Goal: Task Accomplishment & Management: Manage account settings

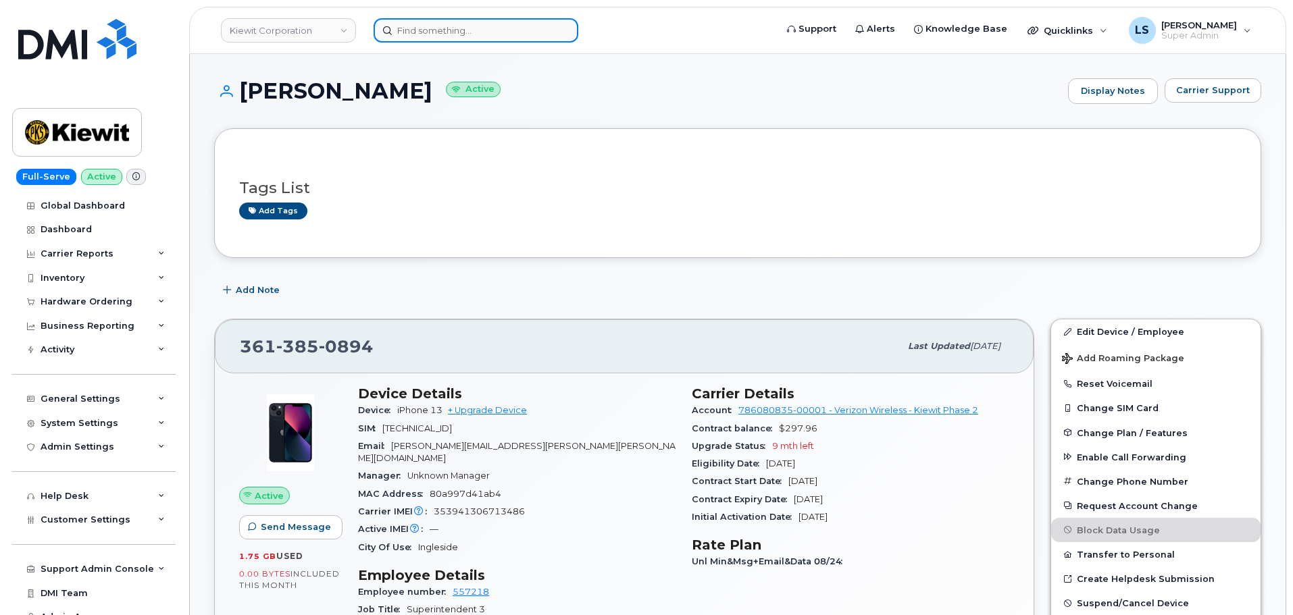
click at [488, 37] on input at bounding box center [476, 30] width 205 height 24
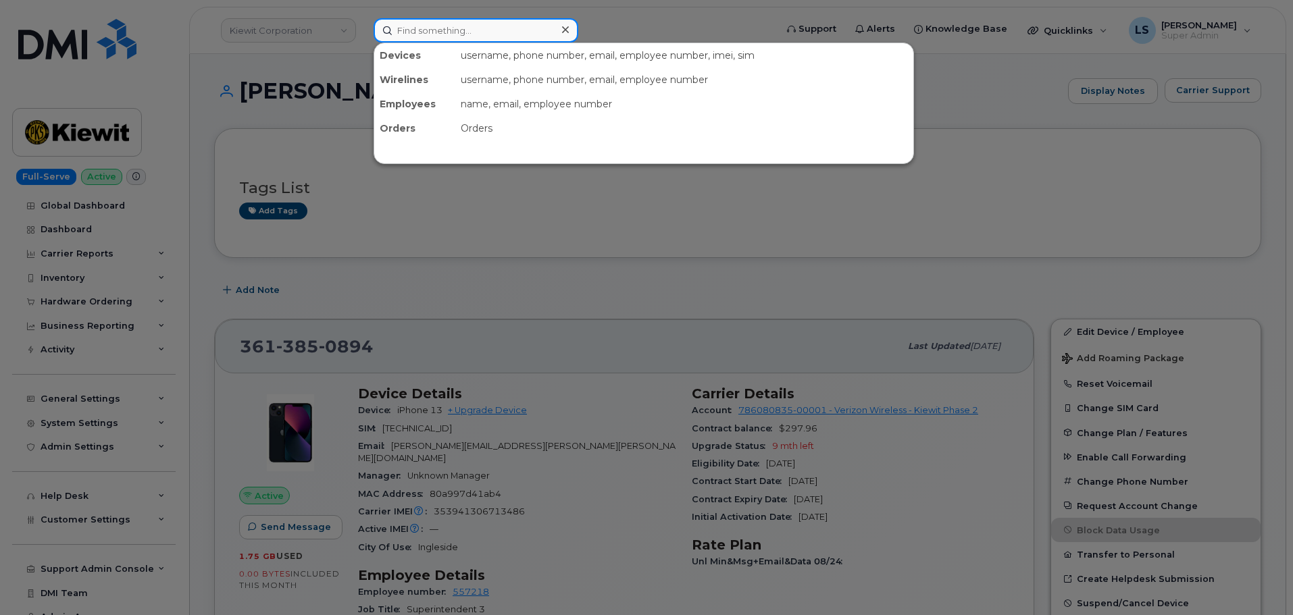
paste input "714-366-8824"
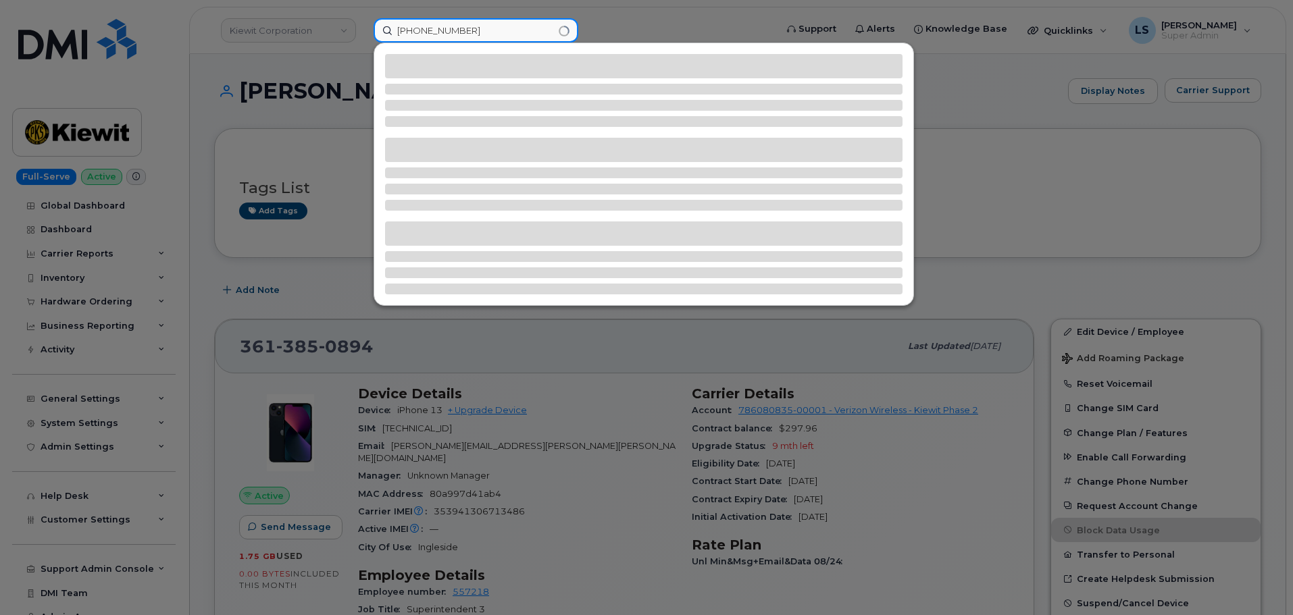
type input "714-366-8824"
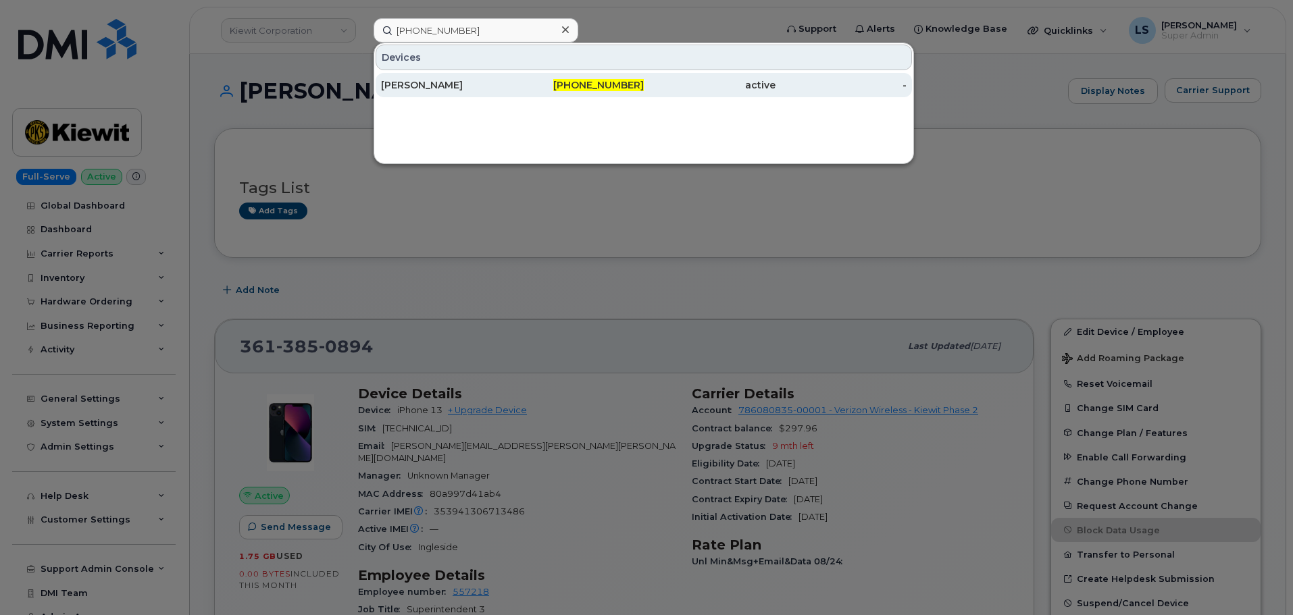
click at [487, 91] on div "[PERSON_NAME]" at bounding box center [447, 85] width 132 height 14
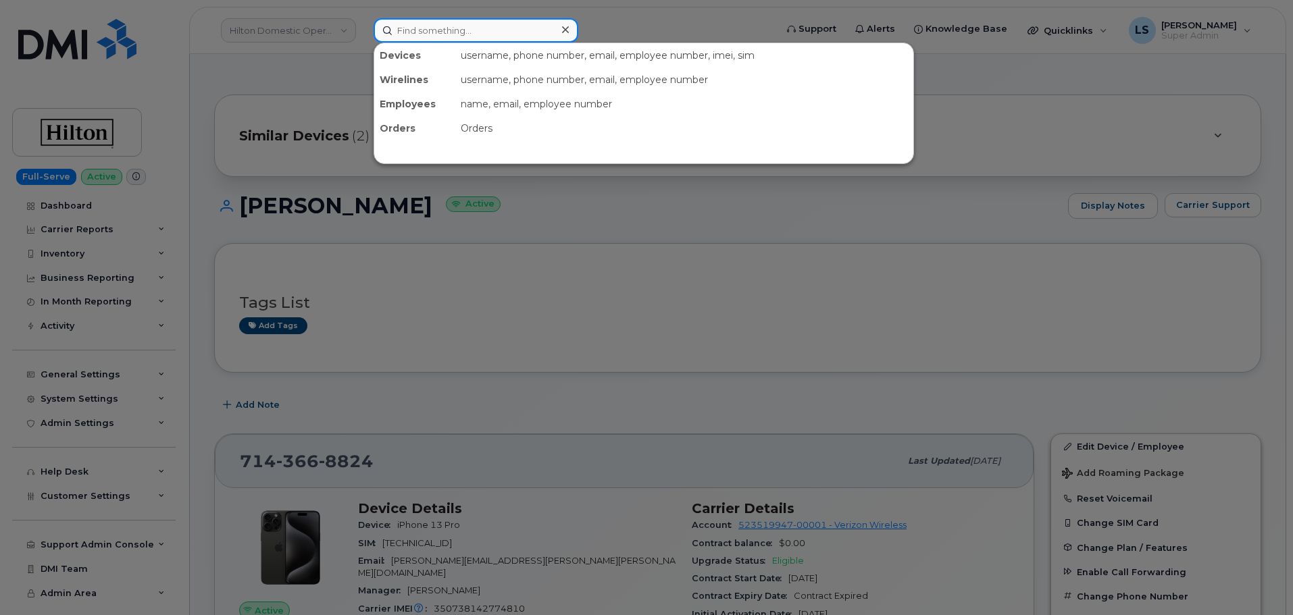
click at [512, 27] on input at bounding box center [476, 30] width 205 height 24
paste input "[PHONE_NUMBER]"
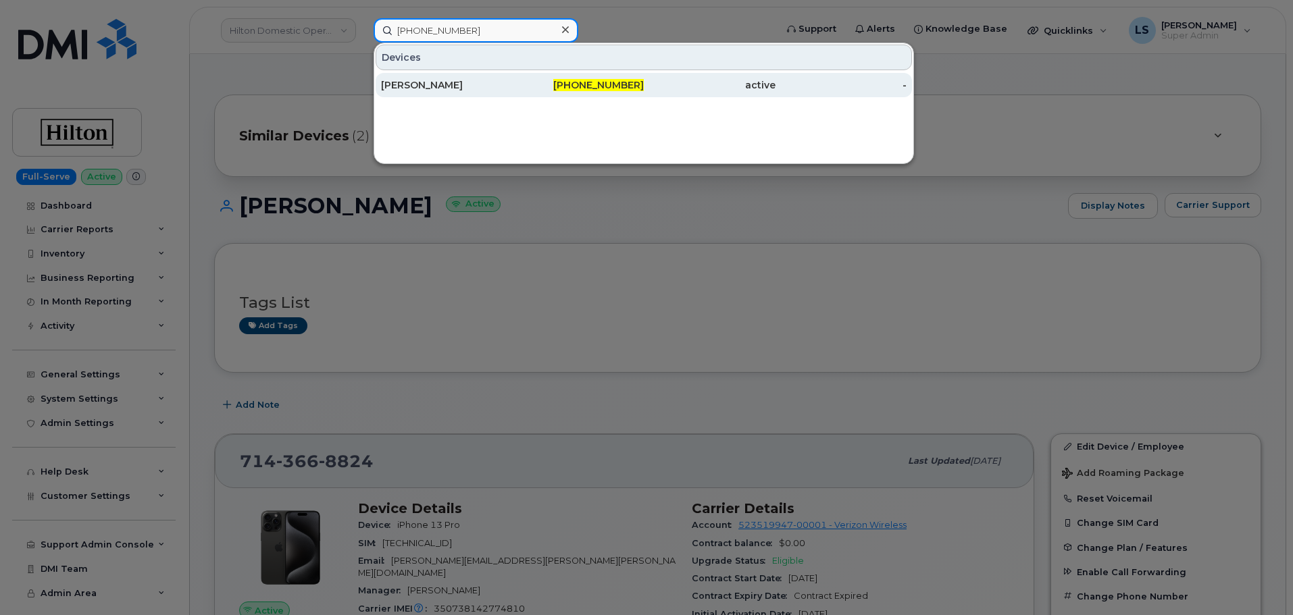
type input "954-495-0685"
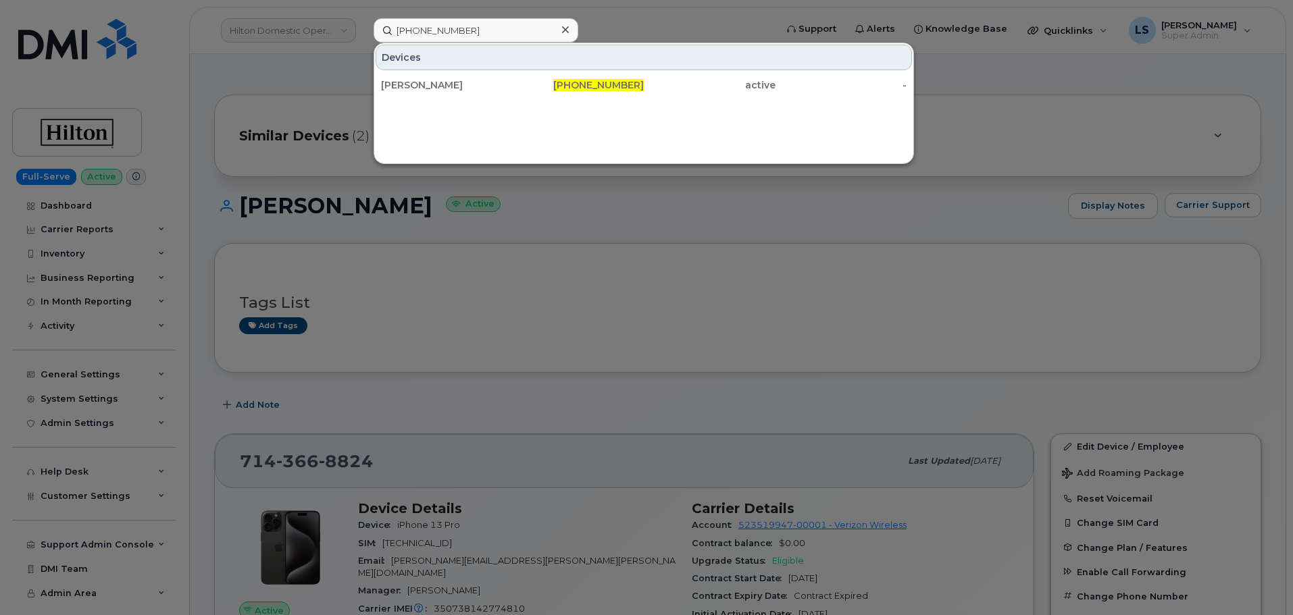
drag, startPoint x: 464, startPoint y: 92, endPoint x: 184, endPoint y: 109, distance: 280.8
click at [464, 92] on div "[PERSON_NAME]" at bounding box center [447, 85] width 132 height 24
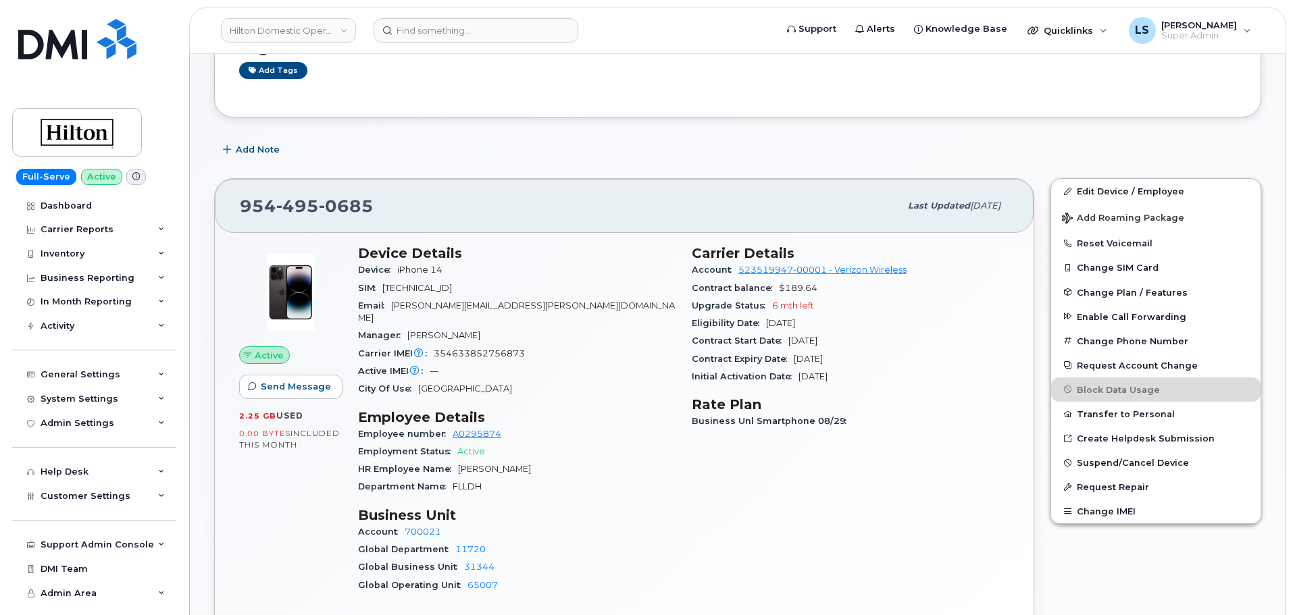
scroll to position [135, 0]
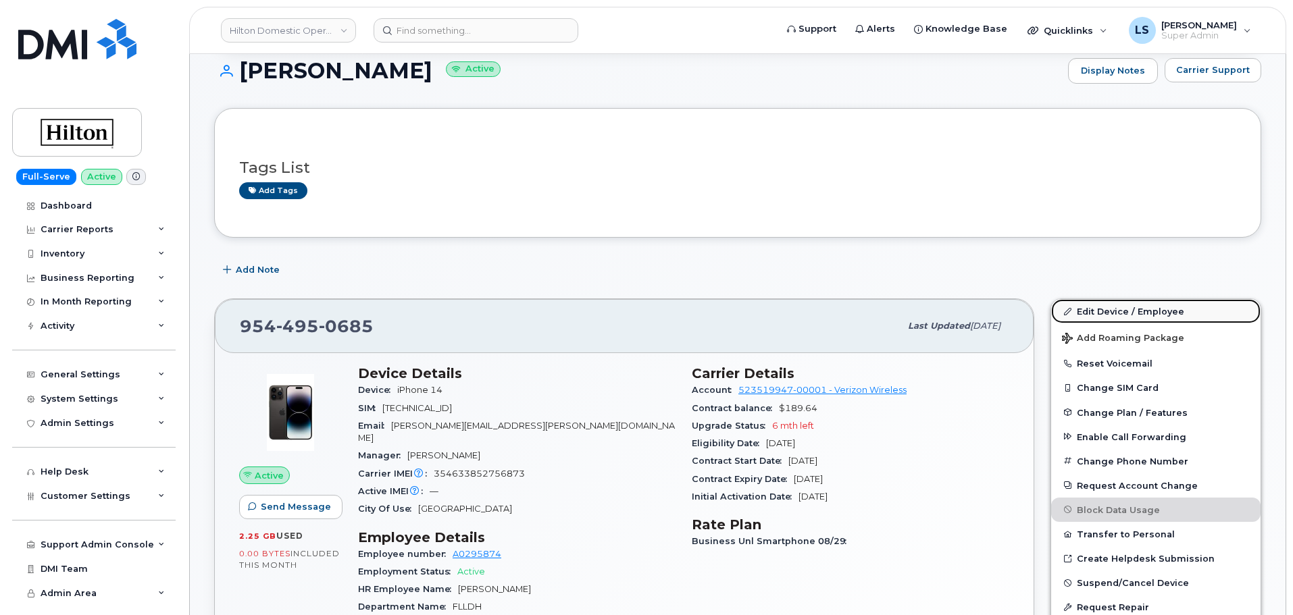
click at [1147, 309] on link "Edit Device / Employee" at bounding box center [1155, 311] width 209 height 24
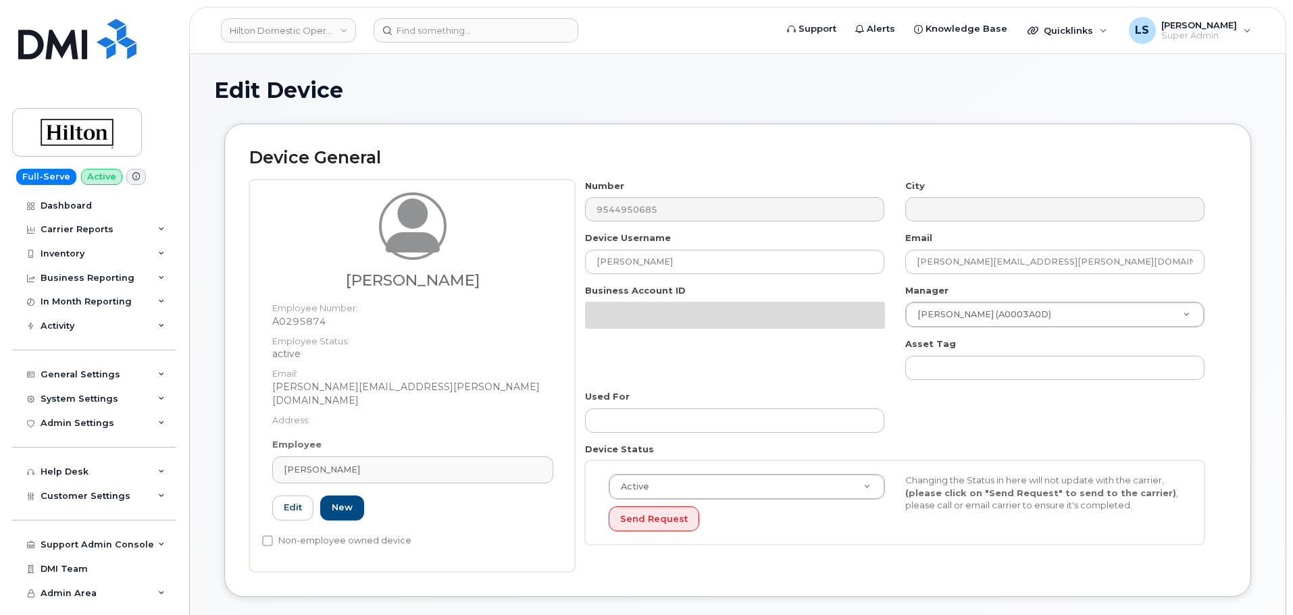
select select "34080331"
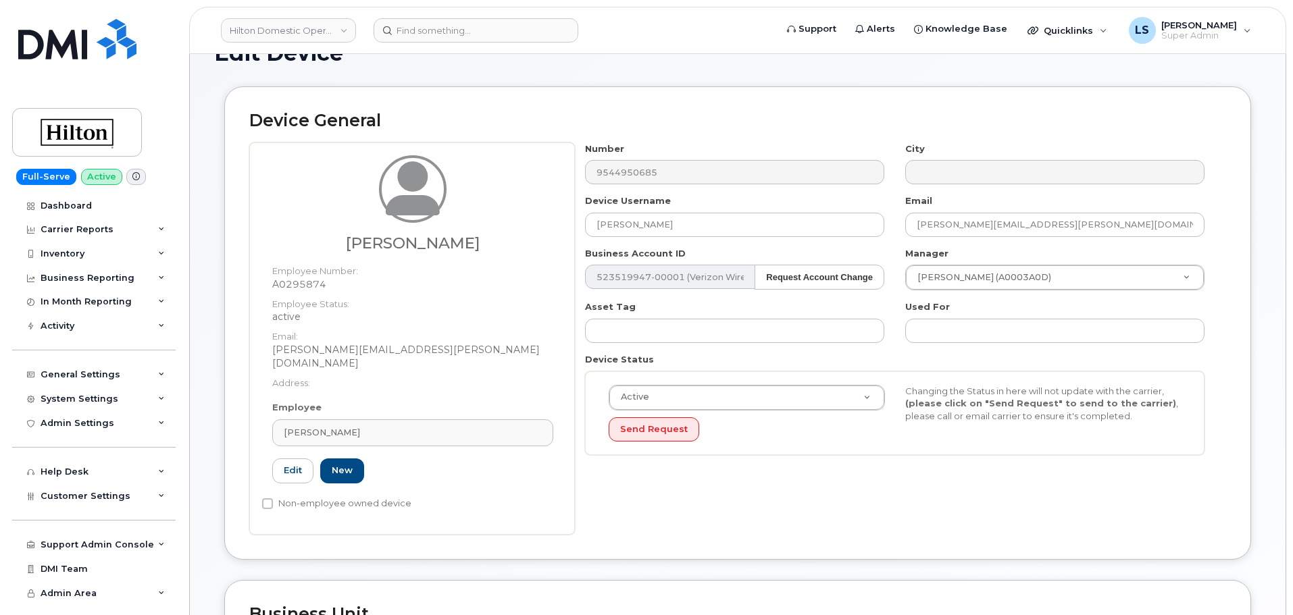
scroll to position [68, 0]
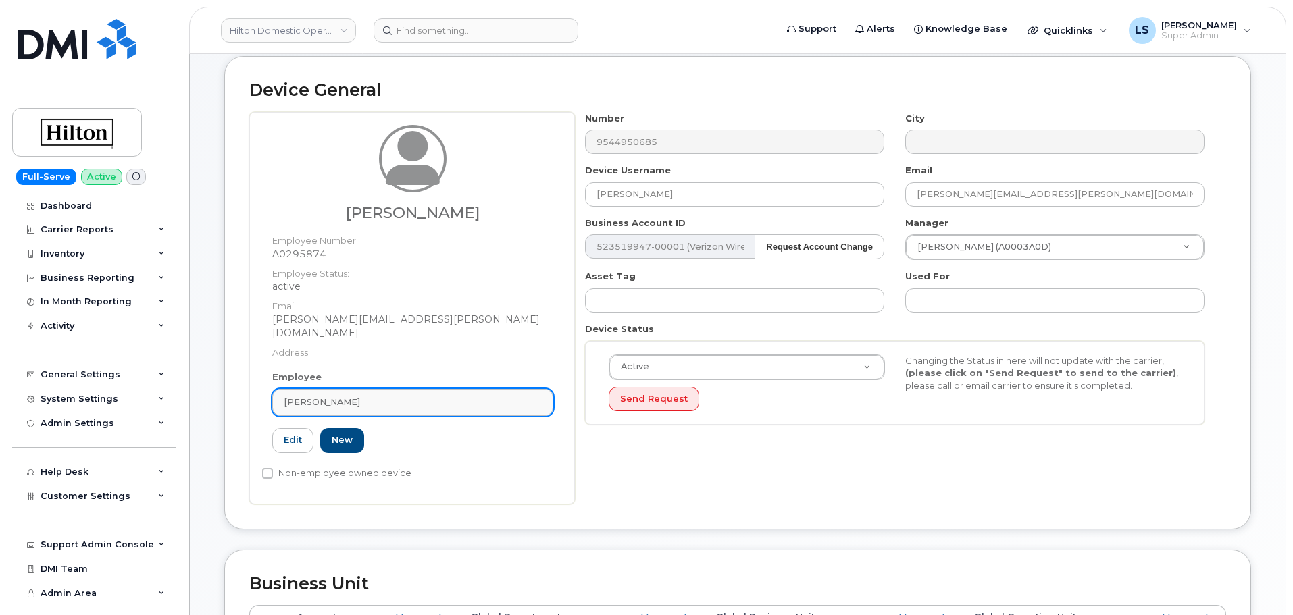
click at [414, 389] on link "Christopher Myers" at bounding box center [412, 402] width 281 height 27
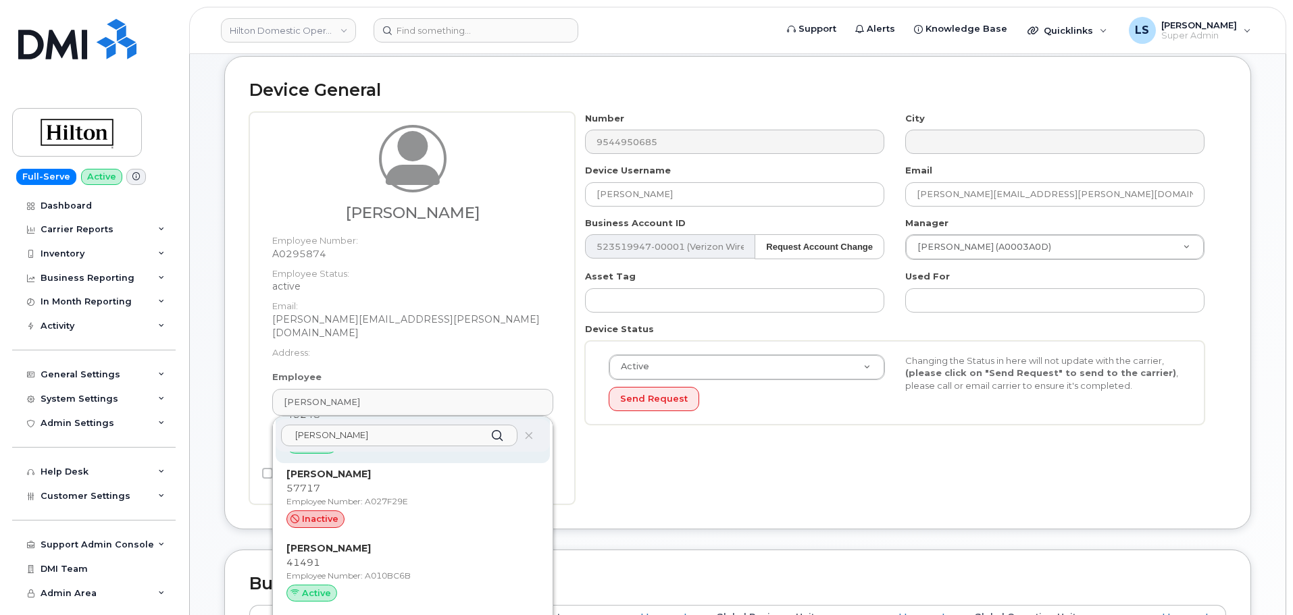
scroll to position [0, 0]
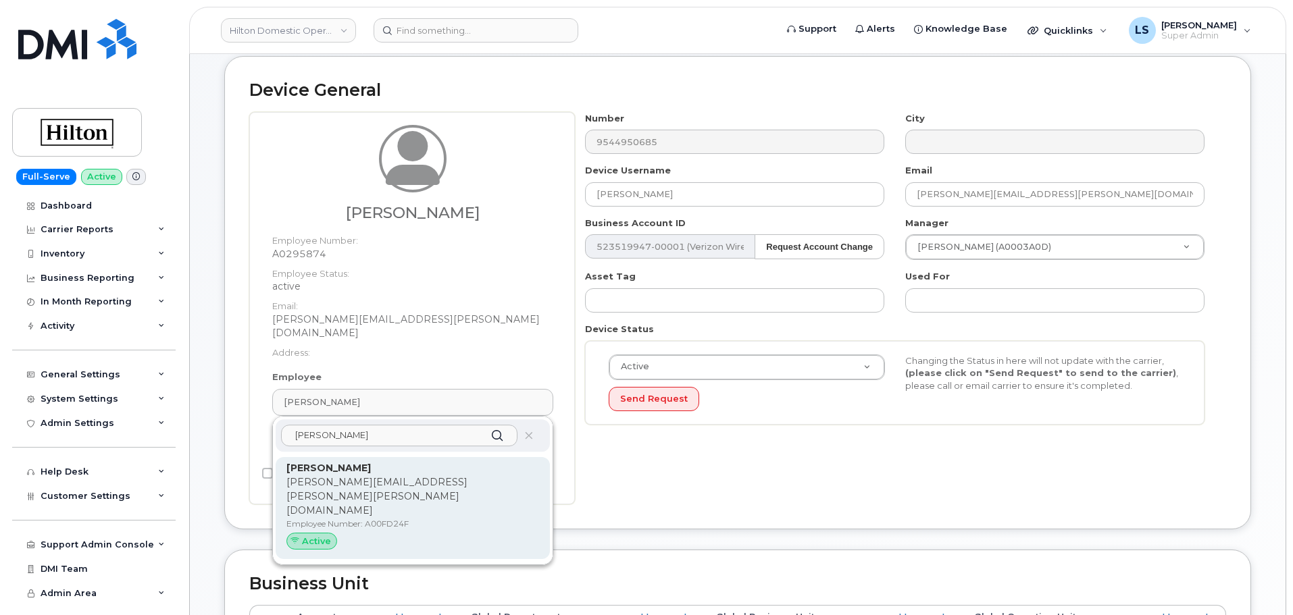
type input "Courtney dig"
click at [397, 461] on p "[PERSON_NAME]" at bounding box center [412, 468] width 253 height 14
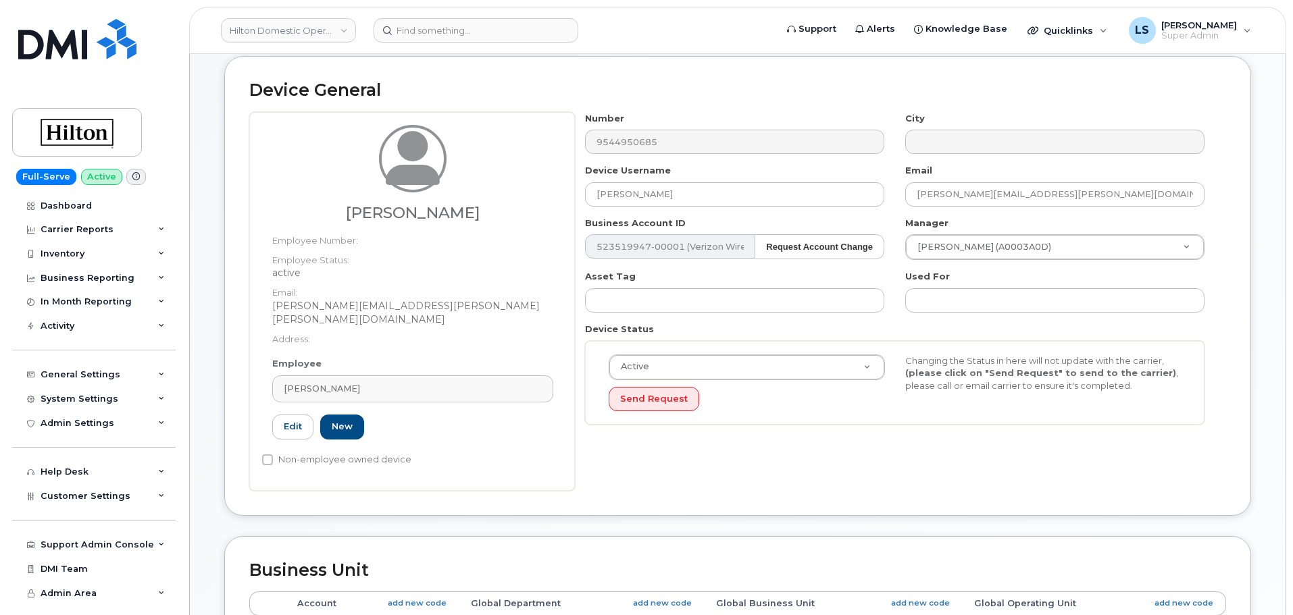
type input "A00FD24F"
type input "[PERSON_NAME]"
type input "[PERSON_NAME][EMAIL_ADDRESS][PERSON_NAME][PERSON_NAME][DOMAIN_NAME]"
type input "34542459"
type input "34542014"
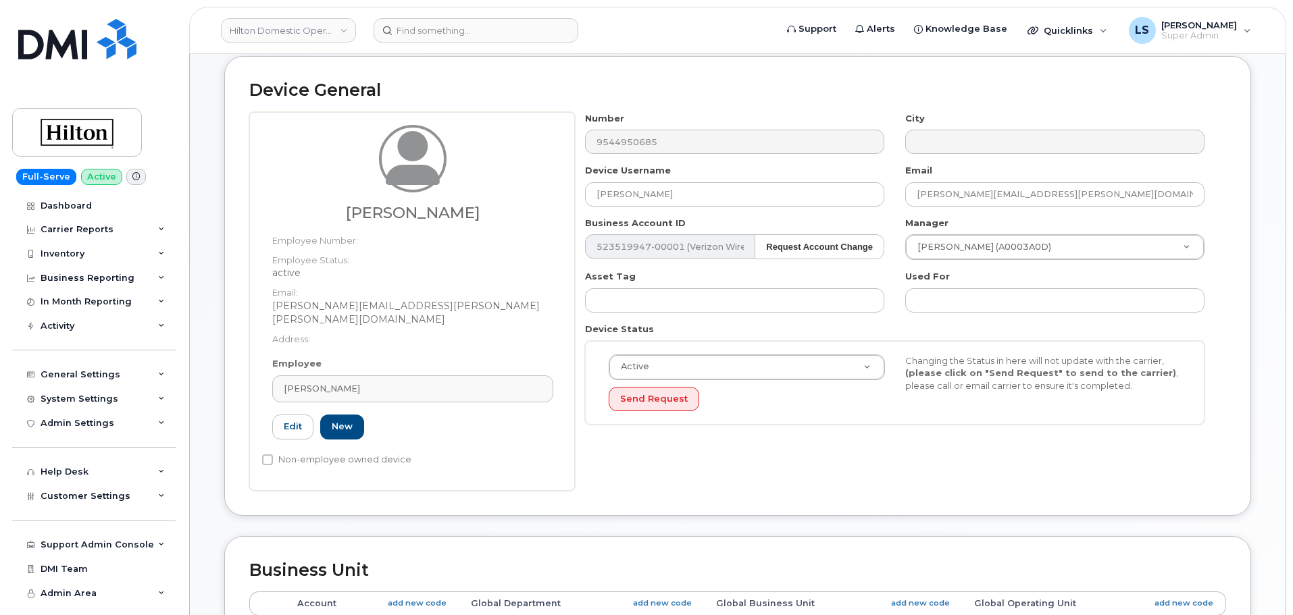
type input "34542241"
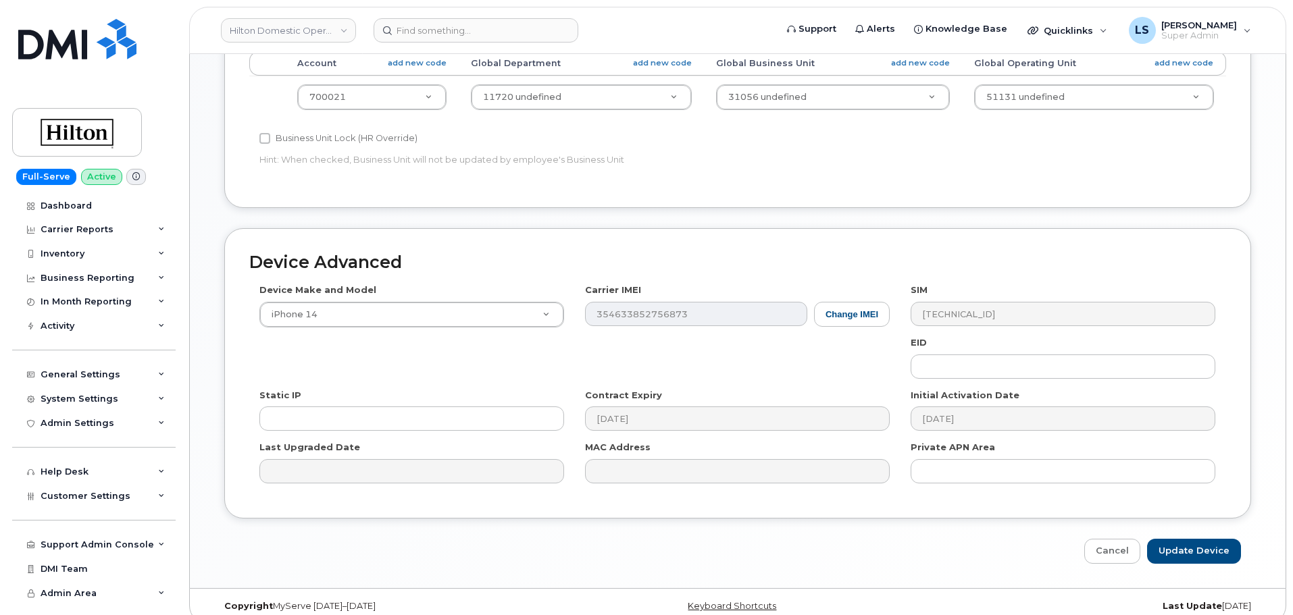
scroll to position [611, 0]
click at [1212, 536] on input "Update Device" at bounding box center [1194, 548] width 94 height 25
type input "Saving..."
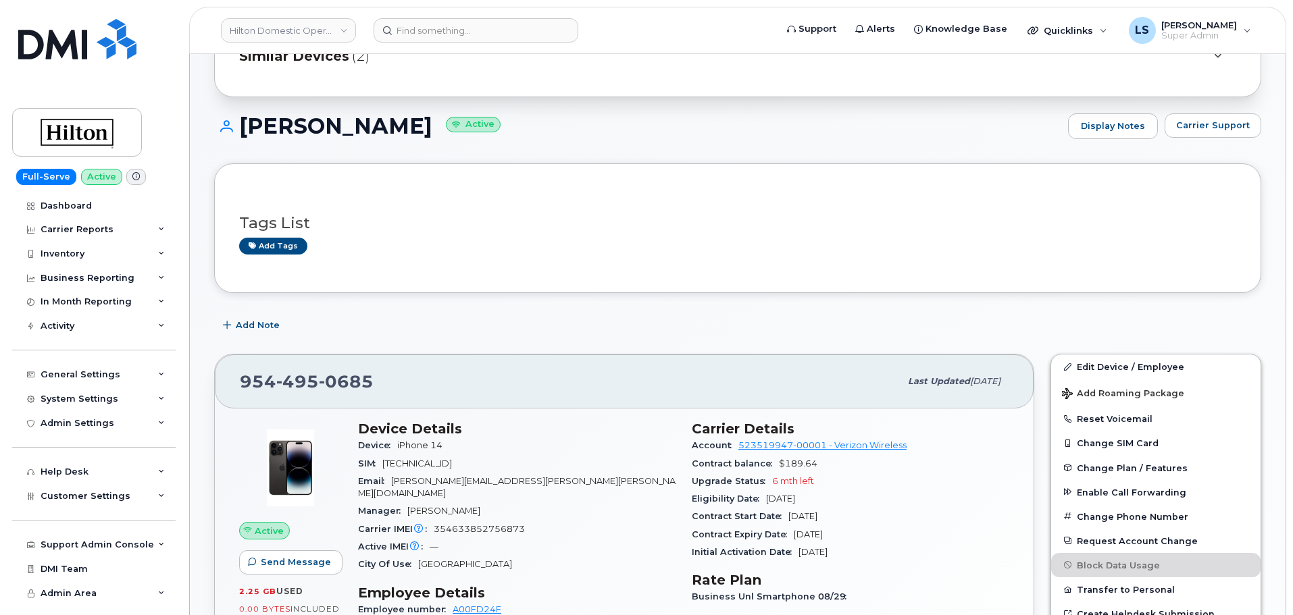
scroll to position [270, 0]
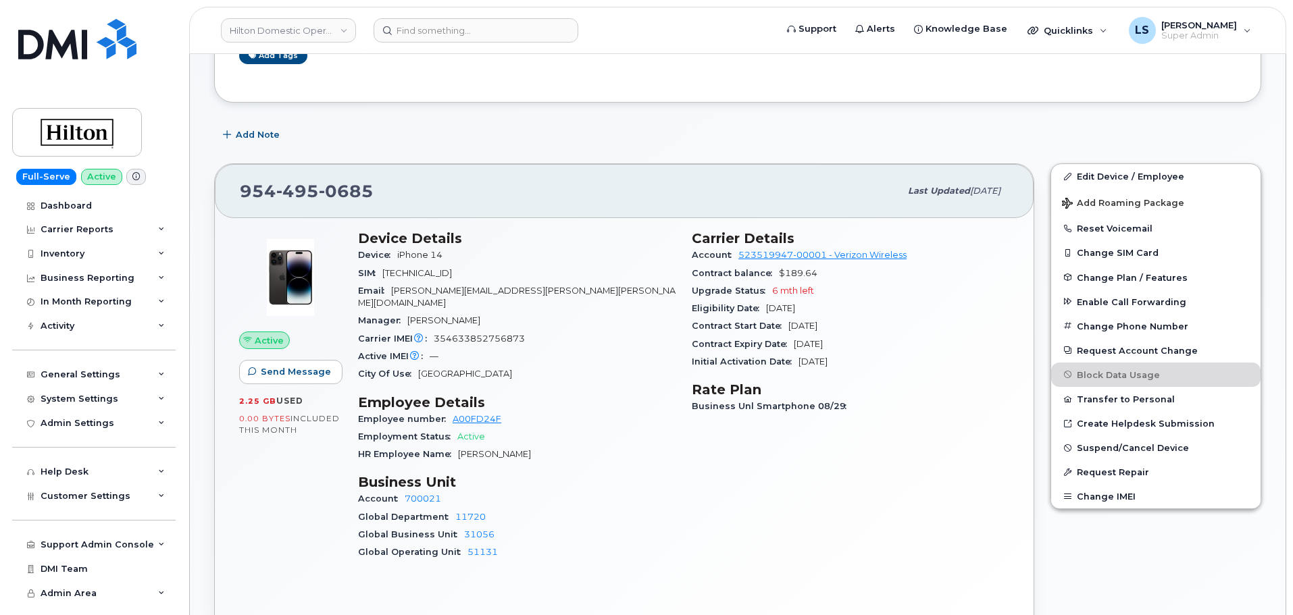
click at [582, 366] on div "City Of Use [GEOGRAPHIC_DATA]" at bounding box center [516, 374] width 317 height 18
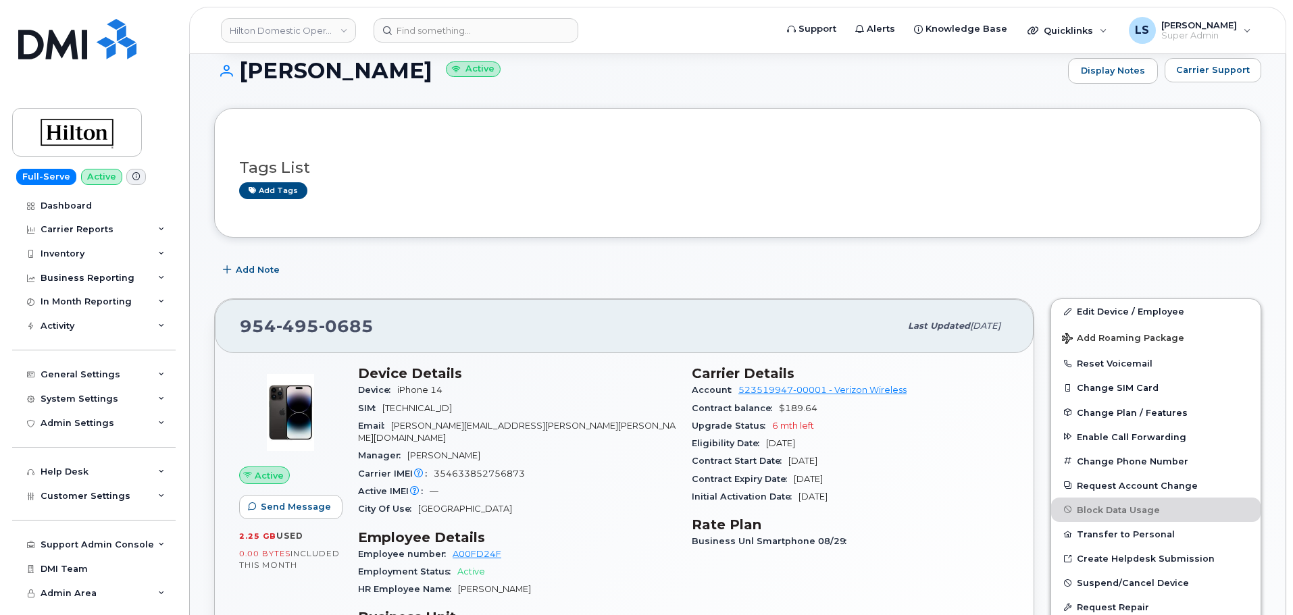
scroll to position [203, 0]
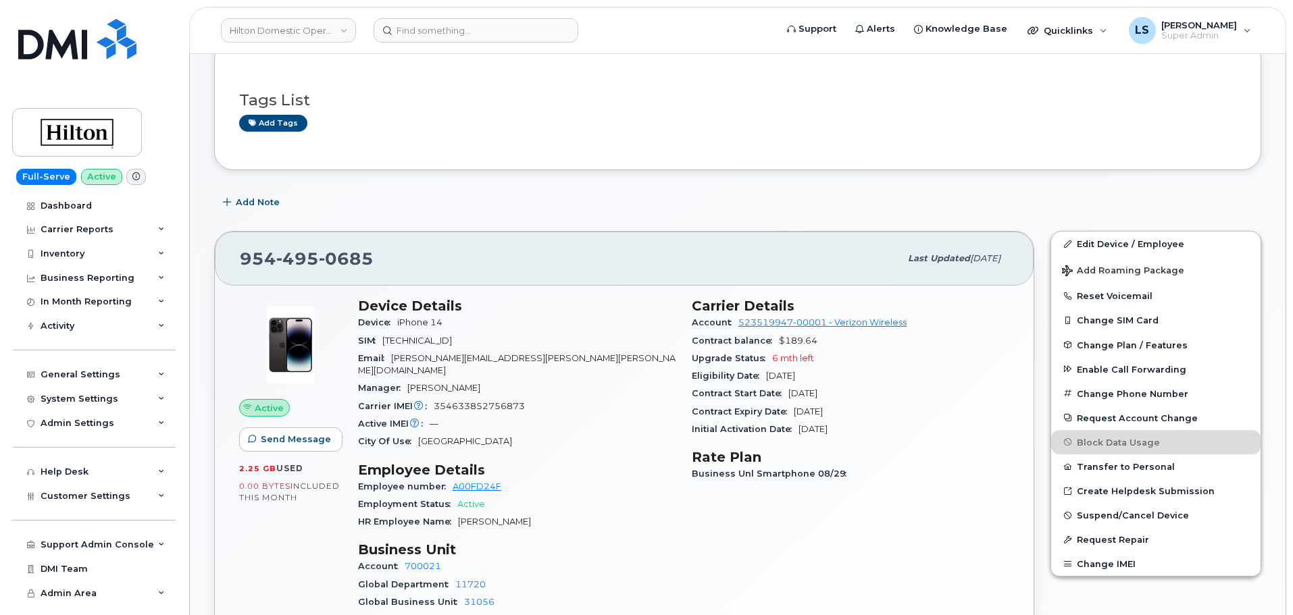
click at [617, 398] on div "Carrier IMEI Carrier IMEI is reported during the last billing cycle or change o…" at bounding box center [516, 407] width 317 height 18
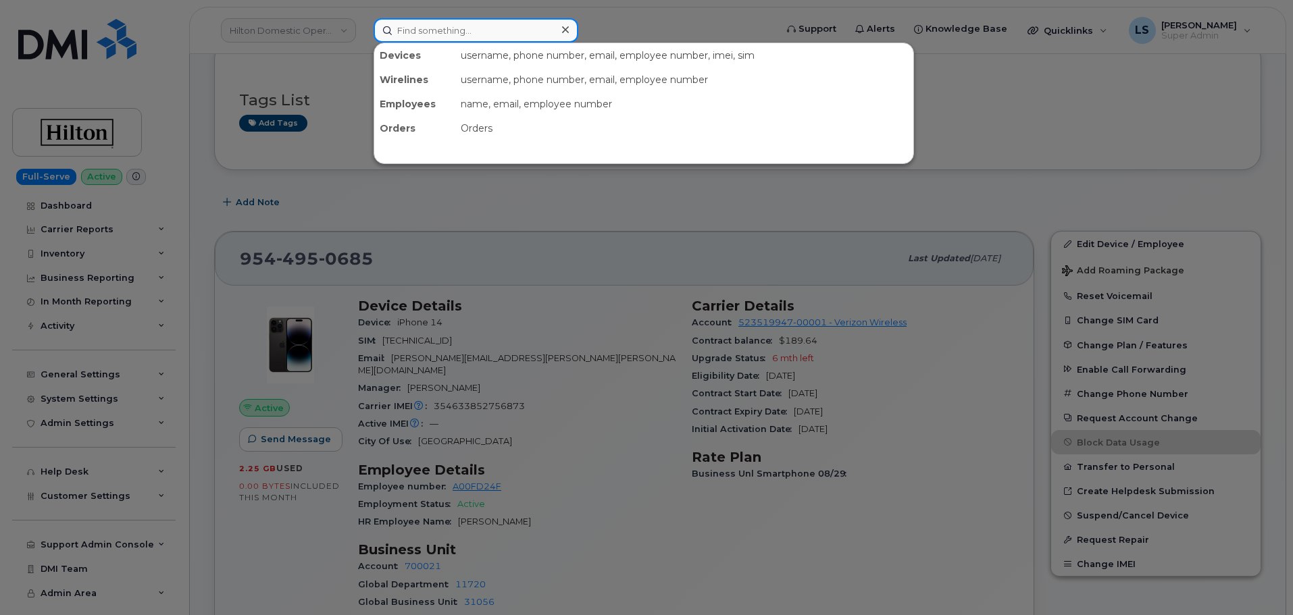
click at [456, 28] on input at bounding box center [476, 30] width 205 height 24
paste input "[PHONE_NUMBER]"
type input "[PHONE_NUMBER]"
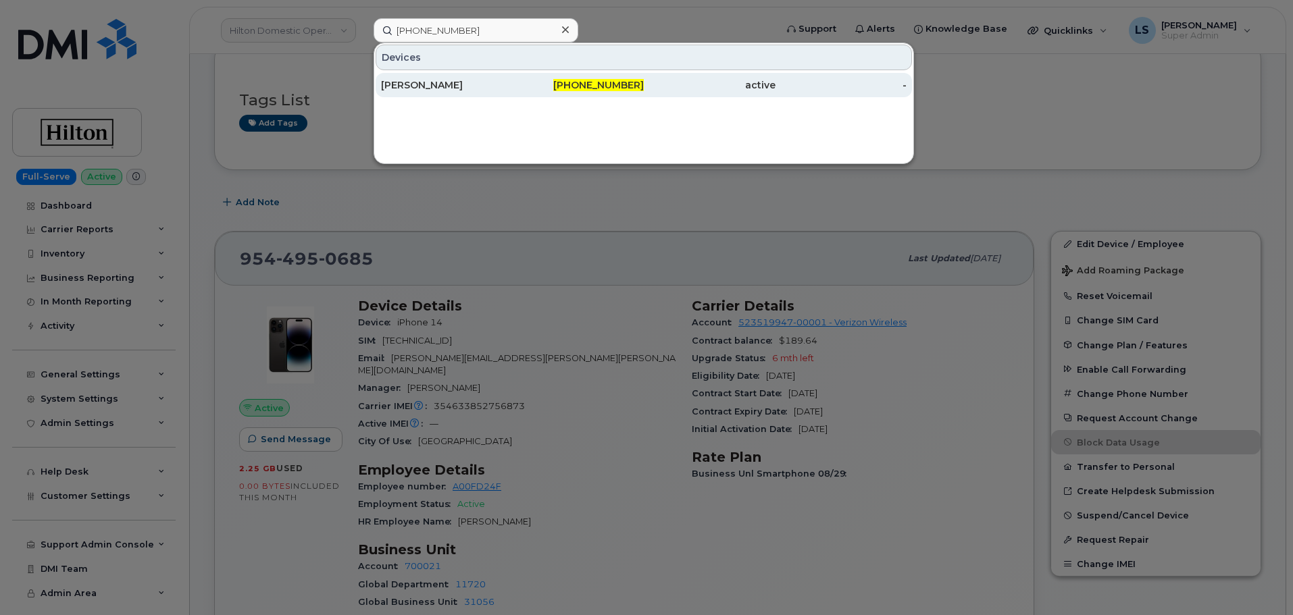
click at [560, 88] on div "[PHONE_NUMBER]" at bounding box center [579, 85] width 132 height 14
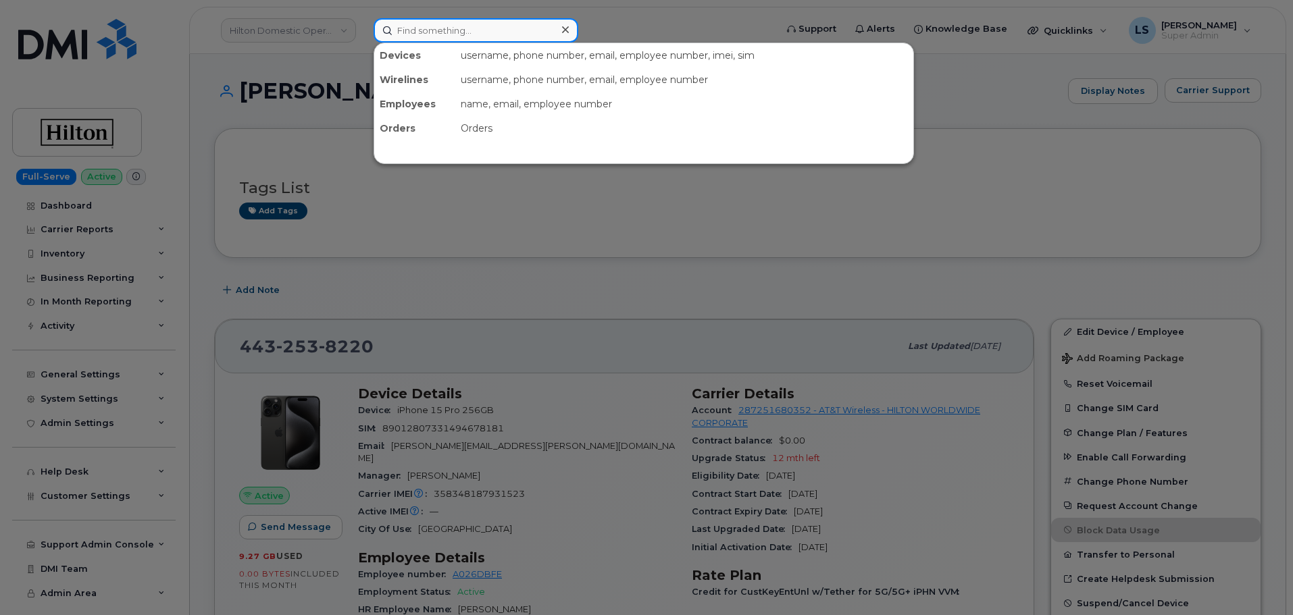
click at [501, 24] on input at bounding box center [476, 30] width 205 height 24
paste input "901-374-5005"
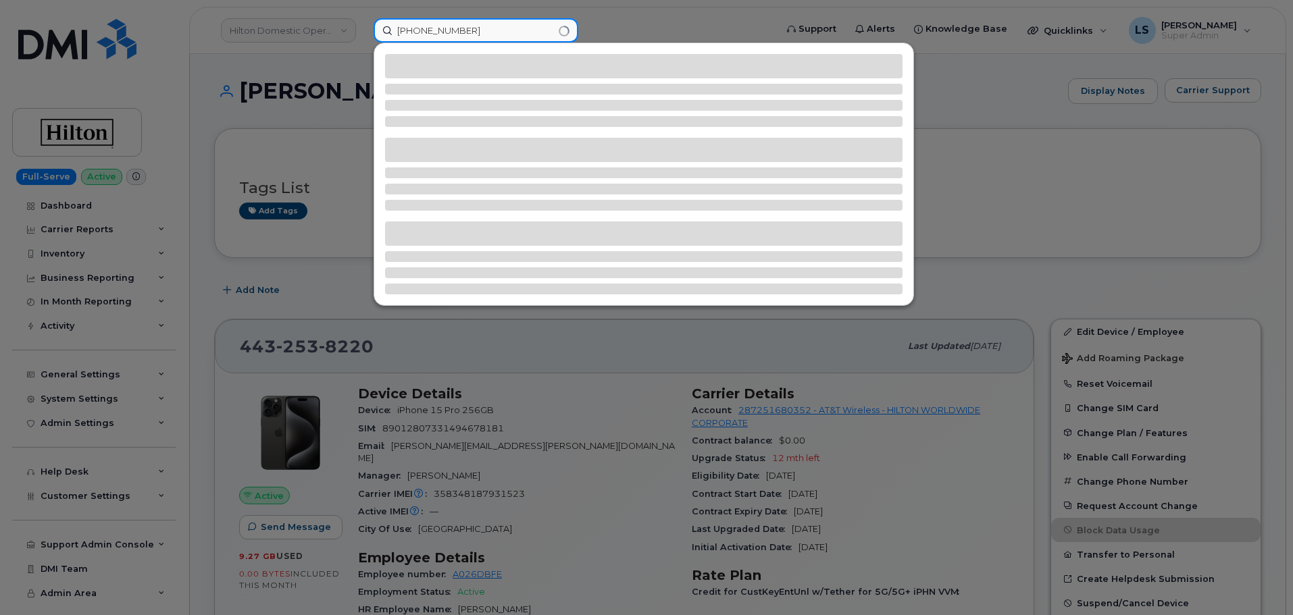
type input "901-374-5005"
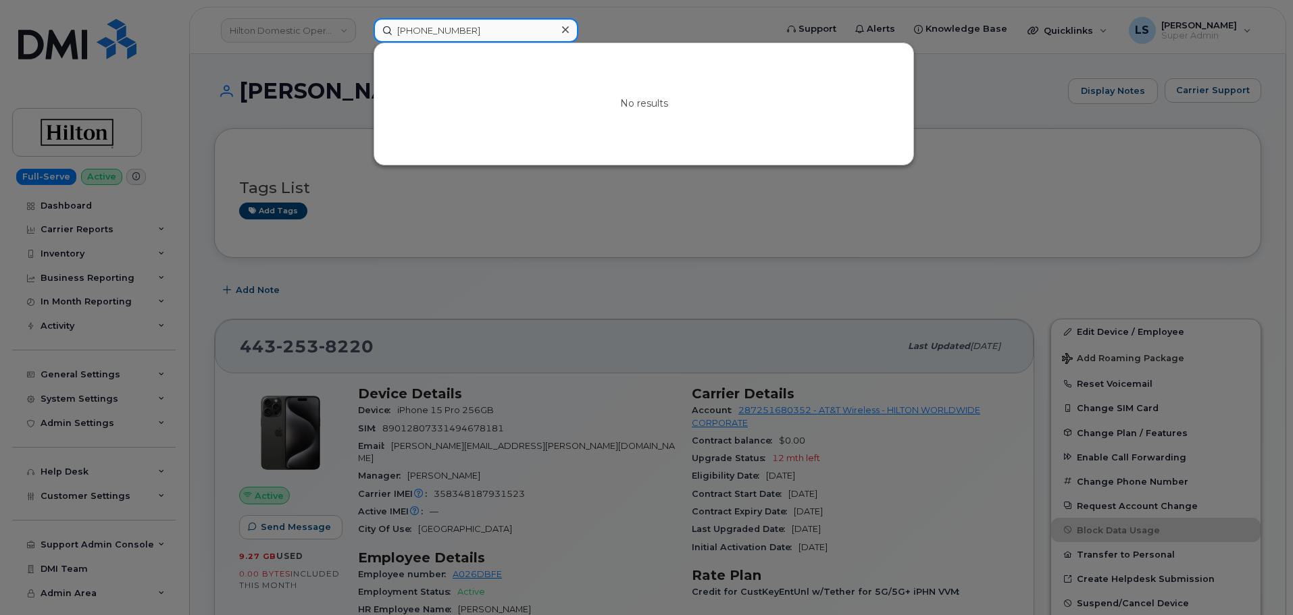
drag, startPoint x: 510, startPoint y: 37, endPoint x: 372, endPoint y: 10, distance: 141.1
click at [367, 18] on div "901-374-5005 No results" at bounding box center [570, 30] width 415 height 24
click at [712, 228] on div at bounding box center [646, 307] width 1293 height 615
click at [448, 22] on input at bounding box center [476, 30] width 205 height 24
paste input "(330) 814-9370"
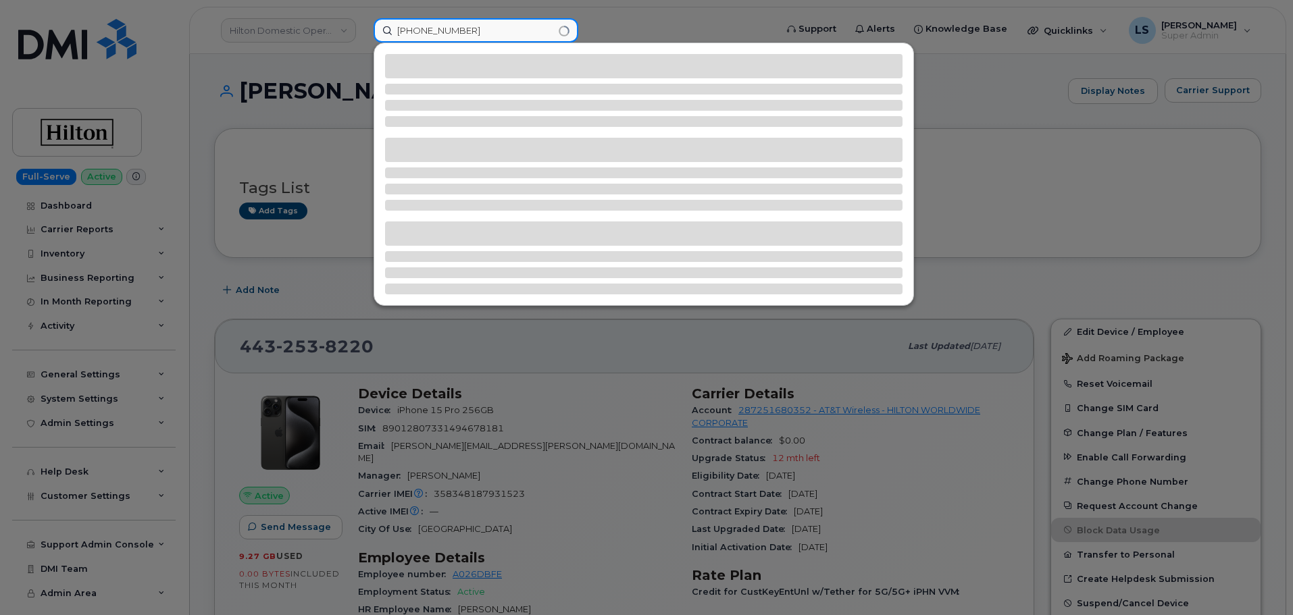
click at [400, 33] on input "(330) 814-9370" at bounding box center [476, 30] width 205 height 24
type input "(330) 814-9370"
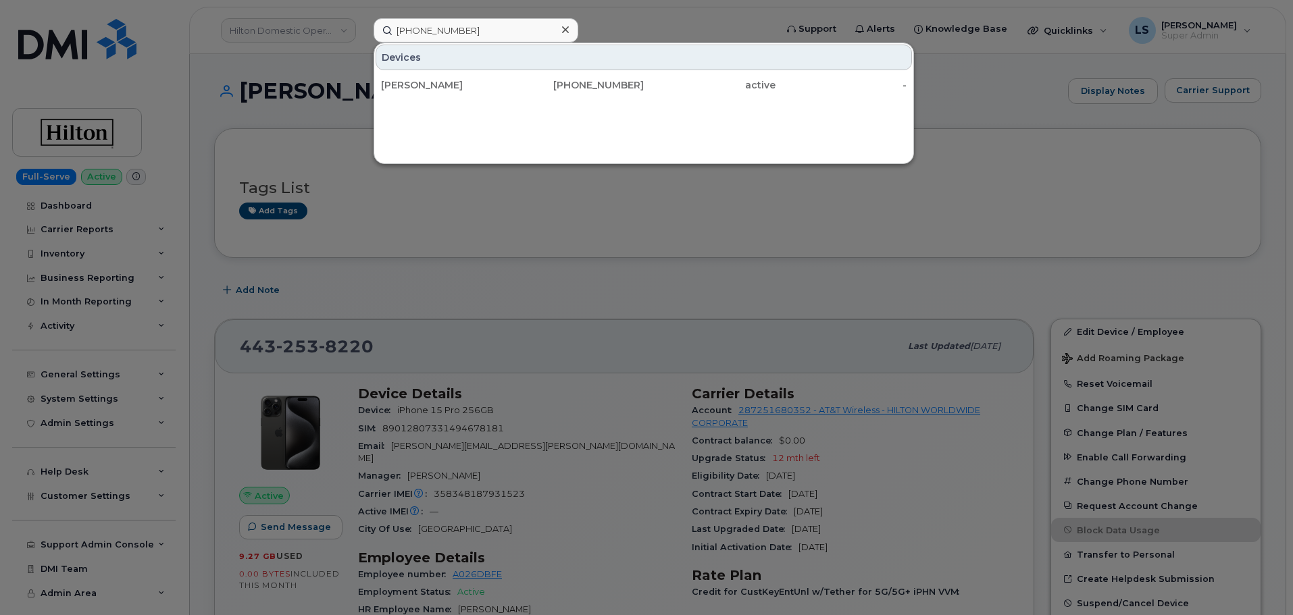
click at [505, 100] on div "Devices DAVID A FREDERICK 330-814-9370 active -" at bounding box center [644, 104] width 540 height 122
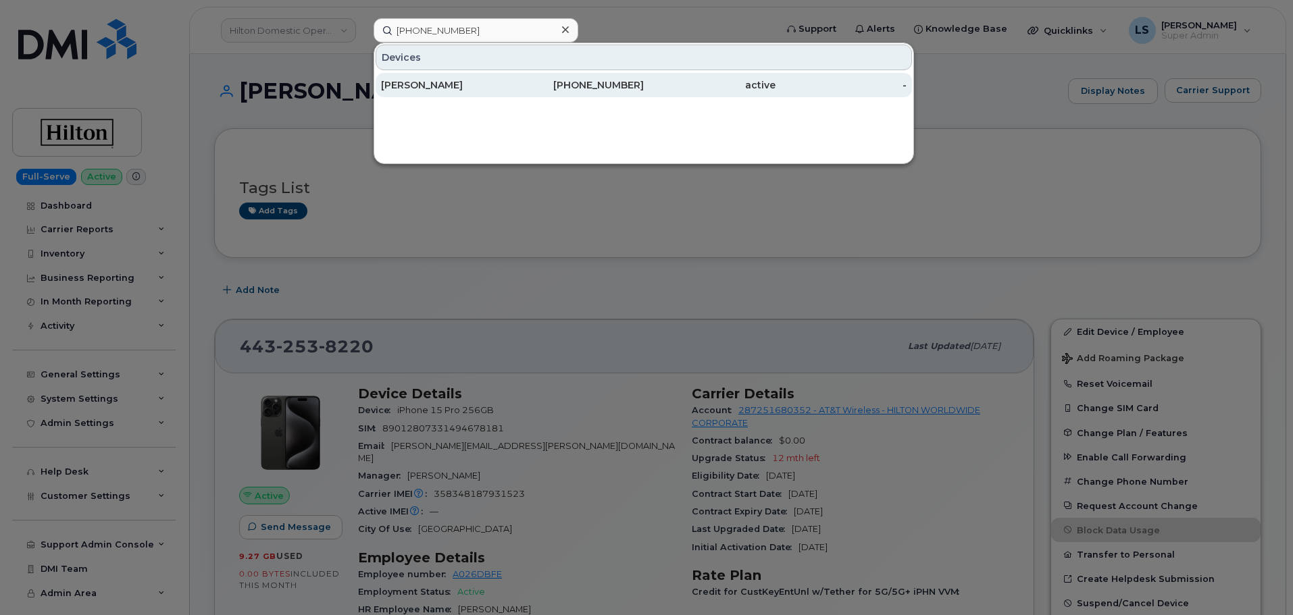
click at [500, 93] on div "DAVID A FREDERICK" at bounding box center [447, 85] width 132 height 24
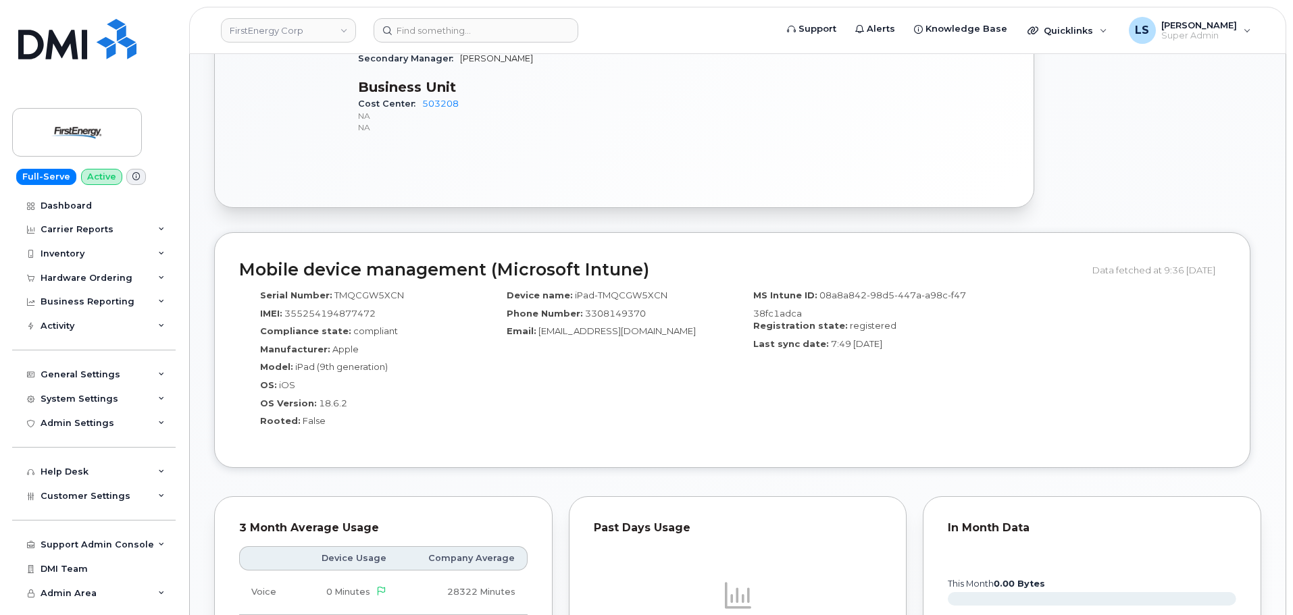
scroll to position [743, 0]
click at [838, 292] on span "08a8a842-98d5-447a-a98c-f4738fc1adca" at bounding box center [859, 303] width 213 height 29
click at [831, 292] on span "08a8a842-98d5-447a-a98c-f4738fc1adca" at bounding box center [859, 303] width 213 height 29
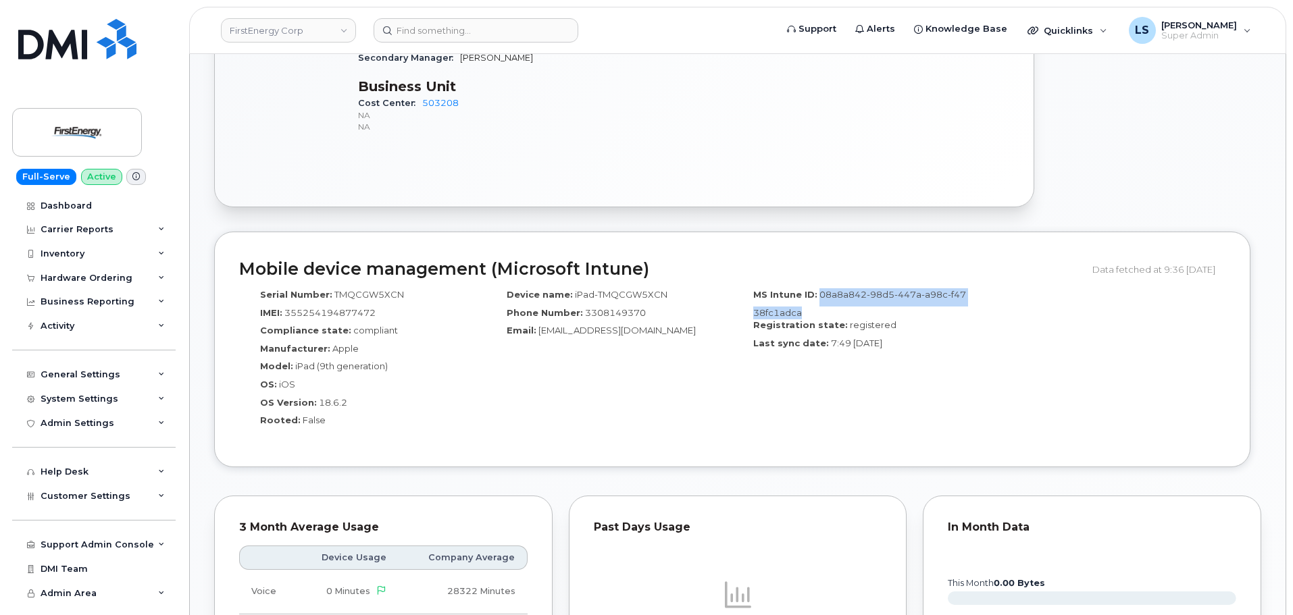
drag, startPoint x: 817, startPoint y: 297, endPoint x: 800, endPoint y: 308, distance: 20.4
click at [800, 308] on span "08a8a842-98d5-447a-a98c-f4738fc1adca" at bounding box center [859, 303] width 213 height 29
copy span "08a8a842-98d5-447a-a98c-f4738fc1adca"
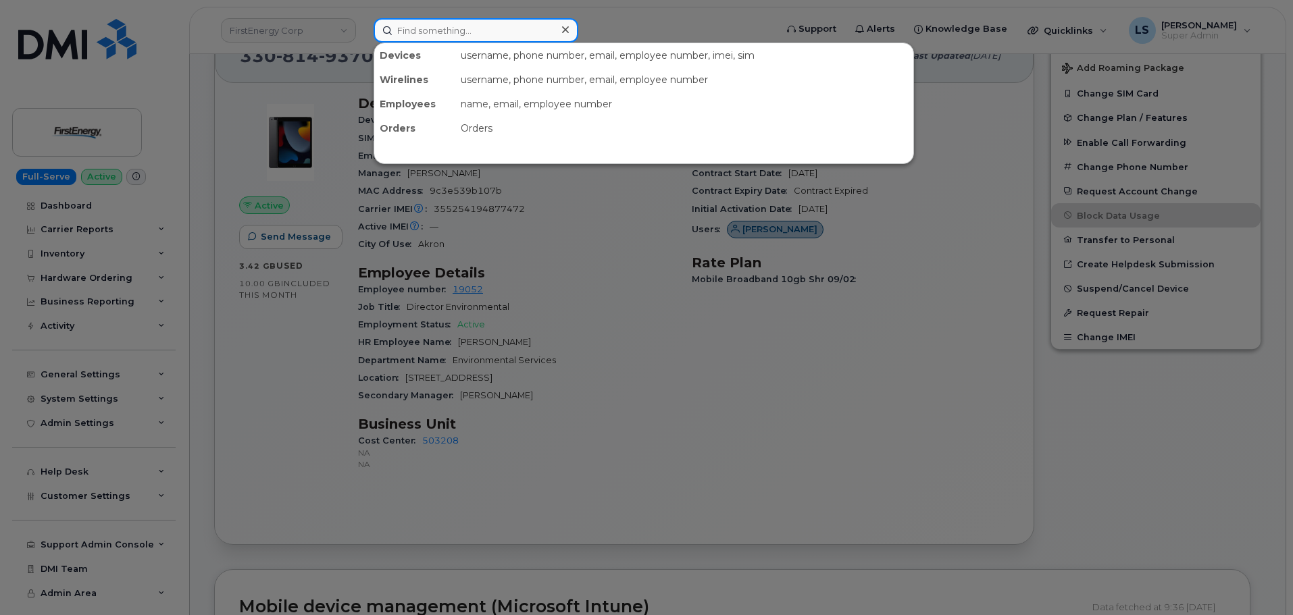
click at [449, 29] on input at bounding box center [476, 30] width 205 height 24
paste input "(440) 785-0759"
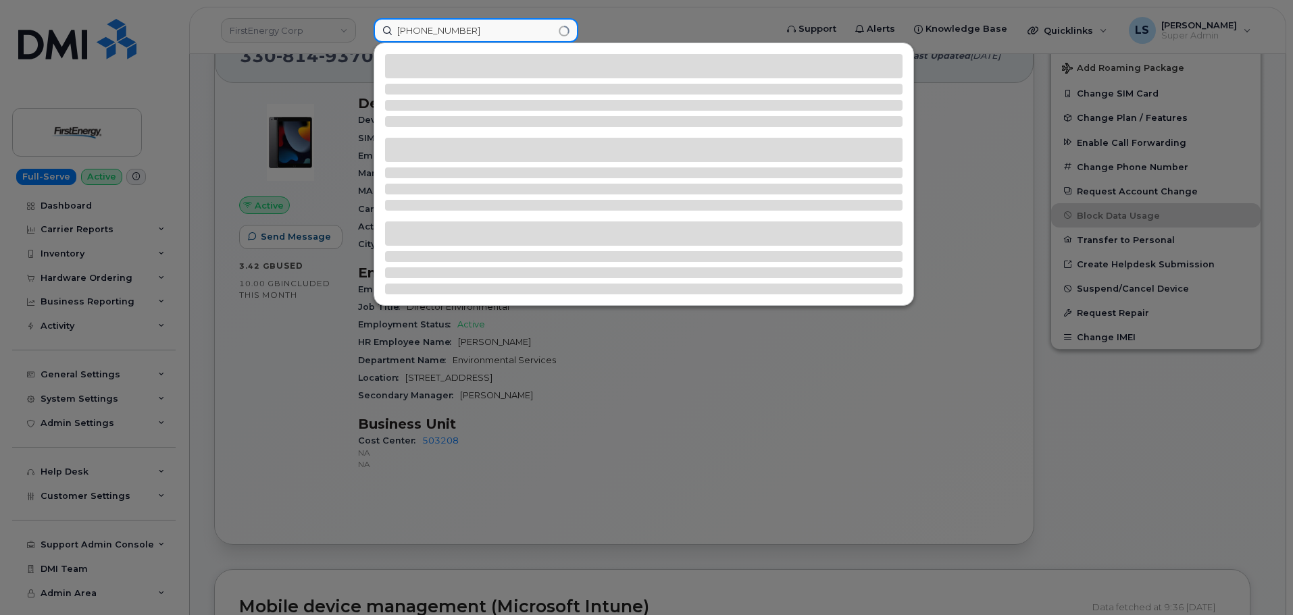
type input "(440) 785-0759"
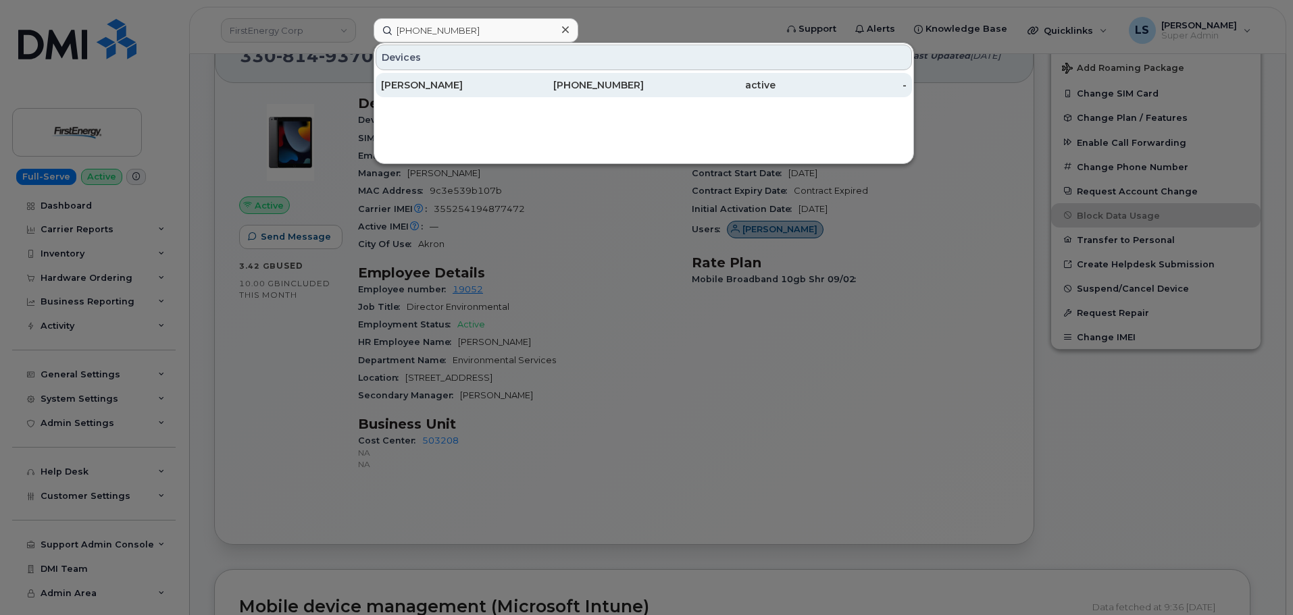
click at [432, 80] on div "David A Frederick" at bounding box center [447, 85] width 132 height 14
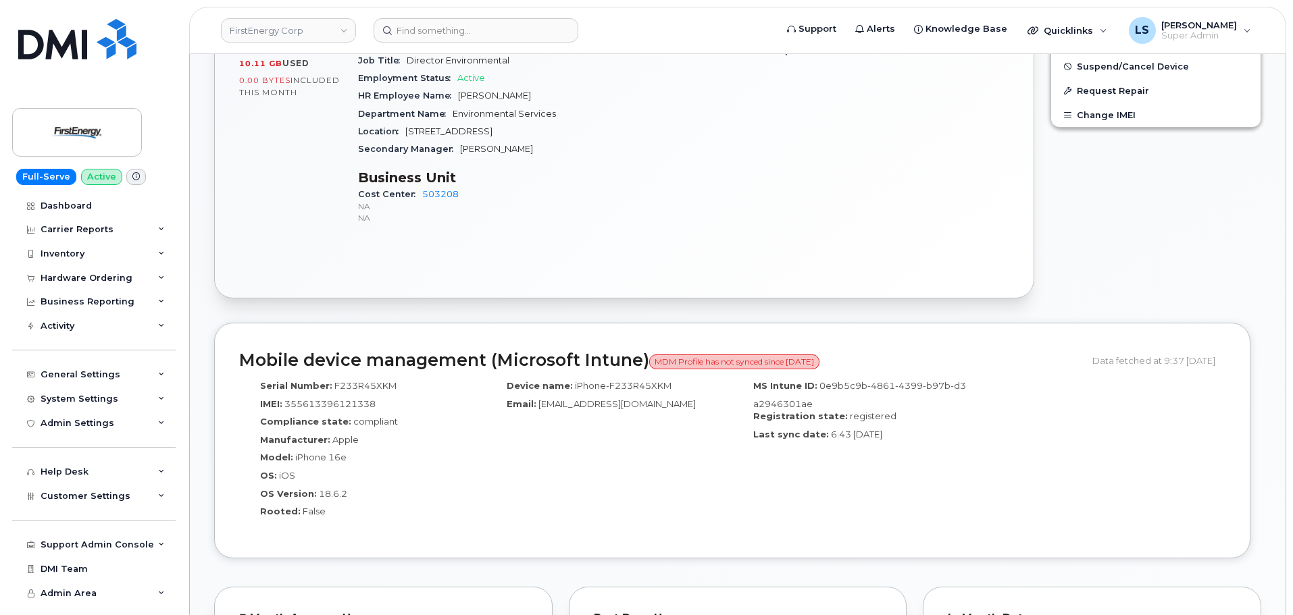
scroll to position [655, 0]
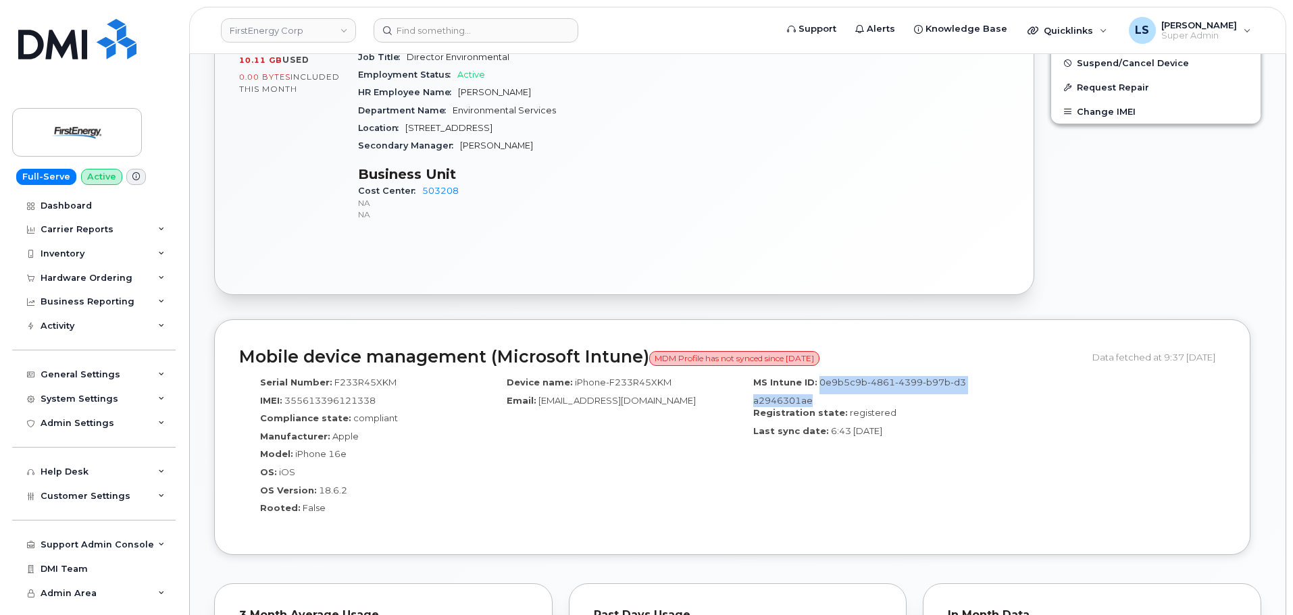
drag, startPoint x: 817, startPoint y: 385, endPoint x: 808, endPoint y: 396, distance: 14.4
click at [808, 396] on div "MS Intune ID: 0e9b5c9b-4861-4399-b97b-d3a2946301ae" at bounding box center [855, 391] width 226 height 30
copy span "0e9b5c9b-4861-4399-b97b-d3a2946301ae"
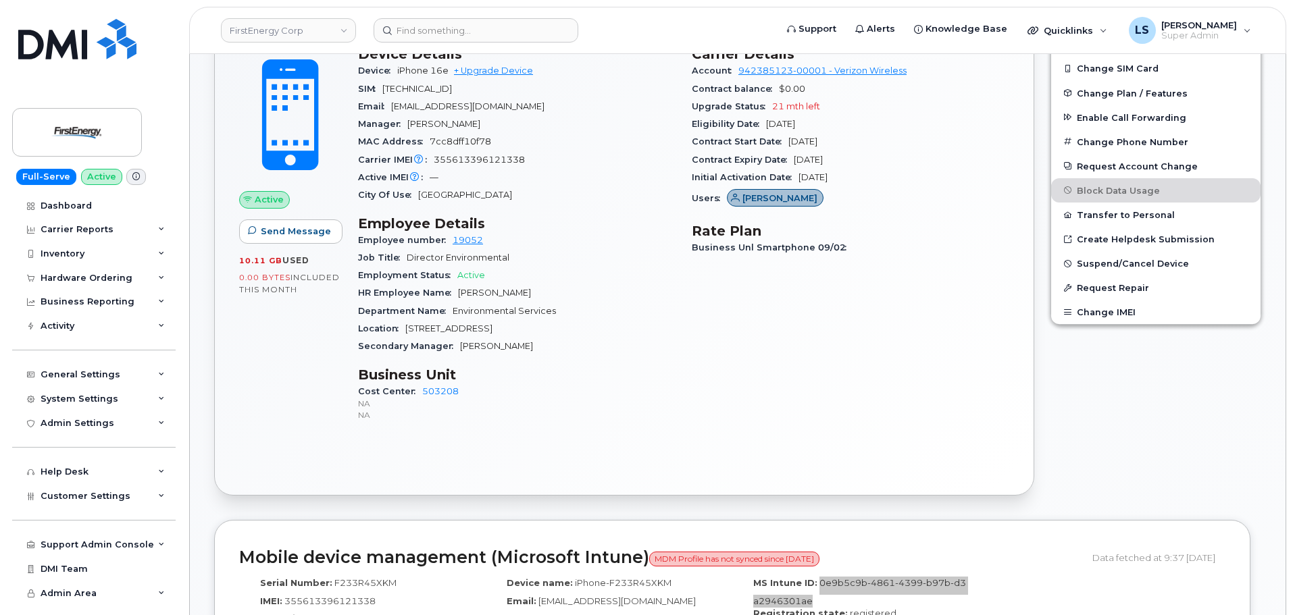
scroll to position [317, 0]
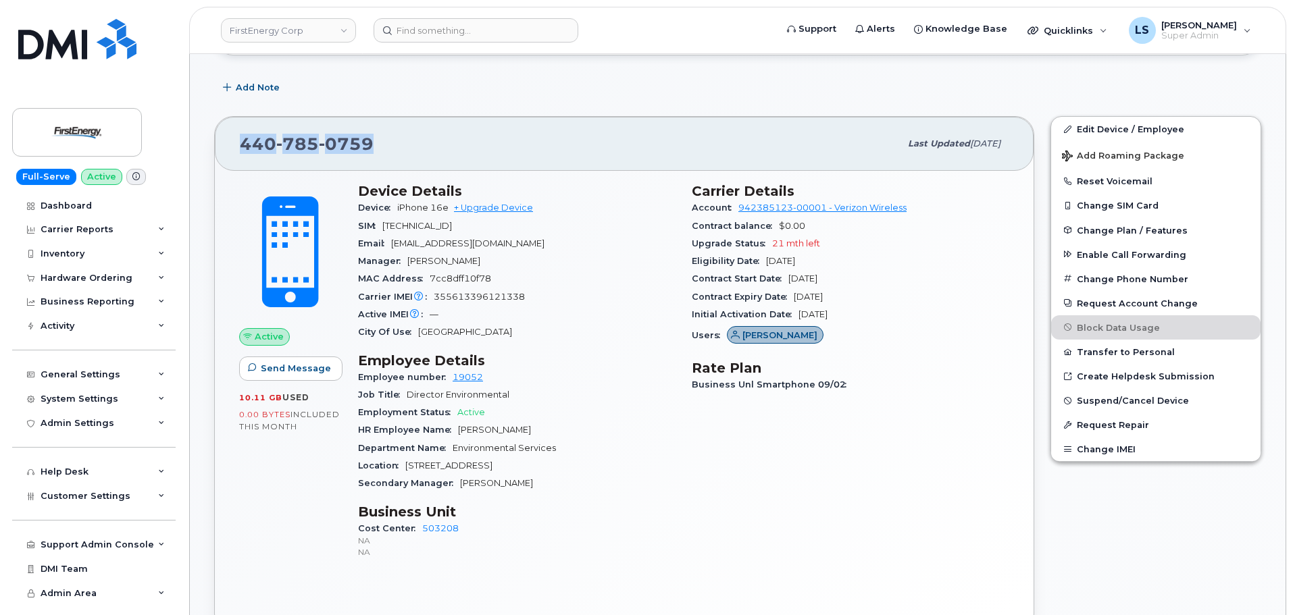
drag, startPoint x: 362, startPoint y: 136, endPoint x: 237, endPoint y: 140, distance: 125.0
click at [237, 140] on div "440 785 0759 Last updated Sep 12, 2025" at bounding box center [624, 144] width 819 height 54
copy span "440 785 0759"
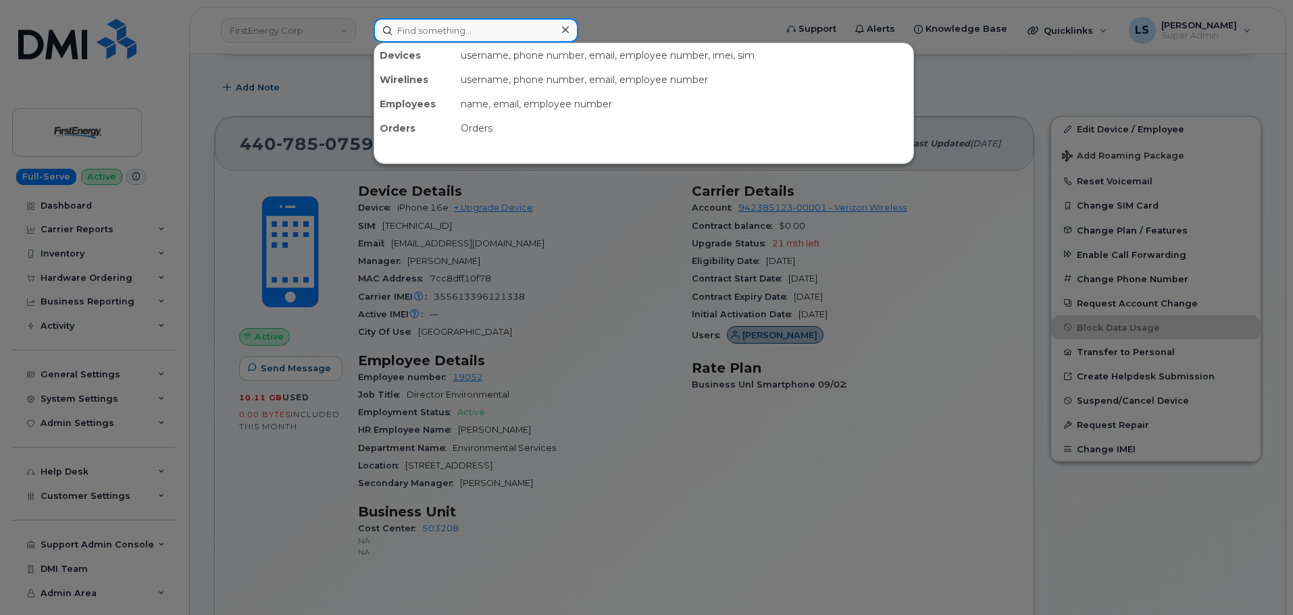
click at [497, 19] on input at bounding box center [476, 30] width 205 height 24
paste input "780-913-1121"
type input "780-913-1121"
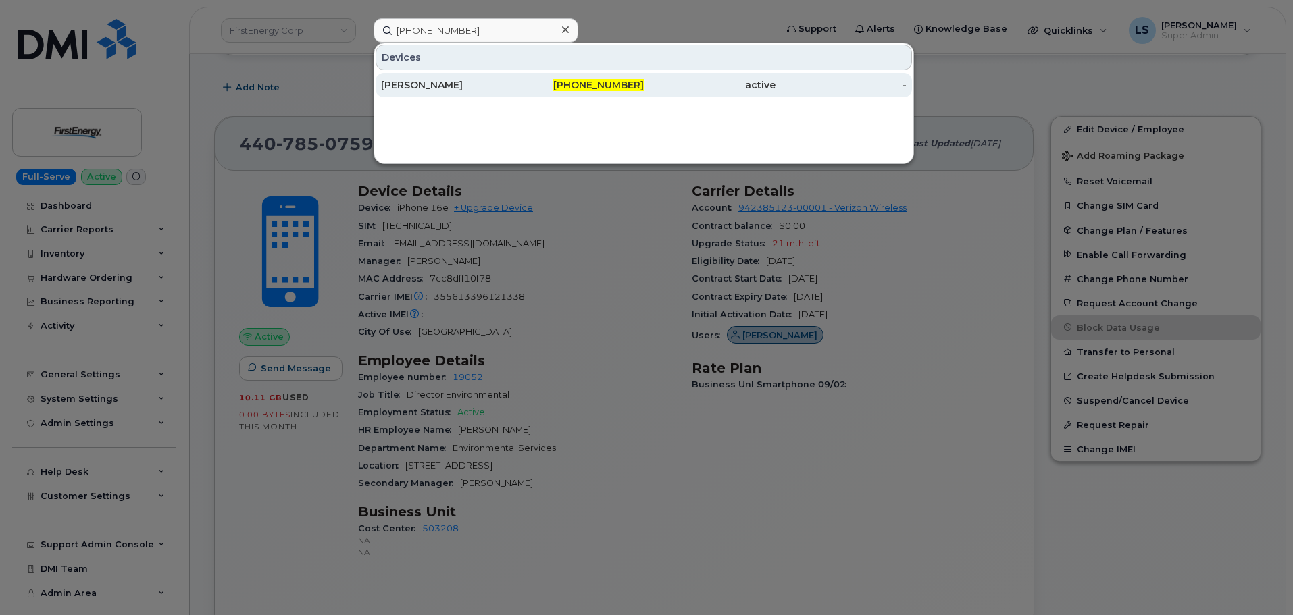
click at [484, 76] on div "Shawn Hough" at bounding box center [447, 85] width 132 height 24
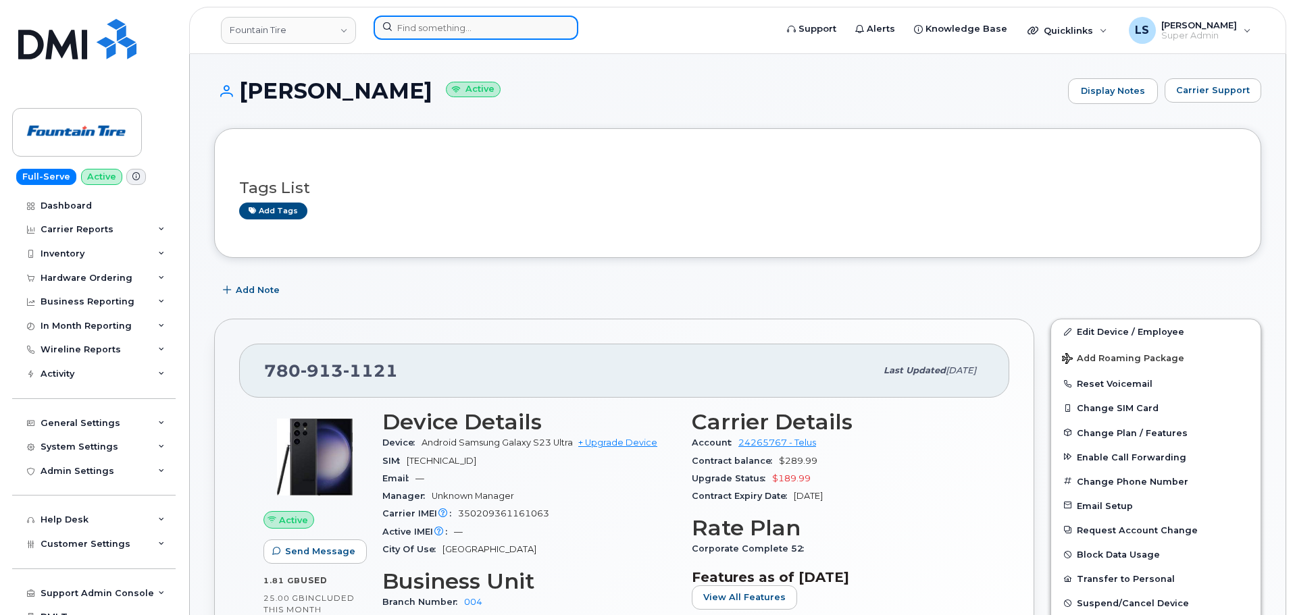
click at [445, 27] on input at bounding box center [476, 28] width 205 height 24
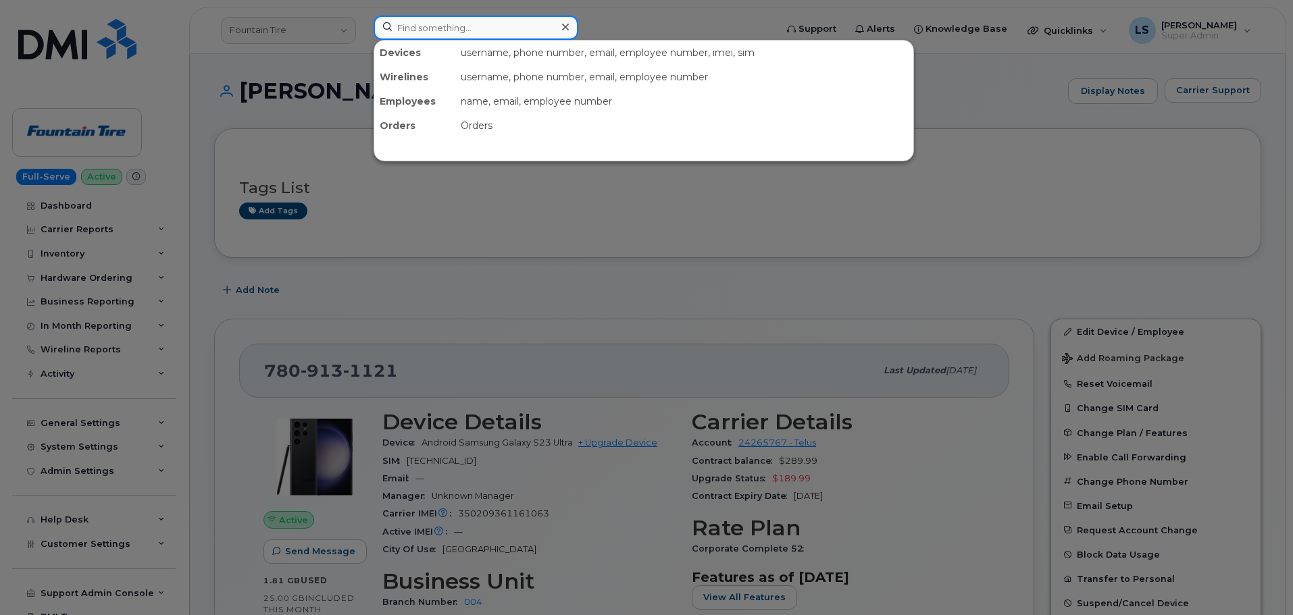
paste input "780.722.4429"
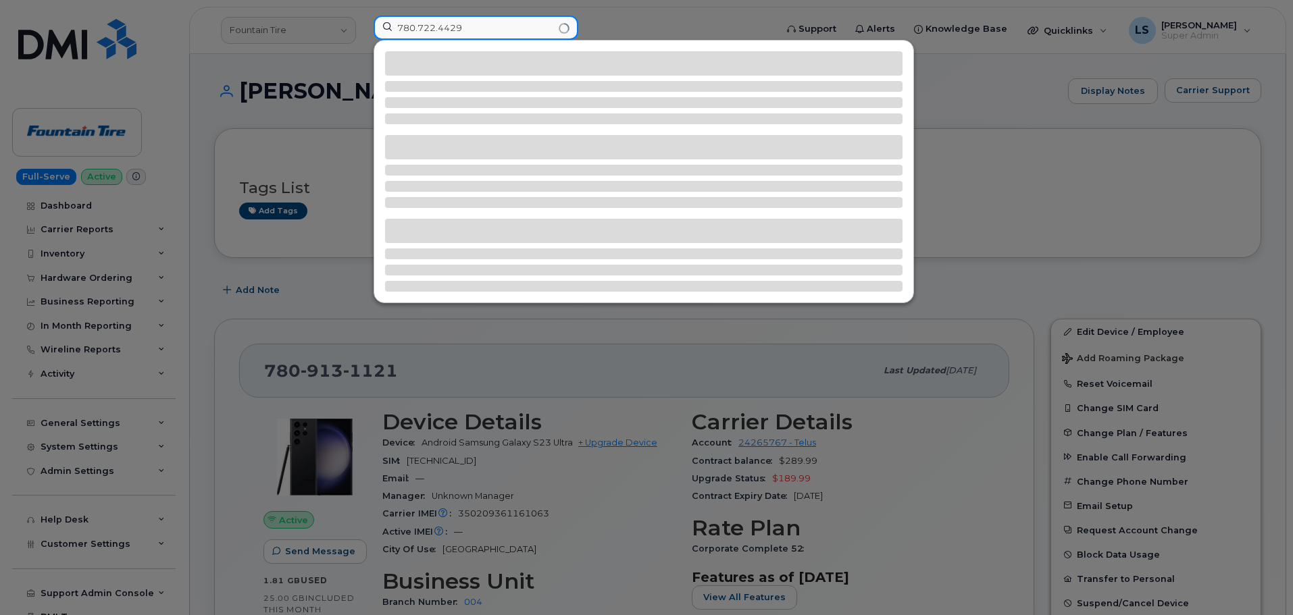
type input "780.722.4429"
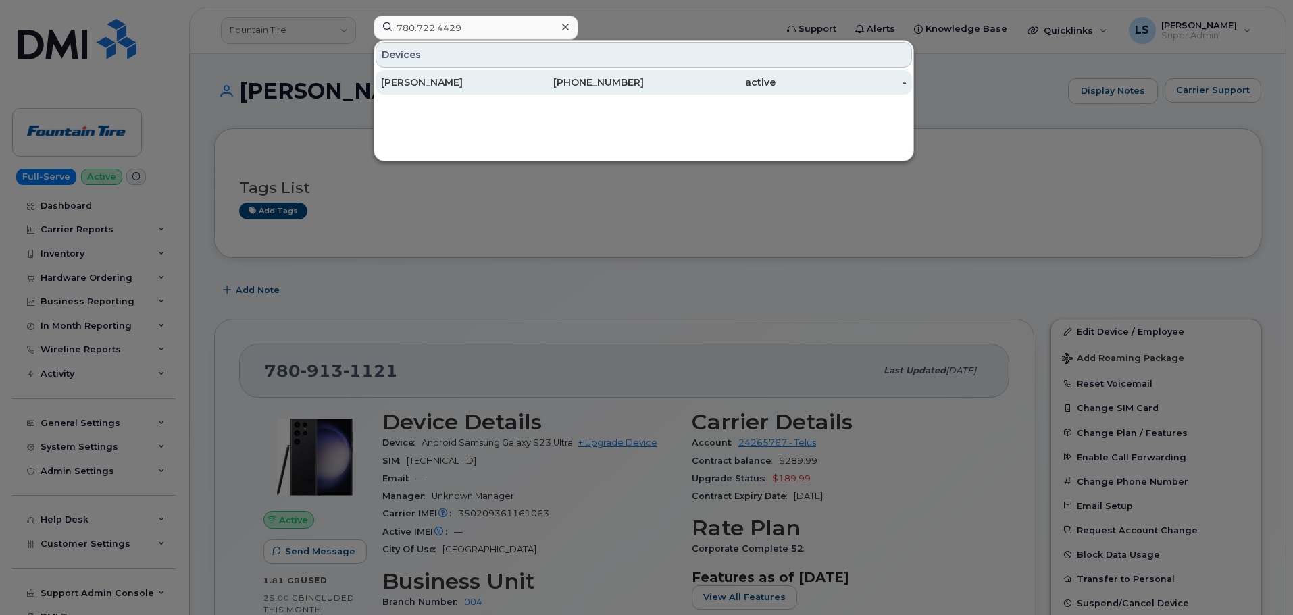
click at [430, 77] on div "Michael Sands" at bounding box center [447, 83] width 132 height 14
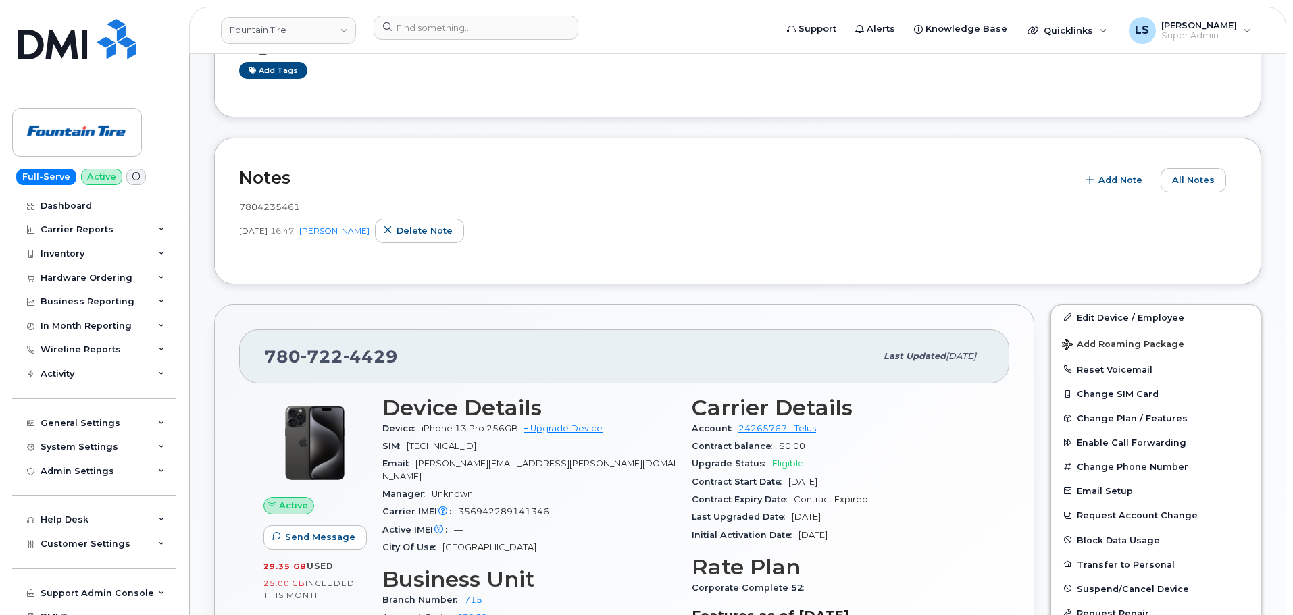
scroll to position [270, 0]
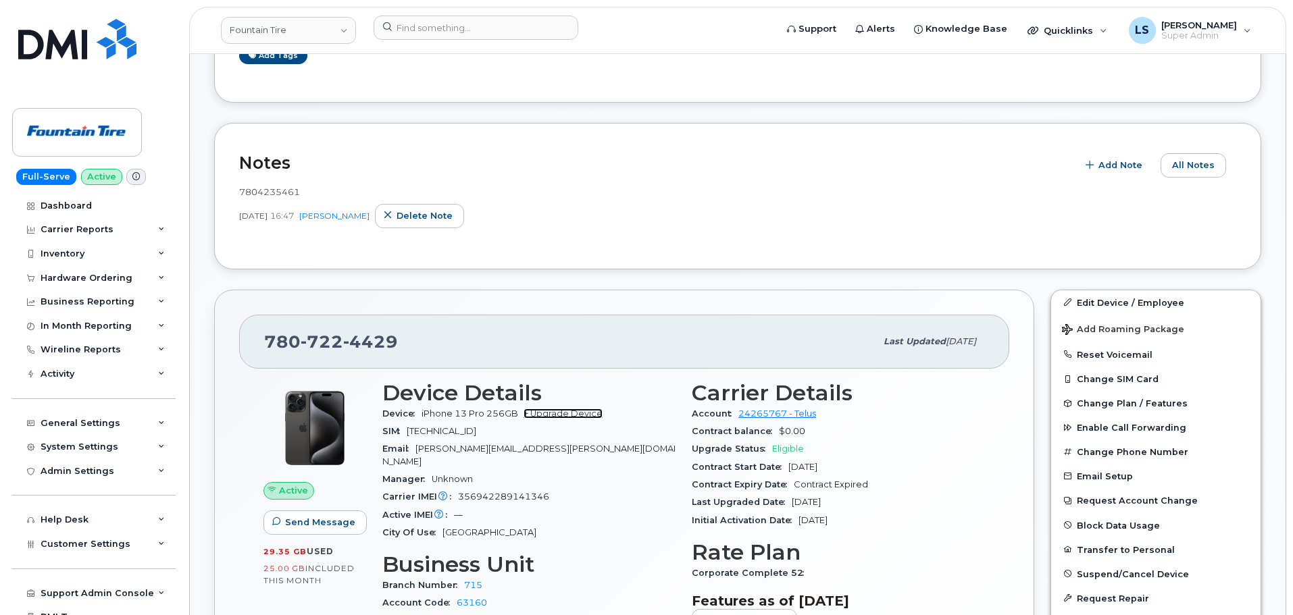
click at [559, 414] on link "+ Upgrade Device" at bounding box center [562, 414] width 79 height 10
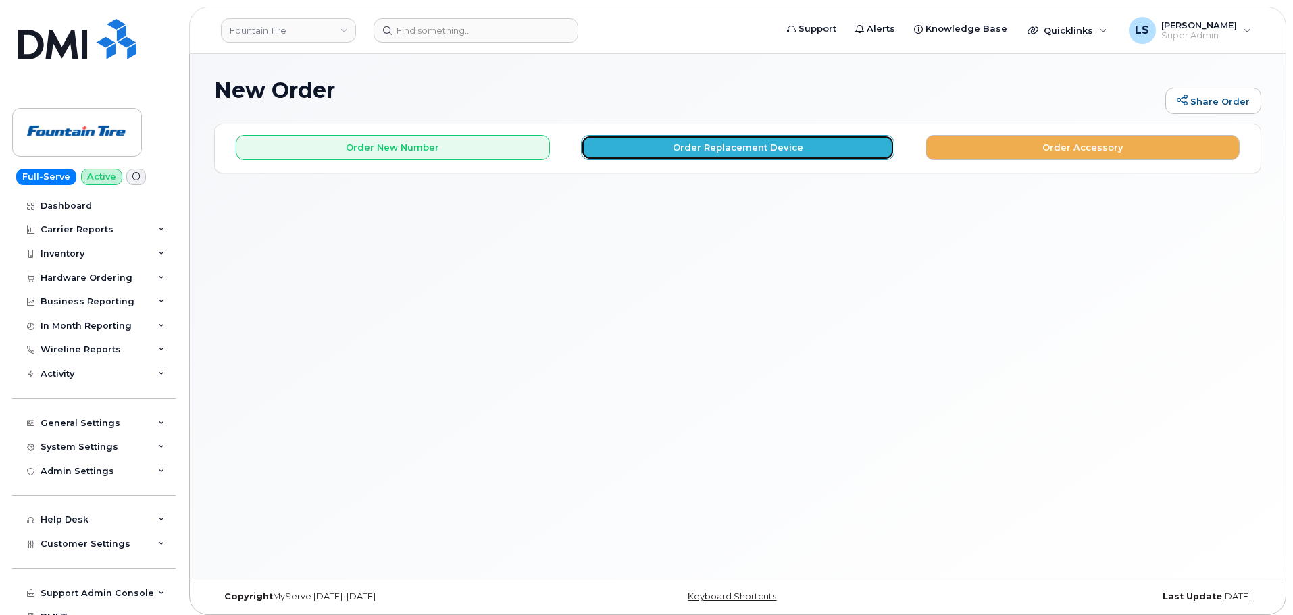
click at [623, 159] on button "Order Replacement Device" at bounding box center [738, 147] width 314 height 25
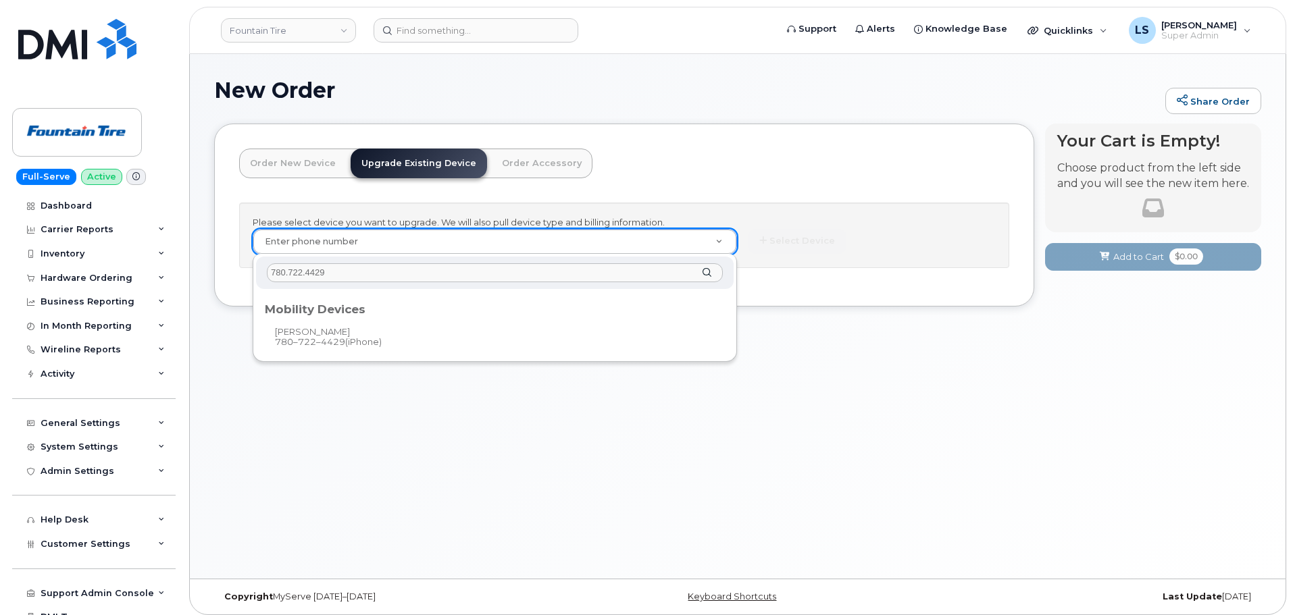
type input "780.722.4429"
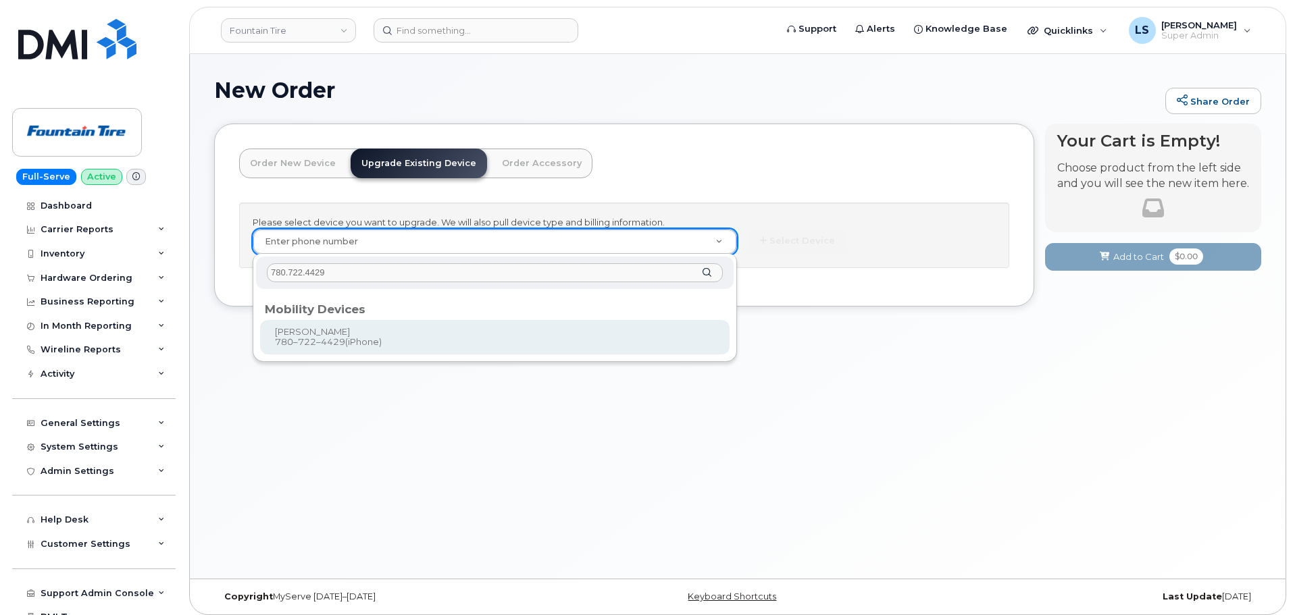
type input "32456"
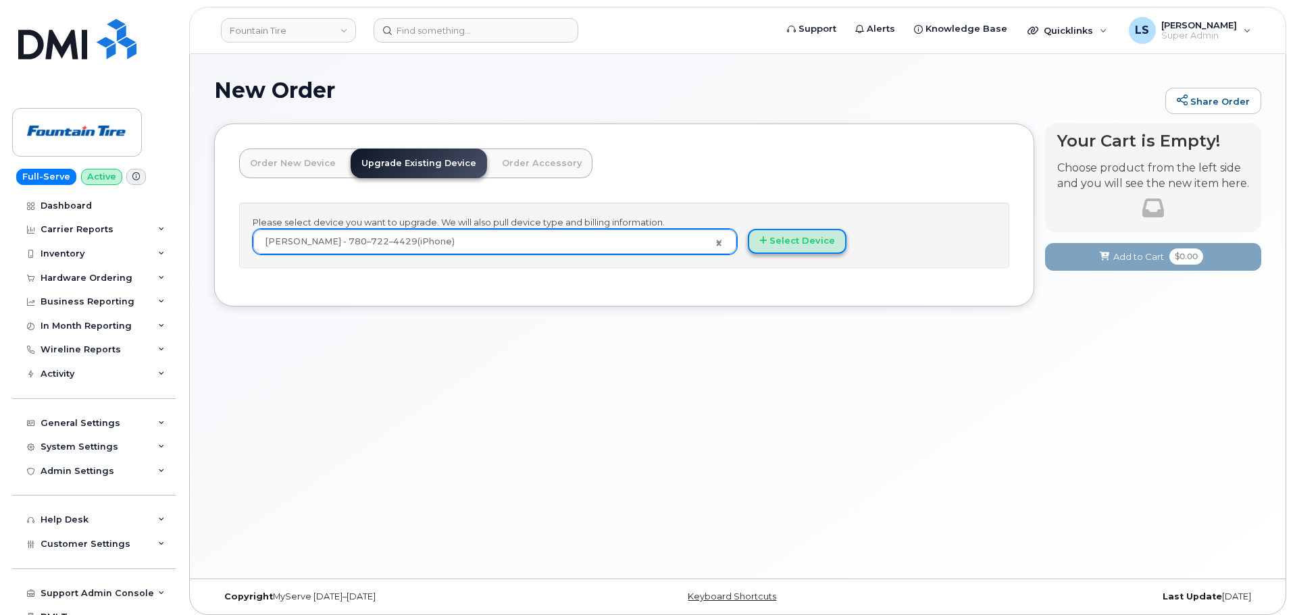
click at [796, 247] on button "Select Device" at bounding box center [797, 241] width 99 height 25
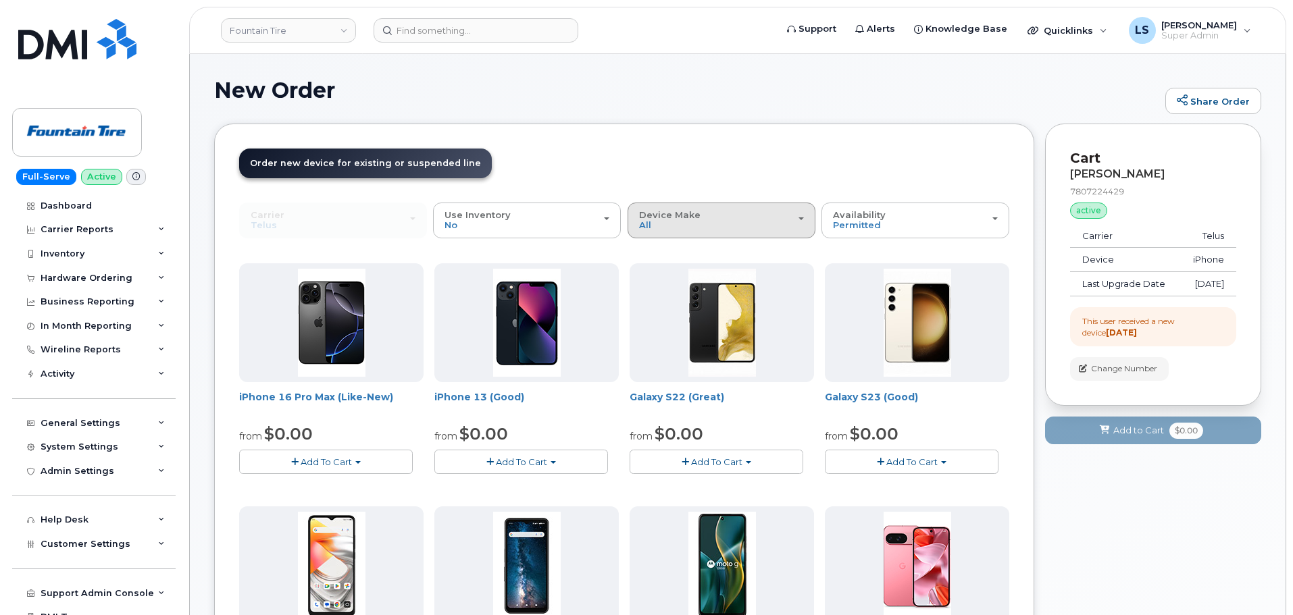
click at [686, 228] on div "Device Make All Aircard Android Cell Phone HUB iPhone Tablet Unknown" at bounding box center [721, 220] width 165 height 21
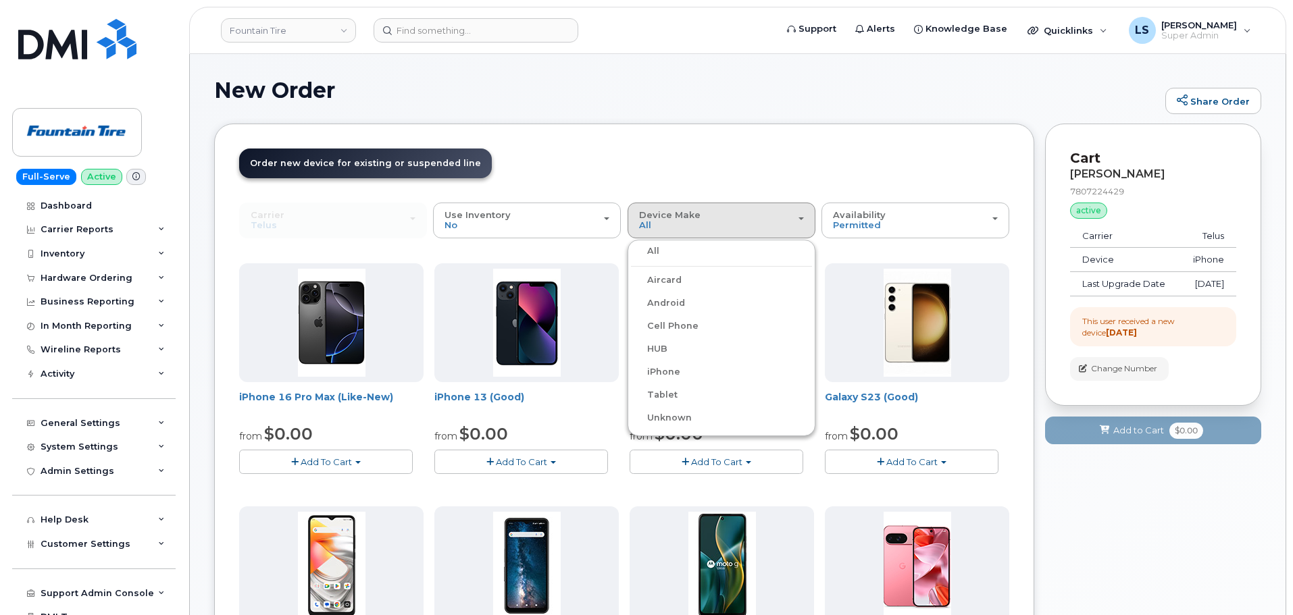
click at [663, 370] on label "iPhone" at bounding box center [655, 372] width 49 height 16
click at [0, 0] on input "iPhone" at bounding box center [0, 0] width 0 height 0
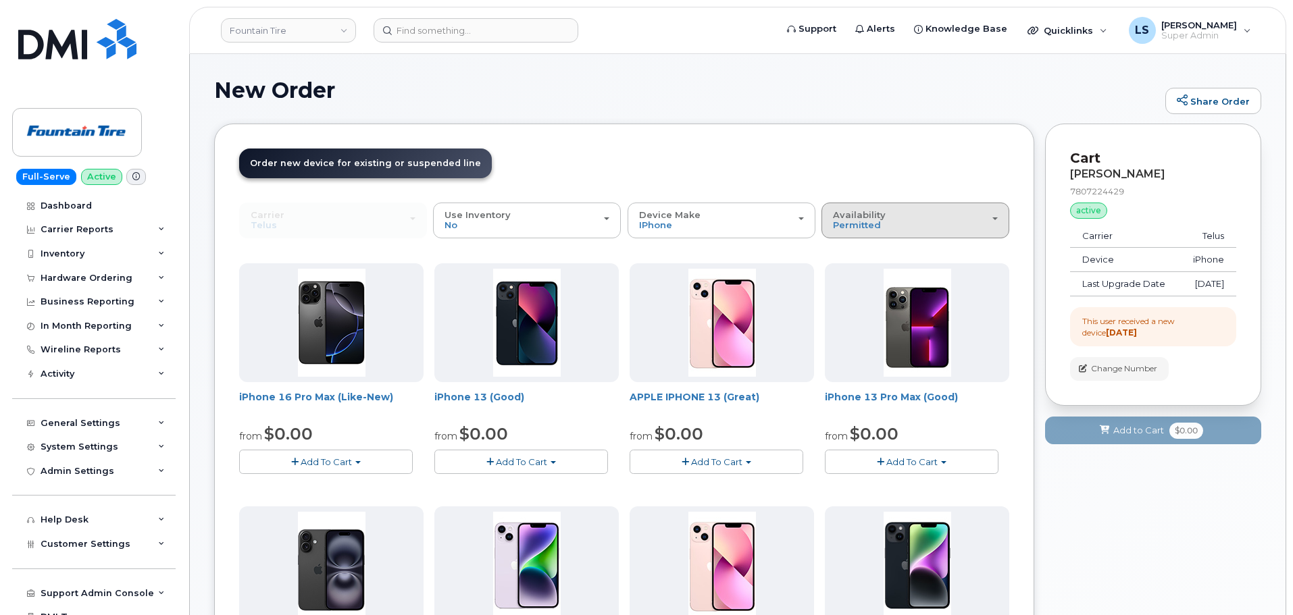
click at [850, 232] on button "Availability Permitted All" at bounding box center [915, 220] width 188 height 35
click at [856, 275] on div "All" at bounding box center [915, 274] width 181 height 16
click at [845, 206] on button "Availability Permitted All" at bounding box center [915, 220] width 188 height 35
click at [848, 270] on label "All" at bounding box center [839, 274] width 28 height 16
click at [0, 0] on input "All" at bounding box center [0, 0] width 0 height 0
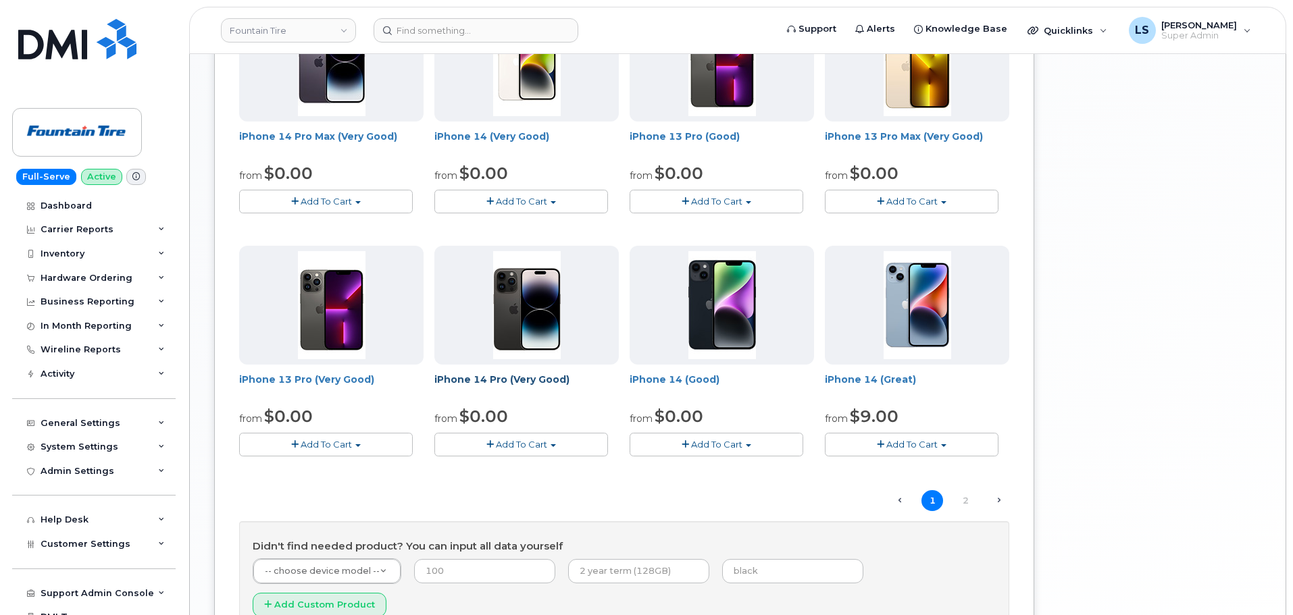
scroll to position [865, 0]
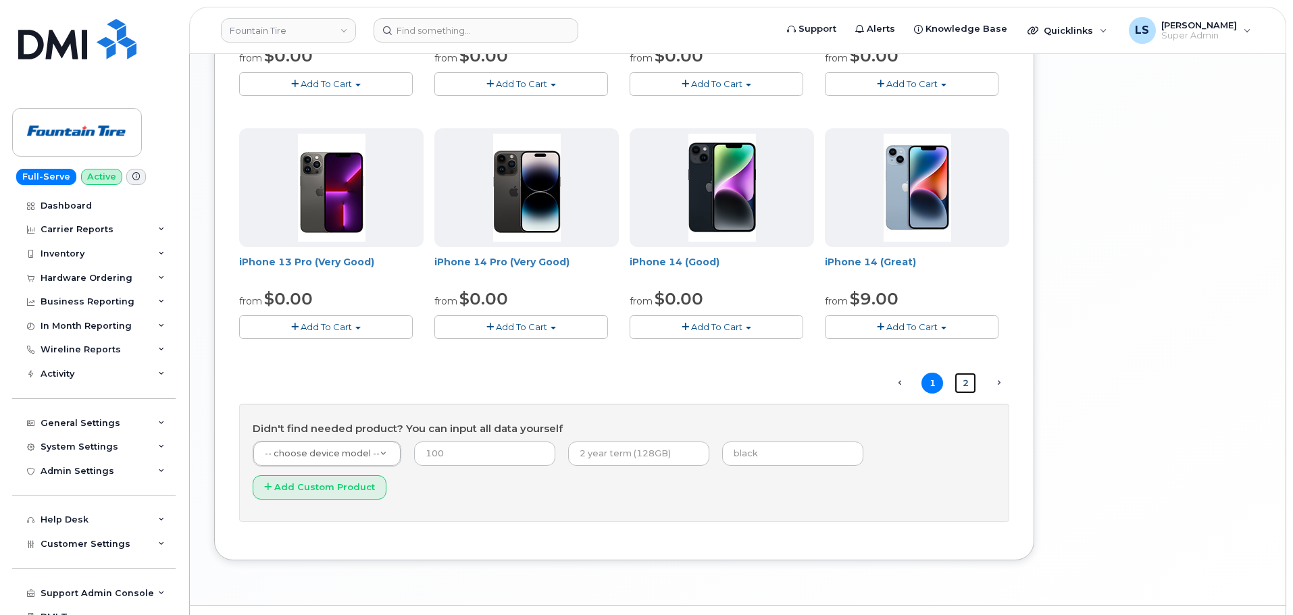
click at [968, 383] on link "2" at bounding box center [965, 383] width 22 height 21
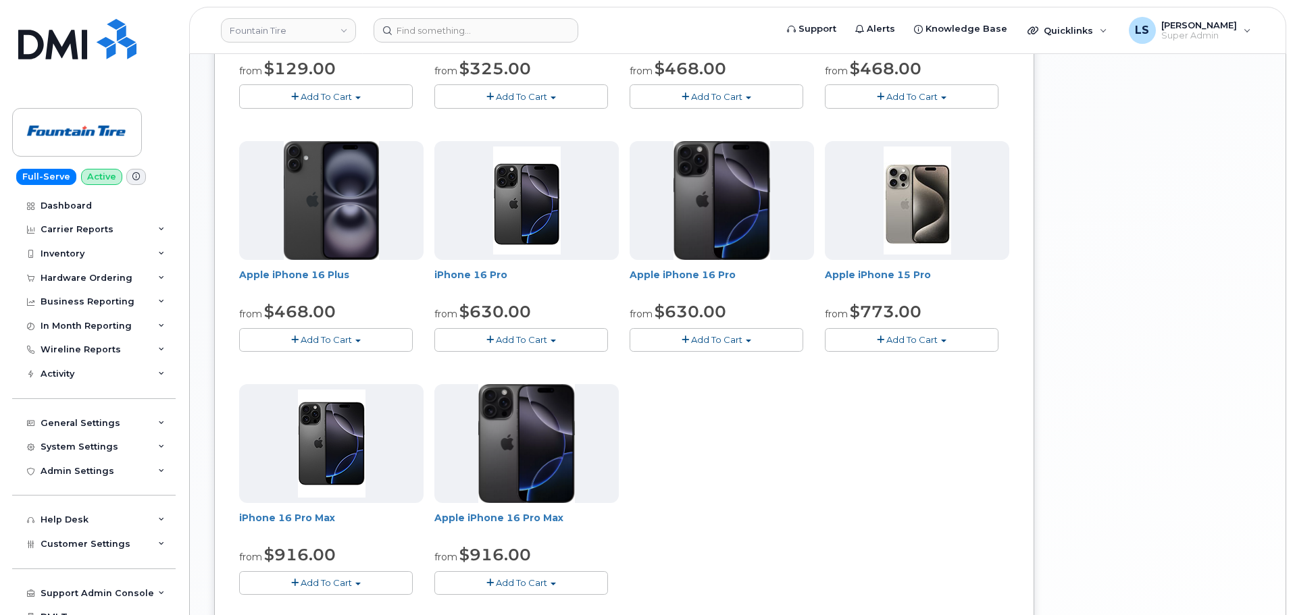
scroll to position [675, 0]
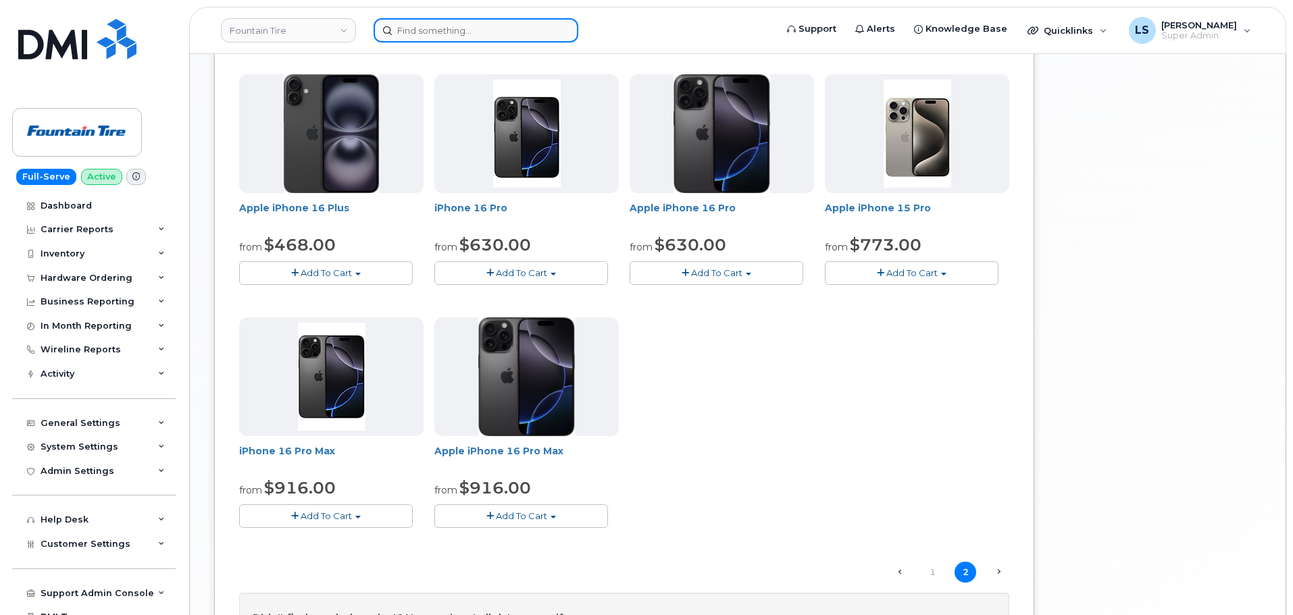
click at [492, 33] on input at bounding box center [476, 30] width 205 height 24
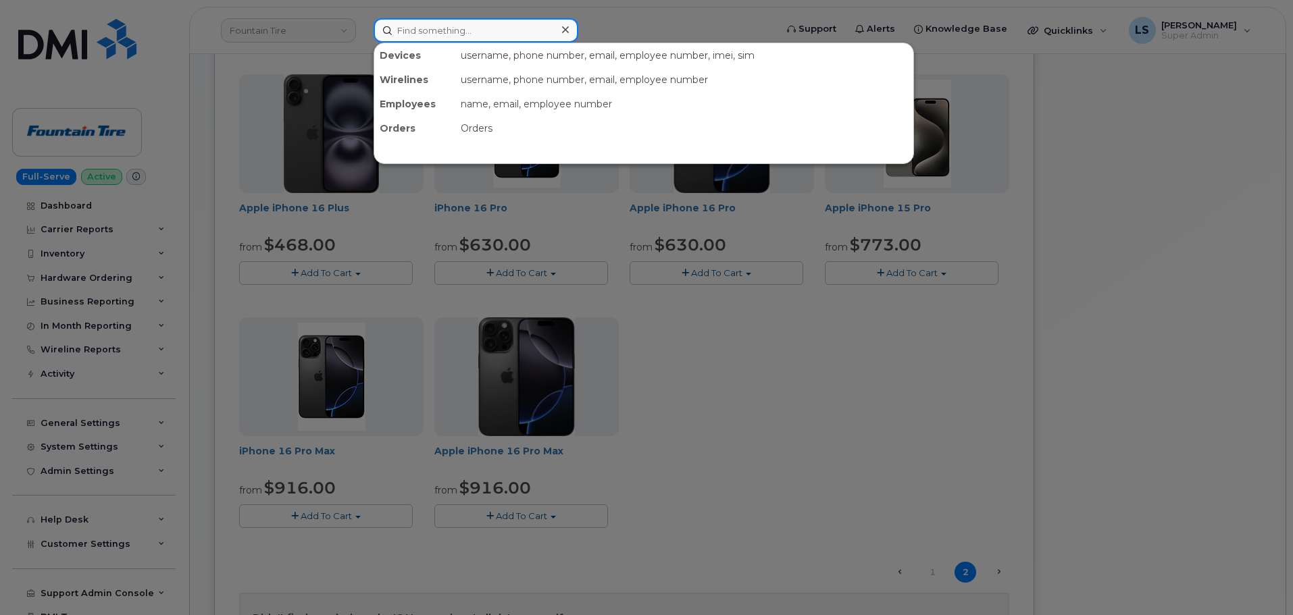
paste input "2703310508"
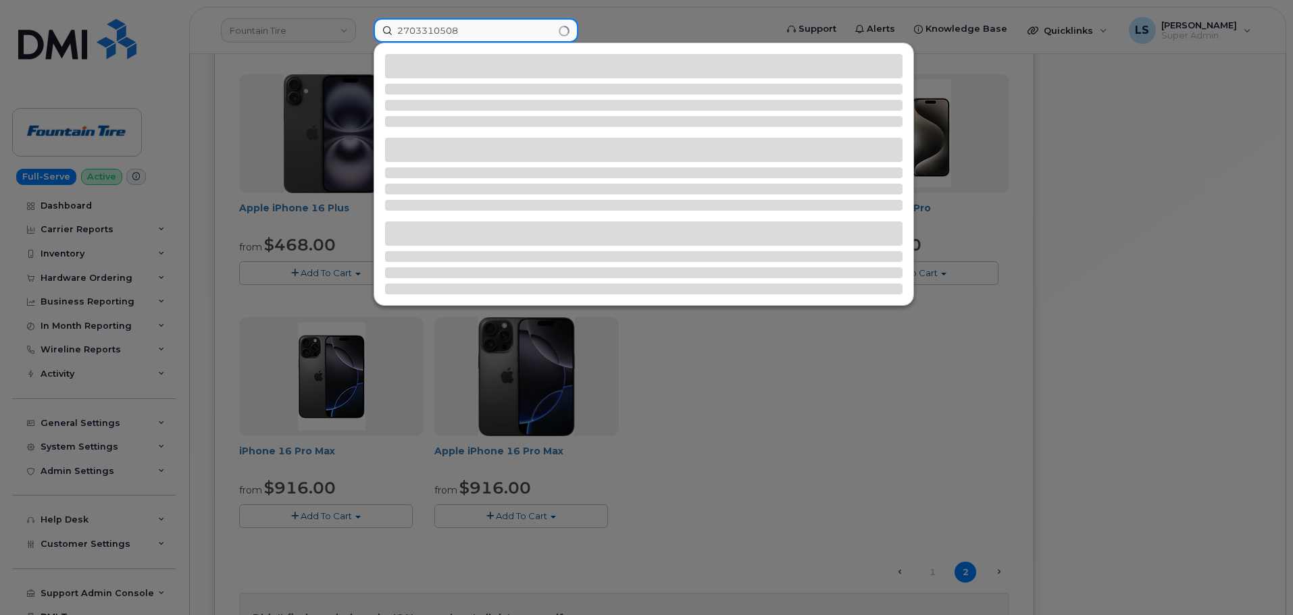
type input "2703310508"
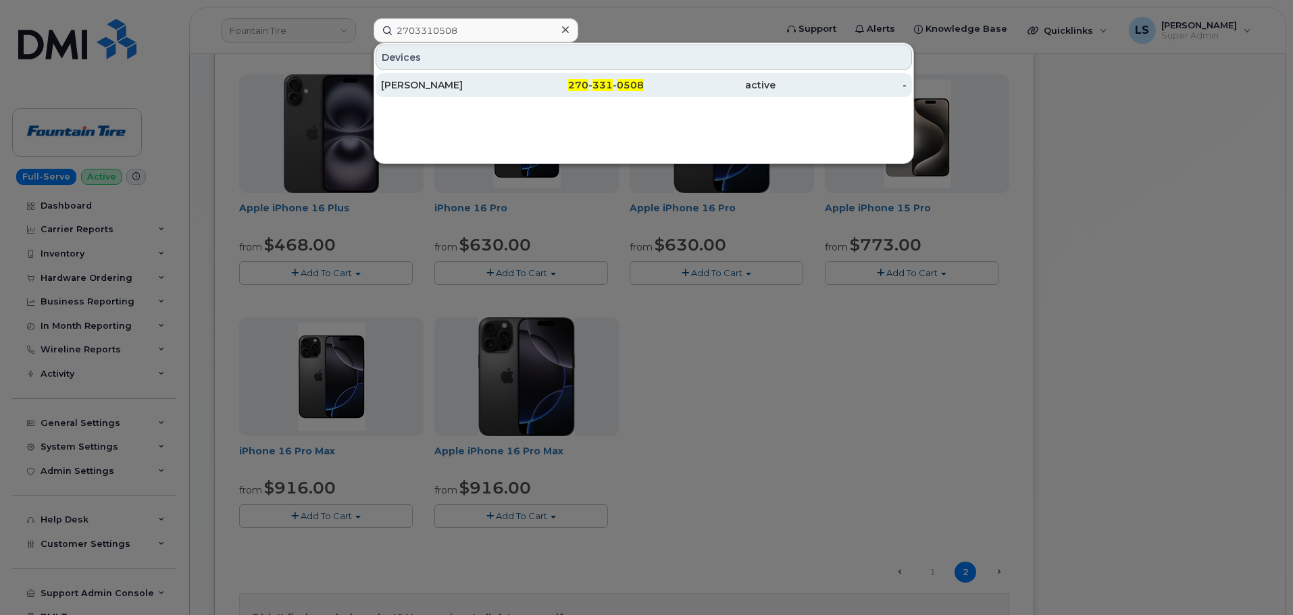
click at [522, 81] on div "270 - 331 - 0508" at bounding box center [579, 85] width 132 height 14
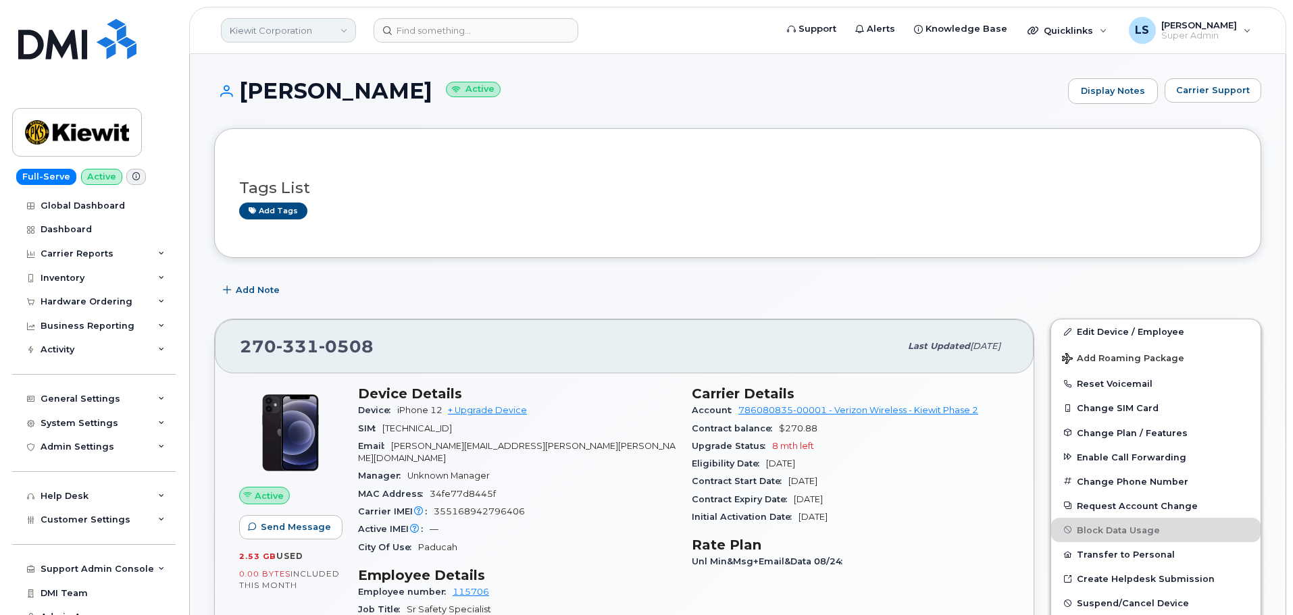
click at [310, 31] on link "Kiewit Corporation" at bounding box center [288, 30] width 135 height 24
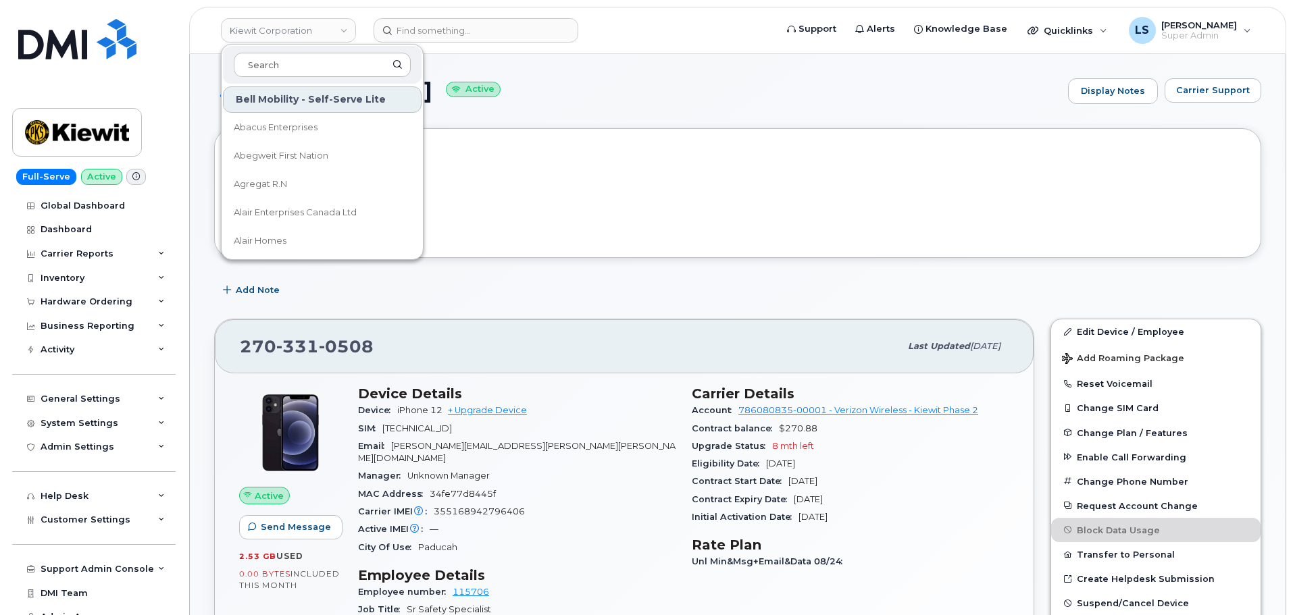
click at [596, 213] on div "Add tags" at bounding box center [732, 211] width 986 height 17
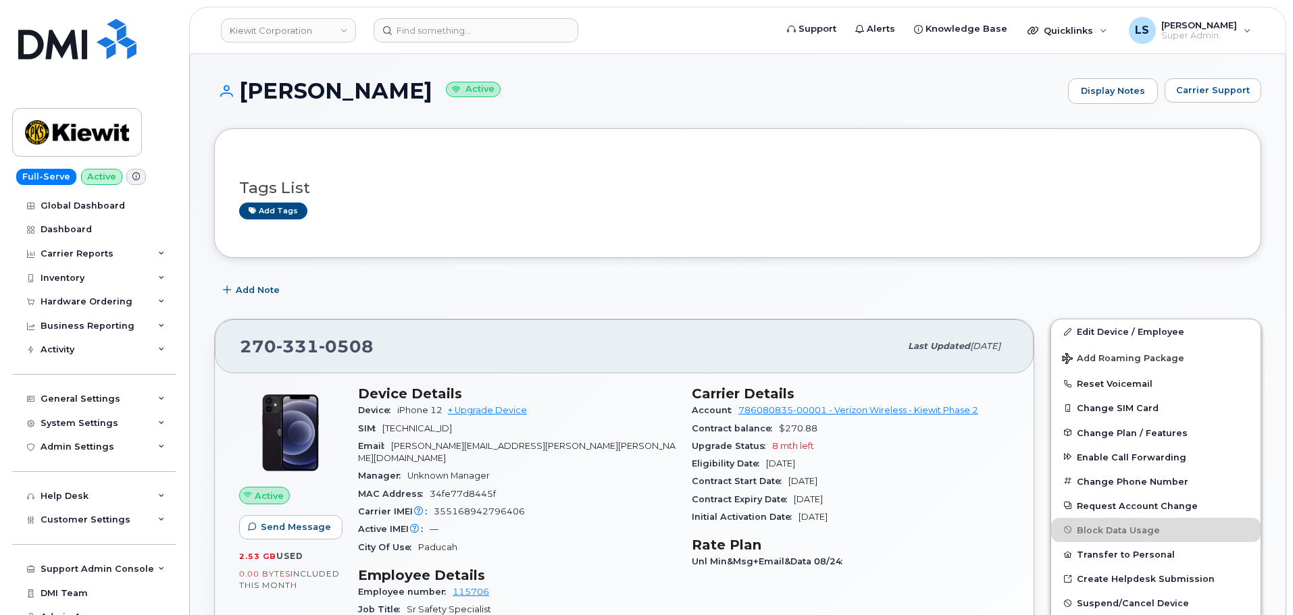
click at [258, 18] on div "Kiewit Corporation" at bounding box center [288, 30] width 149 height 27
click at [275, 35] on link "Kiewit Corporation" at bounding box center [288, 30] width 135 height 24
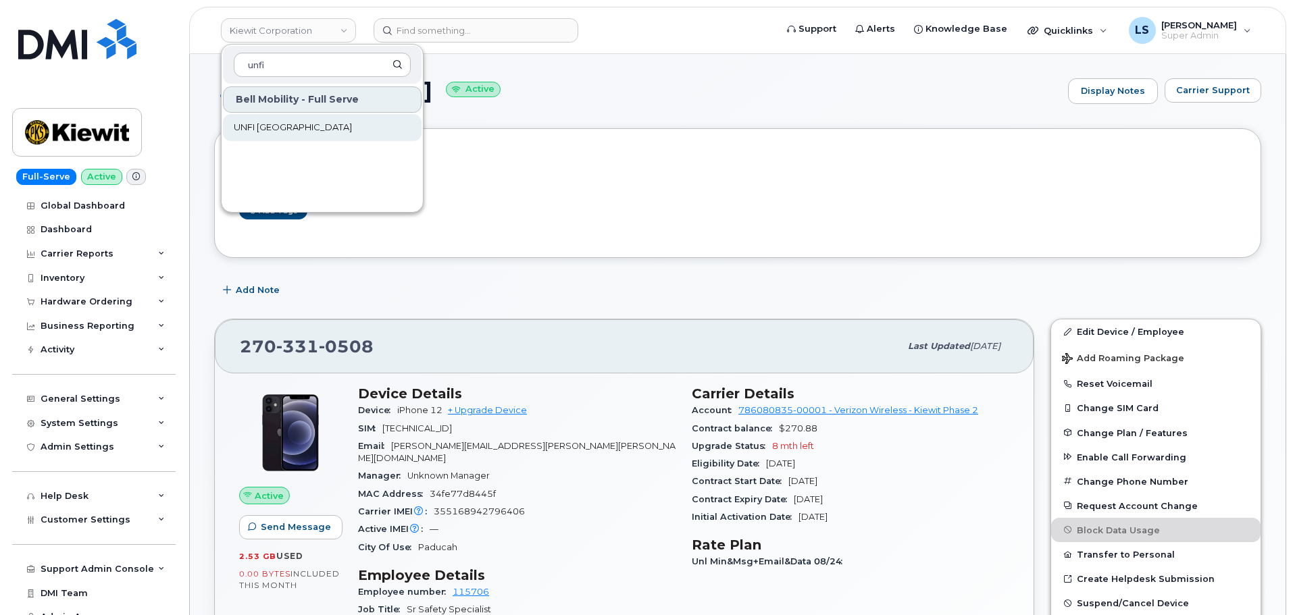
type input "unfi"
click at [306, 121] on link "UNFI Canada" at bounding box center [322, 127] width 199 height 27
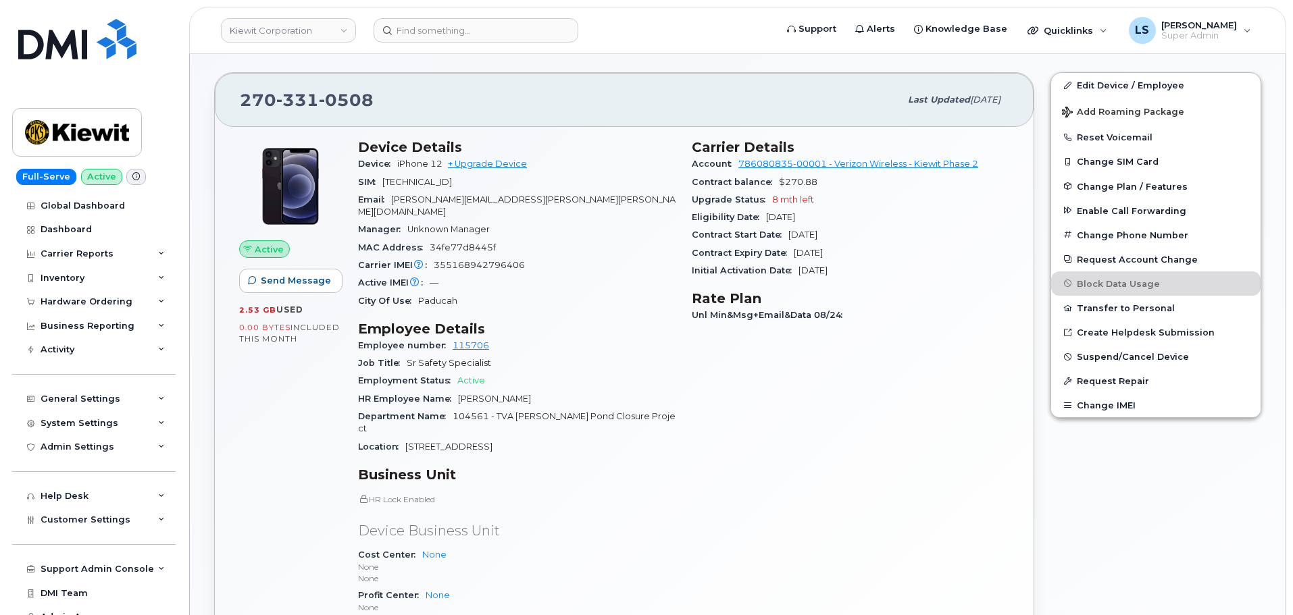
scroll to position [270, 0]
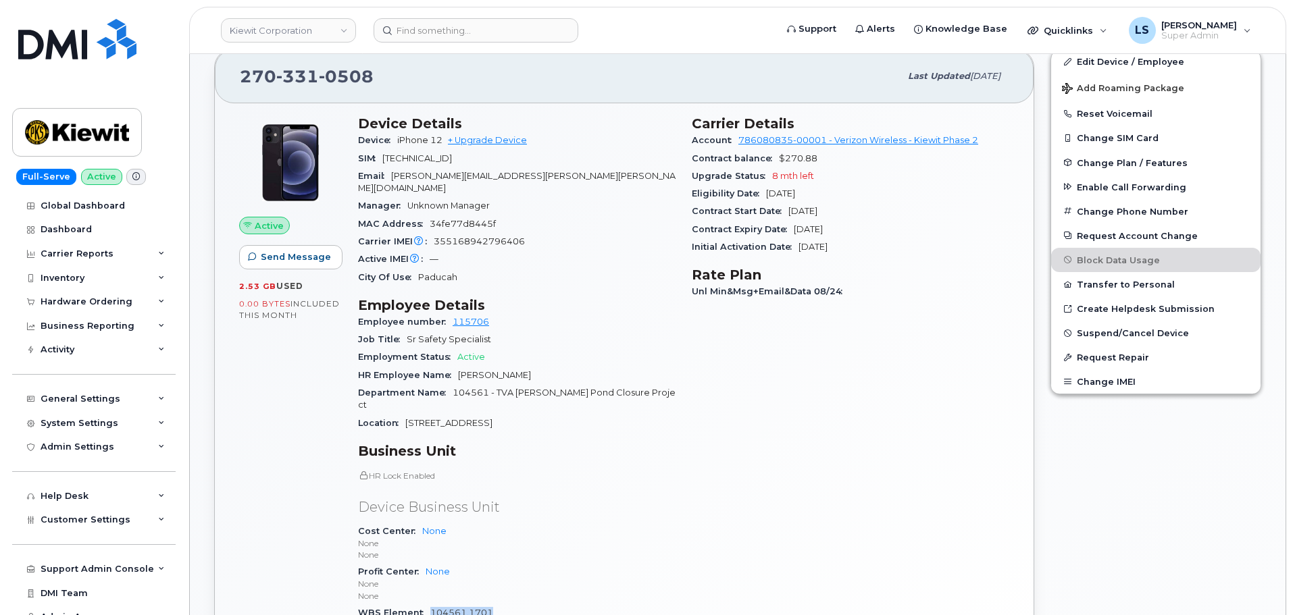
drag, startPoint x: 509, startPoint y: 586, endPoint x: 430, endPoint y: 591, distance: 79.2
click at [430, 605] on div "WBS Element 104561.1701 [PERSON_NAME] Power Constructors 1037" at bounding box center [516, 625] width 317 height 41
copy link "104561.1701"
click at [282, 516] on div "Active Send Message 2.53 GB  used 0.00 Bytes  included this month" at bounding box center [290, 385] width 119 height 557
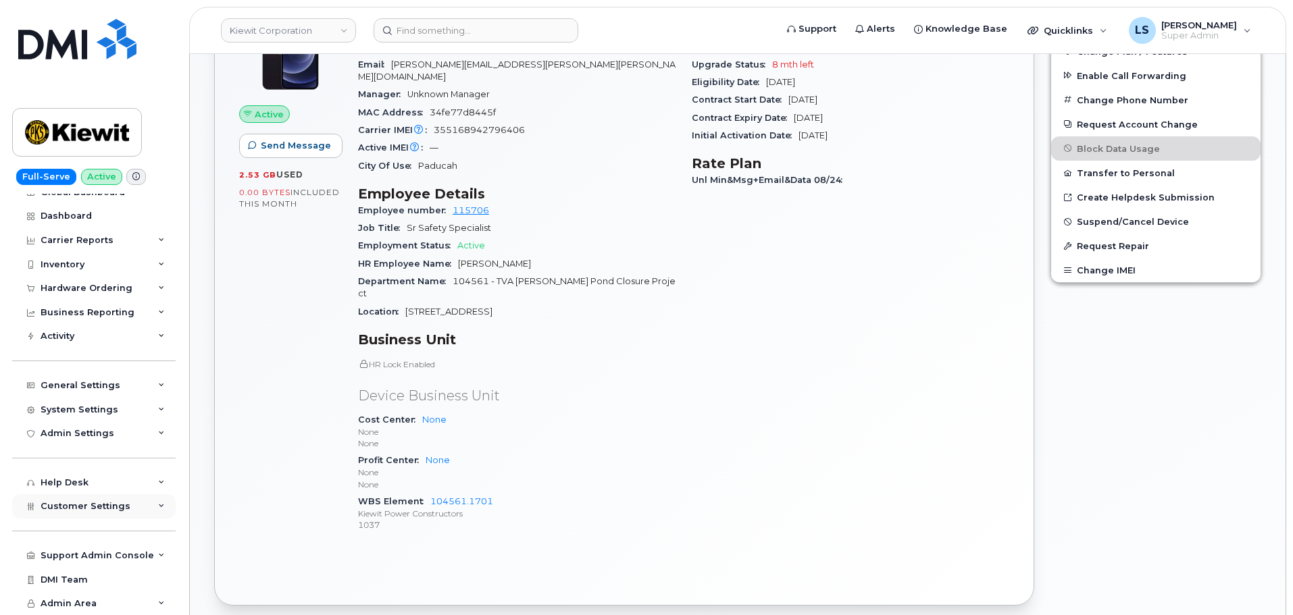
scroll to position [405, 0]
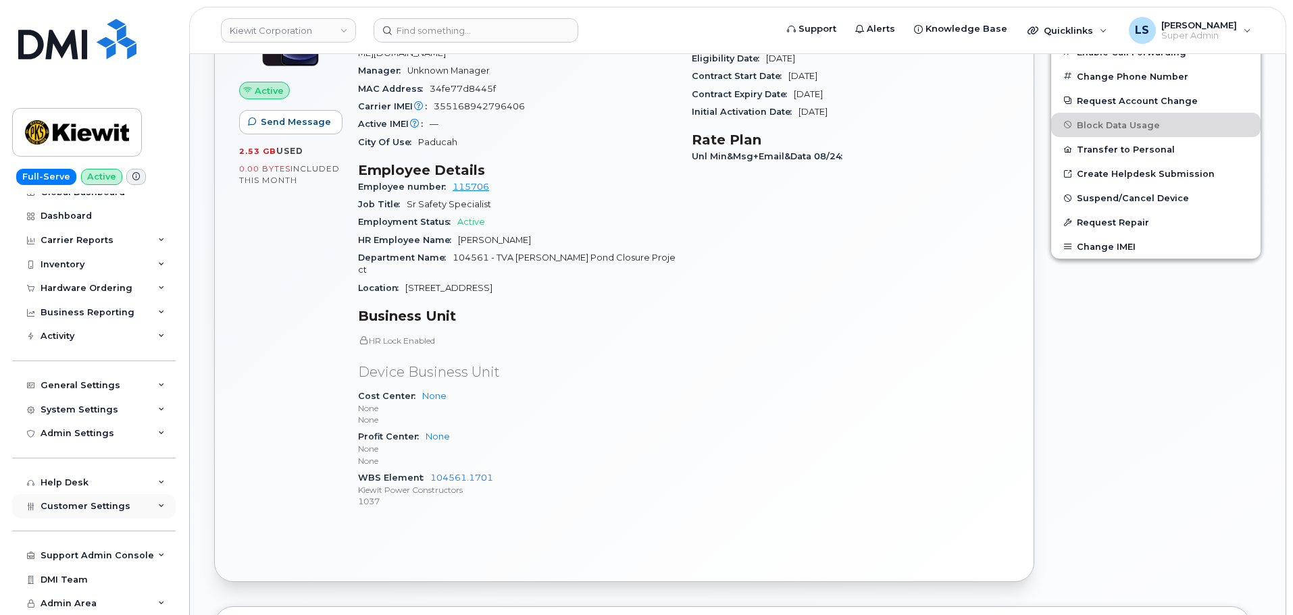
click at [114, 508] on span "Customer Settings" at bounding box center [86, 506] width 90 height 10
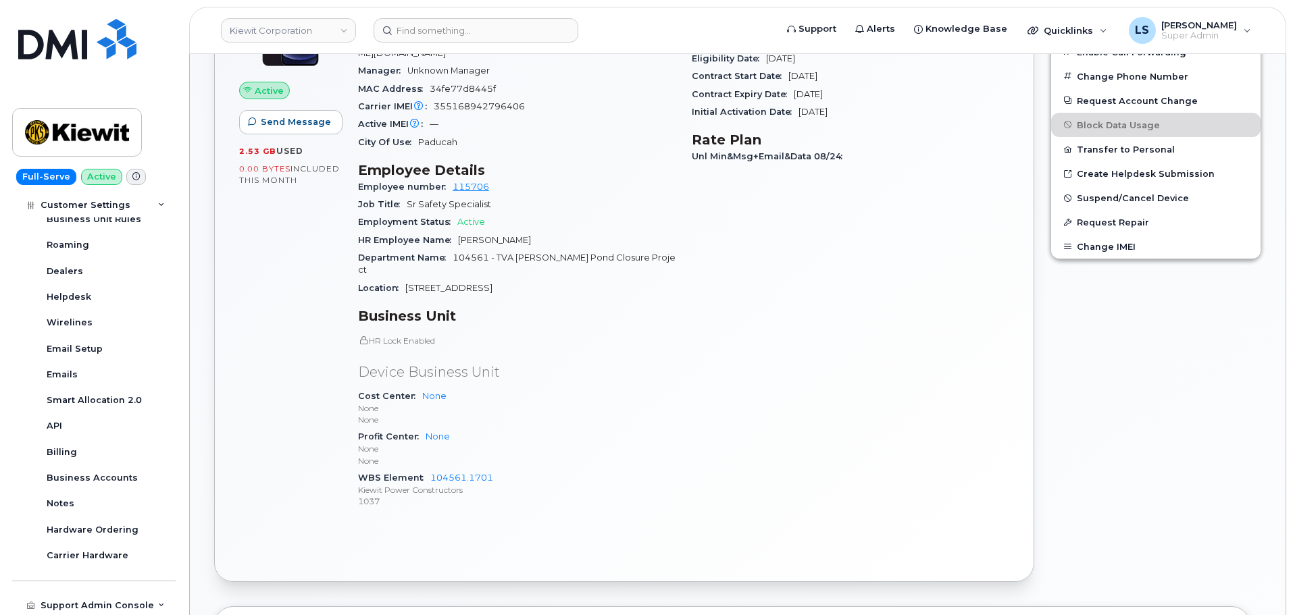
scroll to position [216, 0]
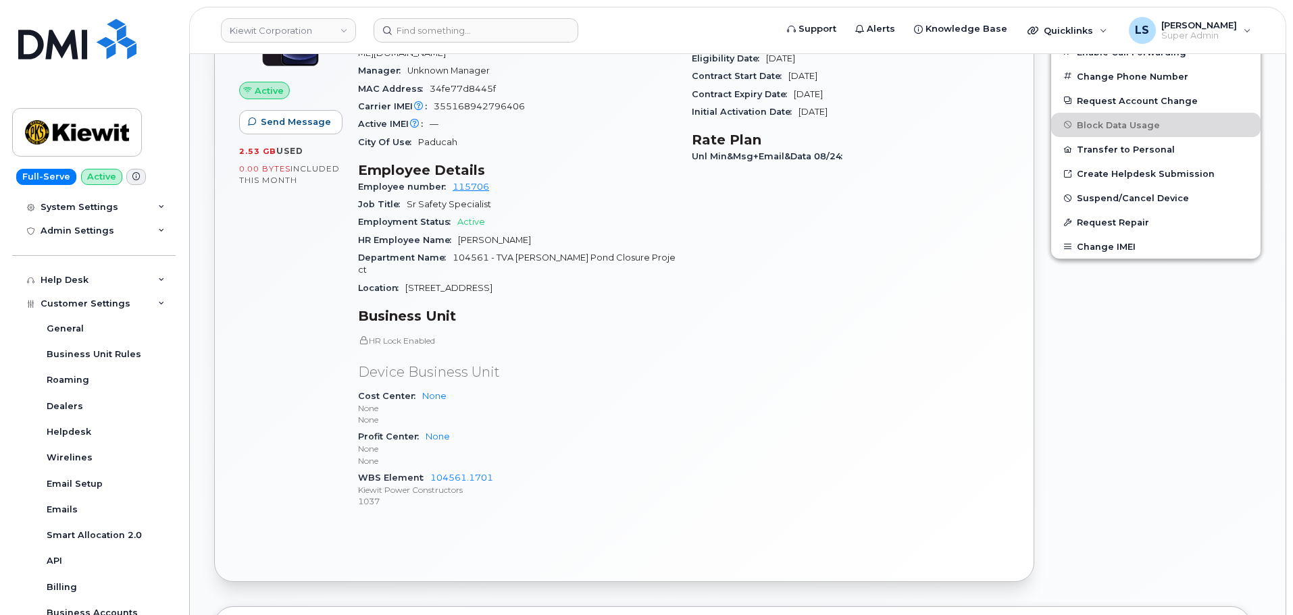
click at [146, 298] on div "Customer Settings" at bounding box center [93, 304] width 163 height 24
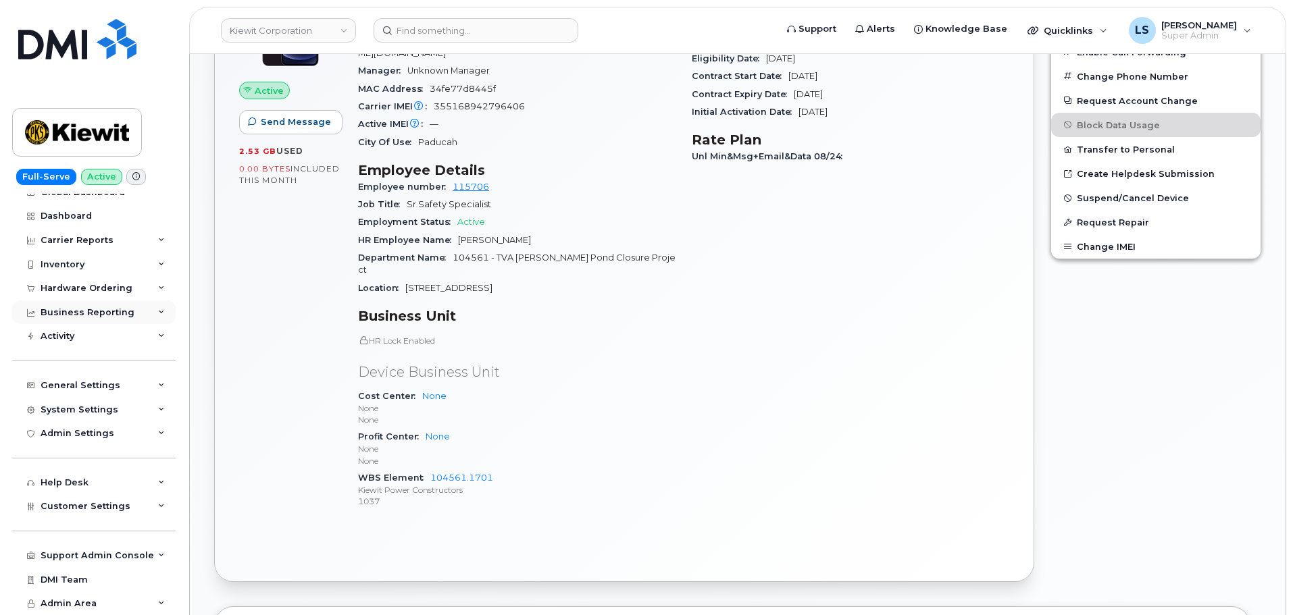
scroll to position [14, 0]
click at [159, 441] on div "Admin Settings" at bounding box center [93, 433] width 163 height 24
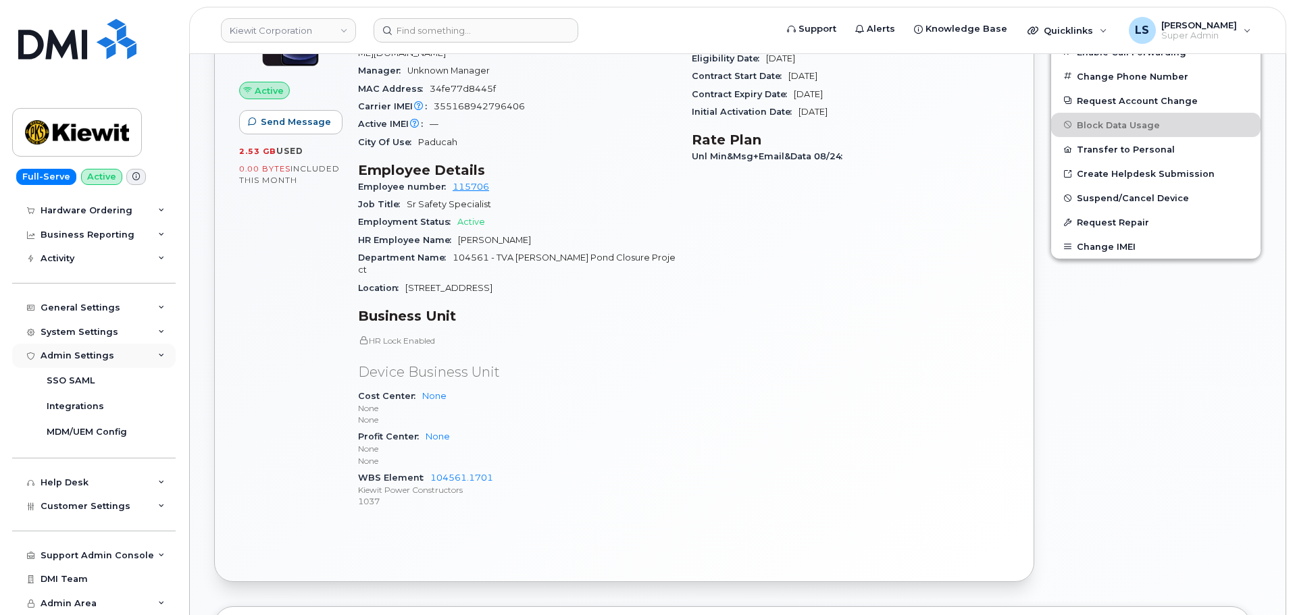
click at [158, 353] on icon at bounding box center [161, 356] width 7 height 7
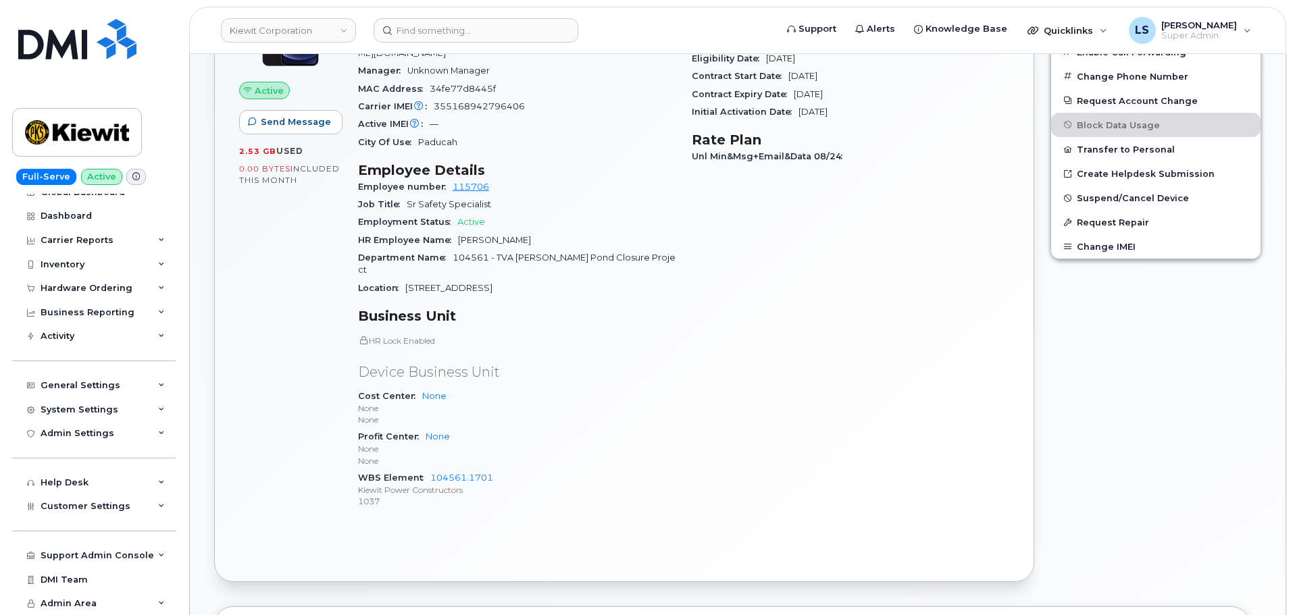
click at [149, 392] on div "General Settings" at bounding box center [93, 386] width 163 height 24
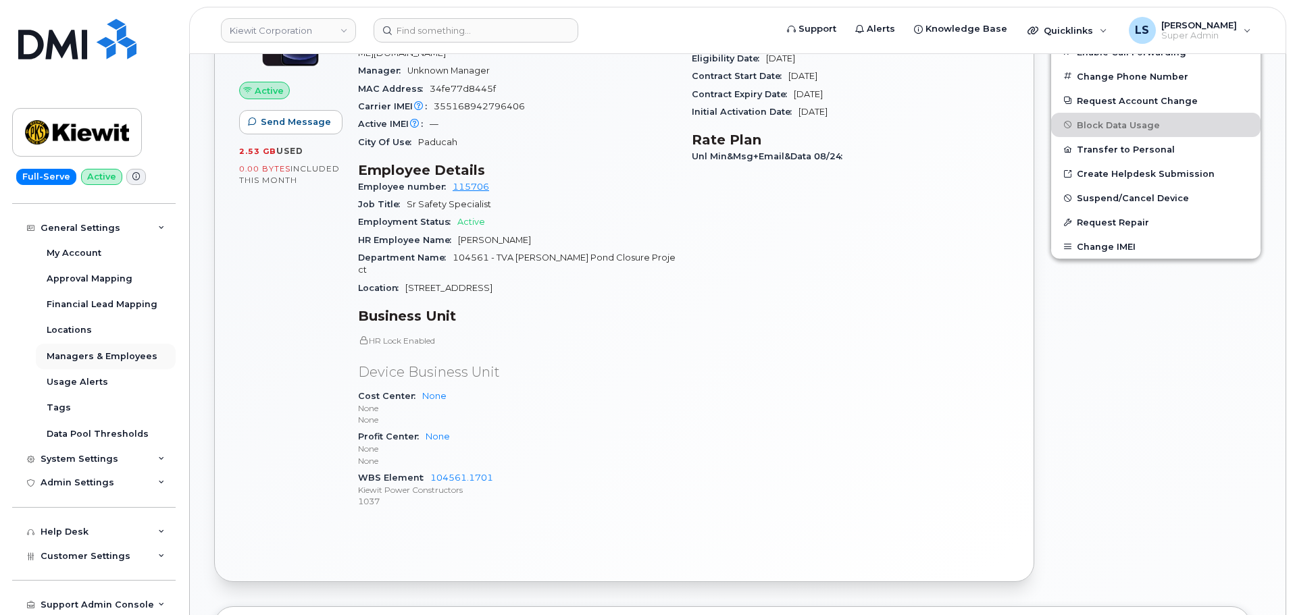
scroll to position [149, 0]
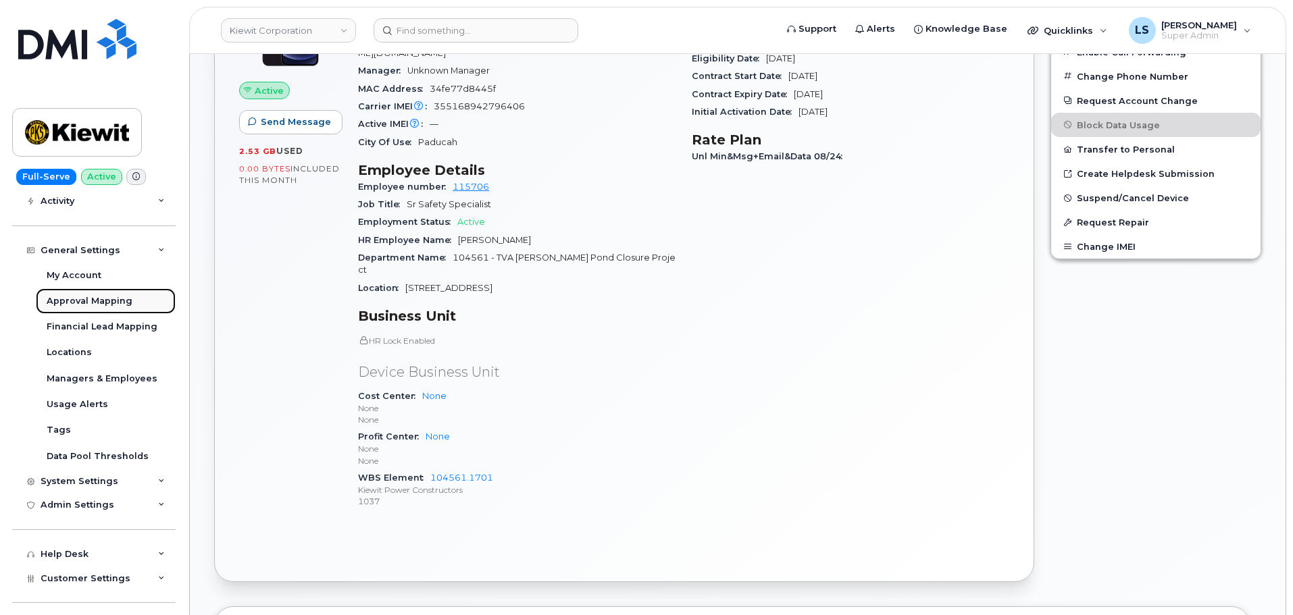
click at [116, 309] on link "Approval Mapping" at bounding box center [106, 301] width 140 height 26
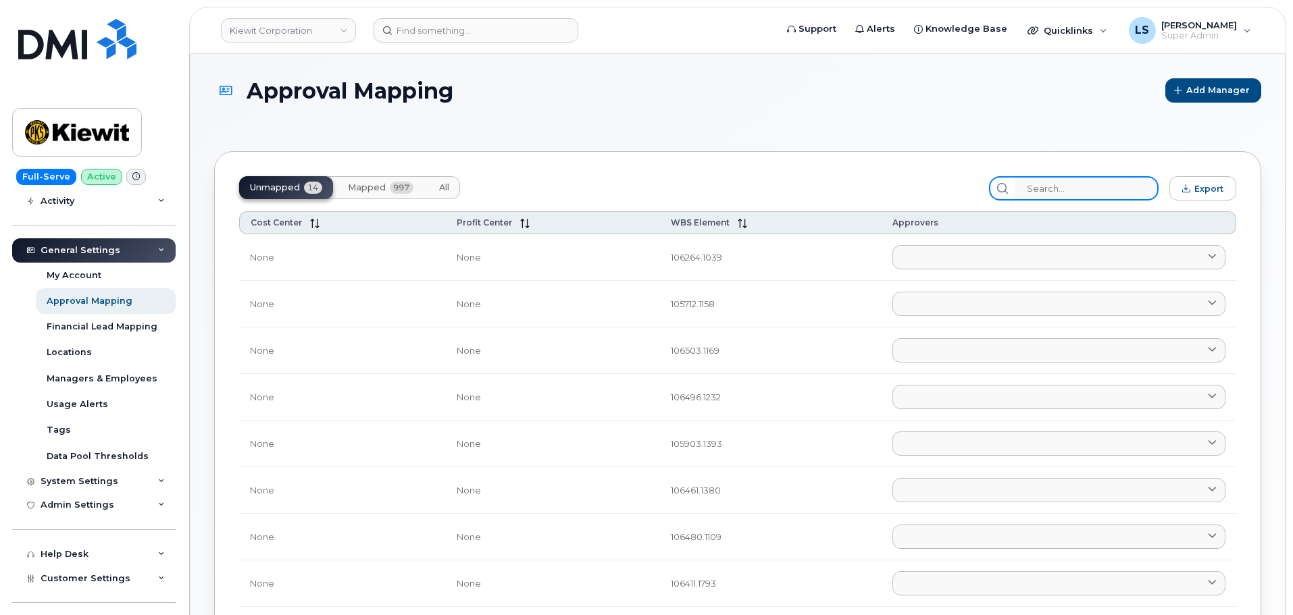
click at [1053, 186] on input "search" at bounding box center [1087, 188] width 144 height 24
paste input "104561.1701"
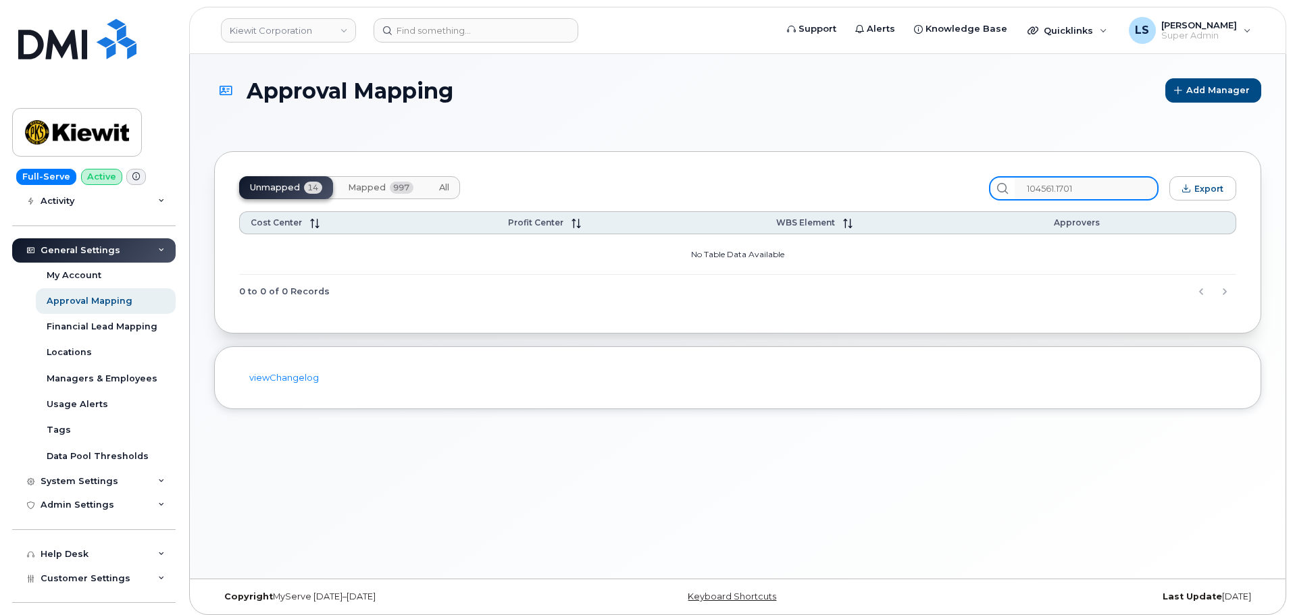
type input "104561.1701"
click at [369, 180] on button "Mapped 997" at bounding box center [380, 187] width 87 height 23
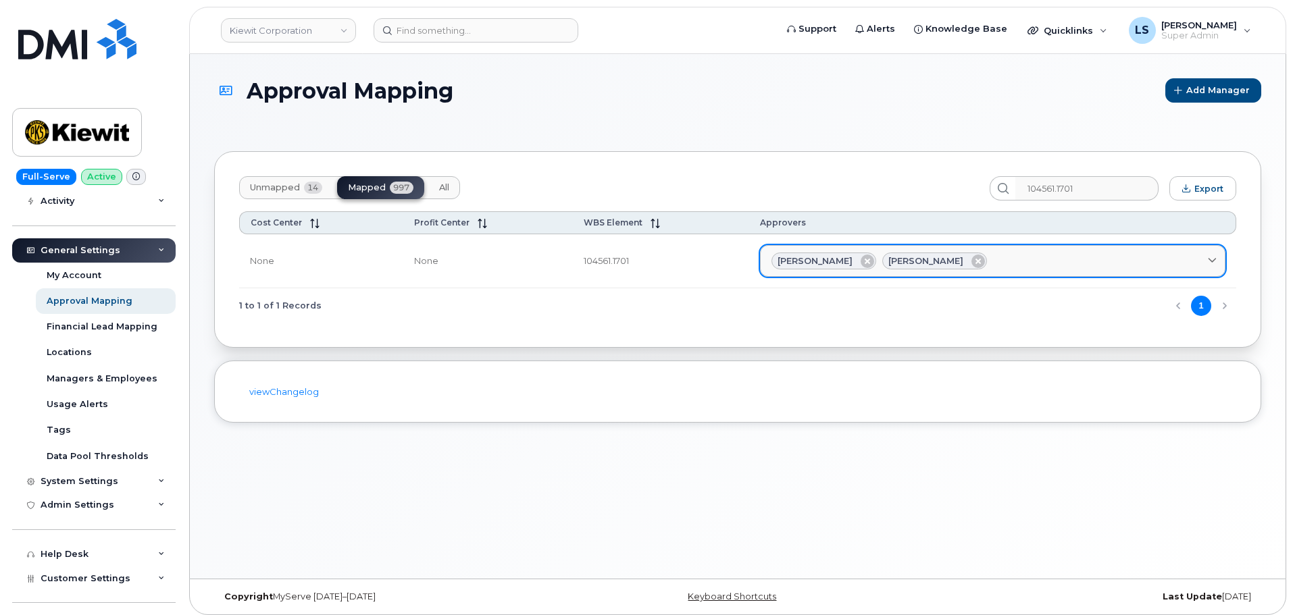
click at [792, 264] on span "Jasmine Harris" at bounding box center [814, 261] width 75 height 13
click at [789, 265] on span "Jasmine Harris" at bounding box center [814, 261] width 75 height 13
click at [1219, 258] on span at bounding box center [1212, 261] width 13 height 13
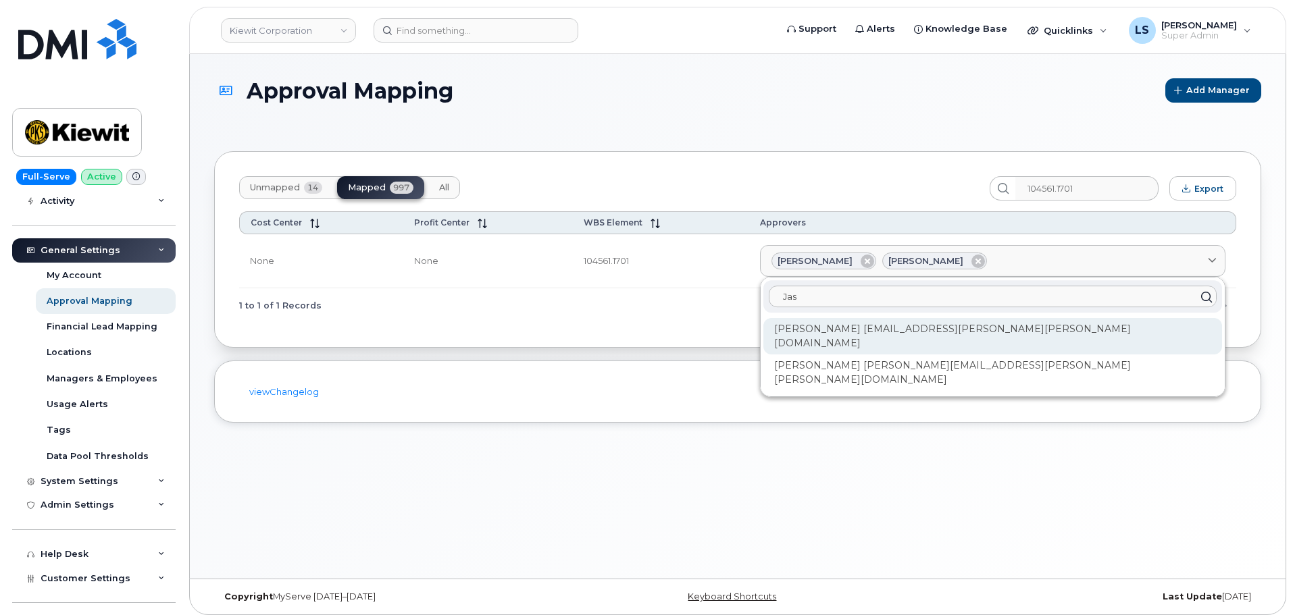
type input "Jas"
drag, startPoint x: 1024, startPoint y: 327, endPoint x: 844, endPoint y: 333, distance: 180.5
click at [844, 333] on div "Jasmine Harris JASMINE.HARRIS@KIEWIT.COM" at bounding box center [992, 336] width 459 height 36
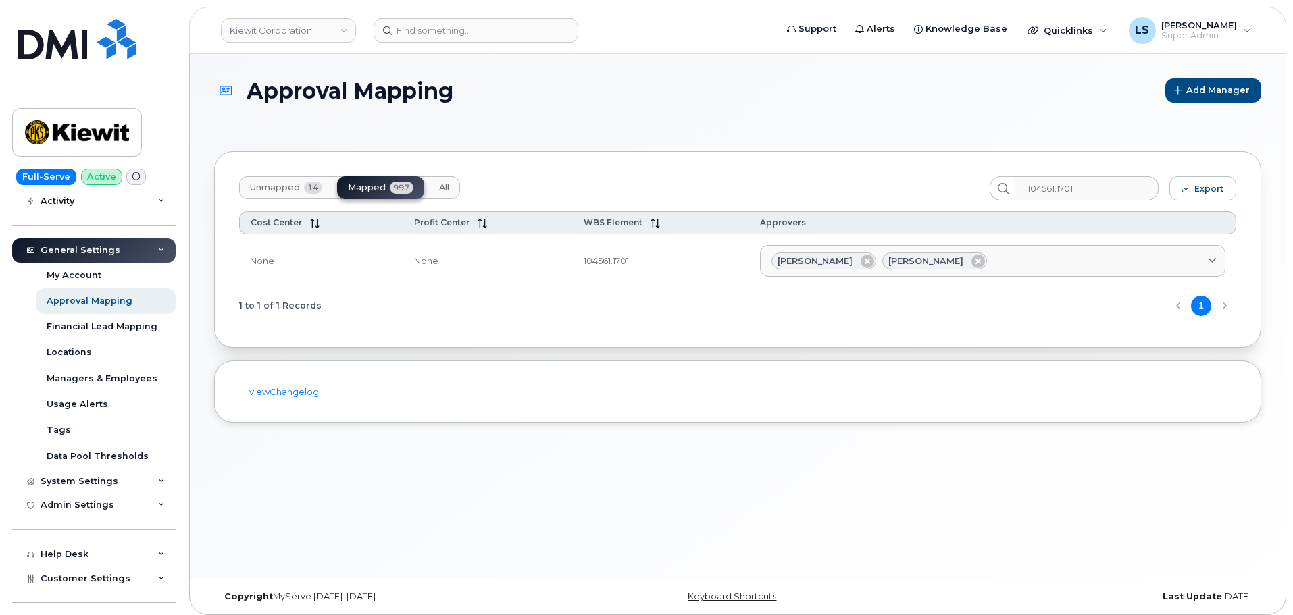
copy div "JASMINE.HARRIS@KIEWIT.COM"
click at [1099, 184] on input "104561.1701" at bounding box center [1087, 188] width 144 height 24
click at [1100, 184] on input "104561.1701" at bounding box center [1087, 188] width 144 height 24
click at [1061, 292] on div "1 to 1 of 1 Records 1" at bounding box center [737, 305] width 997 height 34
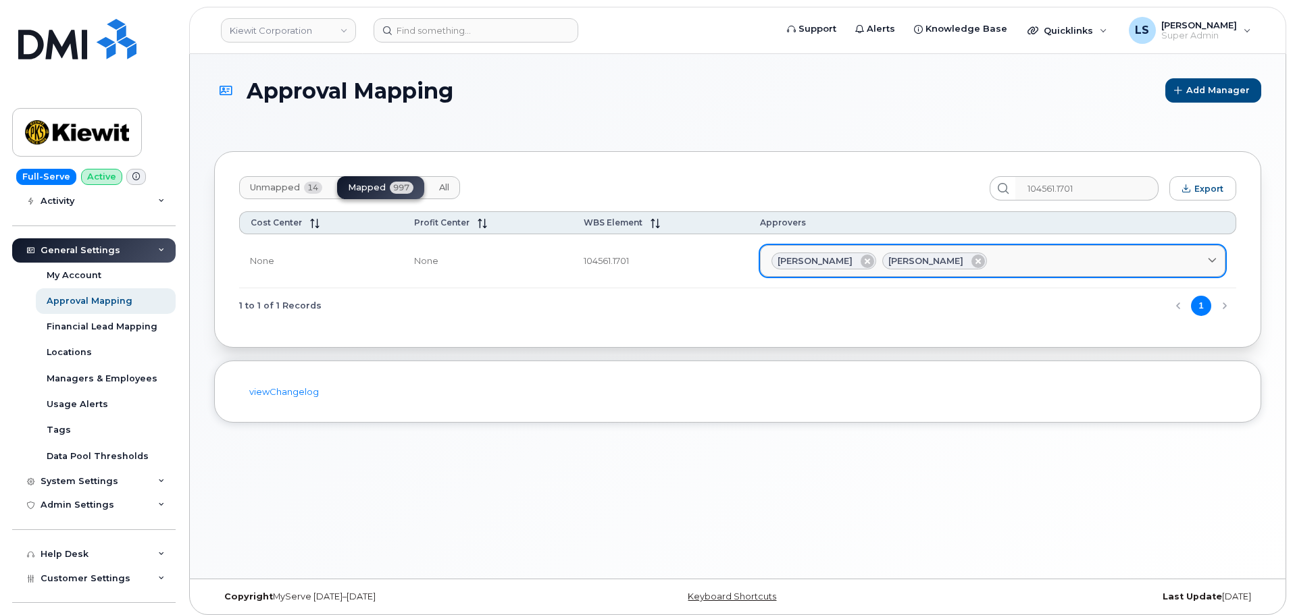
click at [1206, 263] on span at bounding box center [1212, 261] width 13 height 13
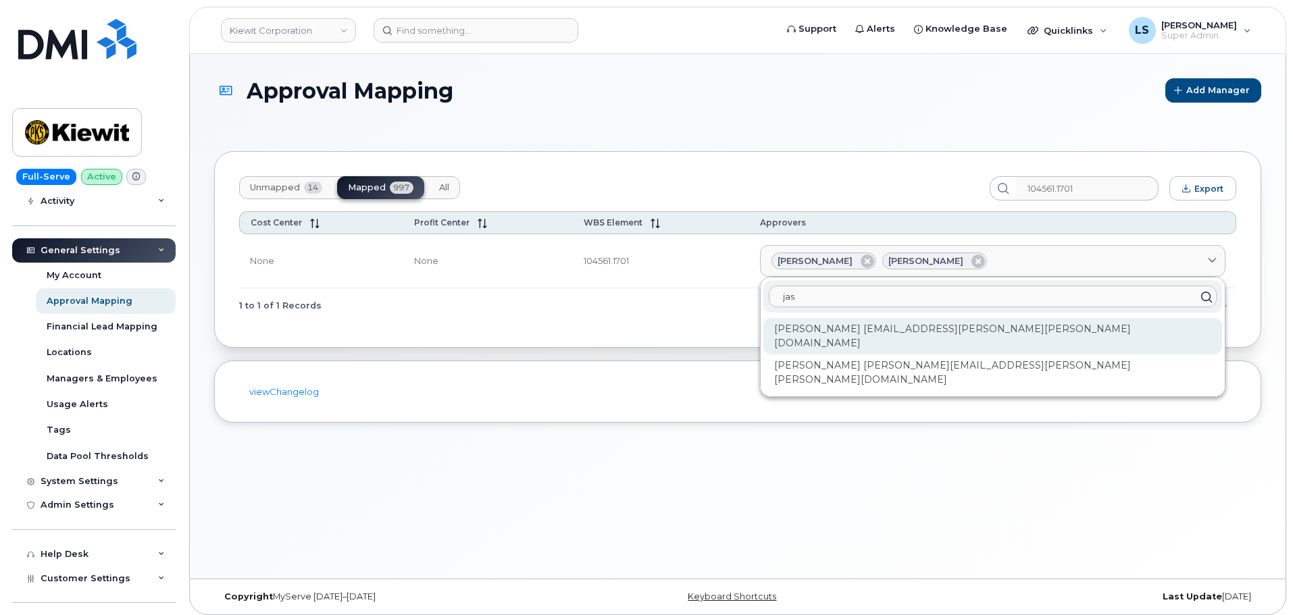
type input "jas"
drag, startPoint x: 1005, startPoint y: 326, endPoint x: 843, endPoint y: 330, distance: 162.2
click at [843, 330] on div "Jasmine Harris JASMINE.HARRIS@KIEWIT.COM" at bounding box center [992, 336] width 459 height 36
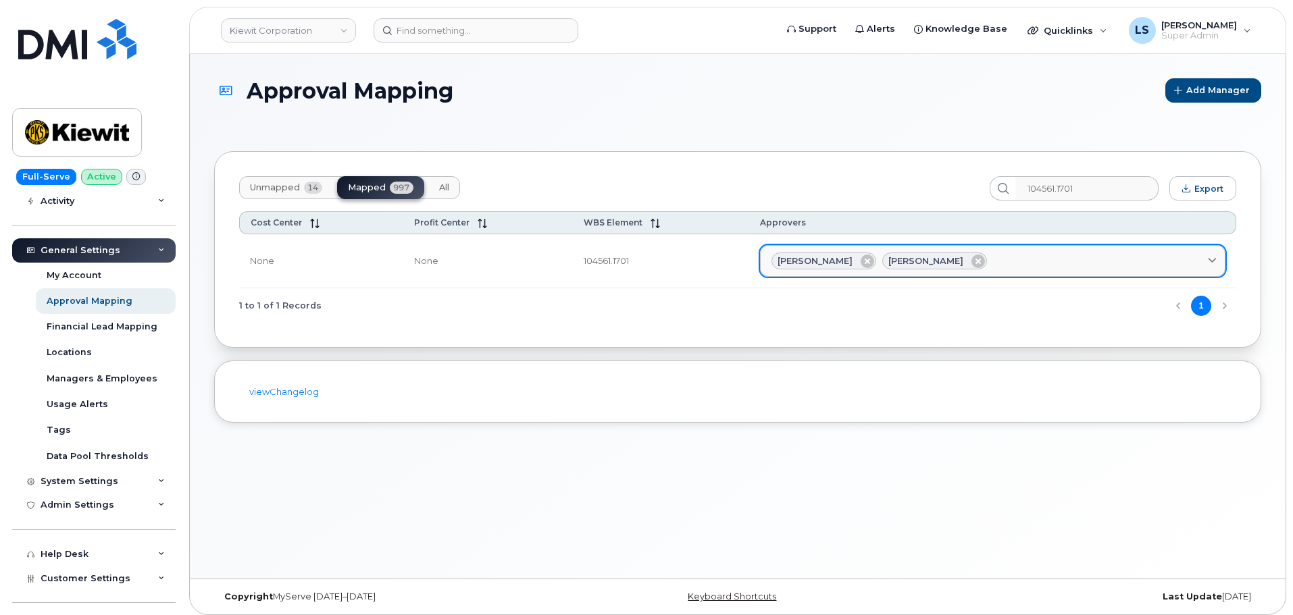
click at [1167, 264] on div "Jasmine Harris Michael Mcinerney" at bounding box center [992, 262] width 442 height 18
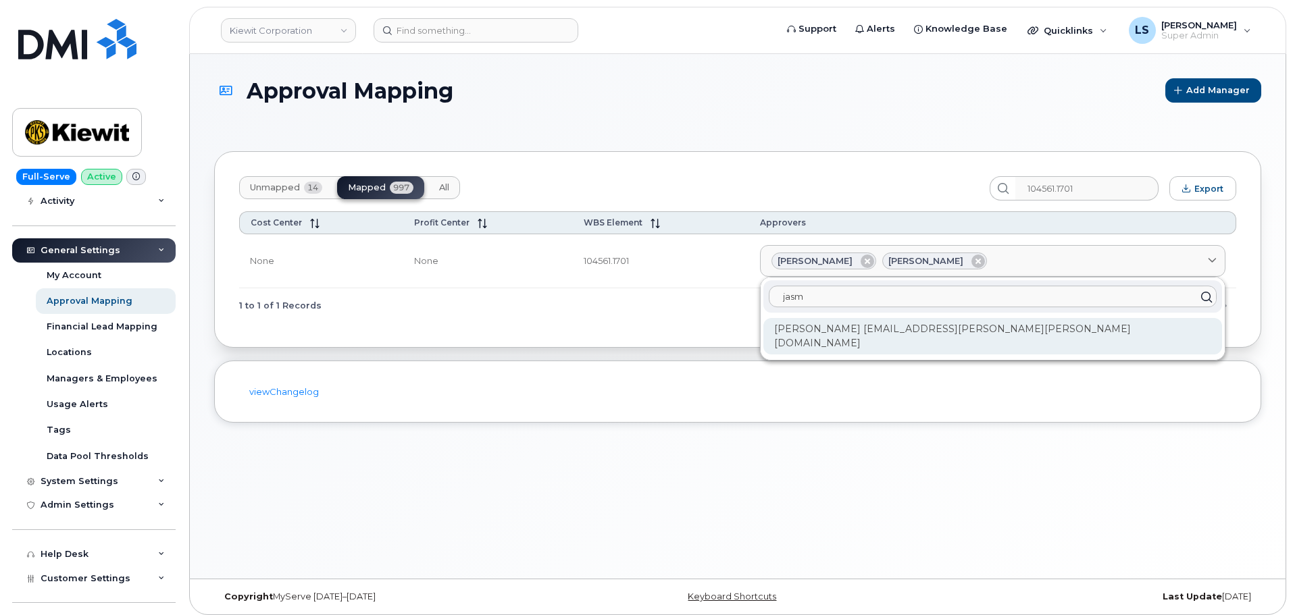
type input "jasm"
copy div "JASMINE.HARRIS@KIEWIT.COM"
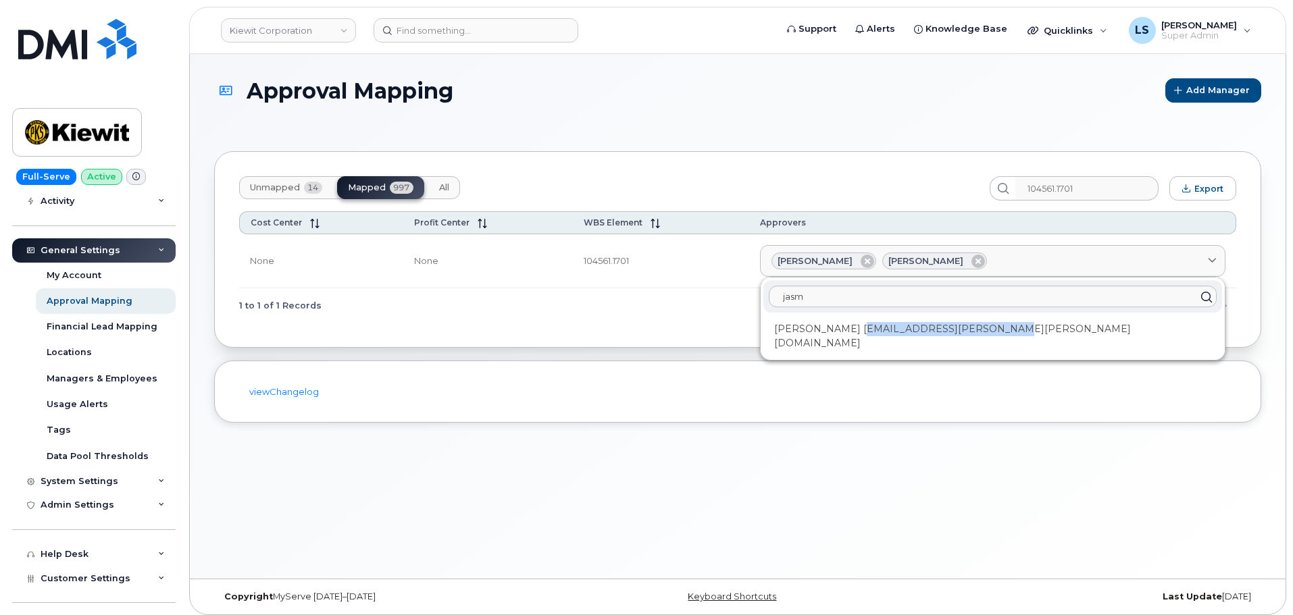
drag, startPoint x: 1002, startPoint y: 328, endPoint x: 842, endPoint y: 328, distance: 160.1
click at [842, 328] on div "Jasmine Harris JASMINE.HARRIS@KIEWIT.COM" at bounding box center [992, 336] width 459 height 36
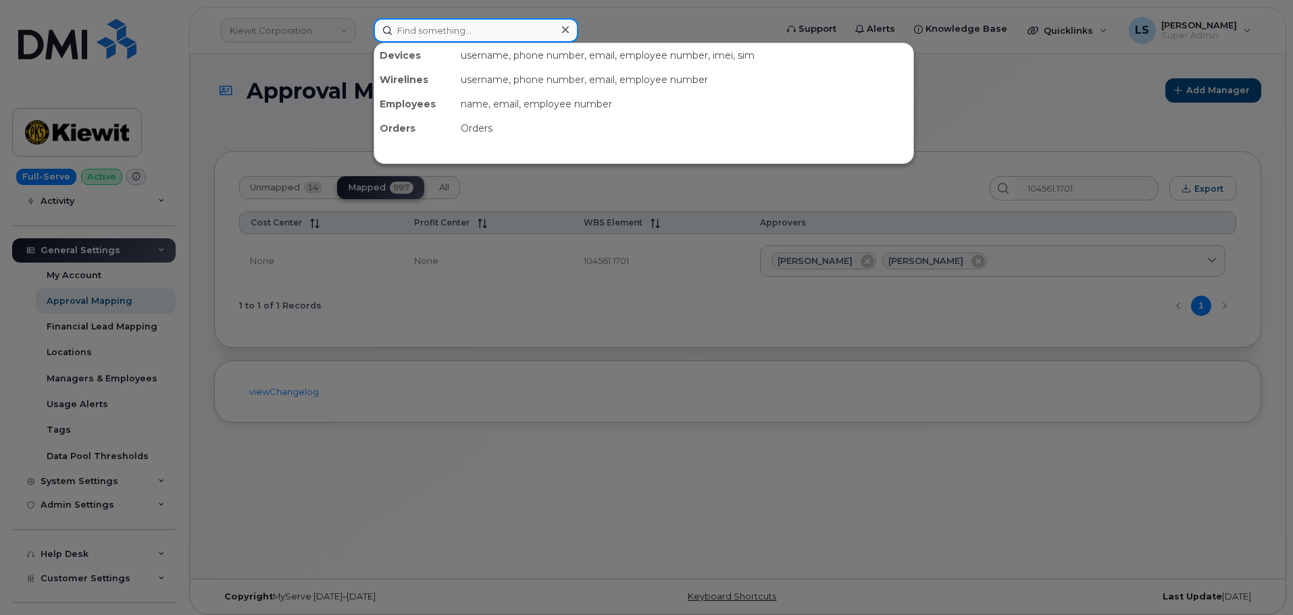
click at [506, 28] on input at bounding box center [476, 30] width 205 height 24
paste input "JASMINE.HARRIS@KIEWIT.COM"
type input "JASMINE.HARRIS@KIEWIT.COM"
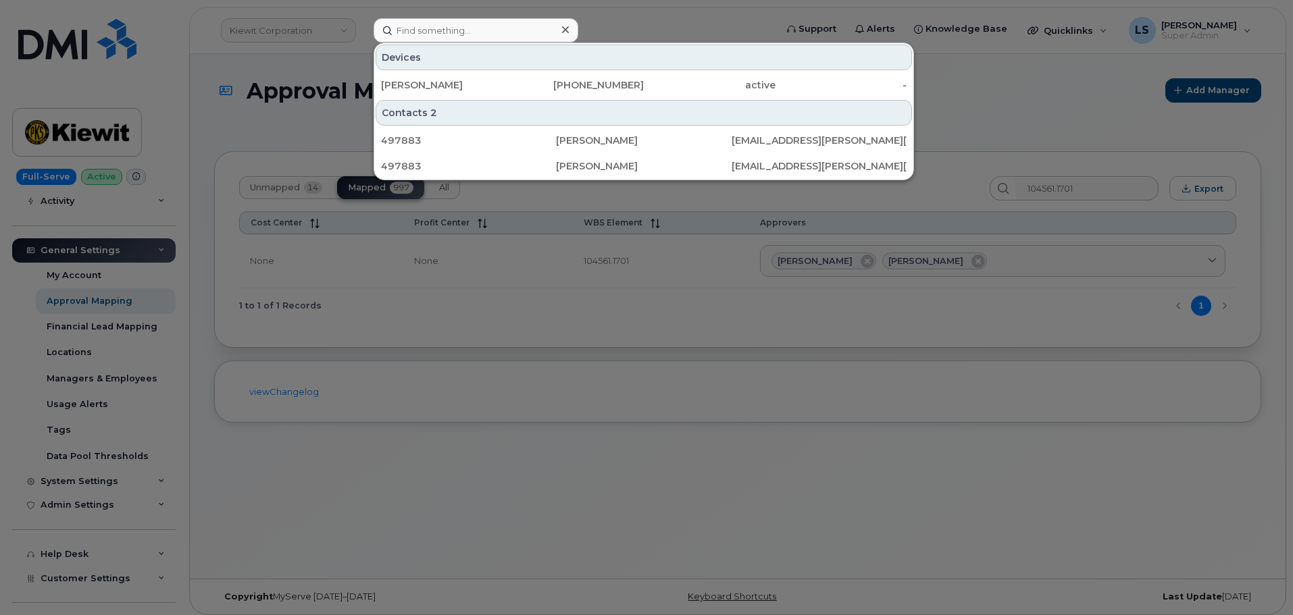
click at [424, 346] on div at bounding box center [646, 307] width 1293 height 615
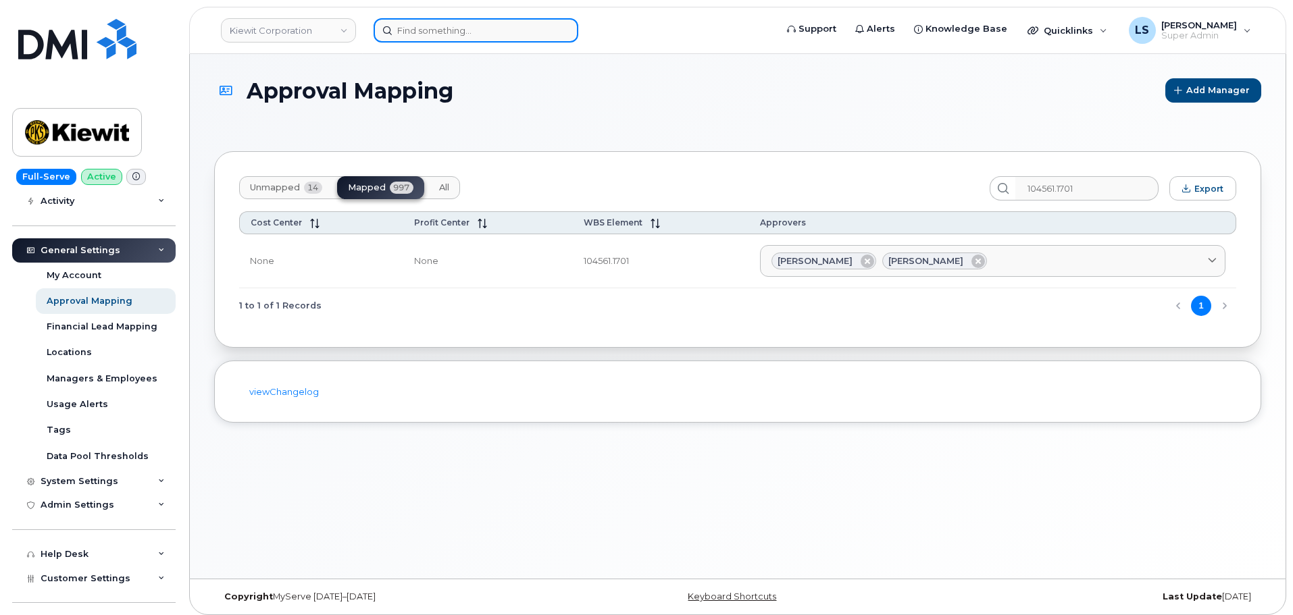
click at [451, 30] on input at bounding box center [476, 30] width 205 height 24
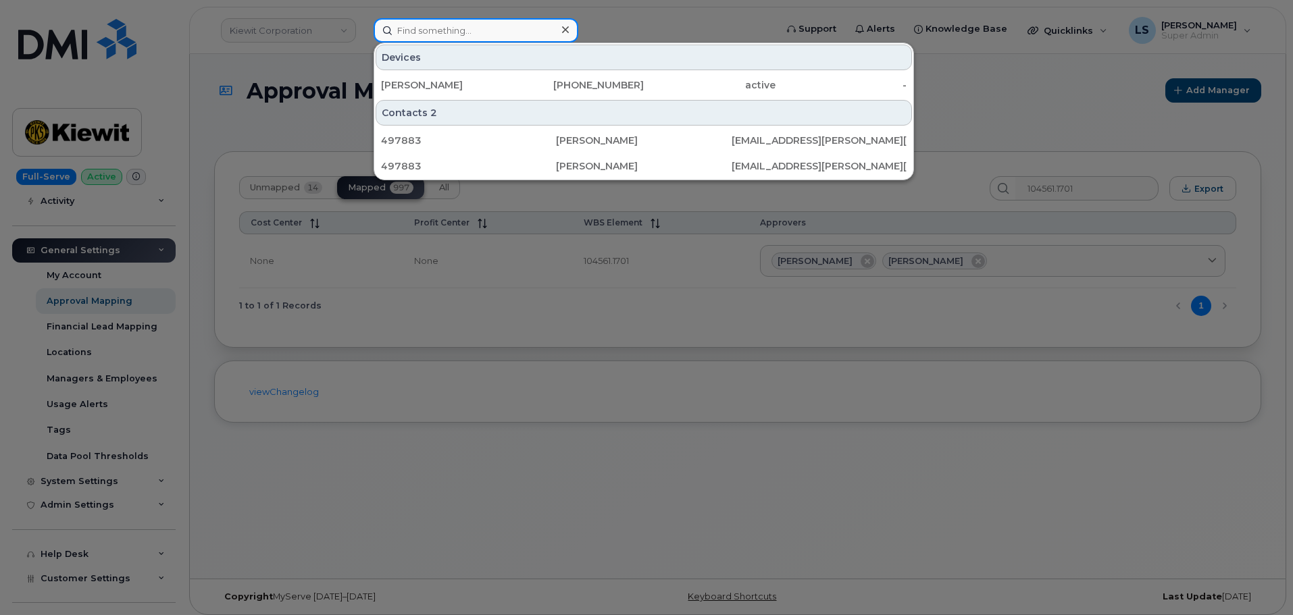
paste input "64350"
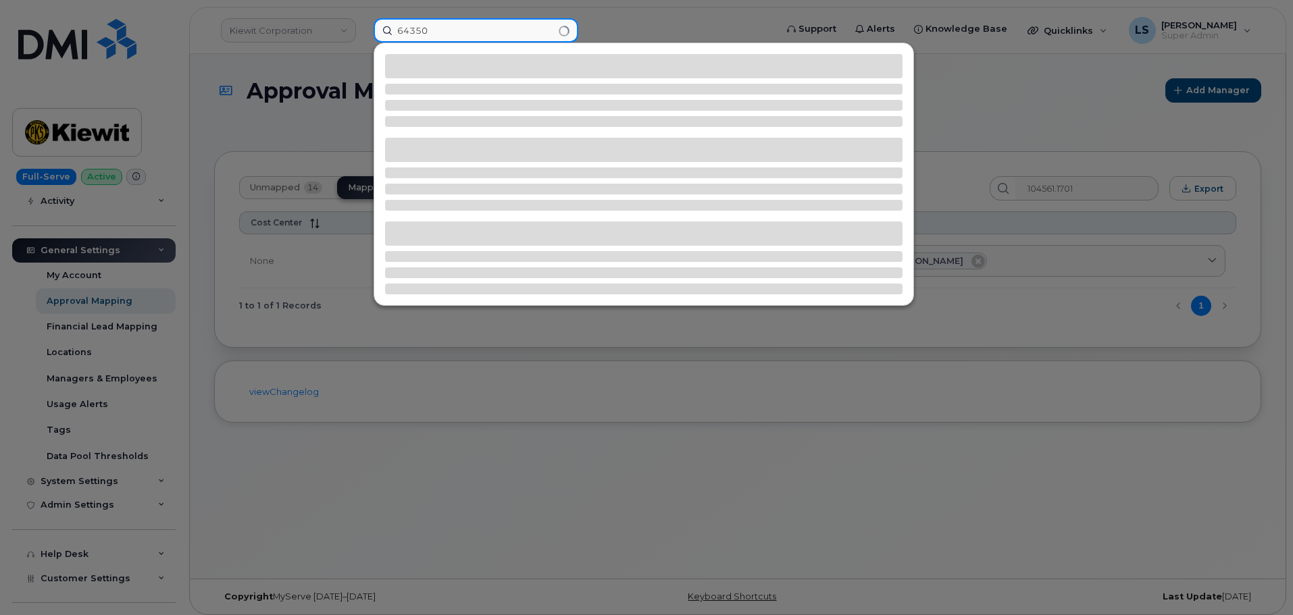
type input "64350"
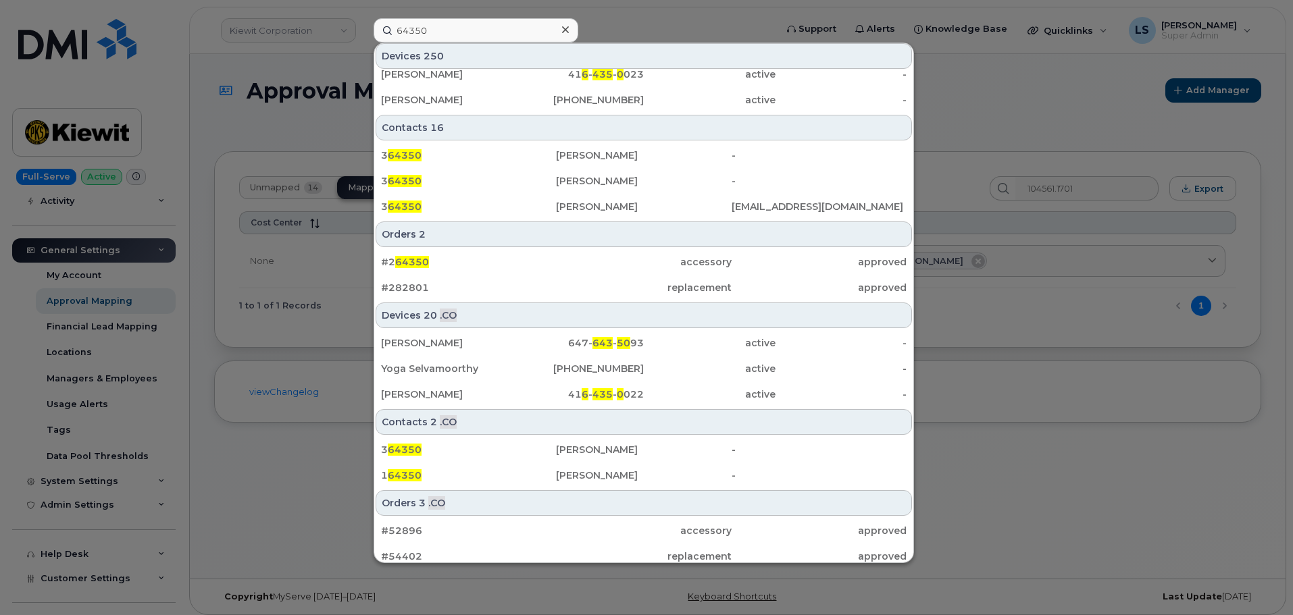
scroll to position [506, 0]
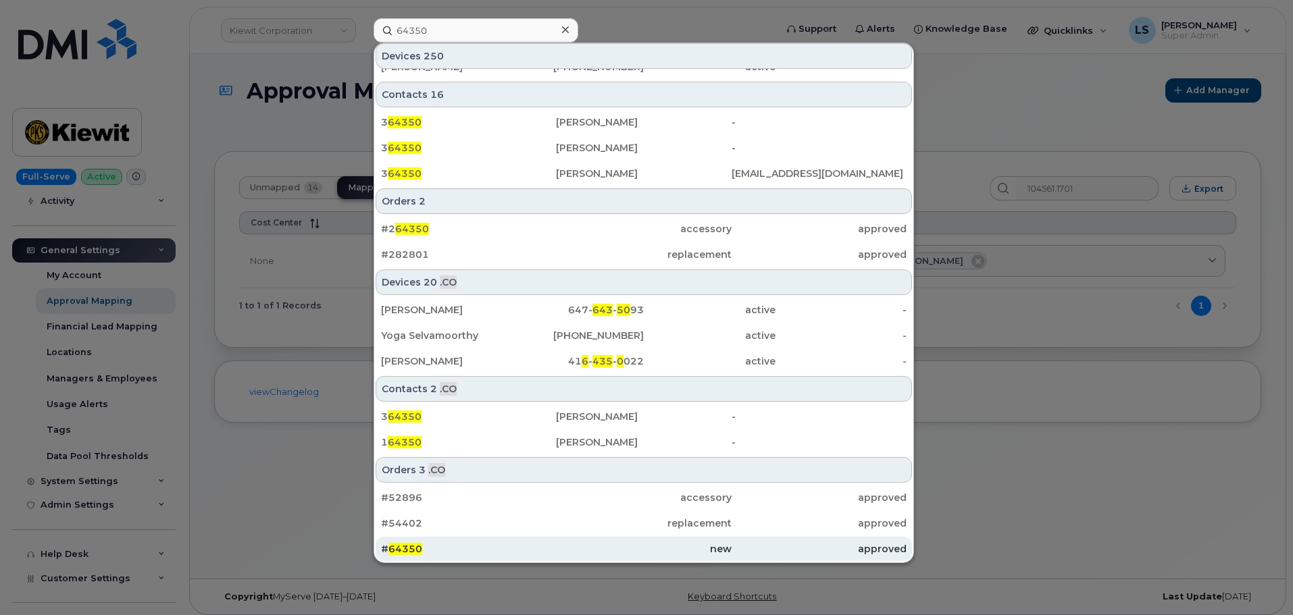
click at [415, 548] on span "64350" at bounding box center [405, 549] width 34 height 12
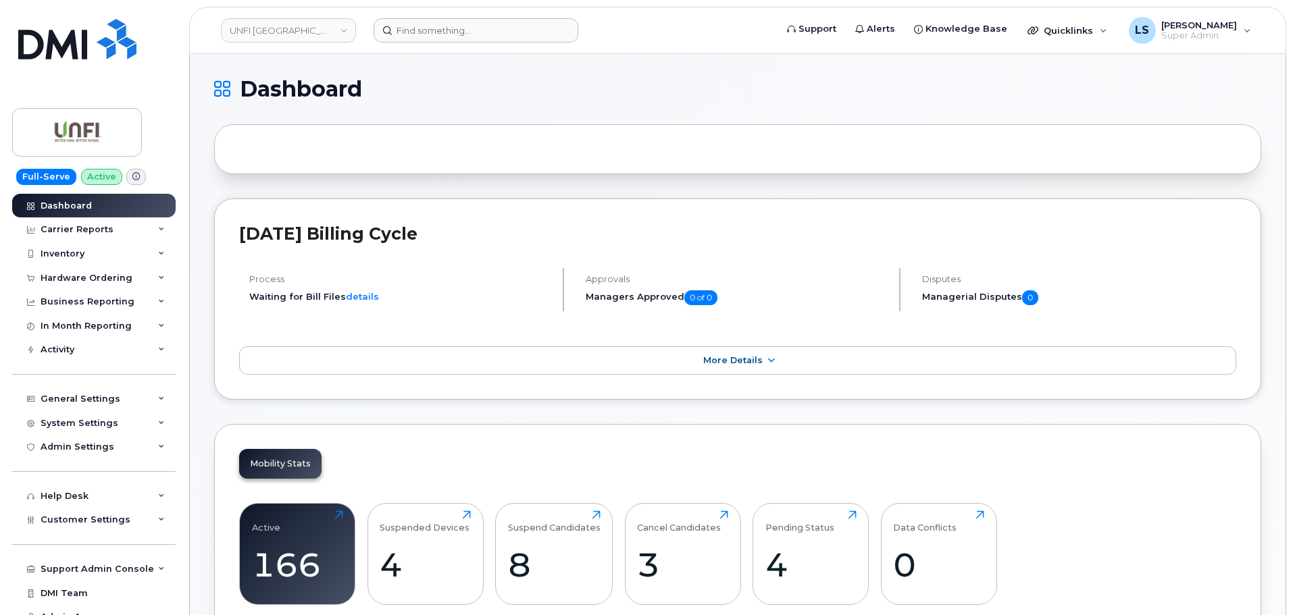
drag, startPoint x: 415, startPoint y: 49, endPoint x: 417, endPoint y: 39, distance: 9.7
click at [415, 49] on header "UNFI Canada Support Alerts Knowledge Base Quicklinks Suspend / Cancel Device Ch…" at bounding box center [737, 30] width 1097 height 47
click at [417, 38] on input at bounding box center [476, 30] width 205 height 24
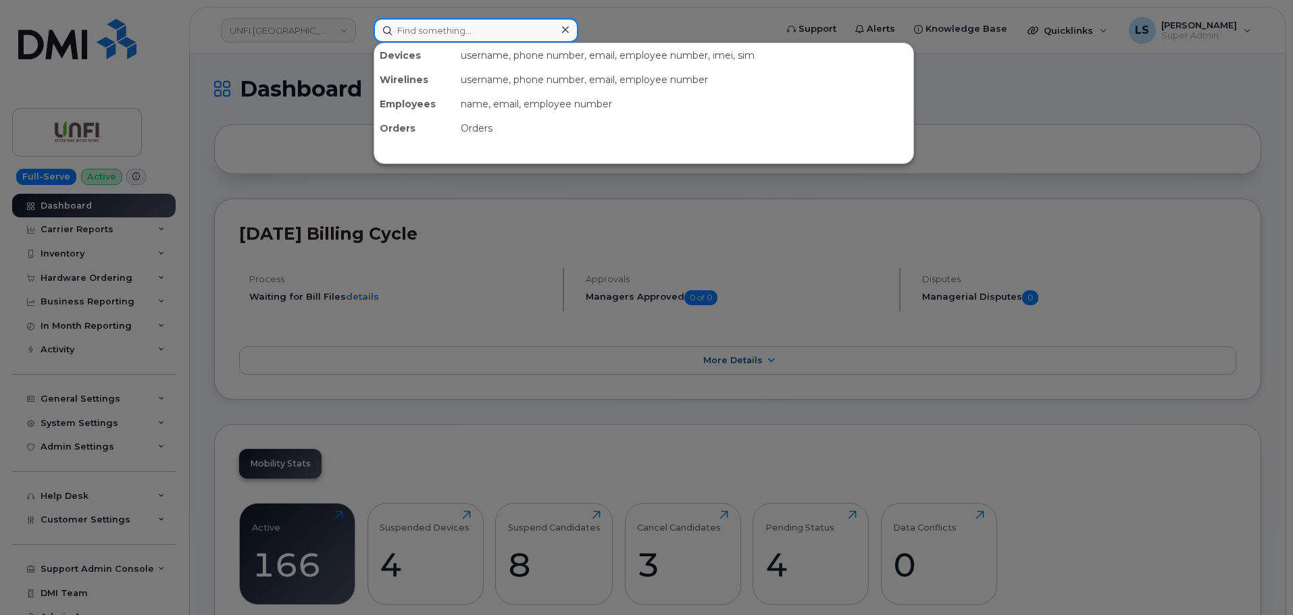
paste input "300732"
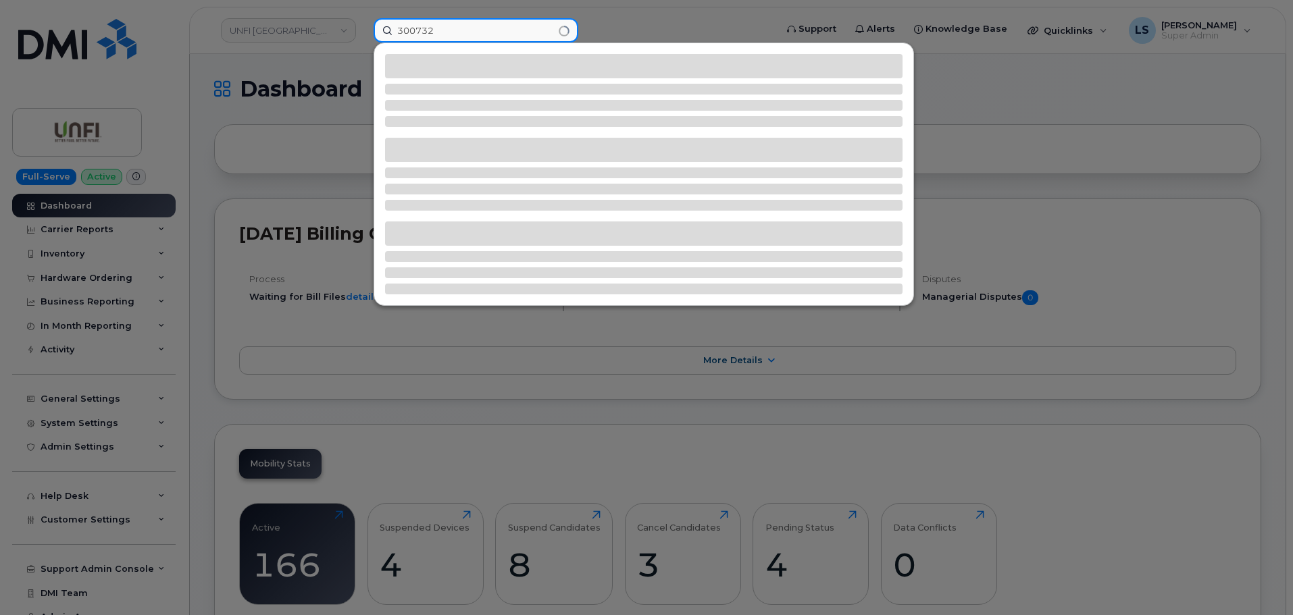
type input "300732"
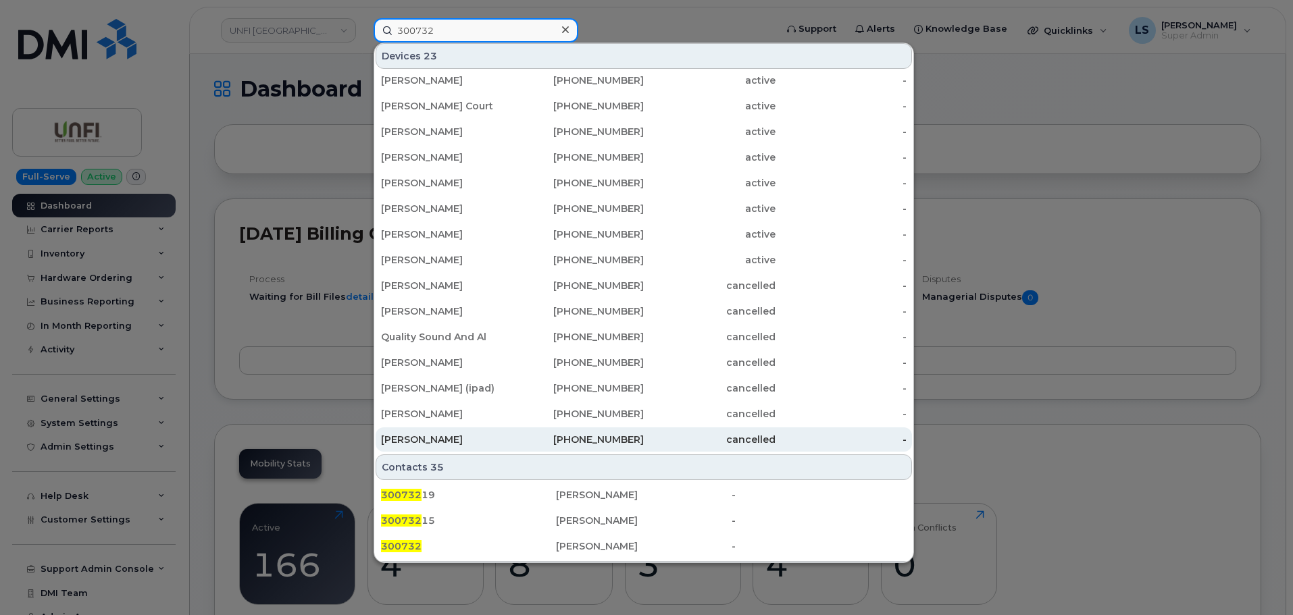
scroll to position [374, 0]
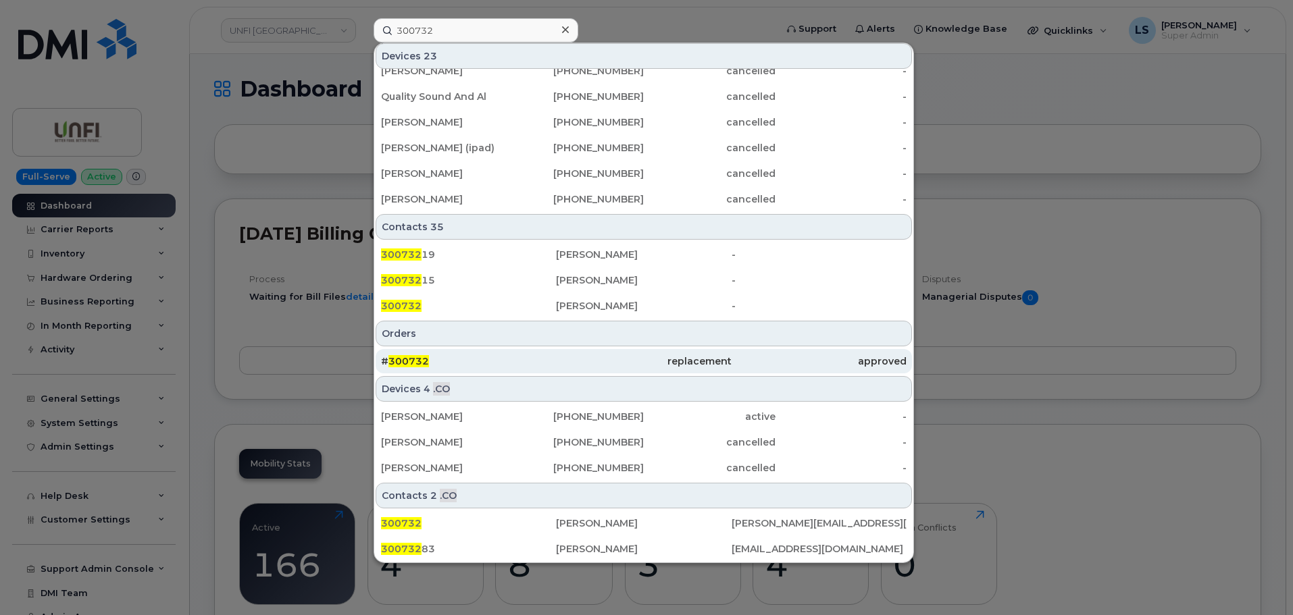
click at [415, 355] on div "# 300732" at bounding box center [468, 361] width 175 height 24
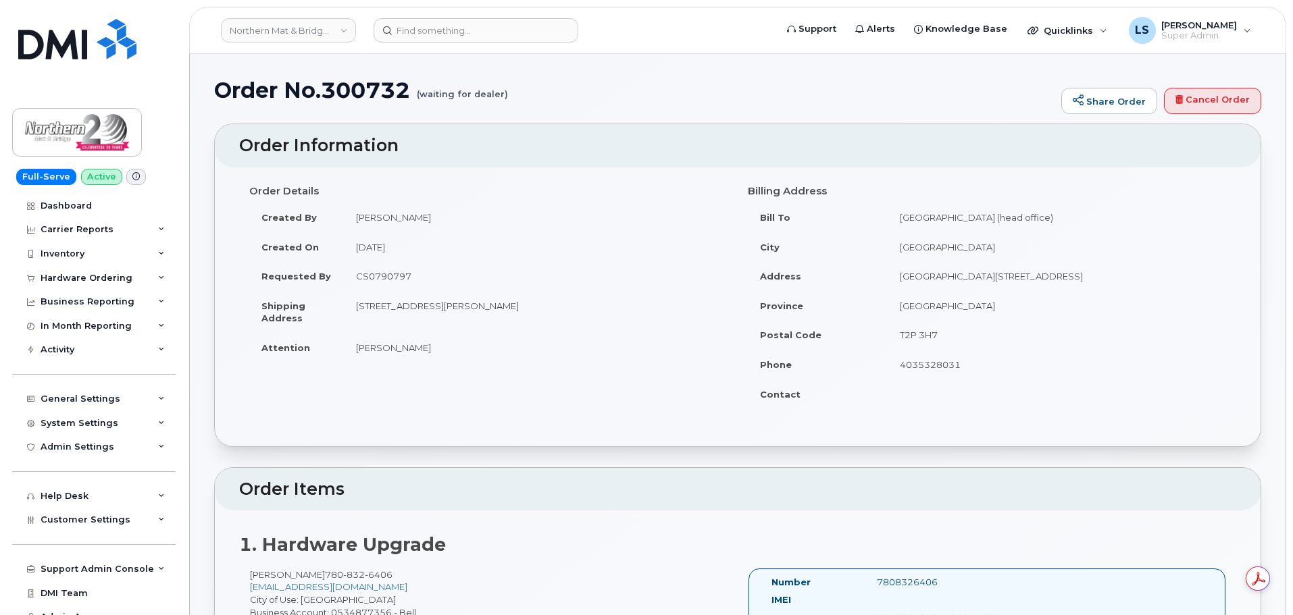
drag, startPoint x: 428, startPoint y: 347, endPoint x: 351, endPoint y: 350, distance: 77.1
click at [351, 350] on td "Dennis Aberson" at bounding box center [536, 348] width 384 height 30
copy td "Dennis Aberson"
click at [492, 366] on div "Order Details Created By Sabrina Nguyen Created On September 15, 2025 Requested…" at bounding box center [488, 277] width 498 height 195
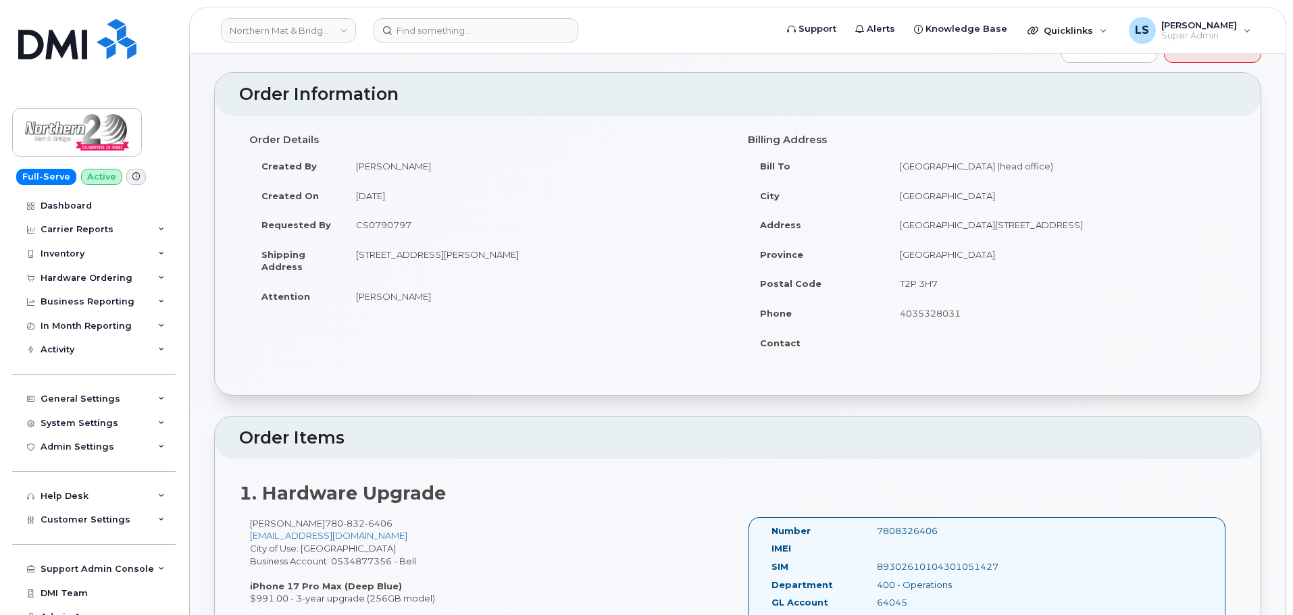
scroll to position [135, 0]
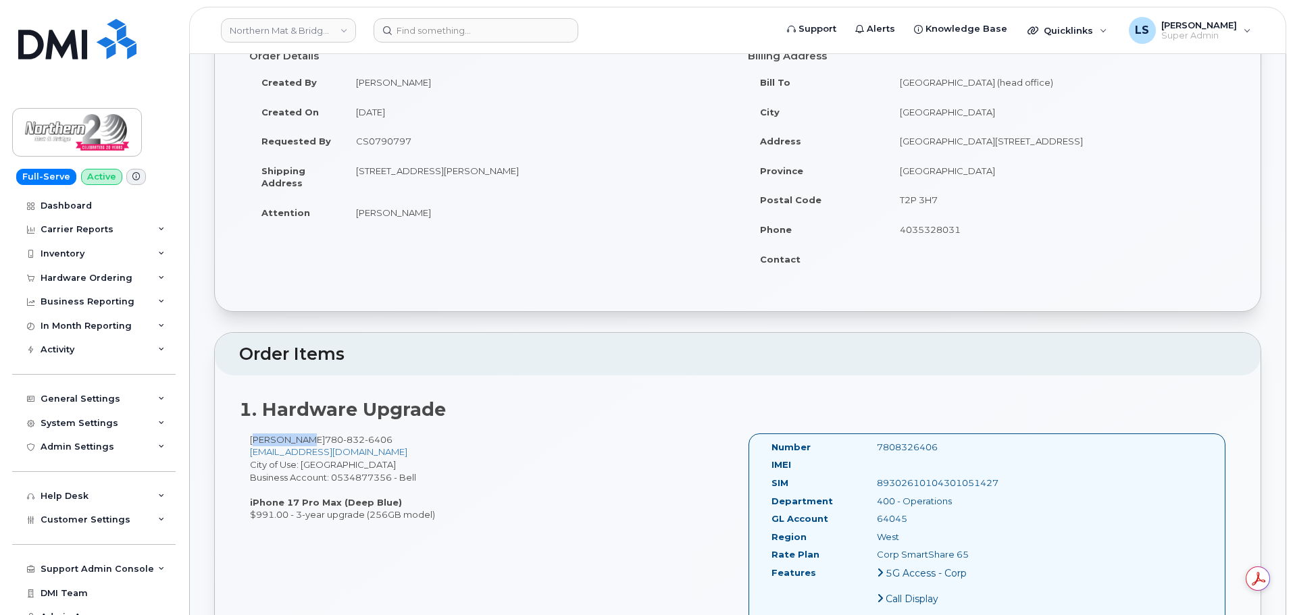
drag, startPoint x: 251, startPoint y: 440, endPoint x: 298, endPoint y: 442, distance: 46.7
click at [299, 442] on div "Bob Hutton 780 832 6406 bhutton@northernmat.ca City of Use: Grande Prairie Busi…" at bounding box center [488, 478] width 498 height 88
copy div "Bob Hutto"
click at [416, 486] on div "Bob Hutton 780 832 6406 bhutton@northernmat.ca City of Use: Grande Prairie Busi…" at bounding box center [488, 478] width 498 height 88
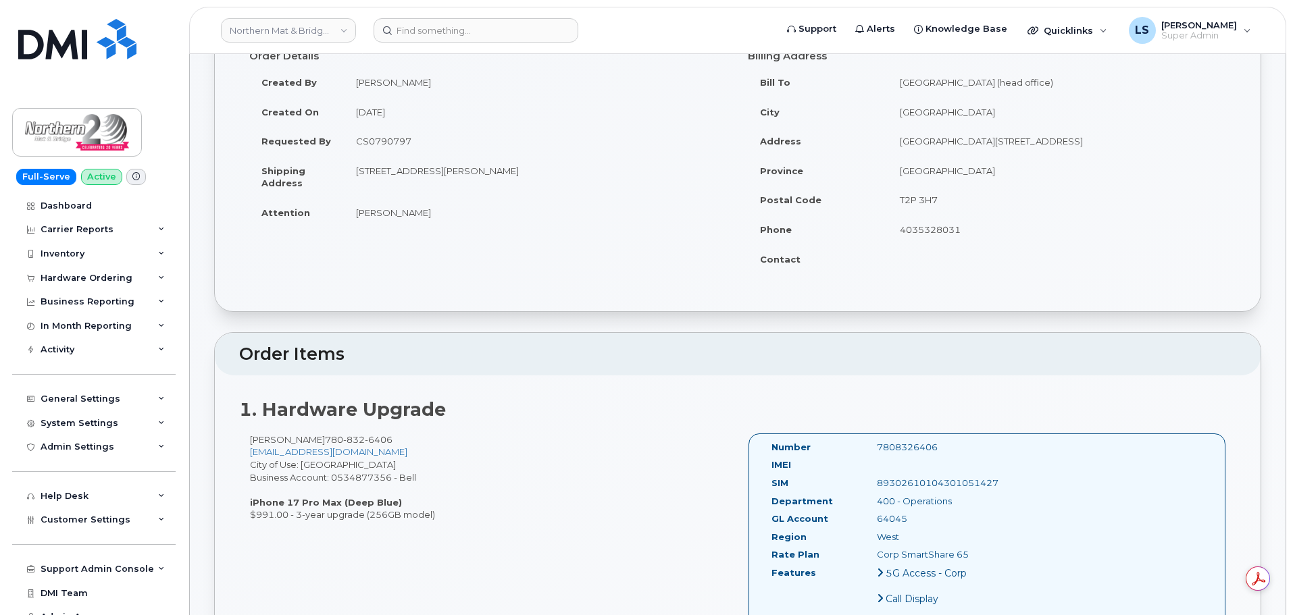
drag, startPoint x: 418, startPoint y: 478, endPoint x: 389, endPoint y: 489, distance: 31.2
click at [407, 473] on div "Bob Hutton 780 832 6406 bhutton@northernmat.ca City of Use: Grande Prairie Busi…" at bounding box center [488, 478] width 498 height 88
click at [427, 473] on div "Bob Hutton 780 832 6406 bhutton@northernmat.ca City of Use: Grande Prairie Busi…" at bounding box center [488, 478] width 498 height 88
click at [311, 519] on div "Bob Hutton 780 832 6406 bhutton@northernmat.ca City of Use: Grande Prairie Busi…" at bounding box center [488, 478] width 498 height 88
drag, startPoint x: 259, startPoint y: 501, endPoint x: 417, endPoint y: 505, distance: 158.8
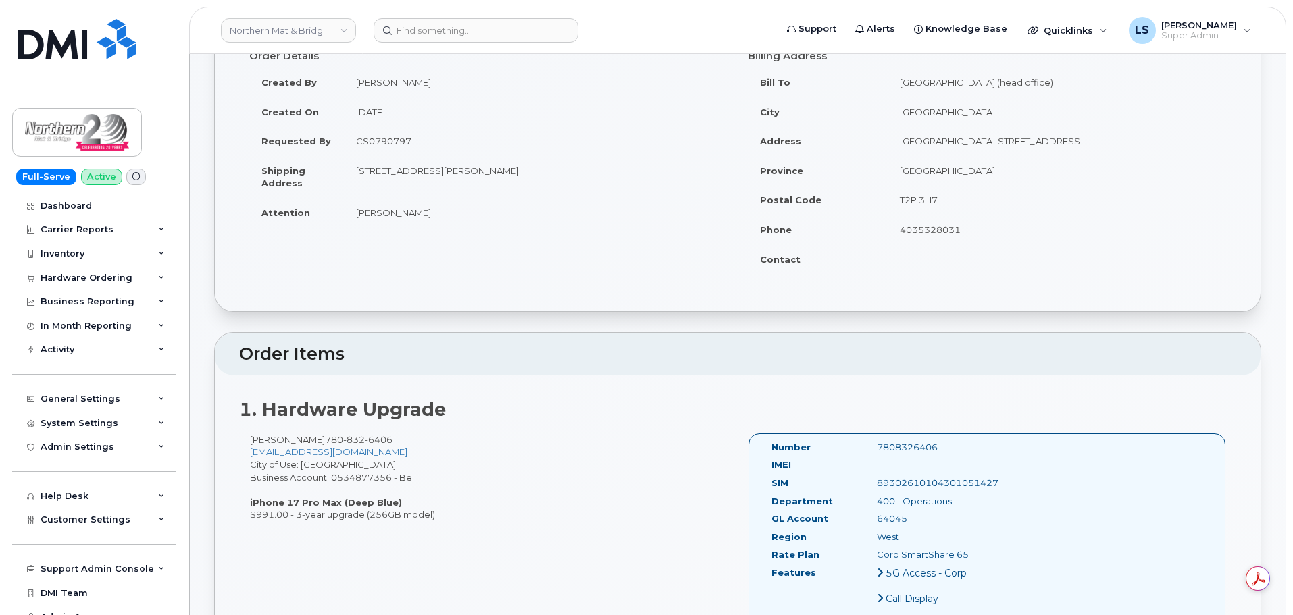
click at [417, 505] on div "Bob Hutton 780 832 6406 bhutton@northernmat.ca City of Use: Grande Prairie Busi…" at bounding box center [488, 478] width 498 height 88
click at [417, 503] on div "Bob Hutton 780 832 6406 bhutton@northernmat.ca City of Use: Grande Prairie Busi…" at bounding box center [488, 478] width 498 height 88
drag, startPoint x: 409, startPoint y: 503, endPoint x: 251, endPoint y: 498, distance: 157.5
click at [257, 501] on div "Bob Hutton 780 832 6406 bhutton@northernmat.ca City of Use: Grande Prairie Busi…" at bounding box center [488, 478] width 498 height 88
click at [250, 498] on strong "iPhone 17 Pro Max (Deep Blue)" at bounding box center [326, 502] width 152 height 11
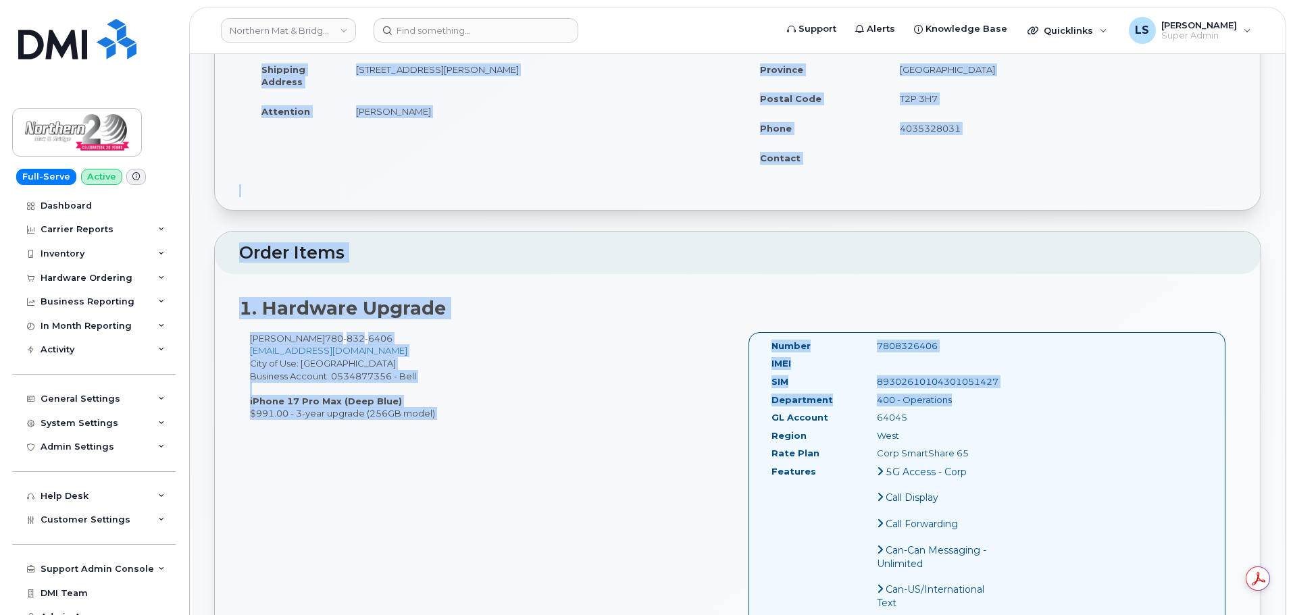
scroll to position [270, 0]
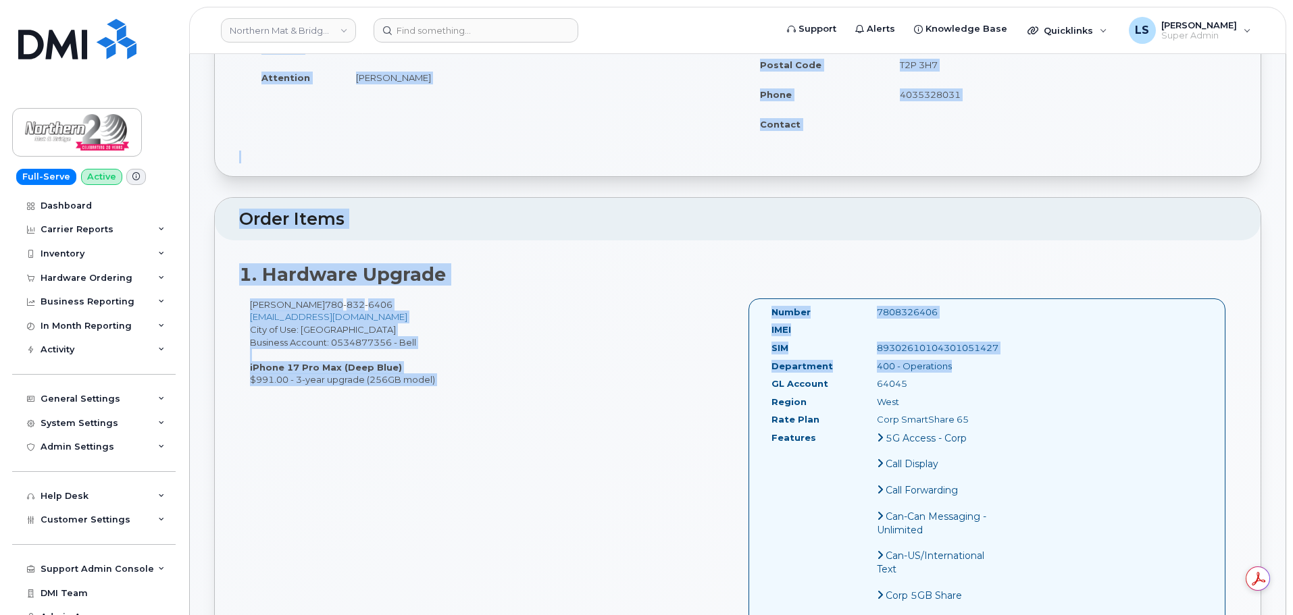
drag, startPoint x: 219, startPoint y: 87, endPoint x: 436, endPoint y: 383, distance: 366.8
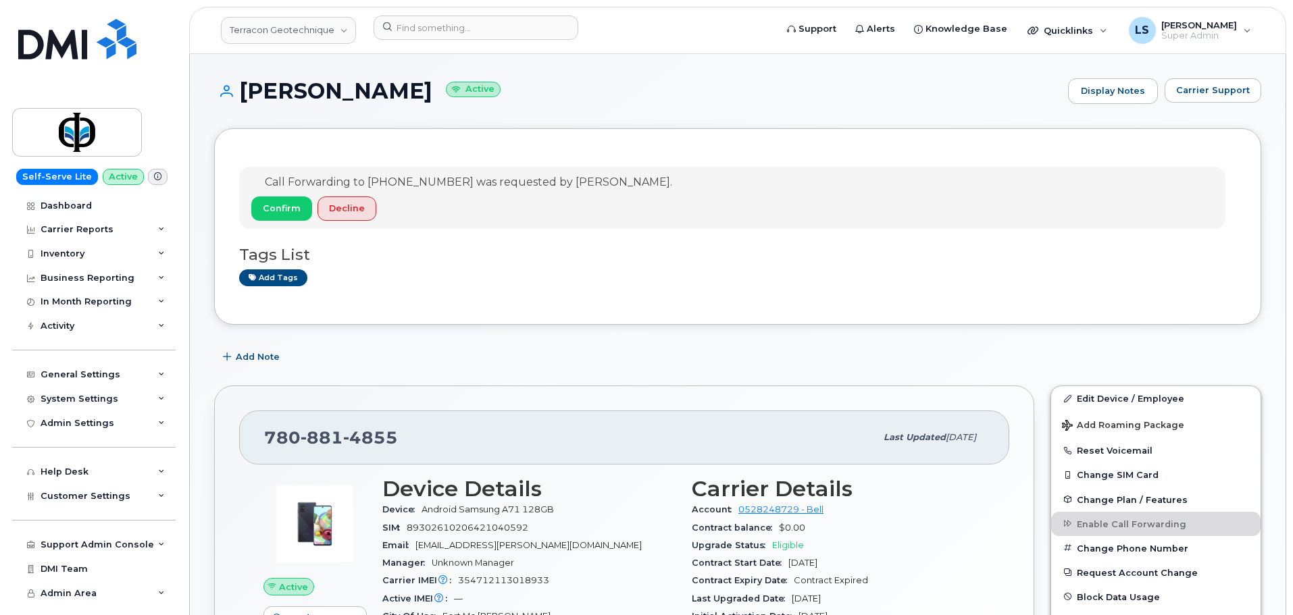
scroll to position [135, 0]
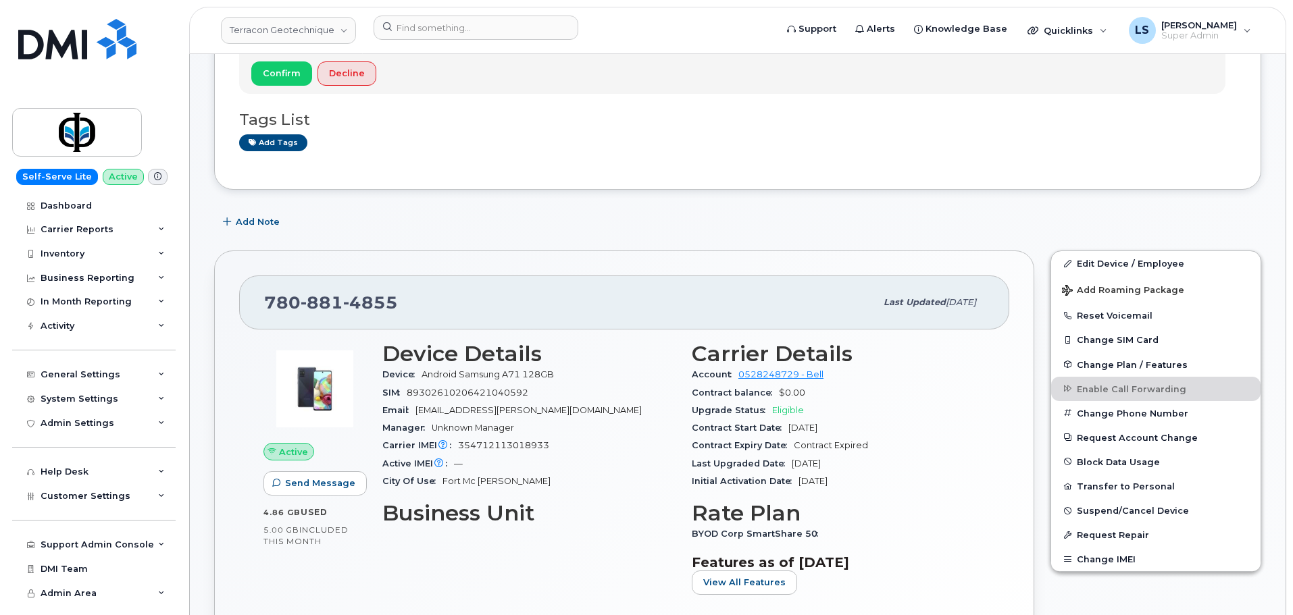
click at [348, 297] on span "4855" at bounding box center [370, 302] width 55 height 20
copy span "780 881 4855"
click at [407, 9] on header "Terracon Geotechnique Support Alerts Knowledge Base Quicklinks Suspend / Cancel…" at bounding box center [737, 30] width 1097 height 47
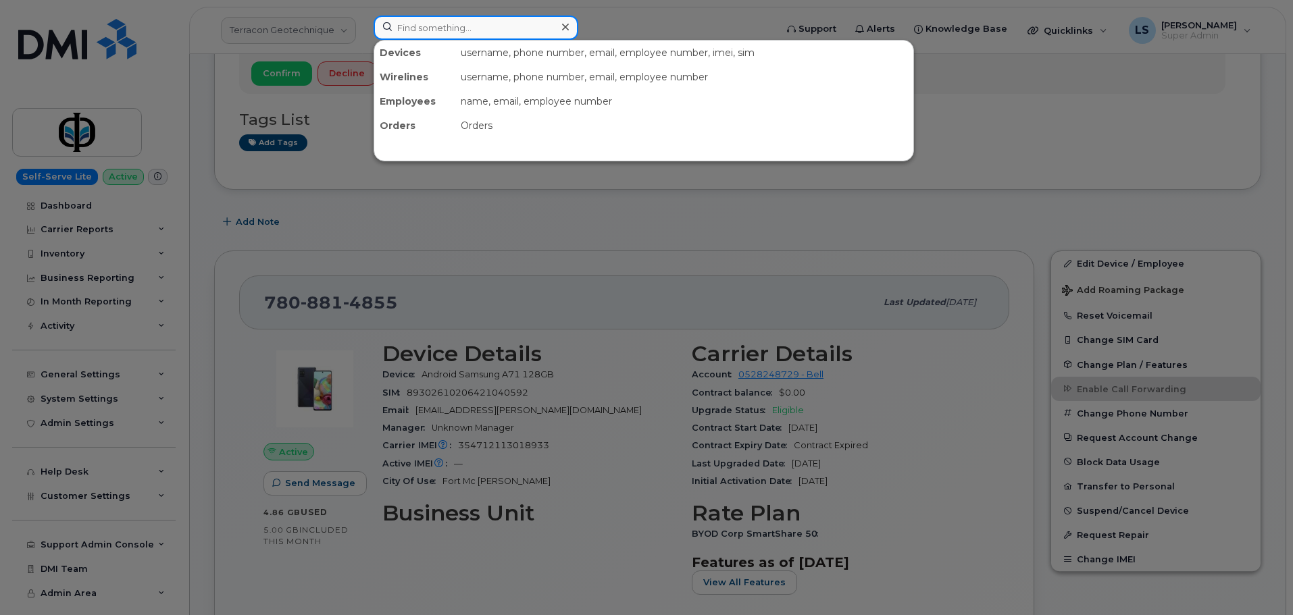
click at [425, 29] on input at bounding box center [476, 28] width 205 height 24
paste input "300714"
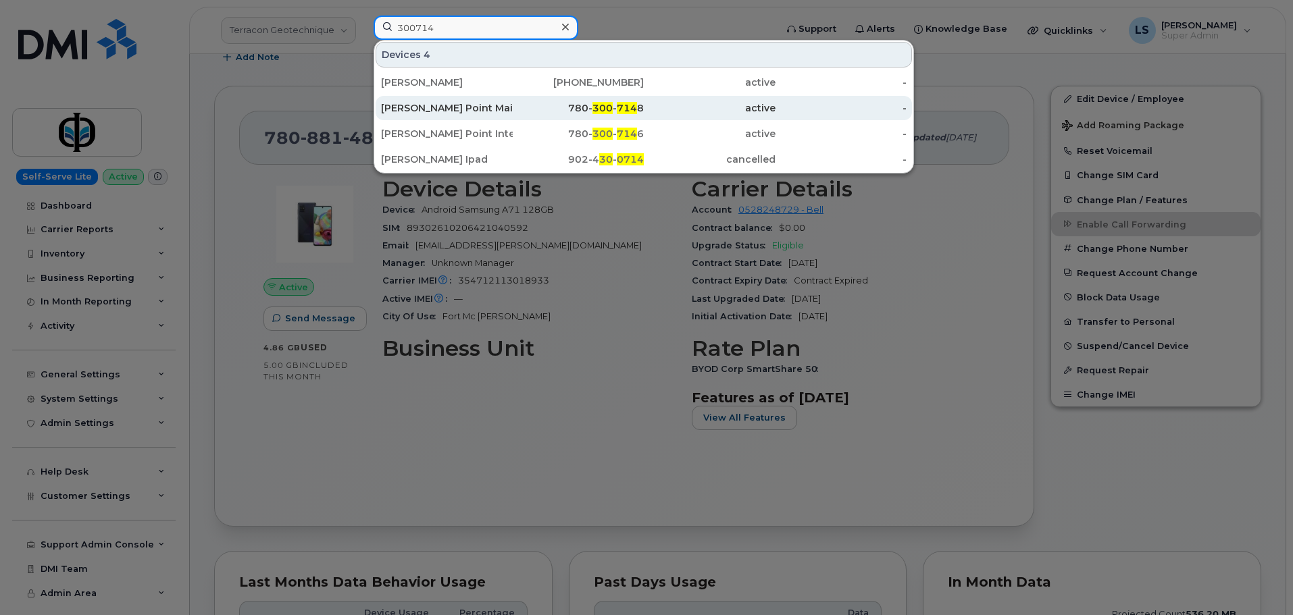
scroll to position [338, 0]
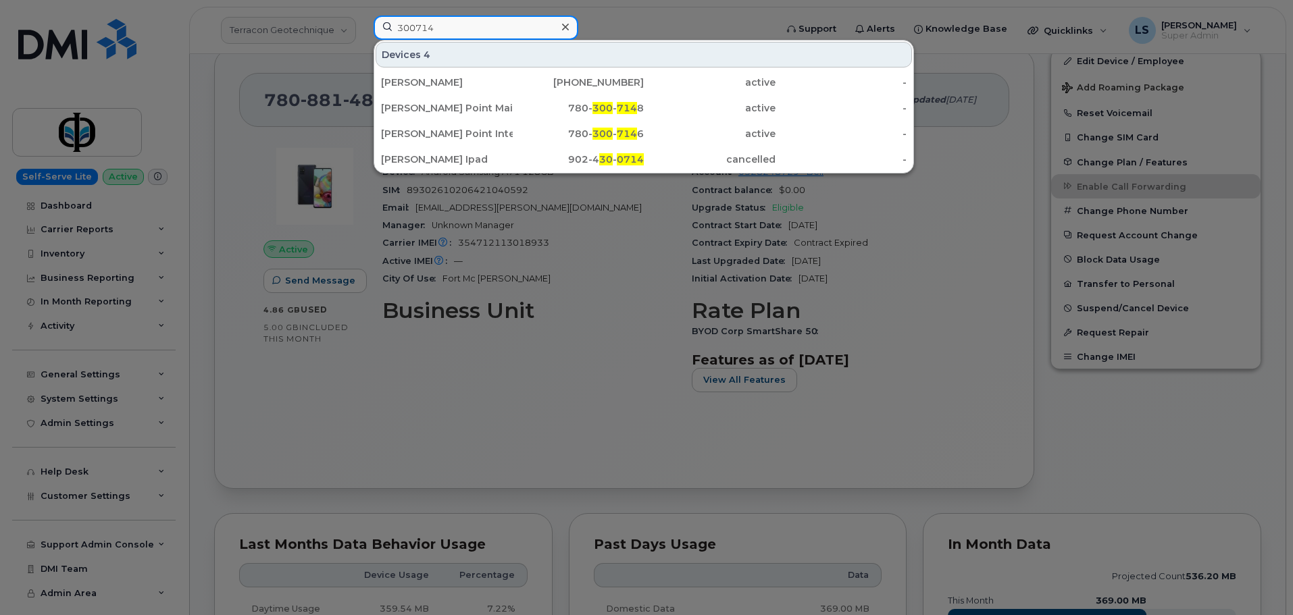
drag, startPoint x: 454, startPoint y: 30, endPoint x: 356, endPoint y: 16, distance: 99.0
click at [363, 16] on div "300714 Devices 4 MARCELO SANTIAGO MORALES 305-495-4778 active - Youngs Point Ma…" at bounding box center [570, 31] width 415 height 30
click at [463, 28] on input "300714" at bounding box center [476, 28] width 205 height 24
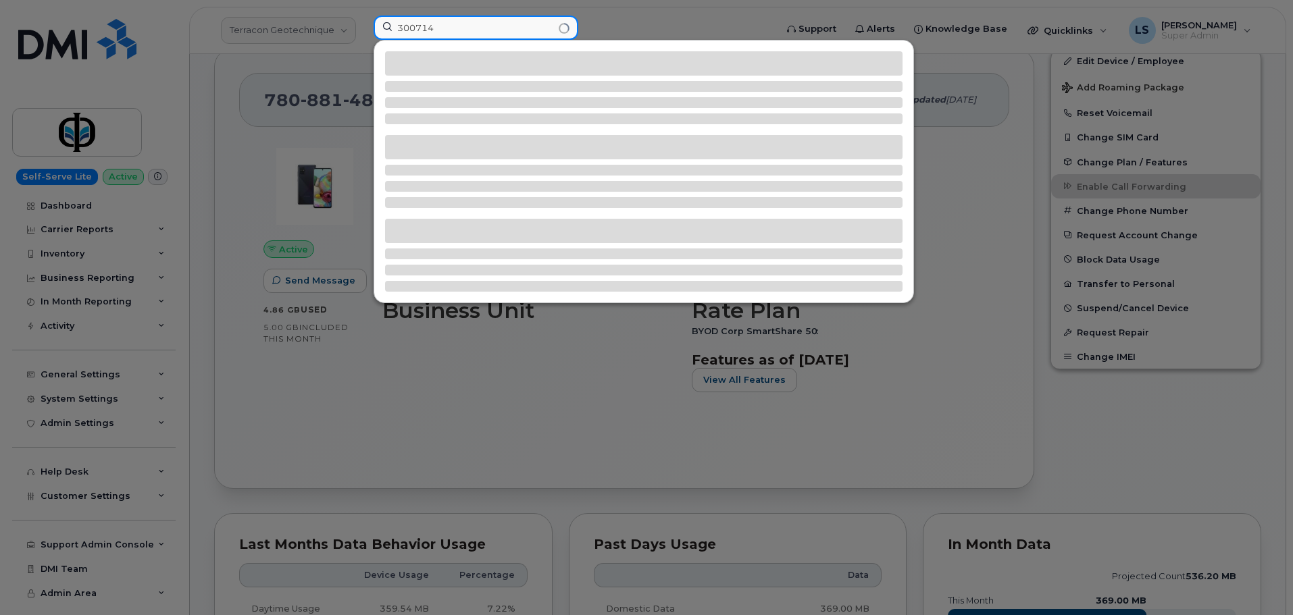
type input "300714"
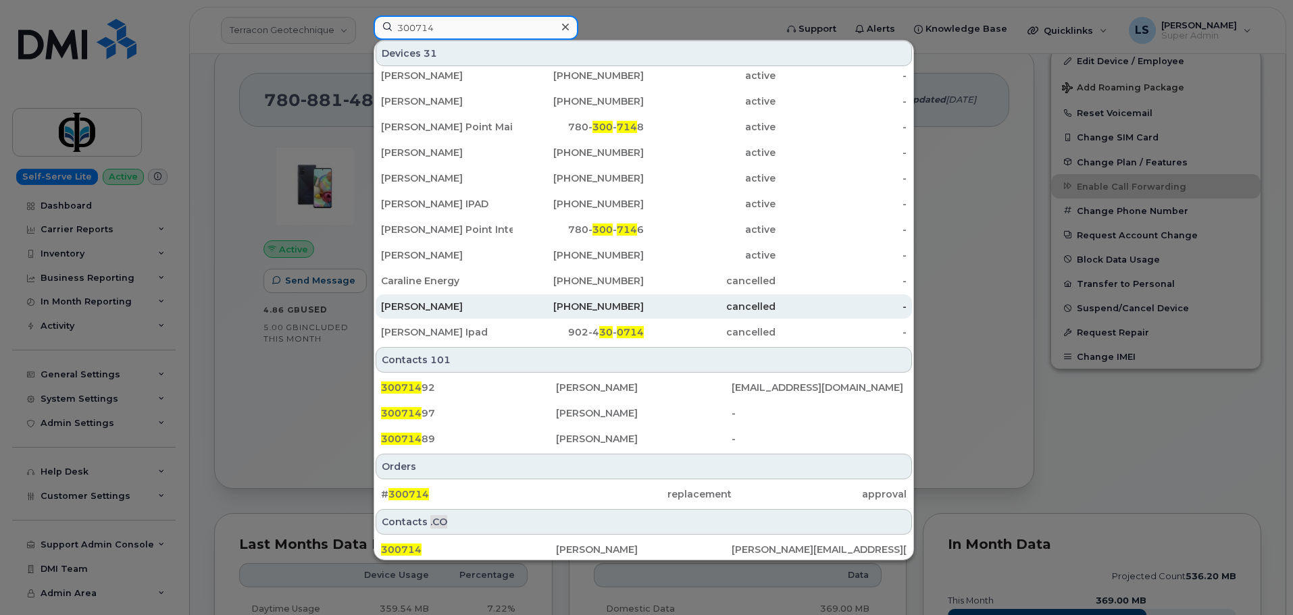
scroll to position [241, 0]
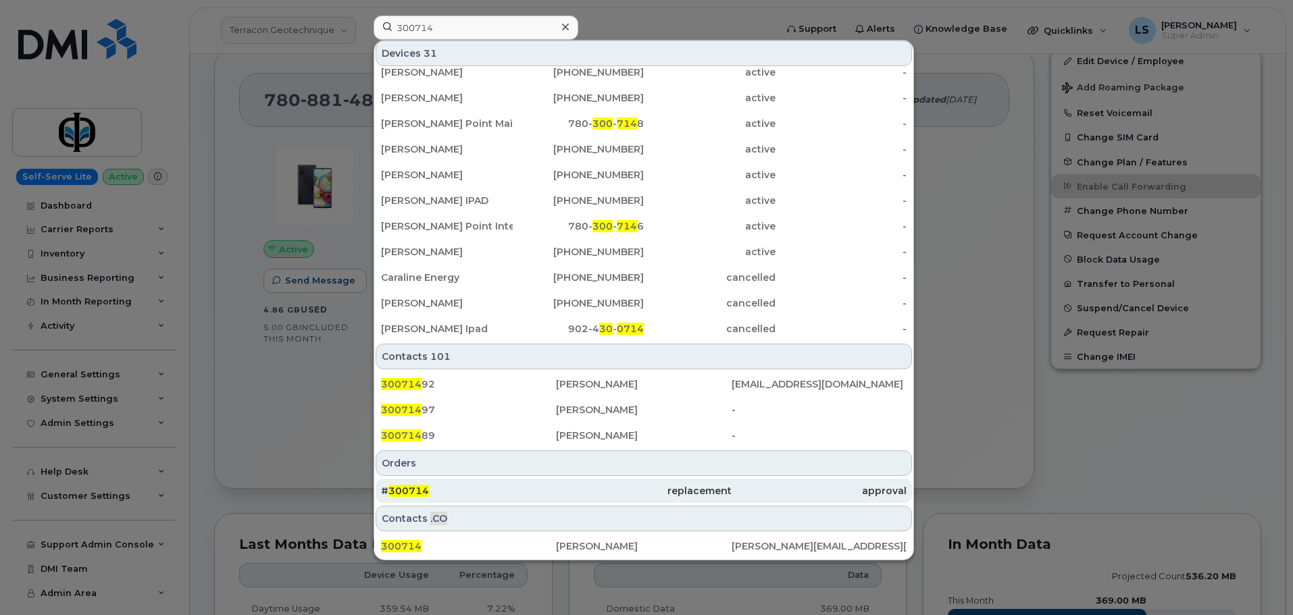
click at [453, 482] on div "# 300714" at bounding box center [468, 491] width 175 height 24
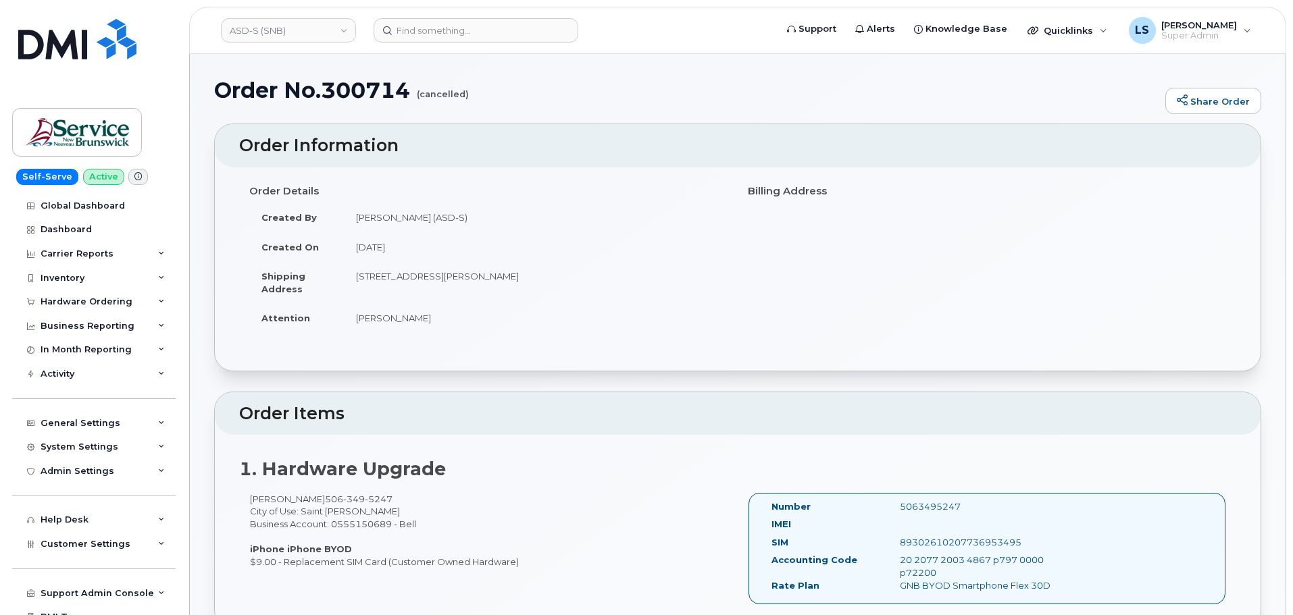
click at [480, 97] on h1 "Order No.300714 (cancelled)" at bounding box center [686, 90] width 944 height 24
drag, startPoint x: 480, startPoint y: 97, endPoint x: 465, endPoint y: 86, distance: 18.4
click at [466, 86] on h1 "Order No.300714 (cancelled)" at bounding box center [686, 90] width 944 height 24
click at [419, 35] on input at bounding box center [476, 30] width 205 height 24
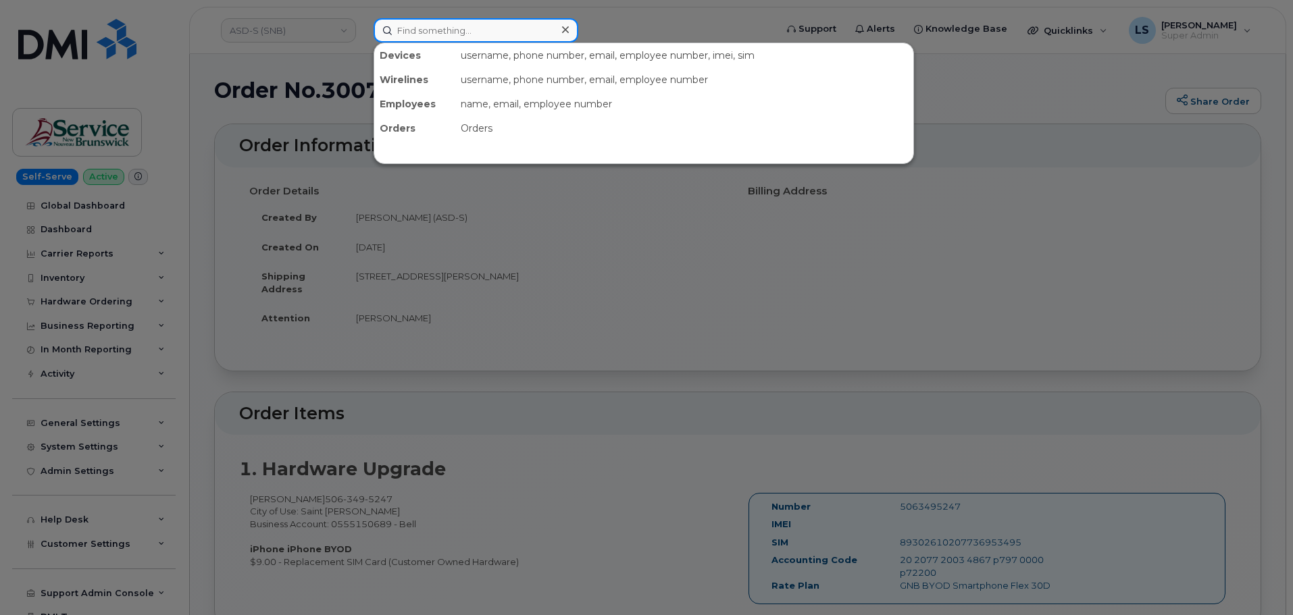
paste input "300719"
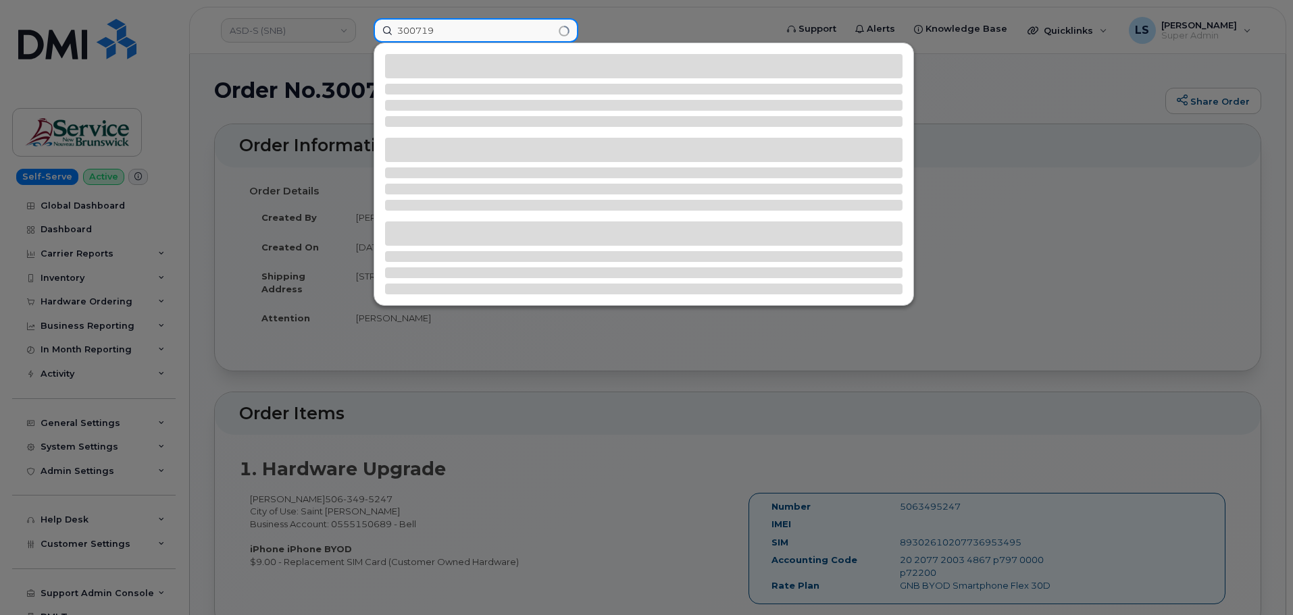
type input "300719"
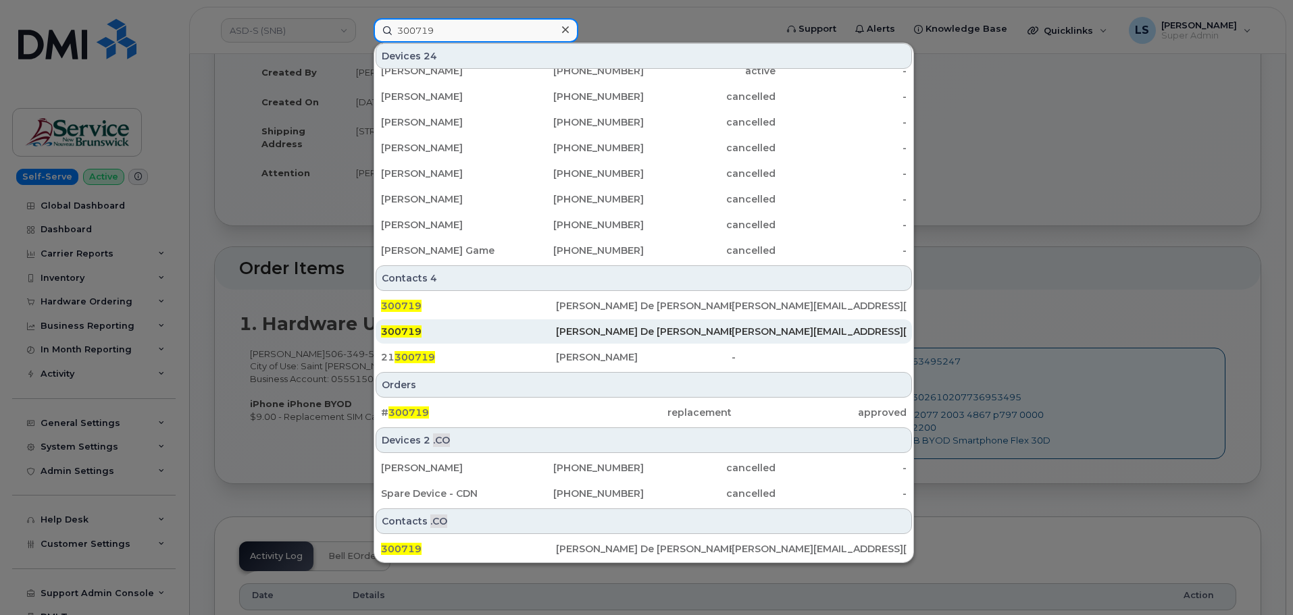
scroll to position [338, 0]
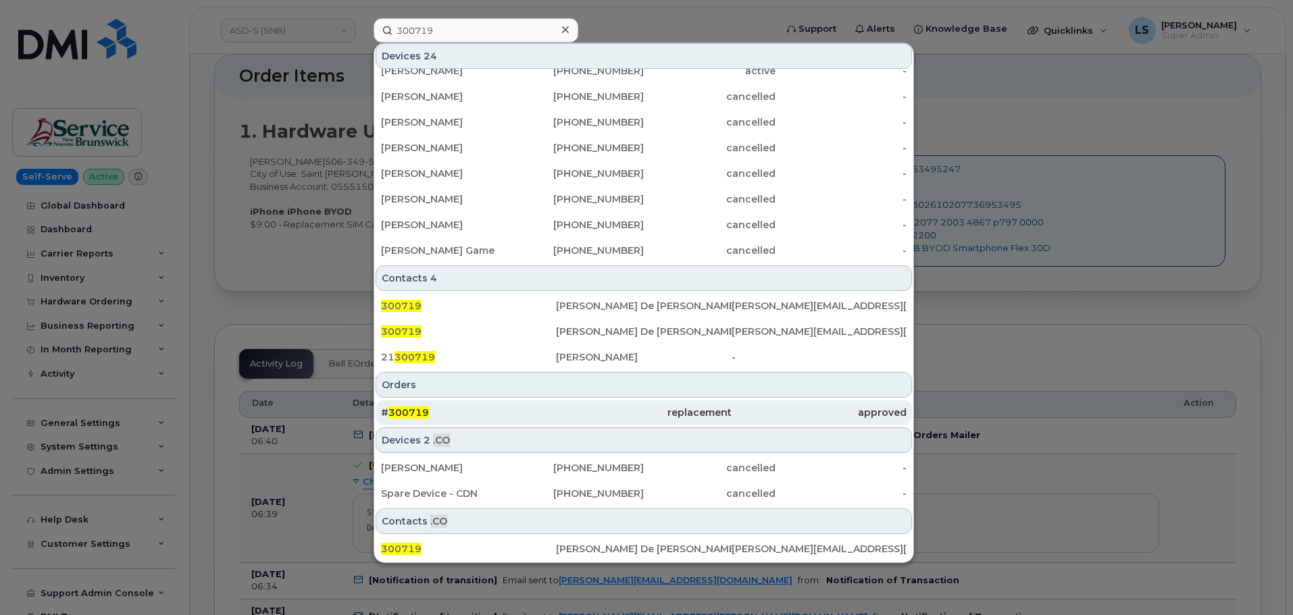
click at [478, 403] on div "# 300719" at bounding box center [468, 413] width 175 height 24
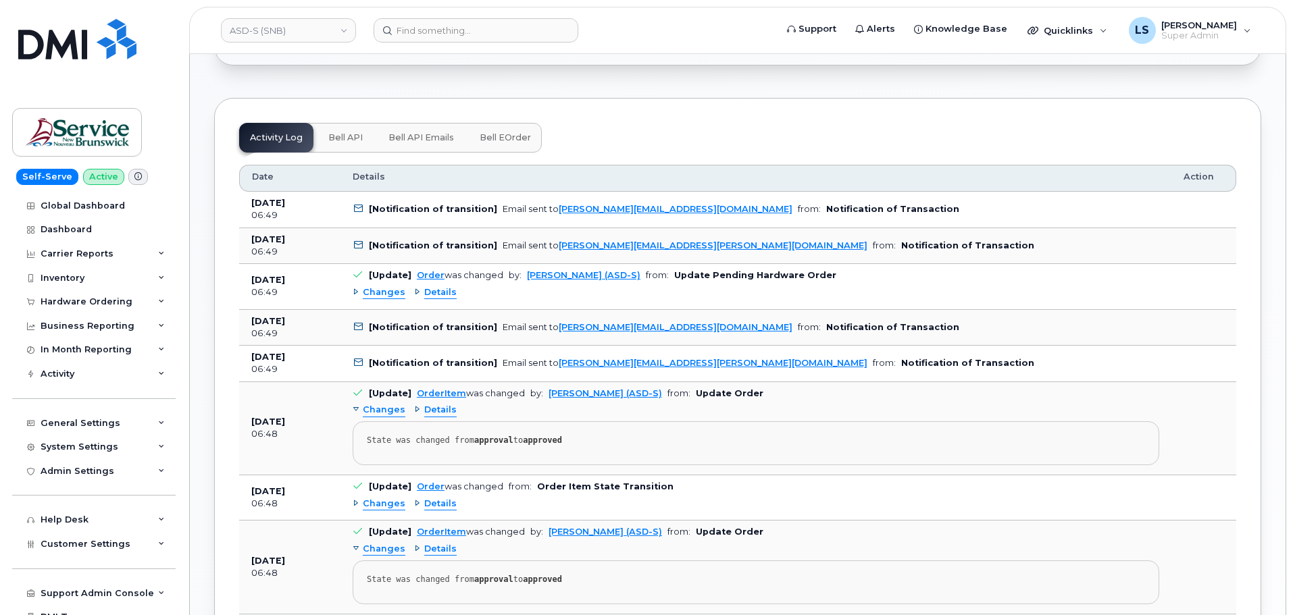
scroll to position [540, 0]
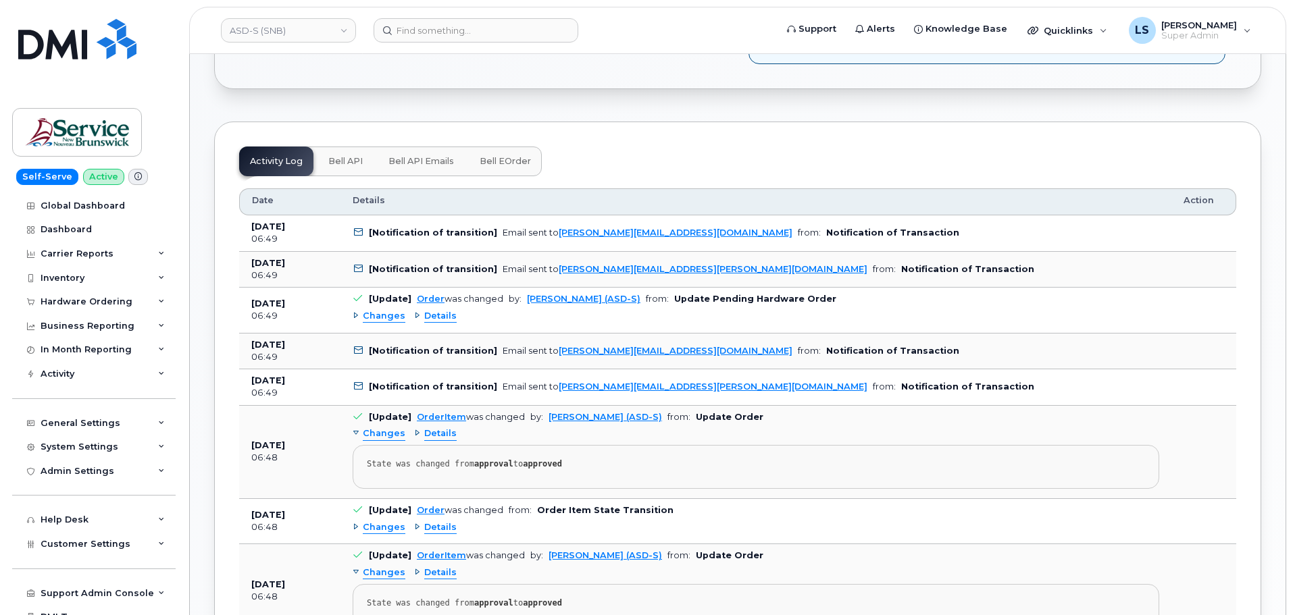
click at [378, 321] on span "Changes" at bounding box center [384, 316] width 43 height 13
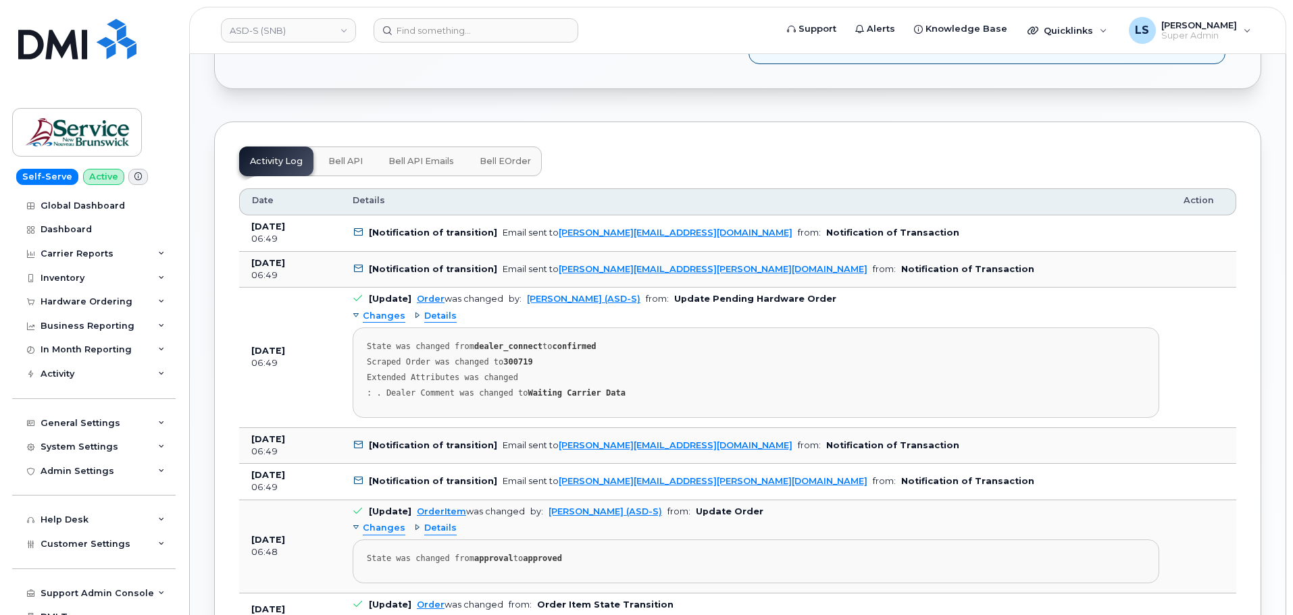
click at [438, 317] on span "Details" at bounding box center [440, 316] width 32 height 13
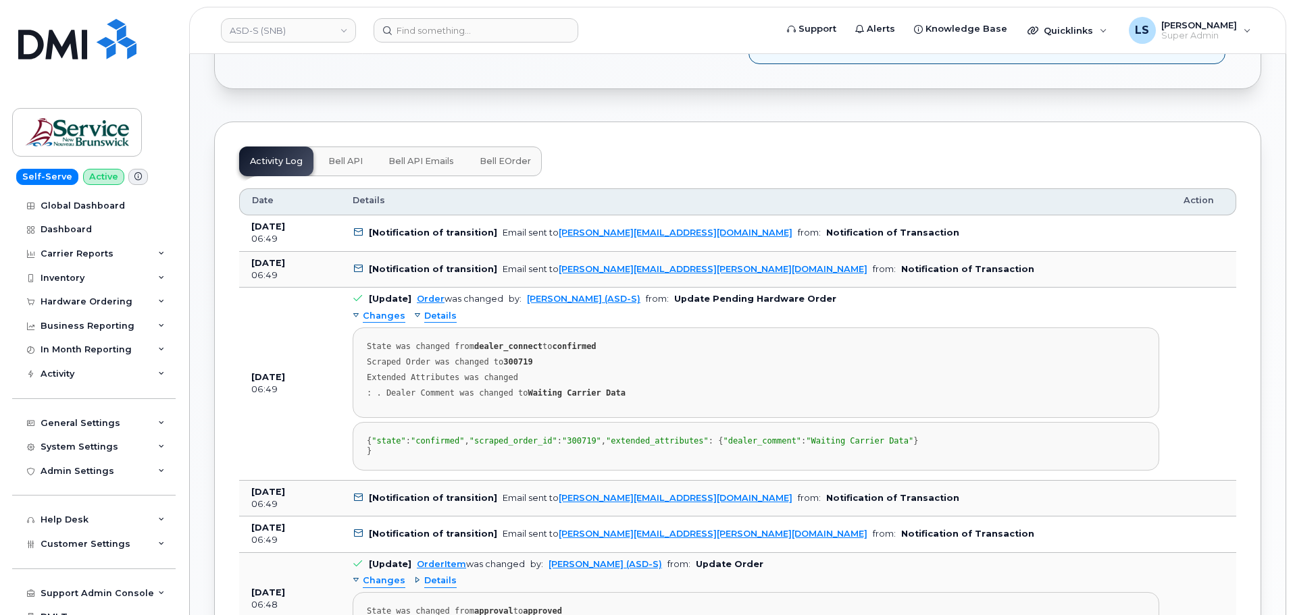
click at [438, 317] on span "Details" at bounding box center [440, 316] width 32 height 13
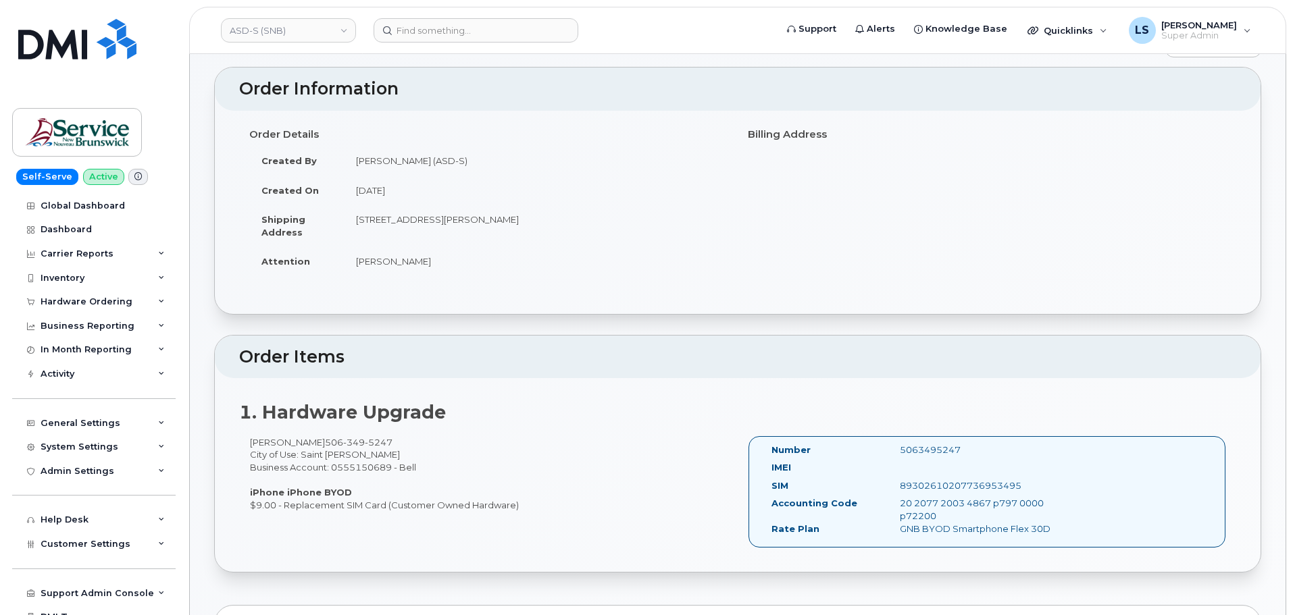
scroll to position [0, 0]
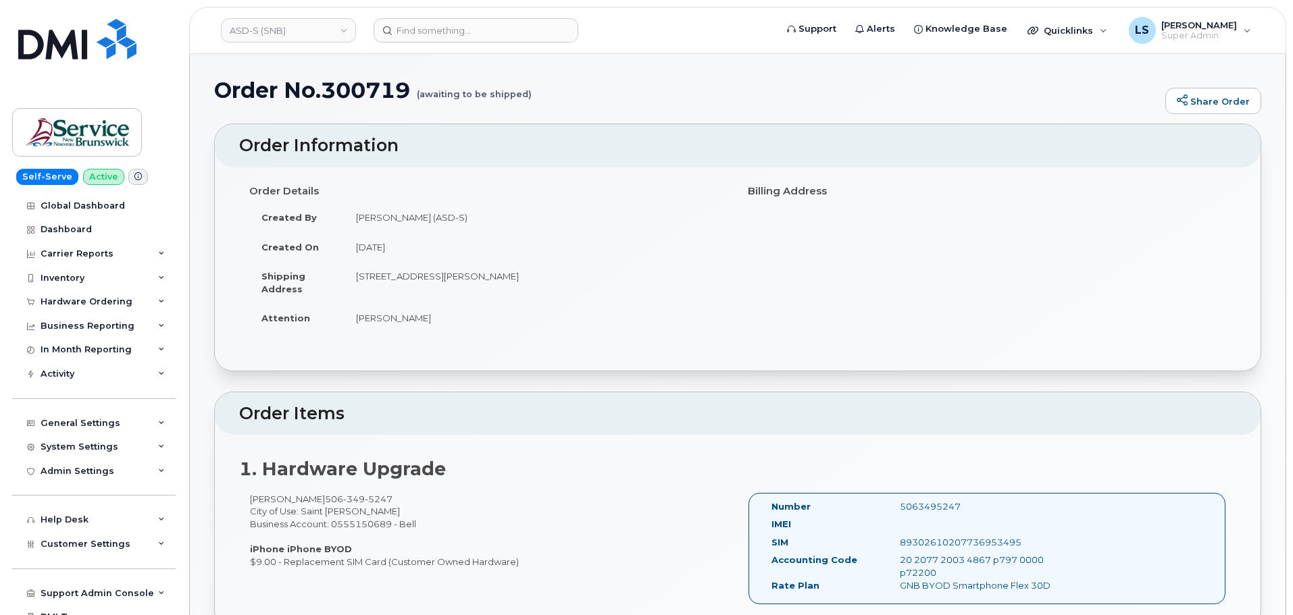
drag, startPoint x: 216, startPoint y: 91, endPoint x: 524, endPoint y: 564, distance: 564.3
copy div "Order No.300719 (awaiting to be shipped) Share Order × Share This Order If you …"
click at [402, 499] on div "Monica Bonnevie 506 349 5247 City of Use: Saint John Business Account: 05551506…" at bounding box center [488, 530] width 498 height 75
click at [393, 493] on div "Monica Bonnevie 506 349 5247 City of Use: Saint John Business Account: 05551506…" at bounding box center [488, 530] width 498 height 75
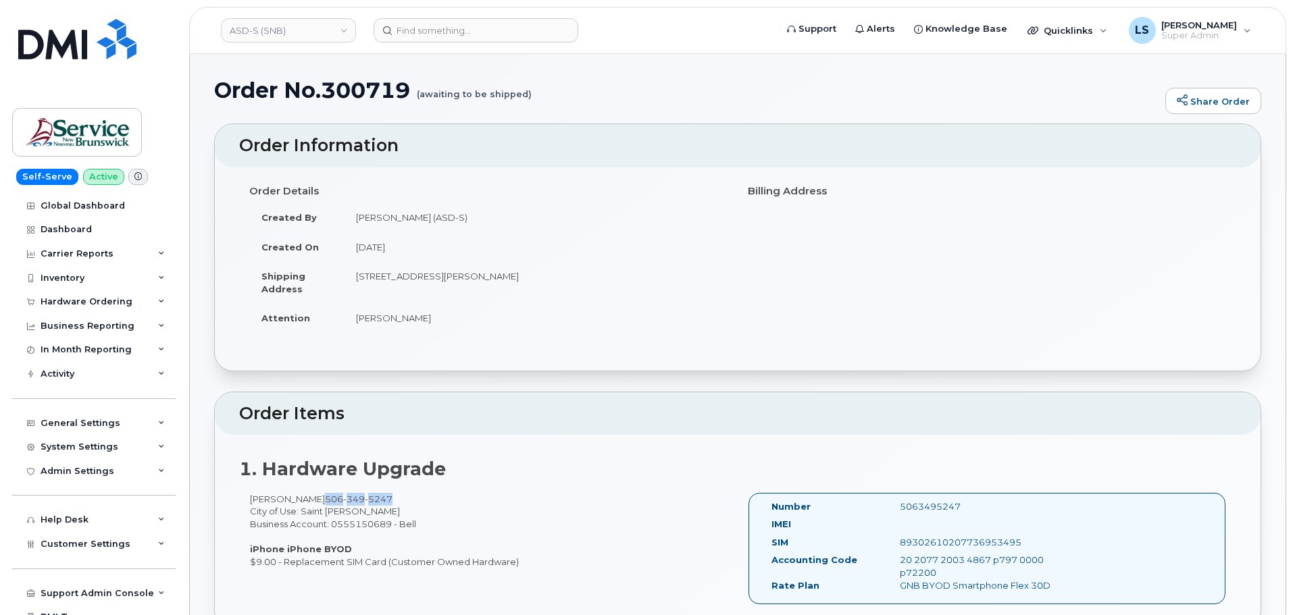
drag, startPoint x: 396, startPoint y: 496, endPoint x: 330, endPoint y: 491, distance: 66.4
click at [330, 491] on div "1. Hardware Upgrade Monica Bonnevie 506 349 5247 City of Use: Saint John Busine…" at bounding box center [738, 532] width 1046 height 194
copy span "506 349 5247"
click at [461, 30] on input at bounding box center [476, 30] width 205 height 24
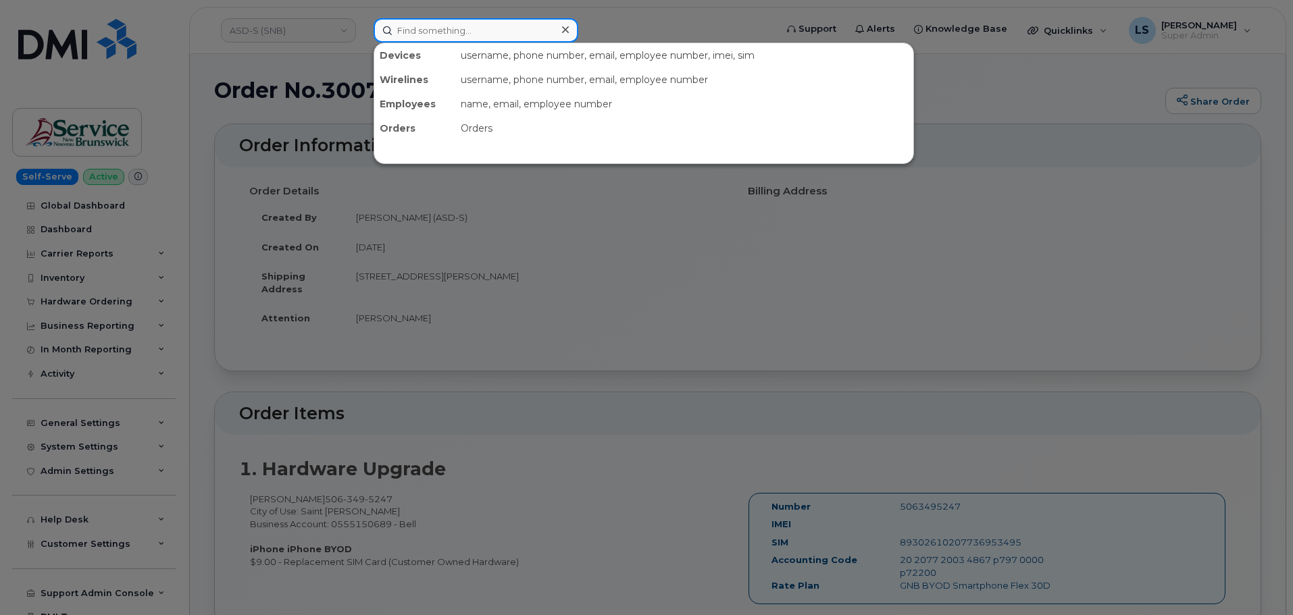
paste input "[PERSON_NAME][EMAIL_ADDRESS][PERSON_NAME][DOMAIN_NAME]"
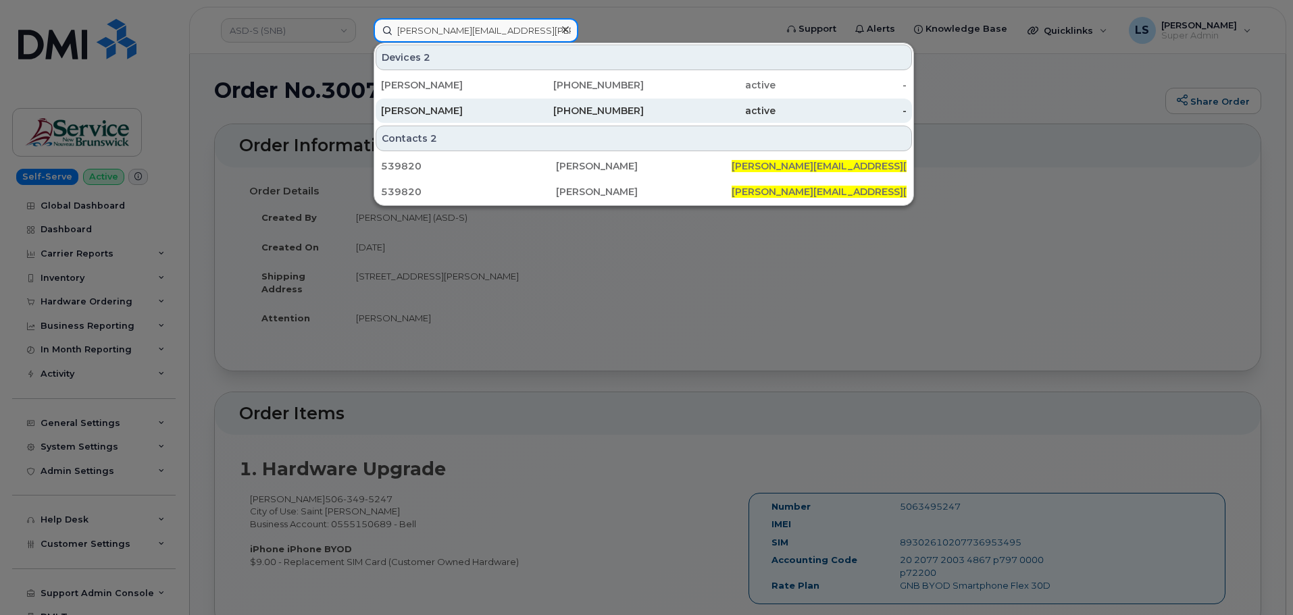
type input "[PERSON_NAME][EMAIL_ADDRESS][PERSON_NAME][DOMAIN_NAME]"
click at [482, 105] on div "[PERSON_NAME]" at bounding box center [447, 111] width 132 height 14
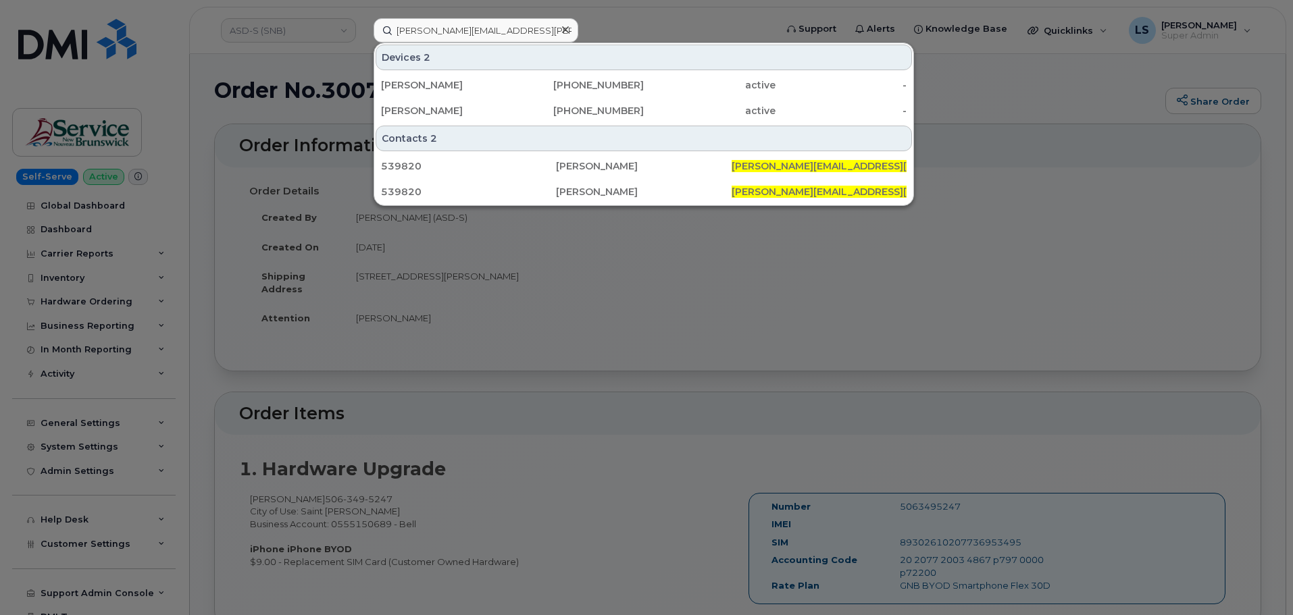
click at [489, 65] on div "Devices 2" at bounding box center [644, 58] width 536 height 26
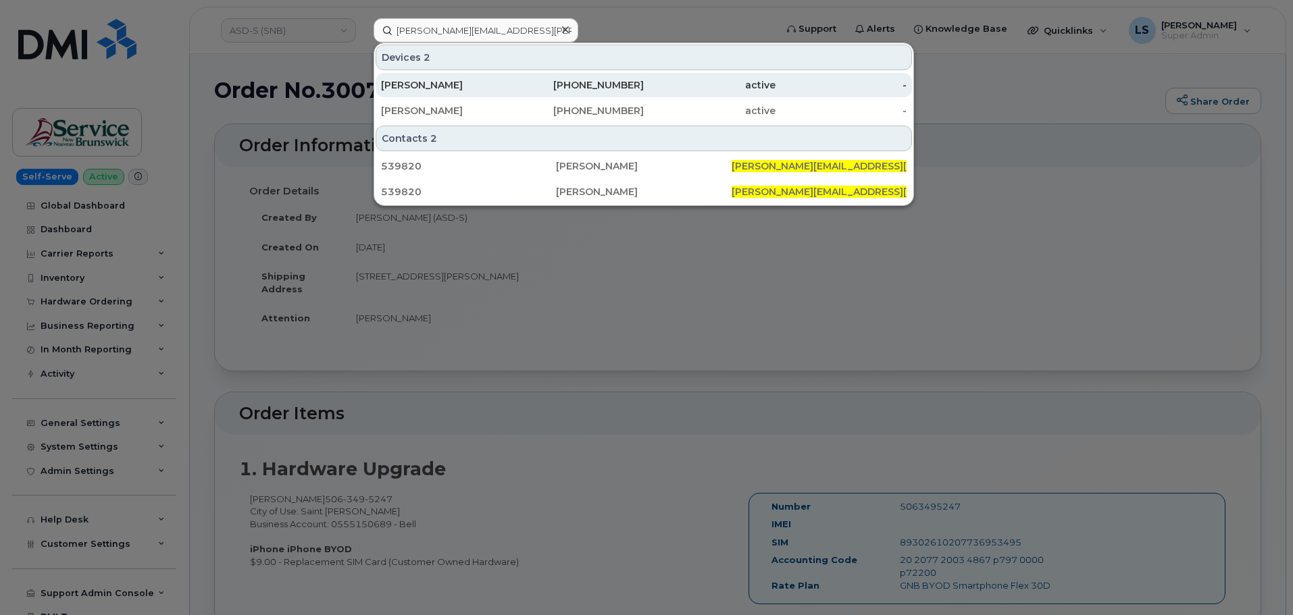
click at [482, 81] on div "[PERSON_NAME]" at bounding box center [447, 85] width 132 height 14
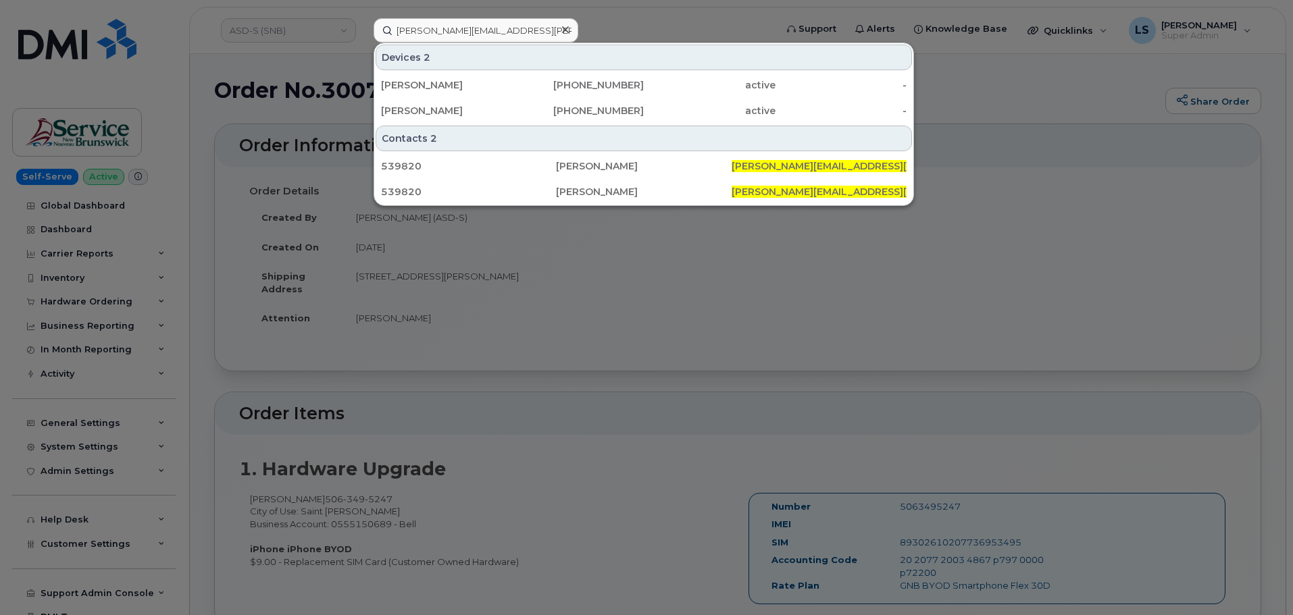
drag, startPoint x: 455, startPoint y: 88, endPoint x: 413, endPoint y: 295, distance: 210.4
click at [455, 88] on div "DANIEL REYES" at bounding box center [447, 85] width 132 height 14
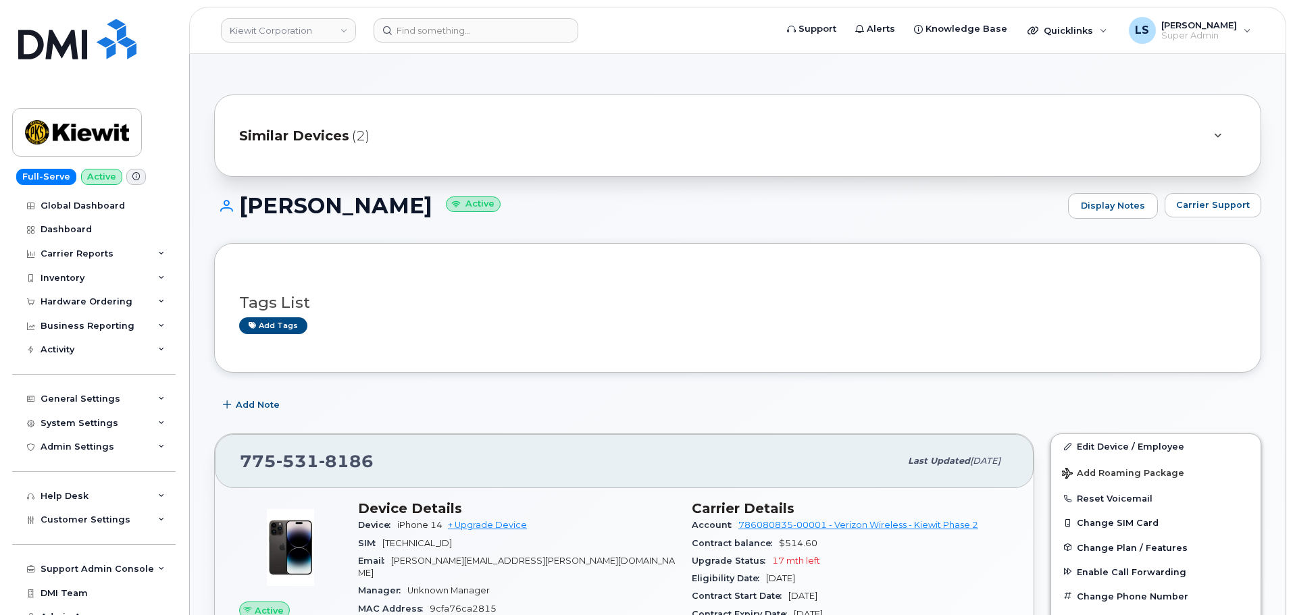
scroll to position [203, 0]
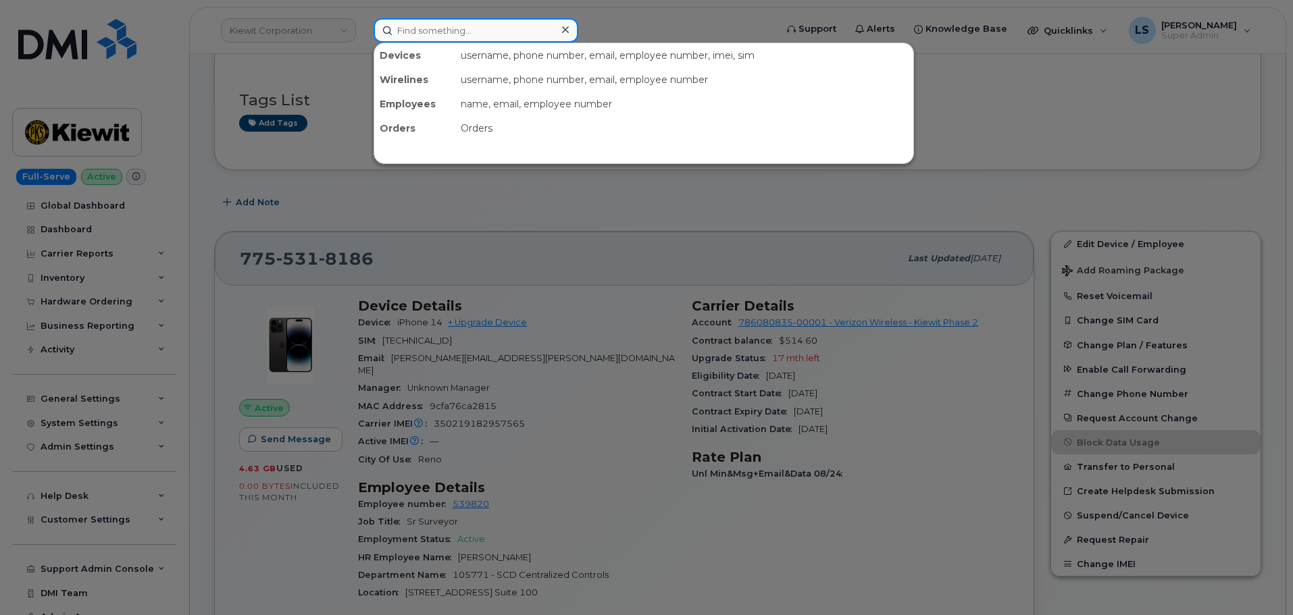
click at [499, 25] on input at bounding box center [476, 30] width 205 height 24
paste input "[PERSON_NAME]"
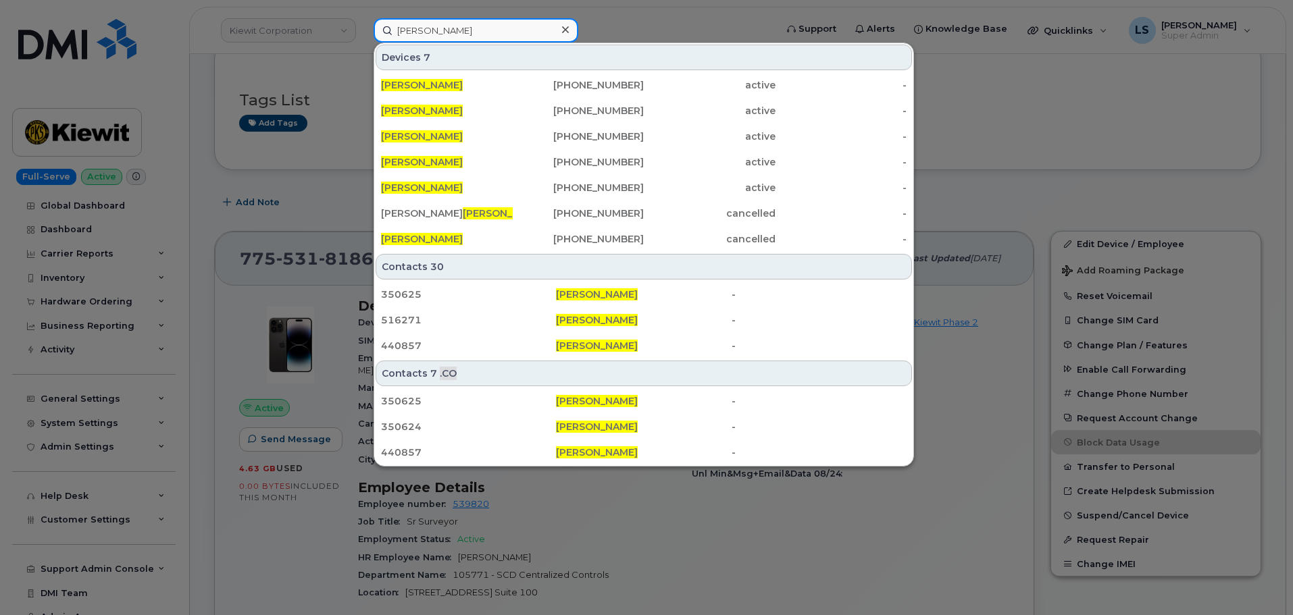
type input "[PERSON_NAME]"
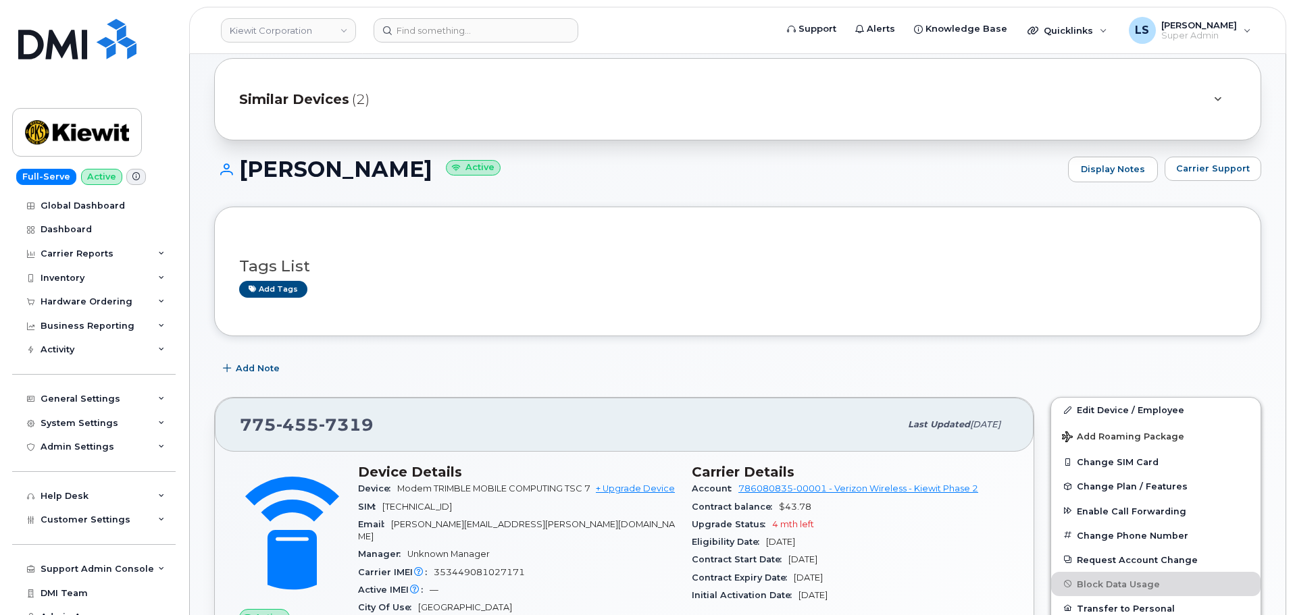
scroll to position [68, 0]
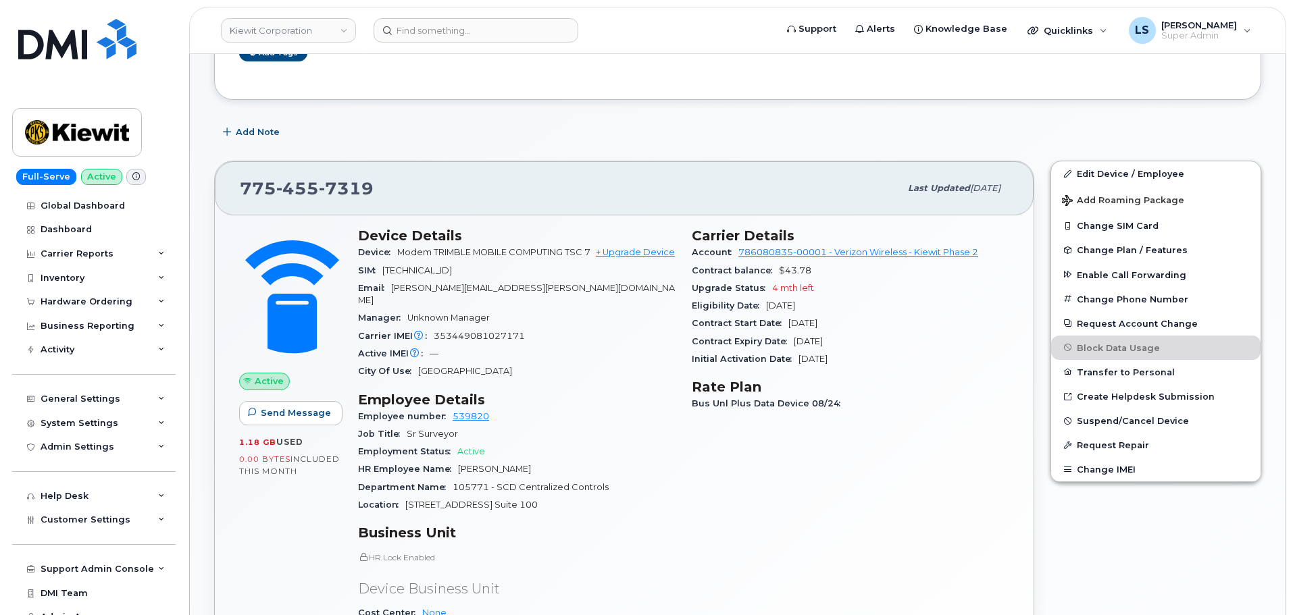
scroll to position [203, 0]
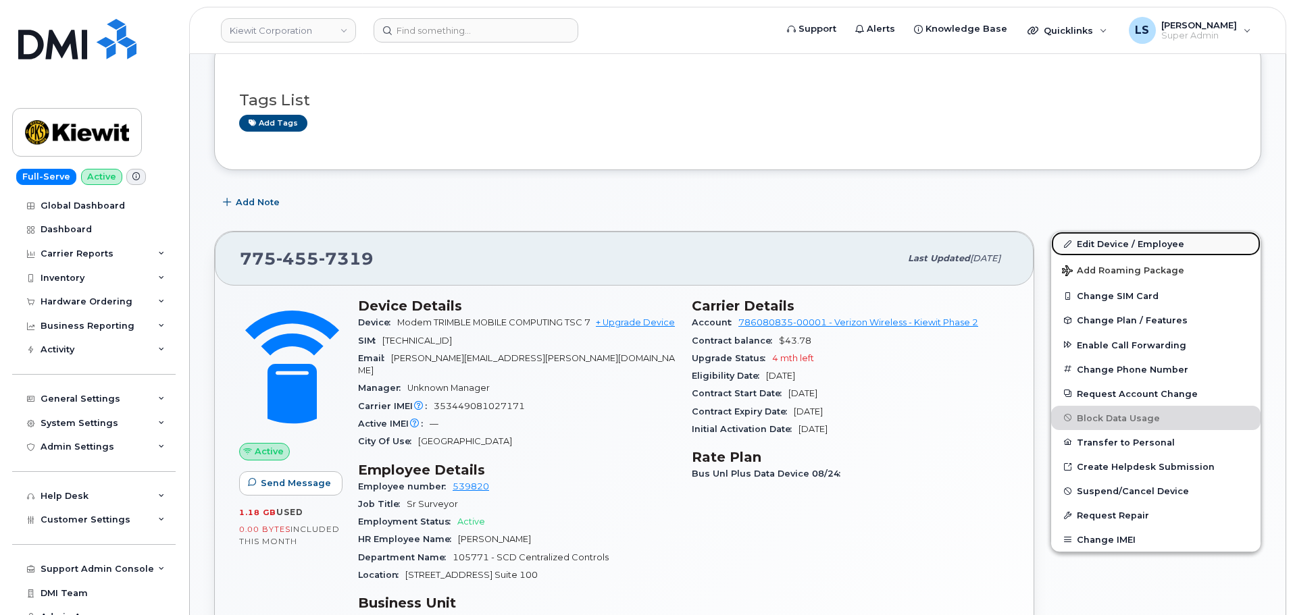
click at [1108, 241] on link "Edit Device / Employee" at bounding box center [1155, 244] width 209 height 24
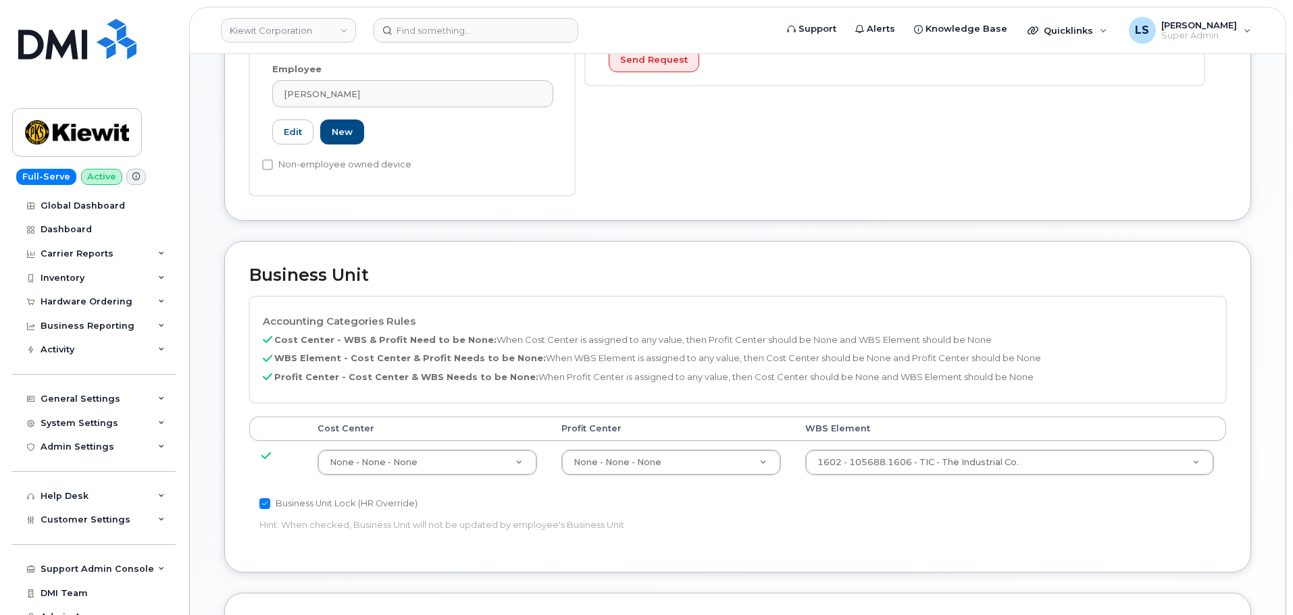
scroll to position [473, 0]
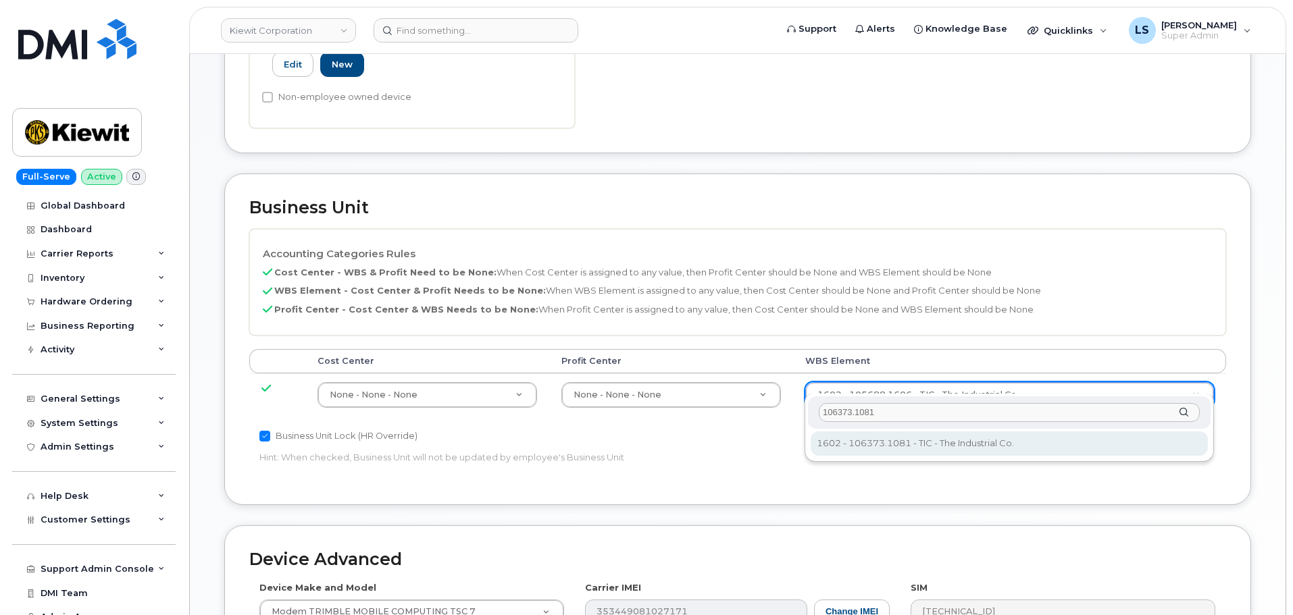
type input "106373.1081"
type input "35050978"
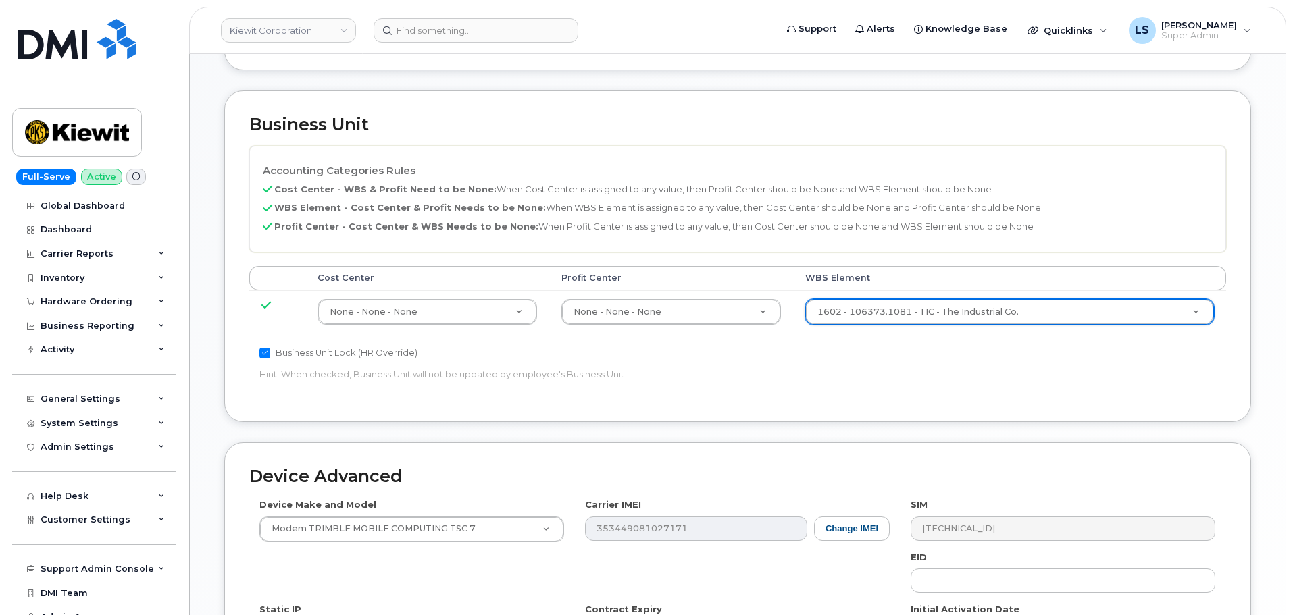
scroll to position [773, 0]
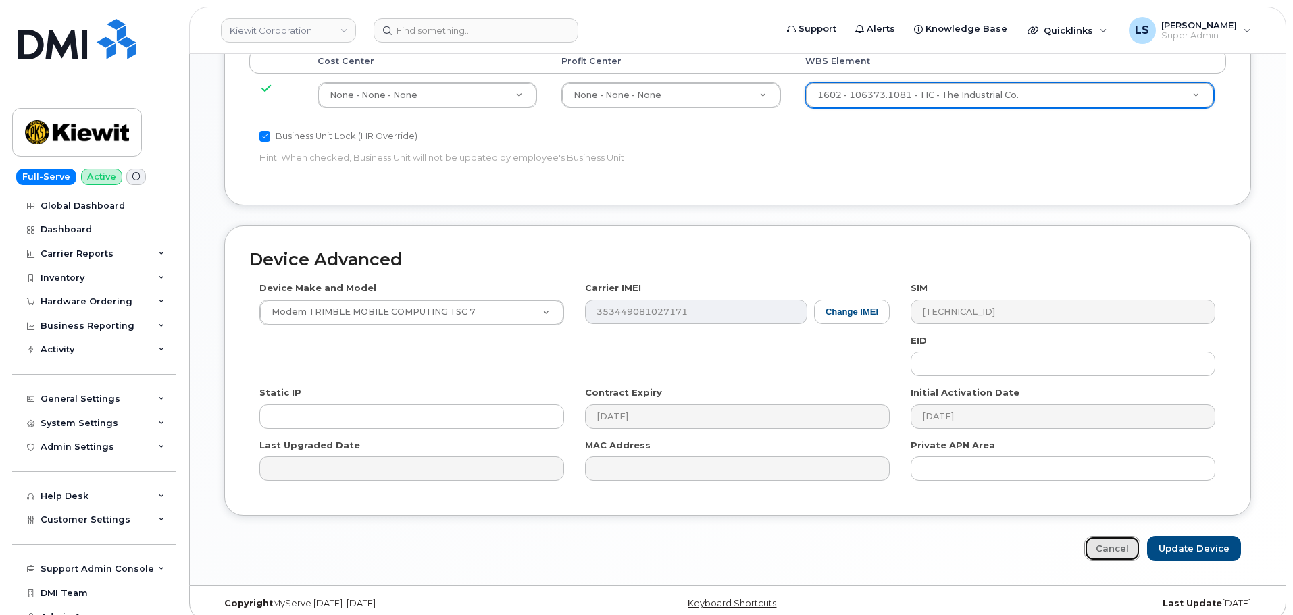
click at [1128, 538] on link "Cancel" at bounding box center [1112, 548] width 56 height 25
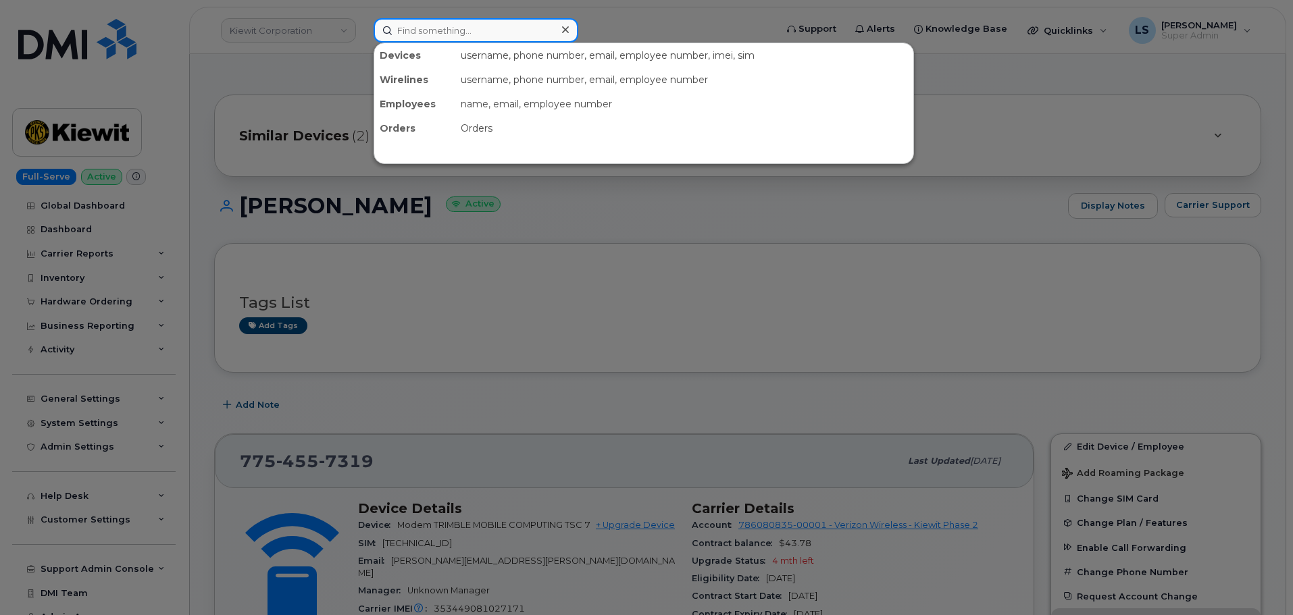
click at [544, 36] on input at bounding box center [476, 30] width 205 height 24
paste input "300328"
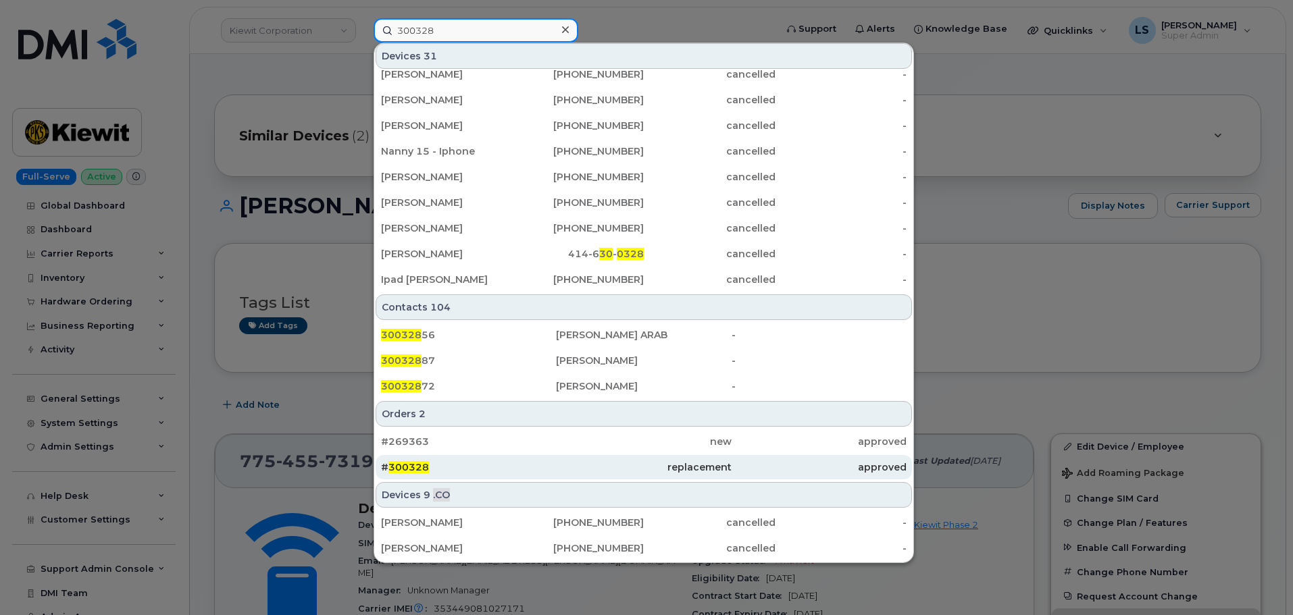
scroll to position [425, 0]
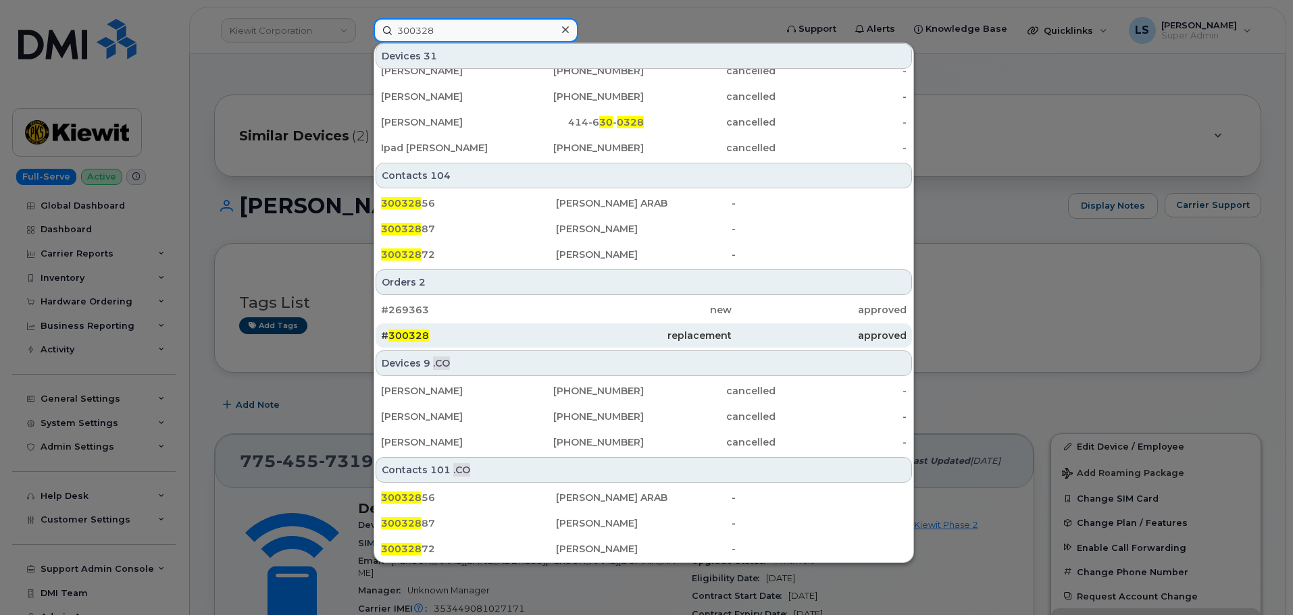
type input "300328"
click at [482, 330] on div "# 300328" at bounding box center [468, 336] width 175 height 14
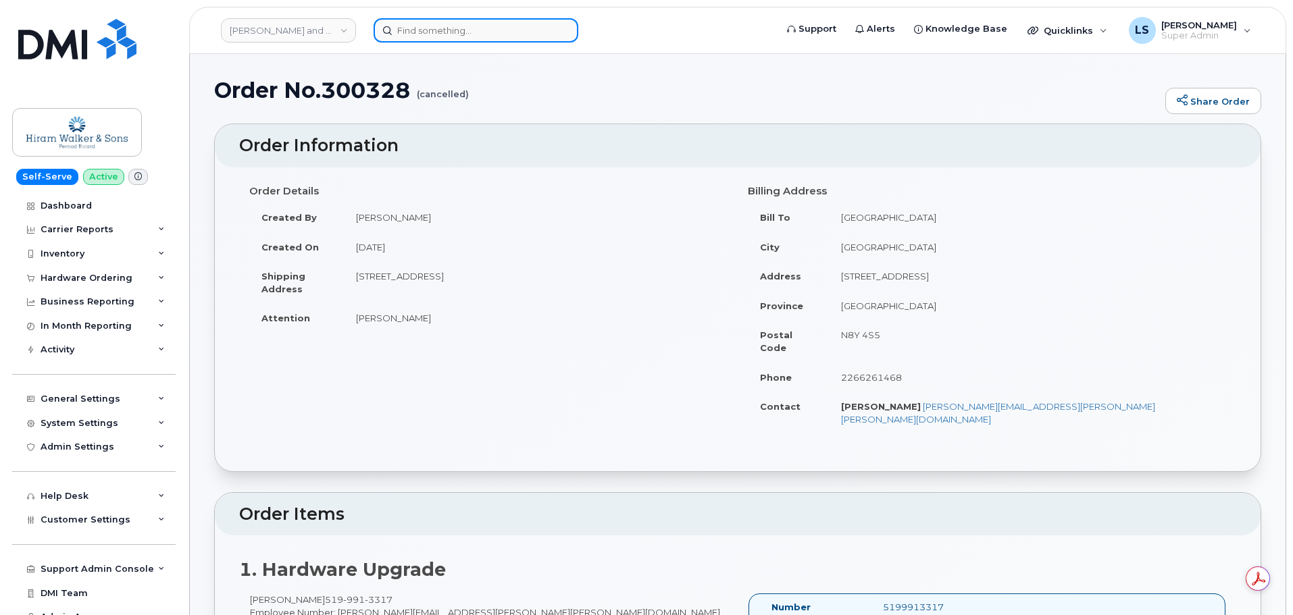
click at [436, 24] on input at bounding box center [476, 30] width 205 height 24
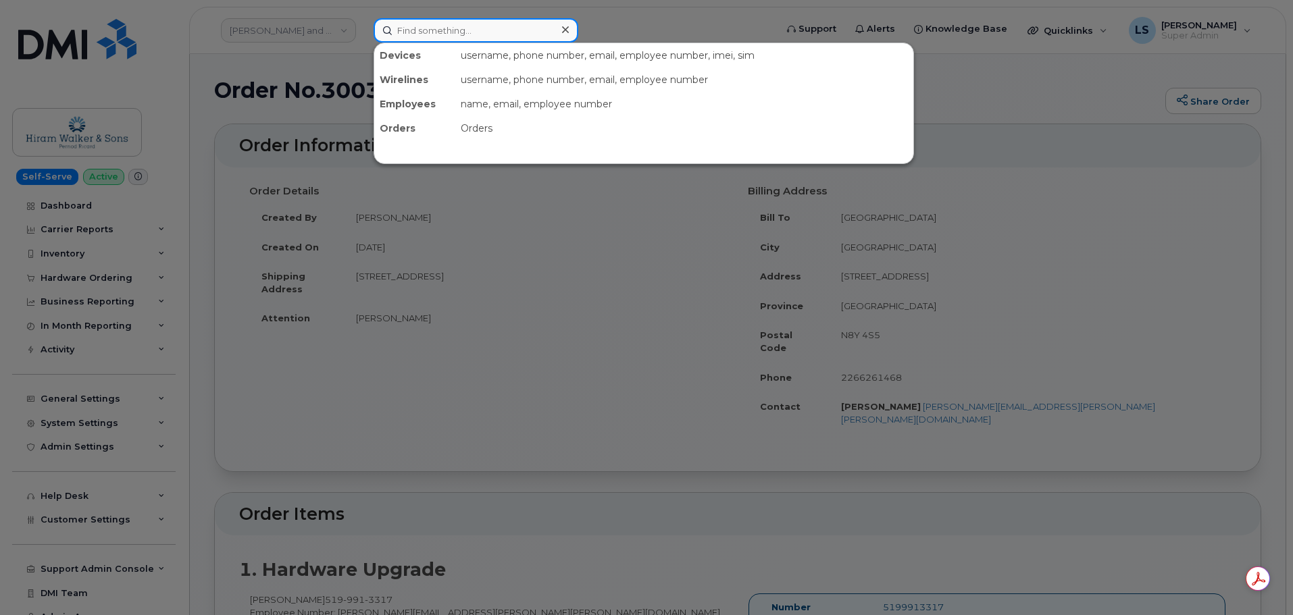
paste input "5874370857"
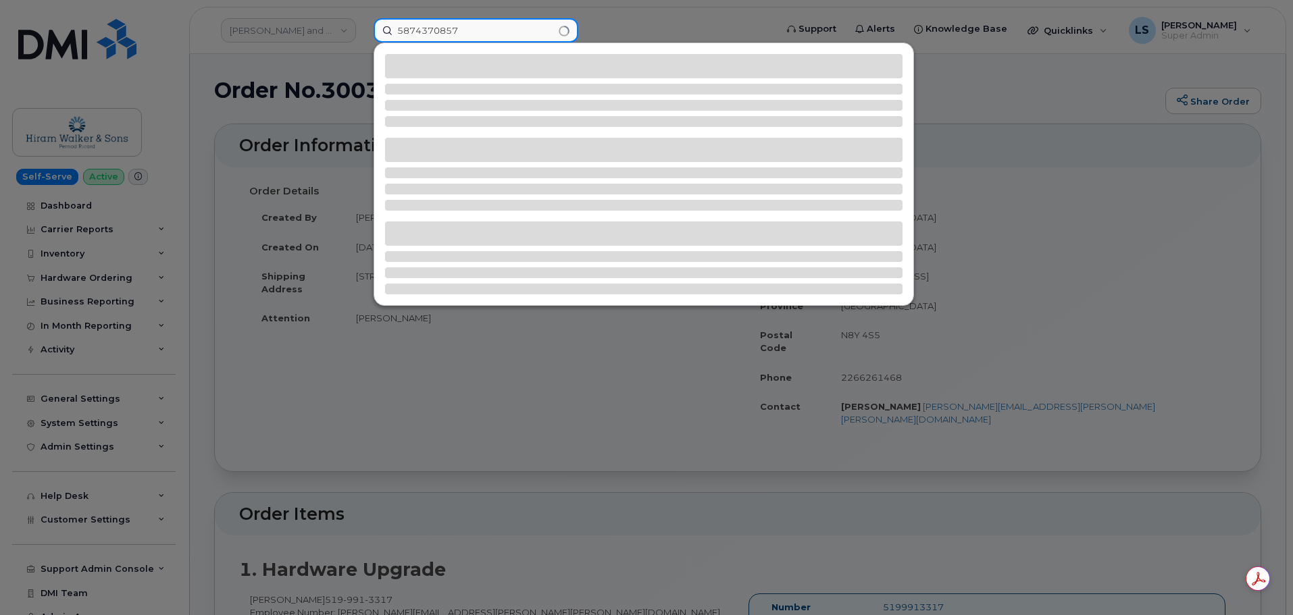
type input "5874370857"
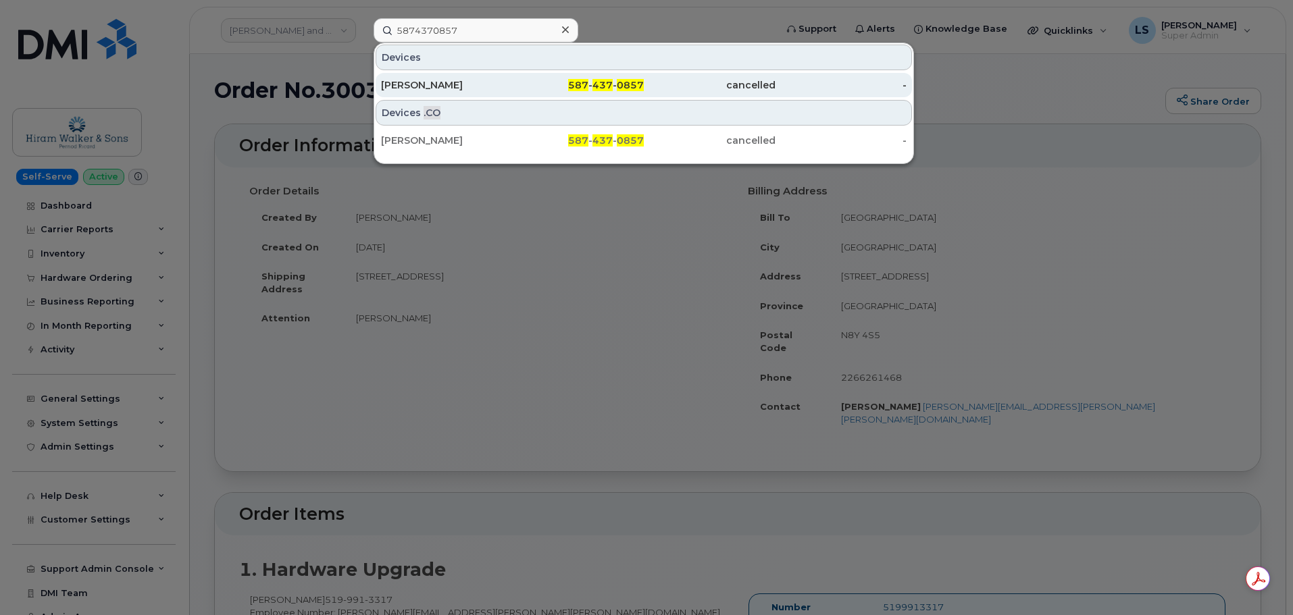
click at [486, 83] on div "[PERSON_NAME]" at bounding box center [447, 85] width 132 height 14
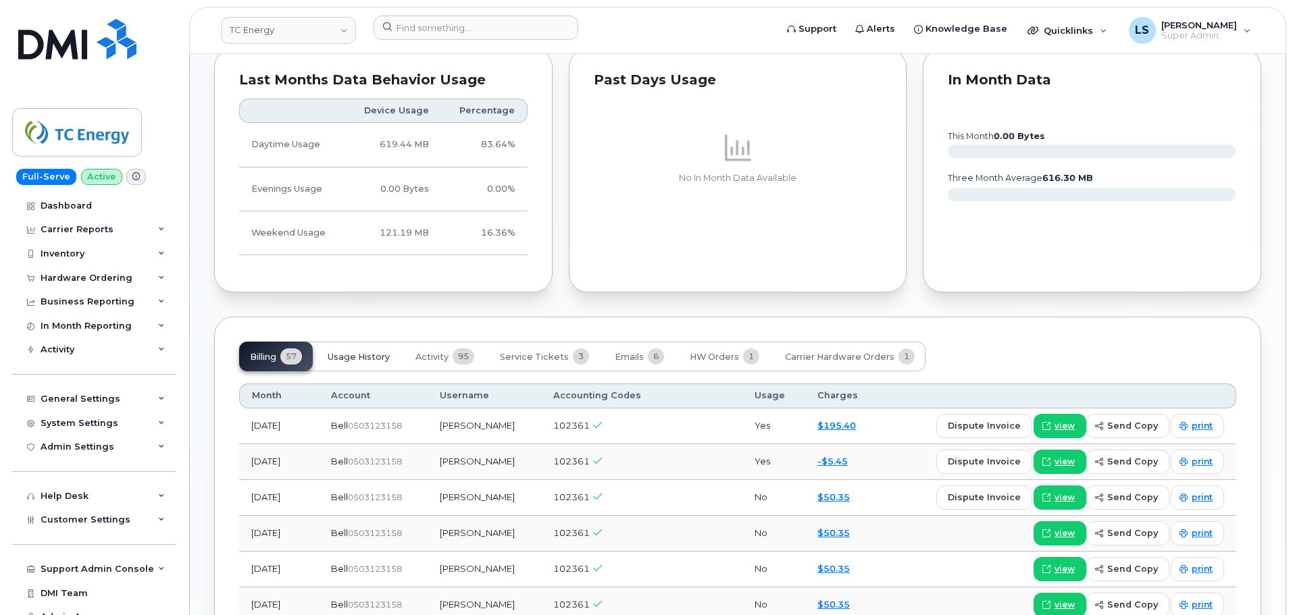
scroll to position [878, 0]
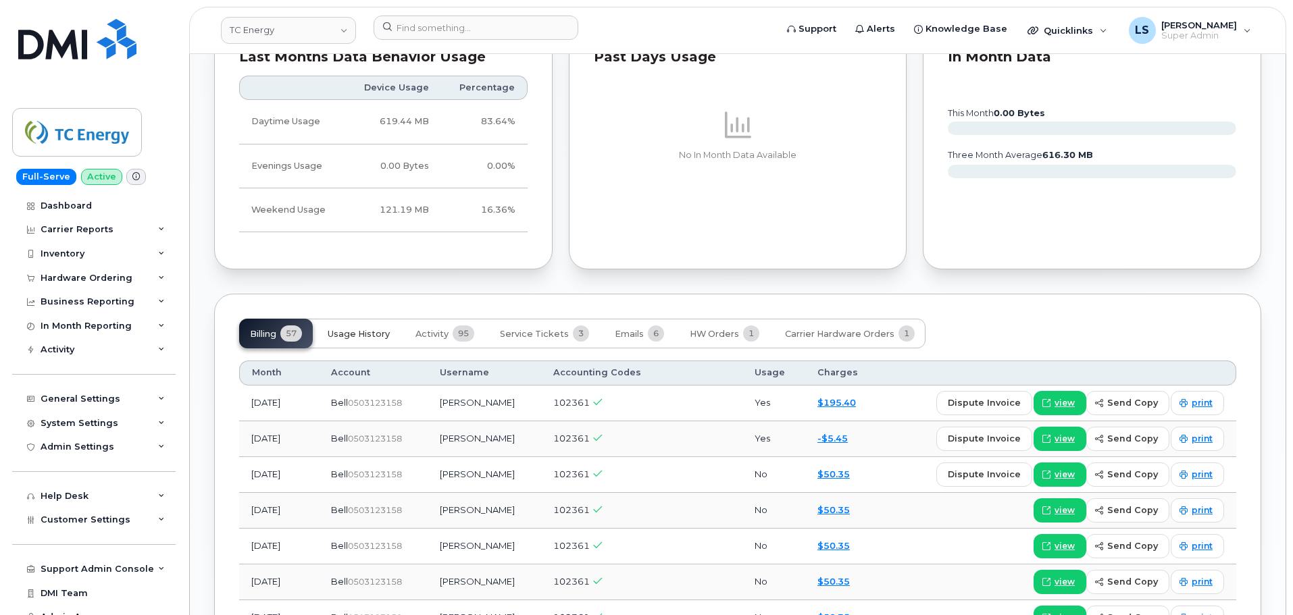
click at [377, 336] on span "Usage History" at bounding box center [359, 334] width 62 height 11
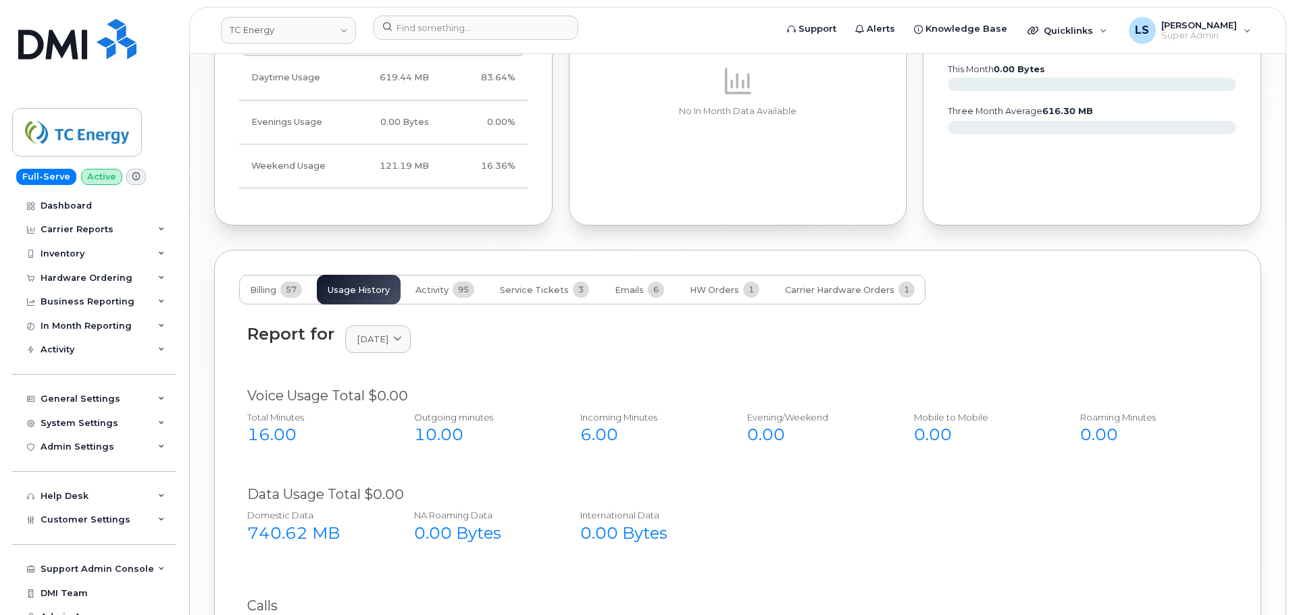
scroll to position [946, 0]
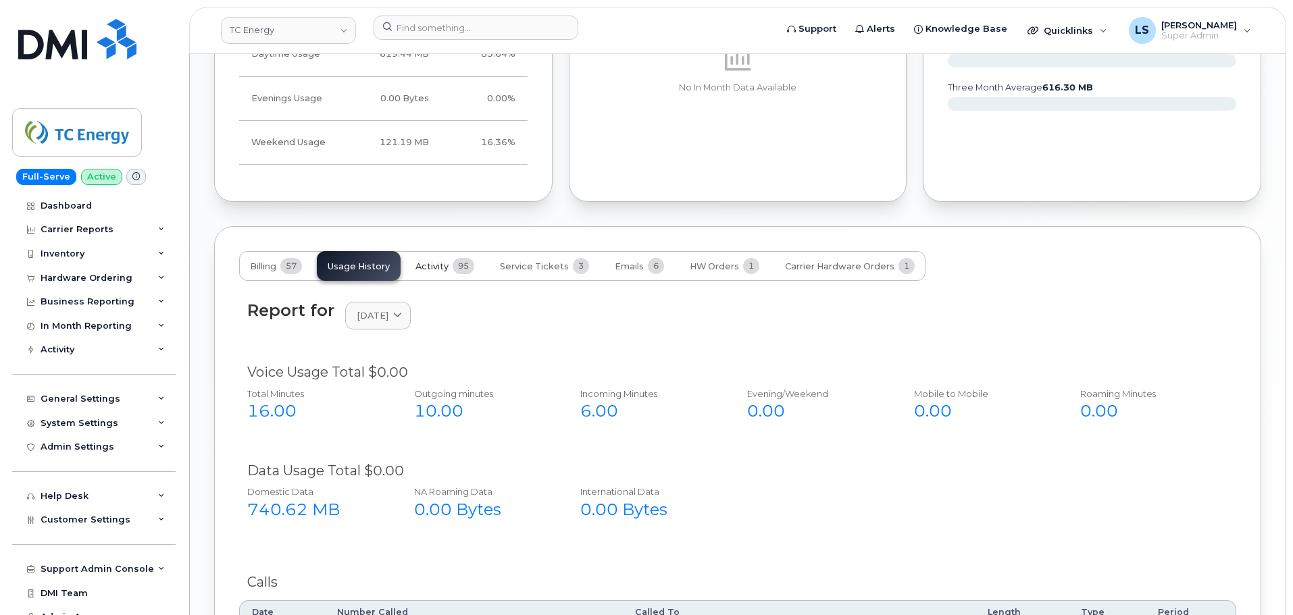
click at [463, 272] on span "95" at bounding box center [464, 266] width 22 height 16
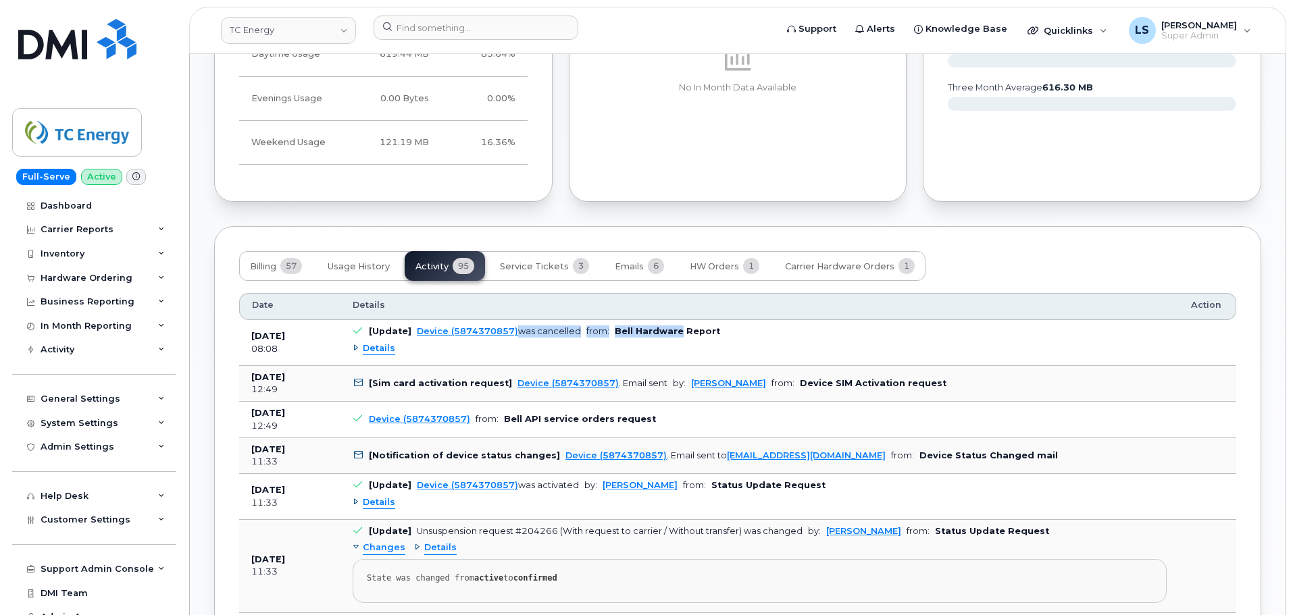
drag, startPoint x: 513, startPoint y: 334, endPoint x: 672, endPoint y: 327, distance: 158.9
click at [672, 327] on td "[Update] Device (5874370857) was cancelled from: Bell Hardware Report Details" at bounding box center [759, 342] width 838 height 45
click at [646, 364] on td "[Update] Device (5874370857) was cancelled from: Bell Hardware Report Details" at bounding box center [759, 342] width 838 height 45
click at [360, 351] on div "Details" at bounding box center [374, 348] width 43 height 13
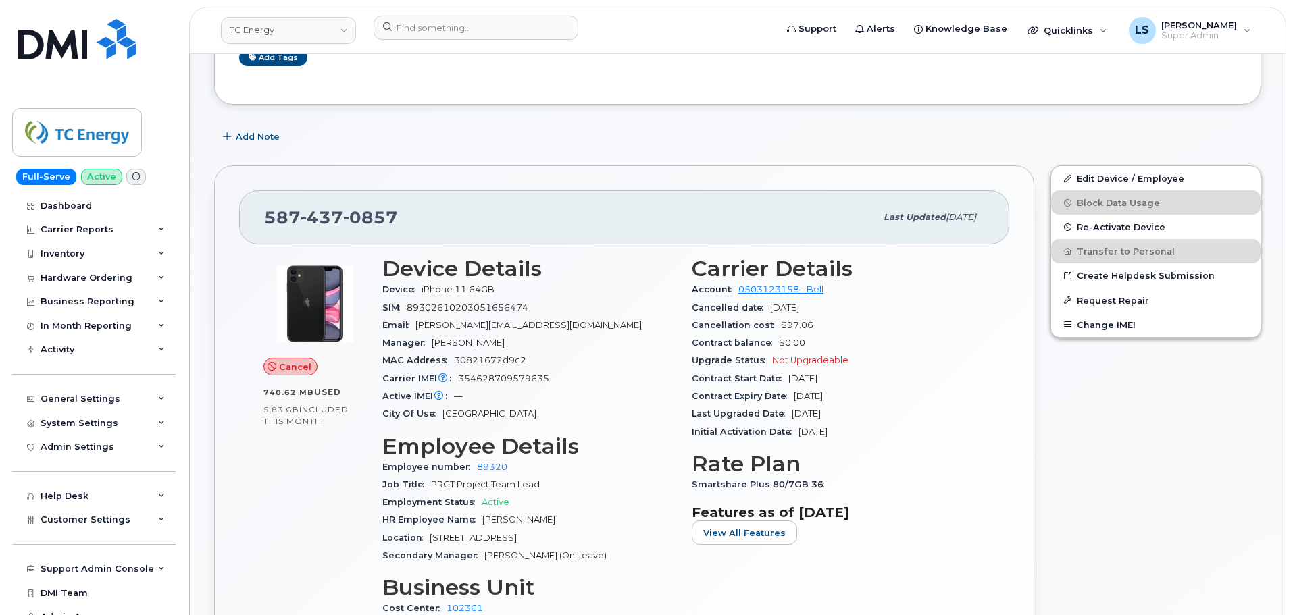
scroll to position [68, 0]
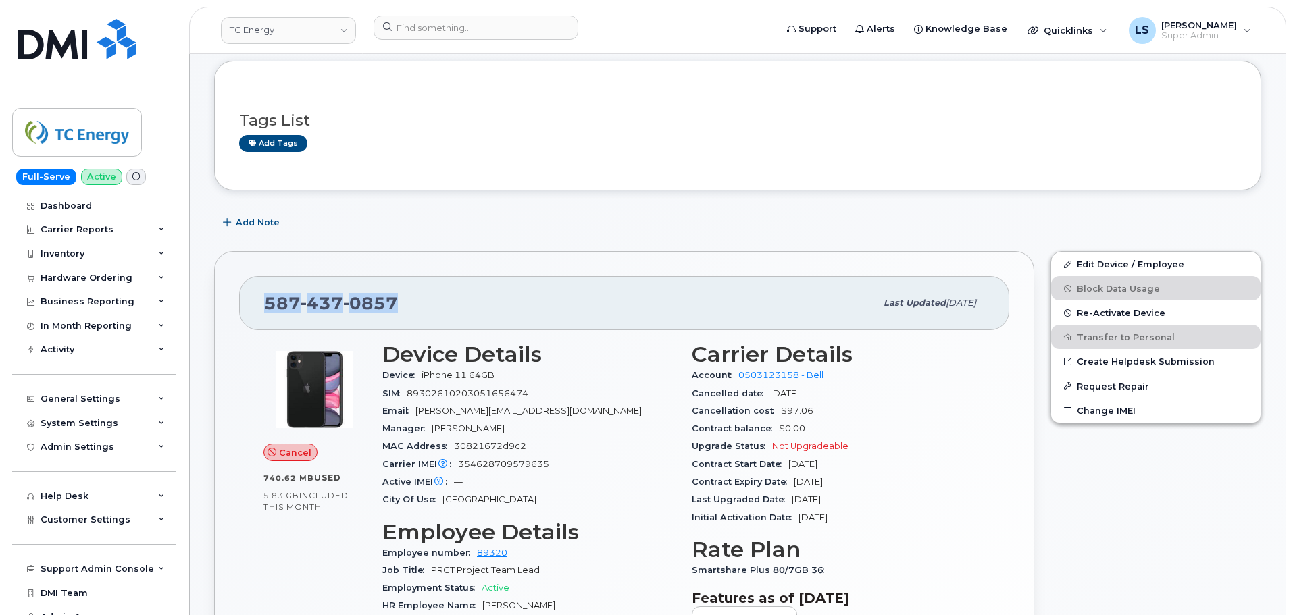
drag, startPoint x: 419, startPoint y: 305, endPoint x: 291, endPoint y: 297, distance: 128.6
click at [270, 303] on div "[PHONE_NUMBER]" at bounding box center [569, 303] width 611 height 28
copy span "87 437 0857"
click at [422, 293] on div "[PHONE_NUMBER]" at bounding box center [569, 303] width 611 height 28
click at [328, 300] on span "437" at bounding box center [322, 303] width 43 height 20
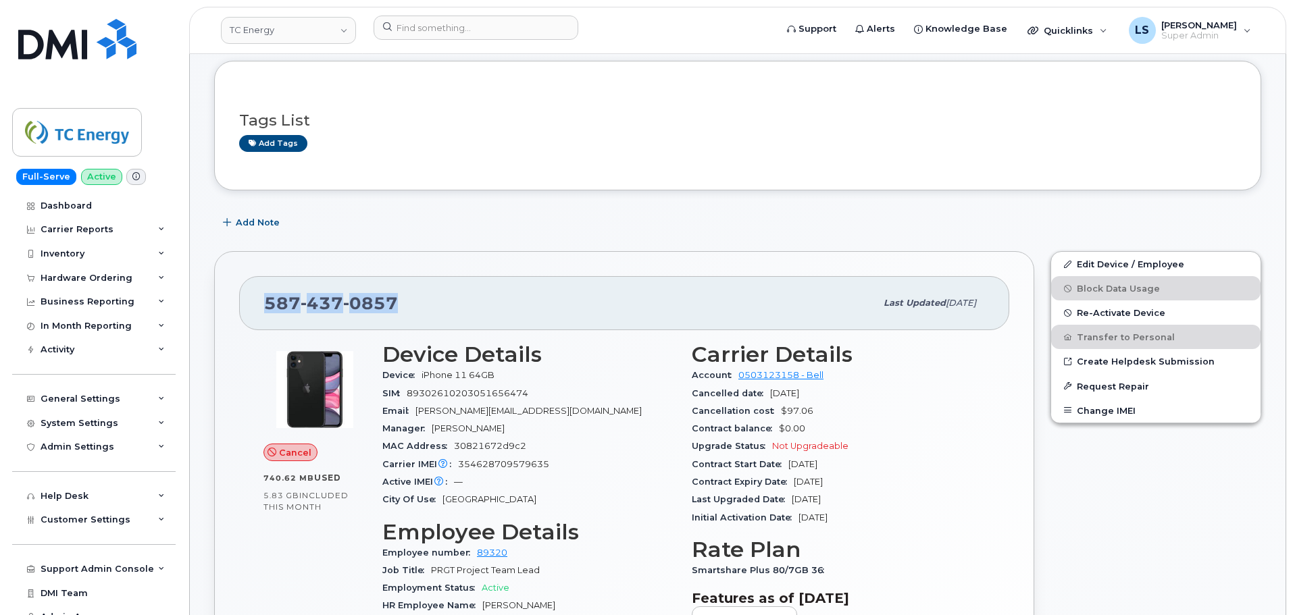
drag, startPoint x: 265, startPoint y: 303, endPoint x: 393, endPoint y: 299, distance: 128.4
click at [393, 299] on span "[PHONE_NUMBER]" at bounding box center [331, 303] width 134 height 20
copy span "[PHONE_NUMBER]"
click at [492, 293] on div "587 437 0857" at bounding box center [569, 303] width 611 height 28
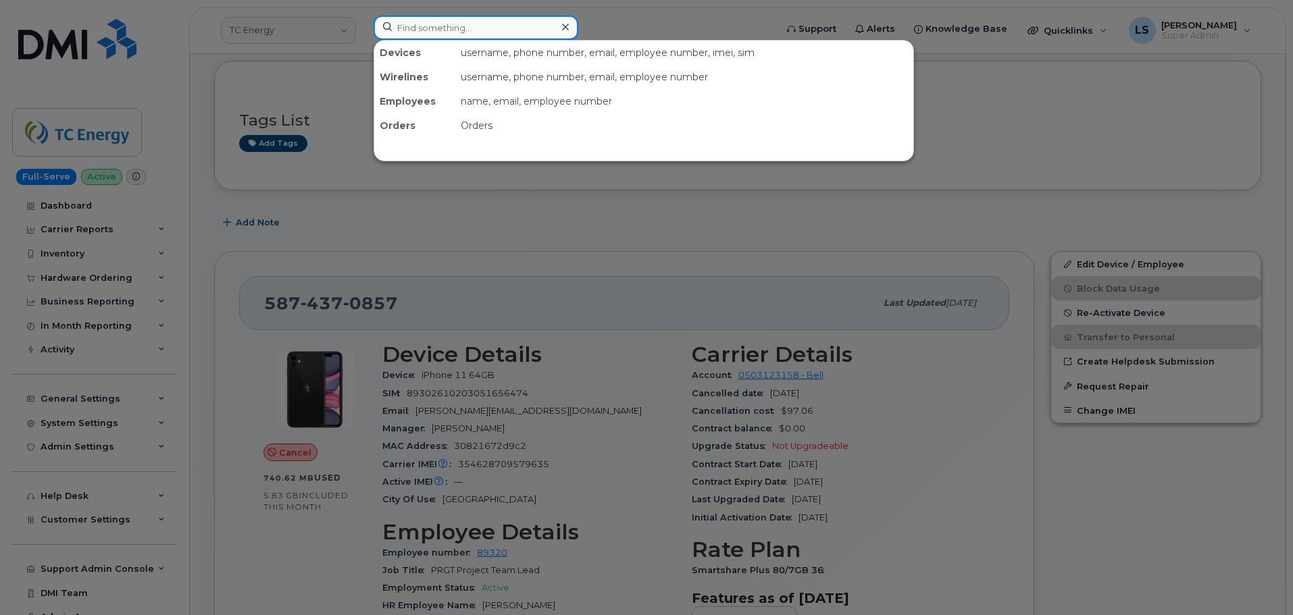
click at [510, 34] on input at bounding box center [476, 28] width 205 height 24
paste input "DANIEL.REYES1@KIEWIT.COM"
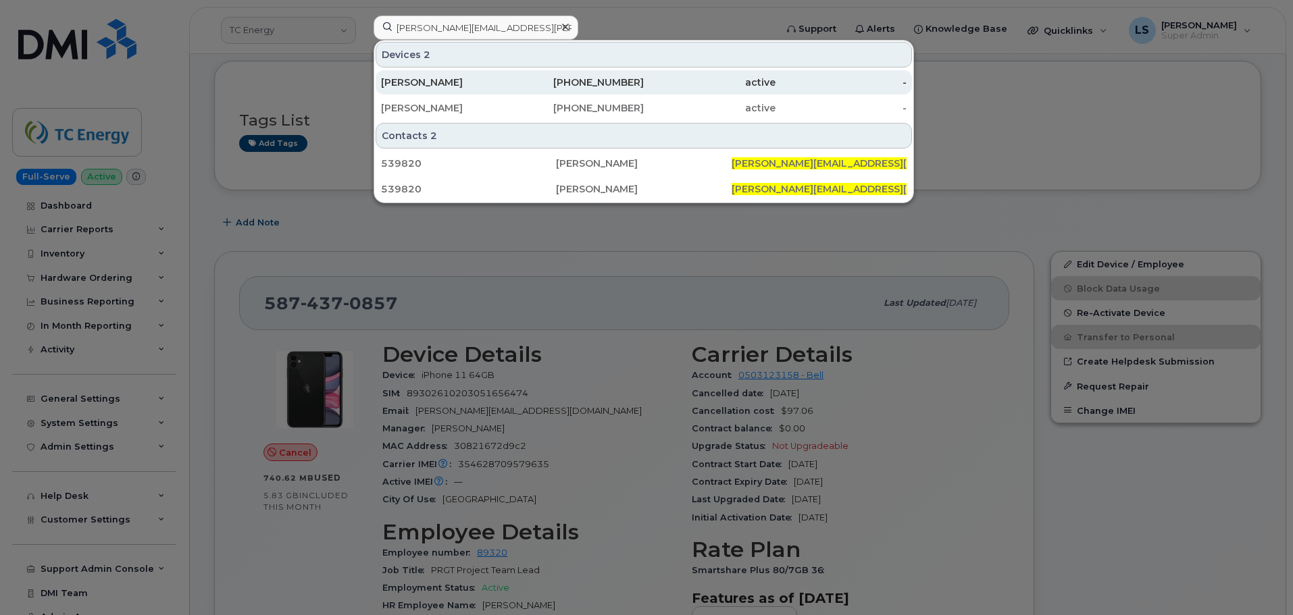
click at [486, 77] on div "DANIEL REYES" at bounding box center [447, 83] width 132 height 14
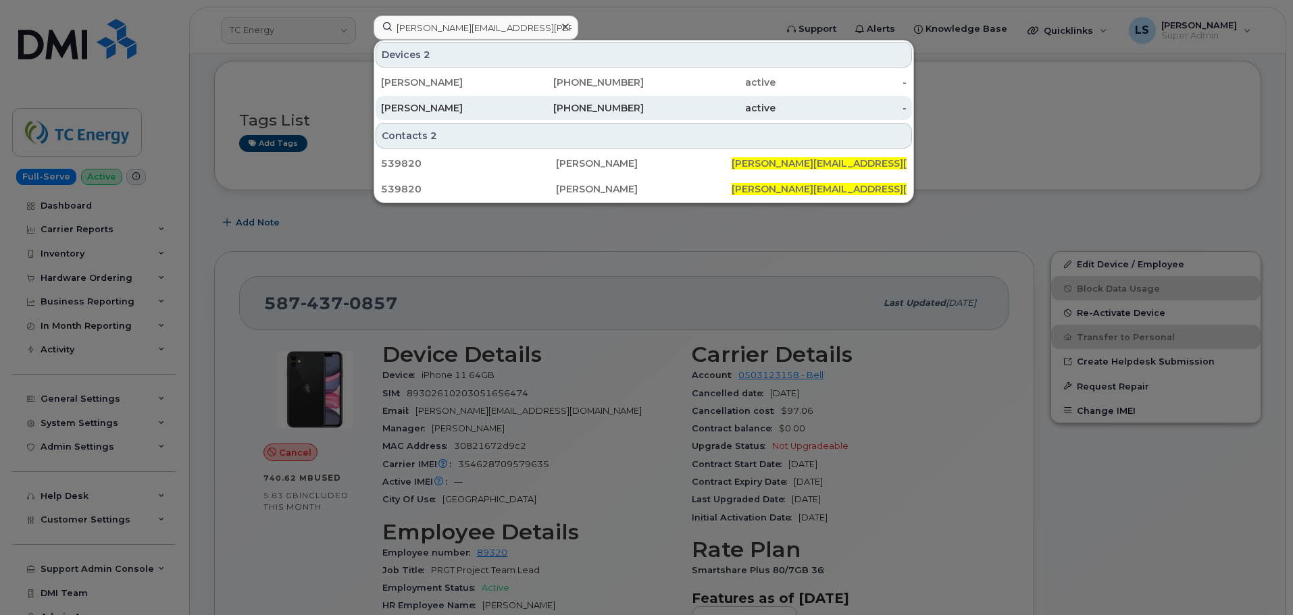
click at [616, 105] on div "775-531-8186" at bounding box center [579, 108] width 132 height 14
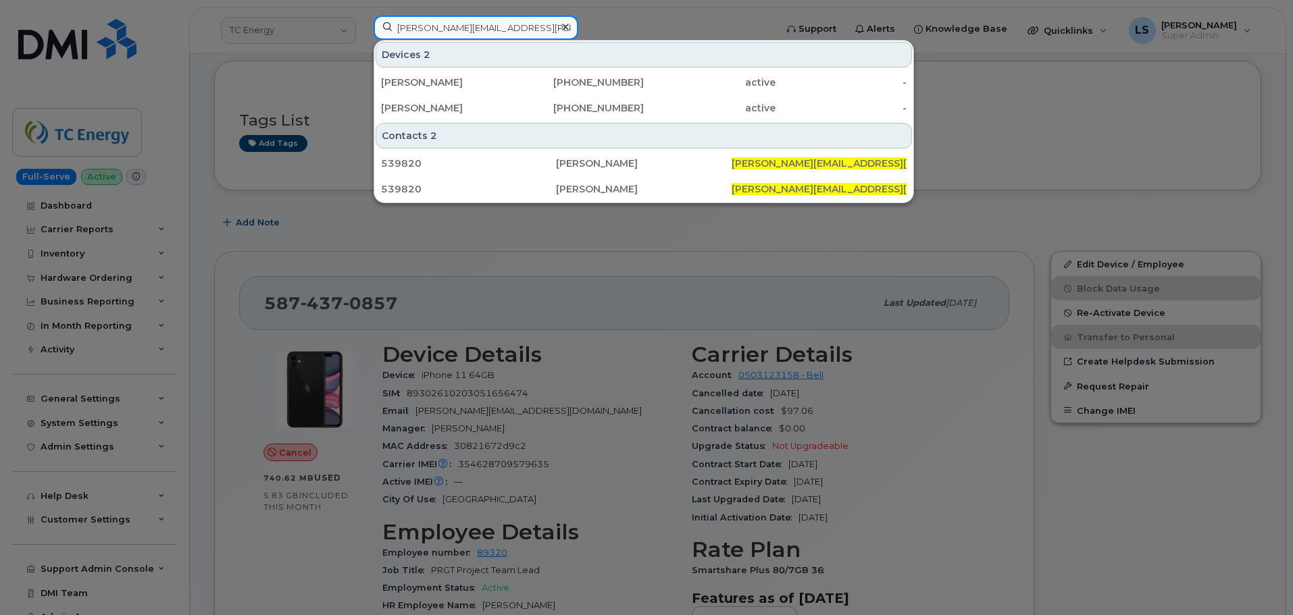
click at [530, 36] on input "DANIEL.REYES1@KIEWIT.COM" at bounding box center [476, 28] width 205 height 24
click at [530, 35] on input "DANIEL.REYES1@KIEWIT.COM" at bounding box center [476, 28] width 205 height 24
paste input "7788474604"
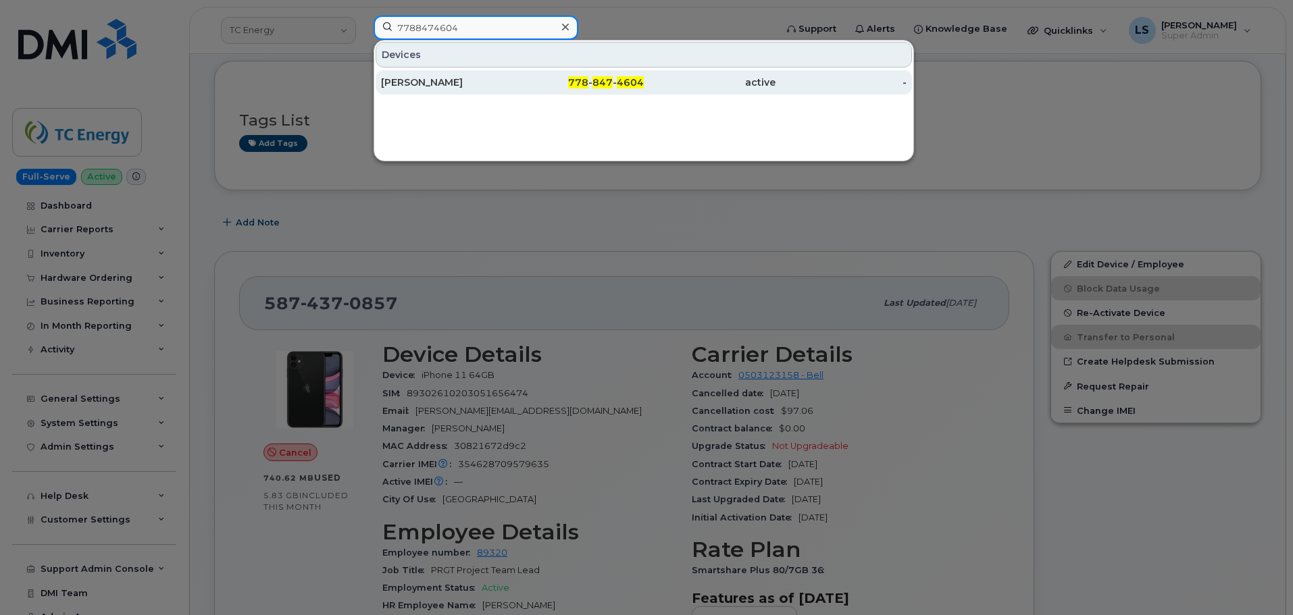
type input "7788474604"
click at [533, 79] on div "778 - 847 - 4604" at bounding box center [579, 83] width 132 height 14
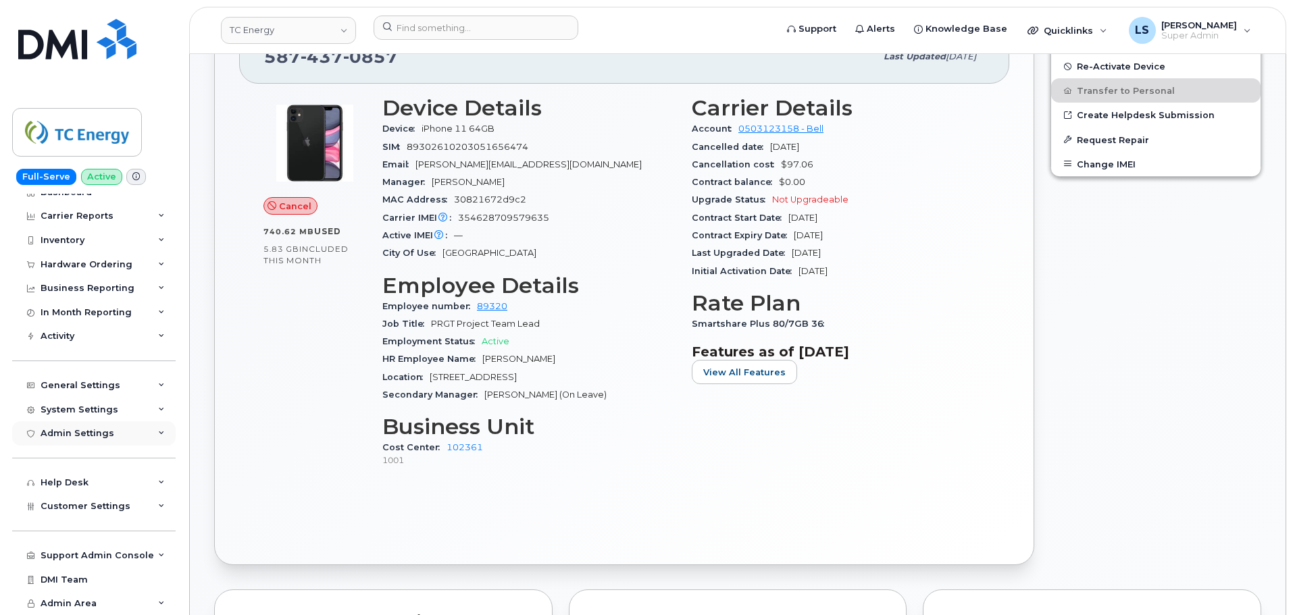
scroll to position [338, 0]
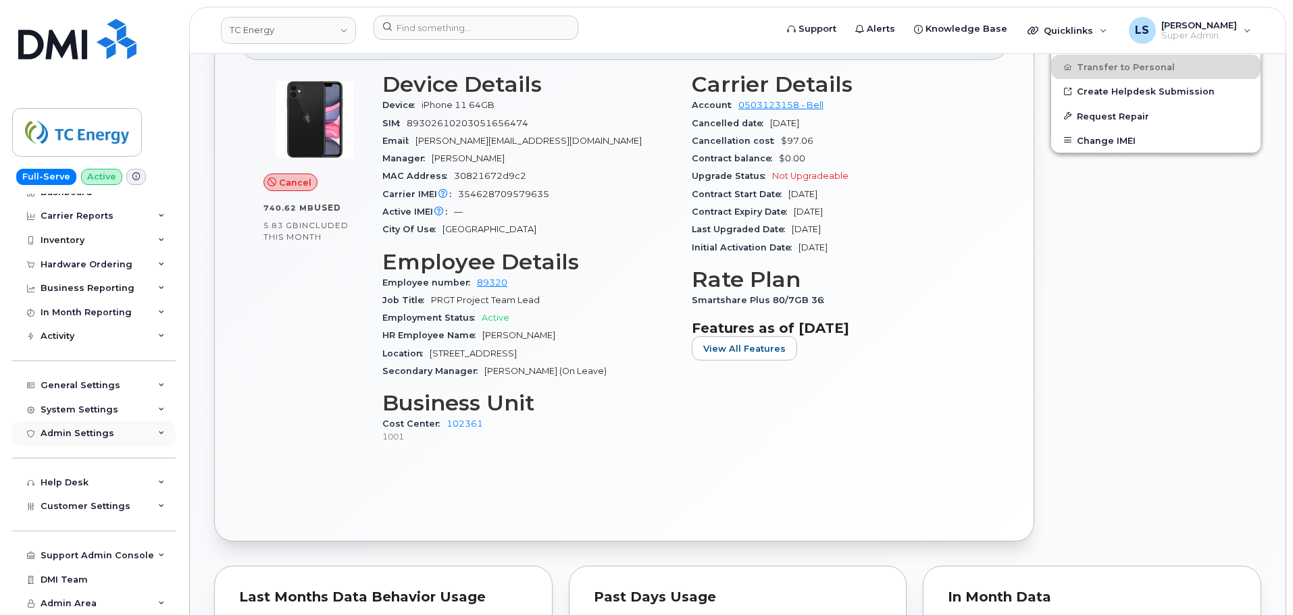
click at [94, 434] on div "Admin Settings" at bounding box center [78, 433] width 74 height 11
click at [122, 428] on div "Admin Settings" at bounding box center [93, 433] width 163 height 24
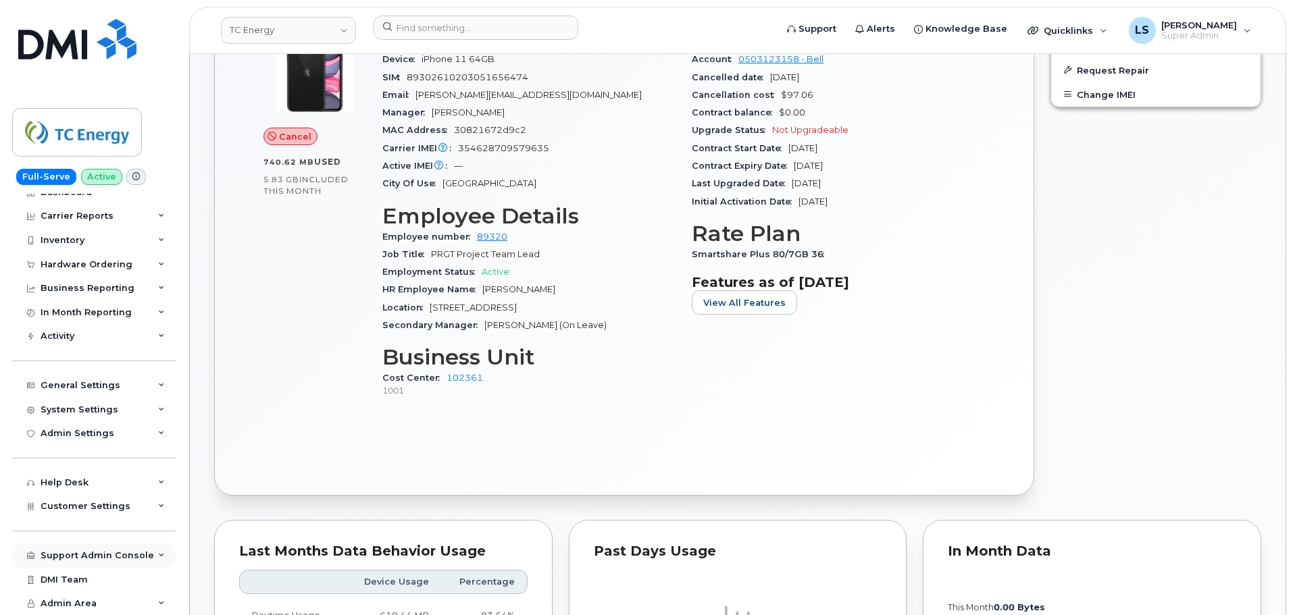
scroll to position [405, 0]
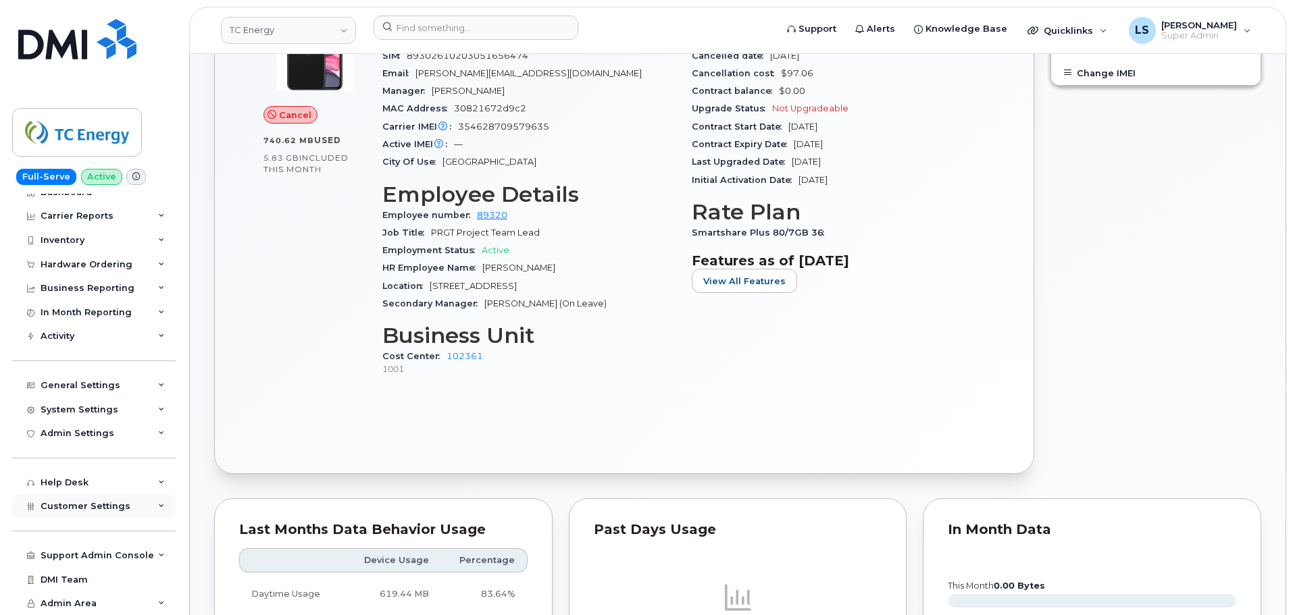
click at [116, 507] on span "Customer Settings" at bounding box center [86, 506] width 90 height 10
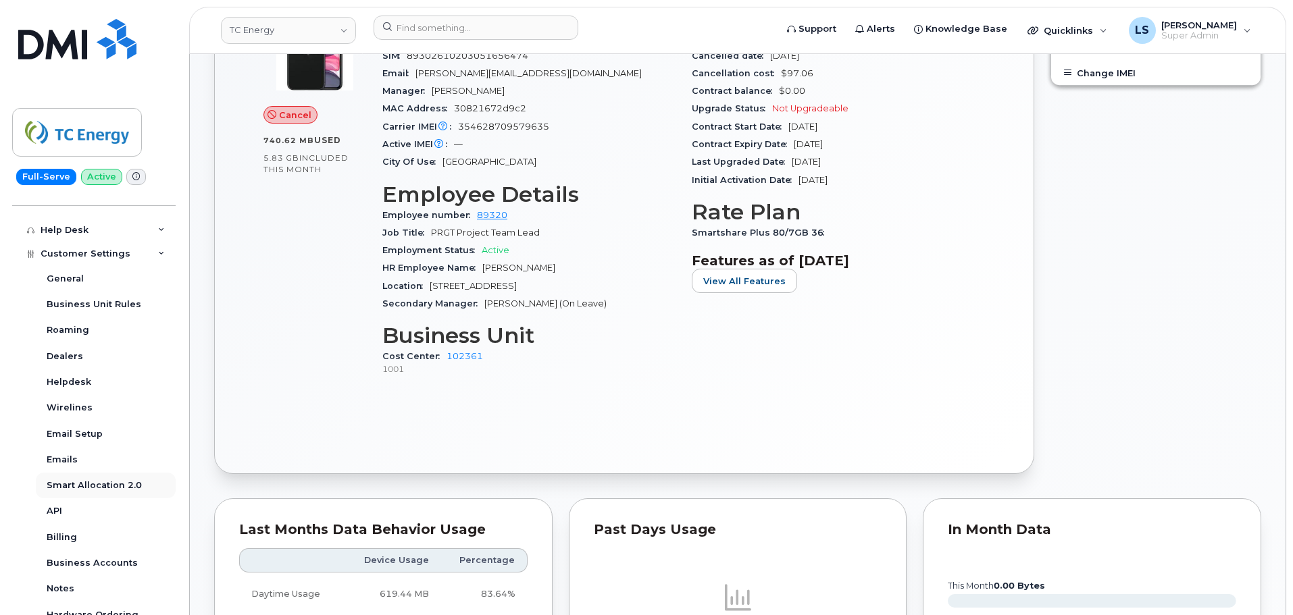
scroll to position [351, 0]
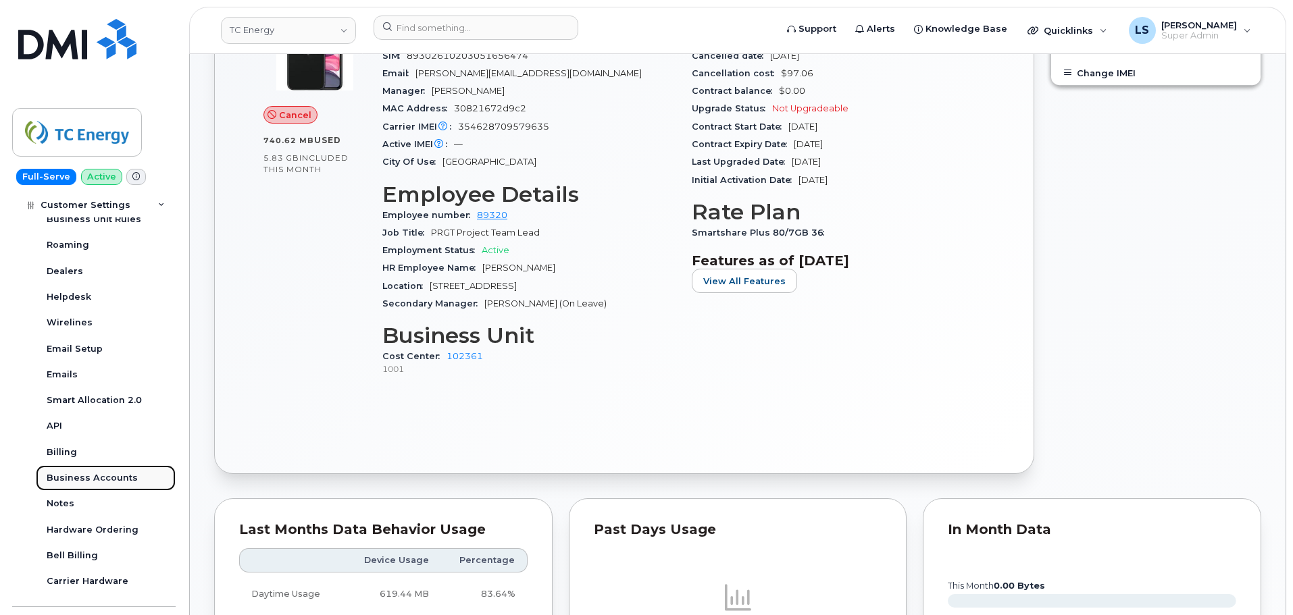
click at [91, 473] on div "Business Accounts" at bounding box center [92, 478] width 91 height 12
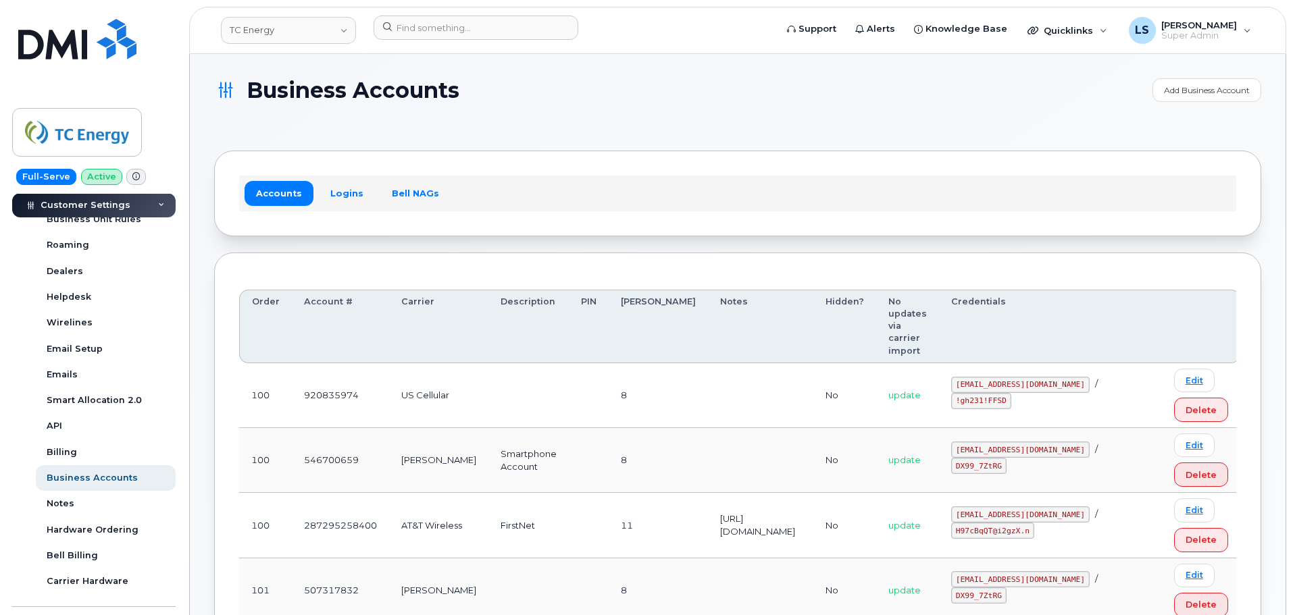
drag, startPoint x: 353, startPoint y: 200, endPoint x: 525, endPoint y: 521, distance: 364.7
click at [353, 199] on link "Logins" at bounding box center [347, 193] width 56 height 24
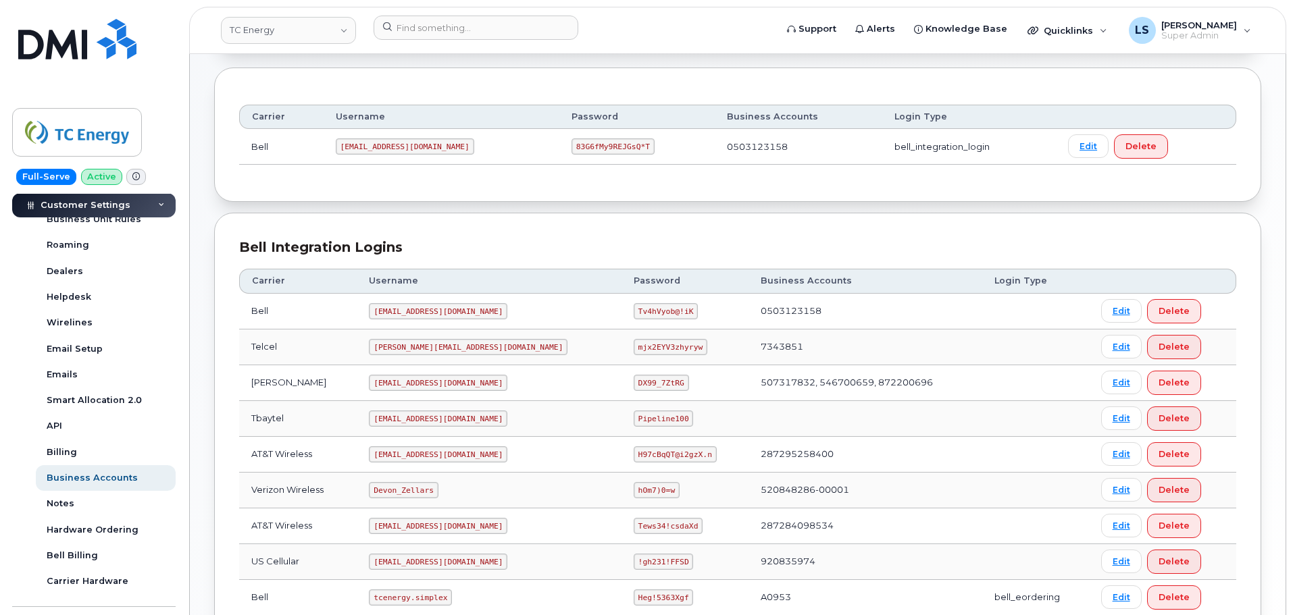
scroll to position [203, 0]
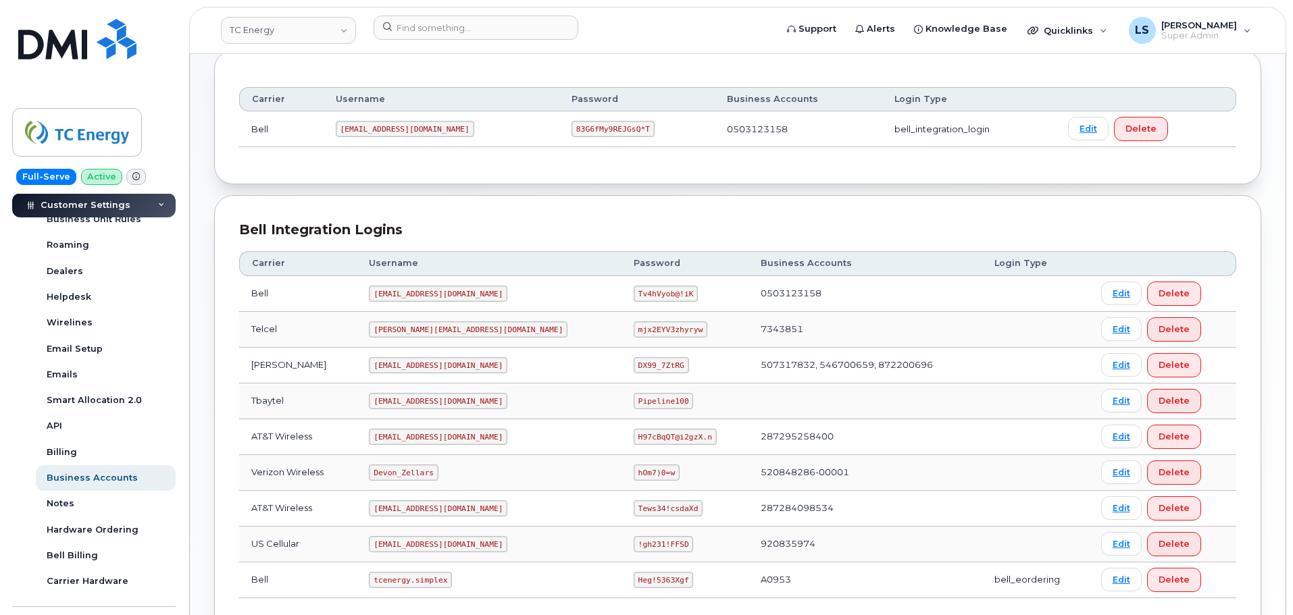
click at [445, 297] on code "[EMAIL_ADDRESS][DOMAIN_NAME]" at bounding box center [438, 294] width 138 height 16
click at [445, 297] on code "tcenergy@myserve.ca" at bounding box center [438, 294] width 138 height 16
copy code "tcenergy@myserve.ca"
click at [634, 290] on code "Tv4hVyob@!iK" at bounding box center [666, 294] width 64 height 16
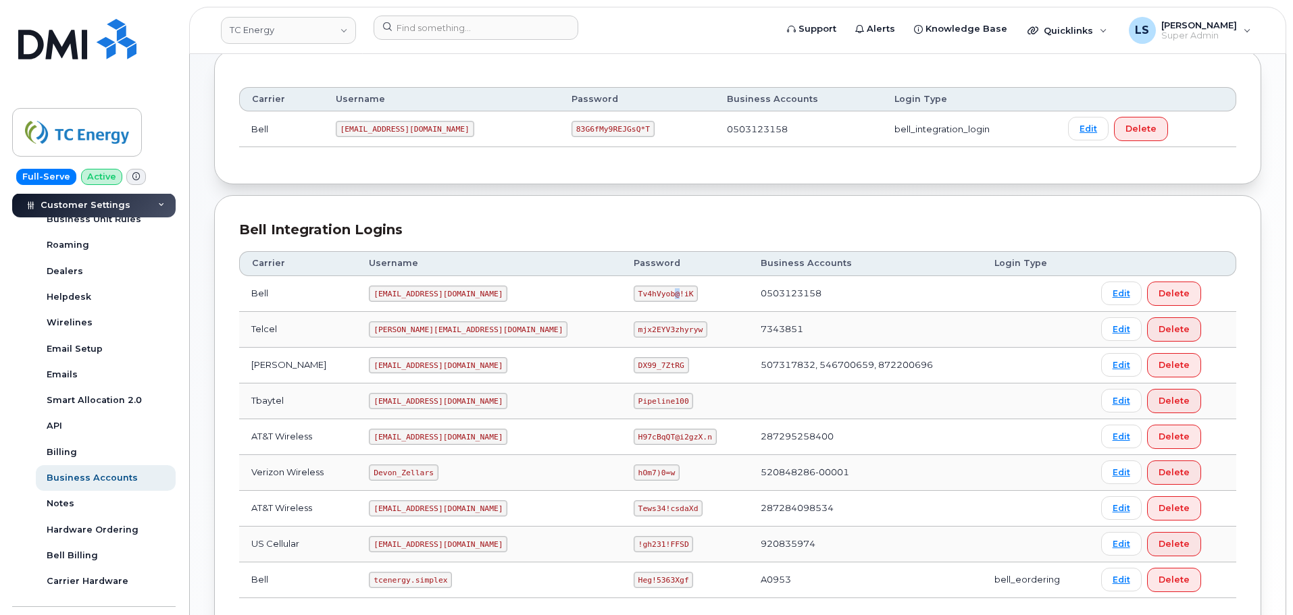
click at [634, 290] on code "Tv4hVyob@!iK" at bounding box center [666, 294] width 64 height 16
copy code "@"
click at [634, 292] on code "Tv4hVyob@!iK" at bounding box center [666, 294] width 64 height 16
copy code "Tv4hVyob"
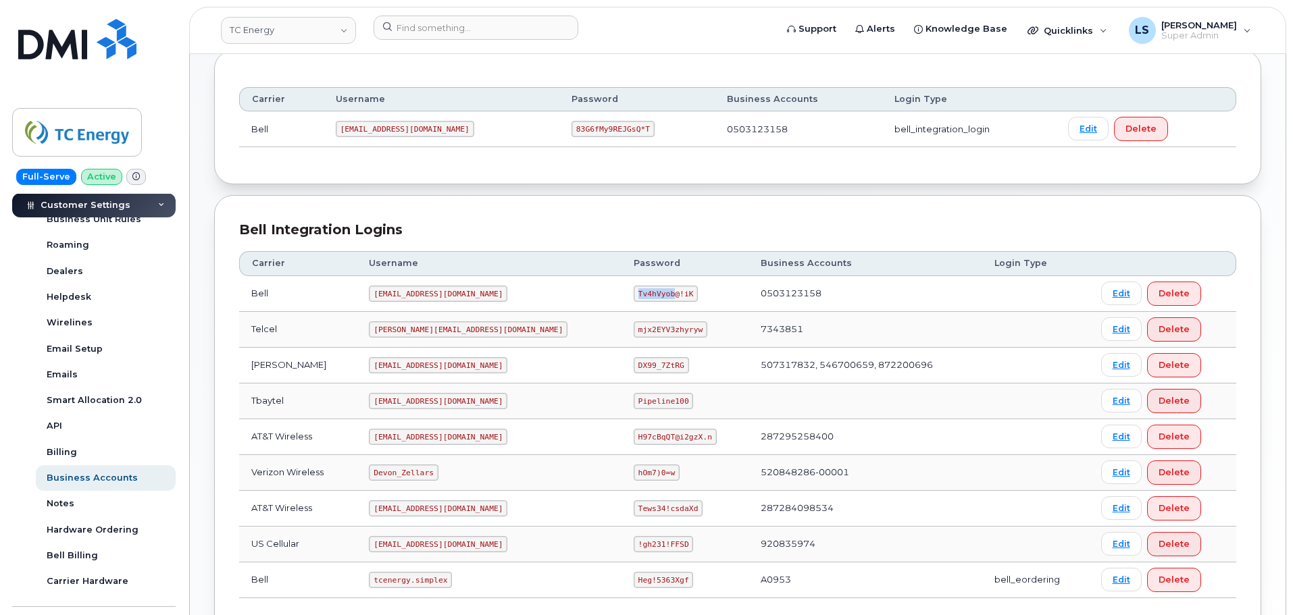
click at [634, 292] on code "Tv4hVyob@!iK" at bounding box center [666, 294] width 64 height 16
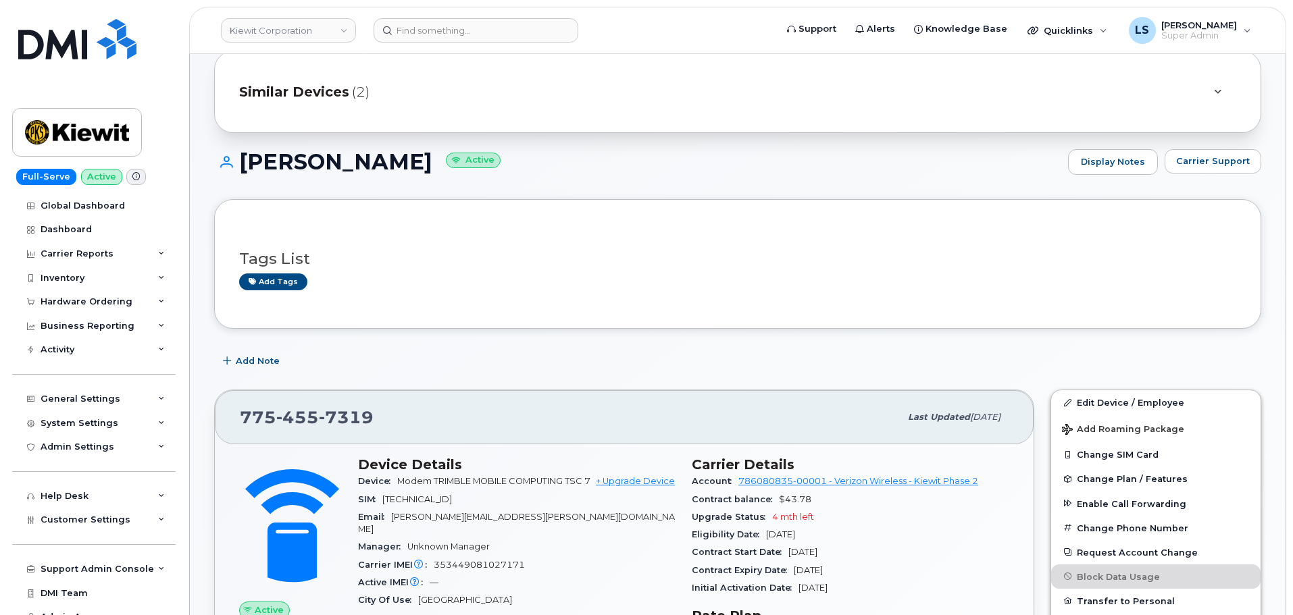
scroll to position [68, 0]
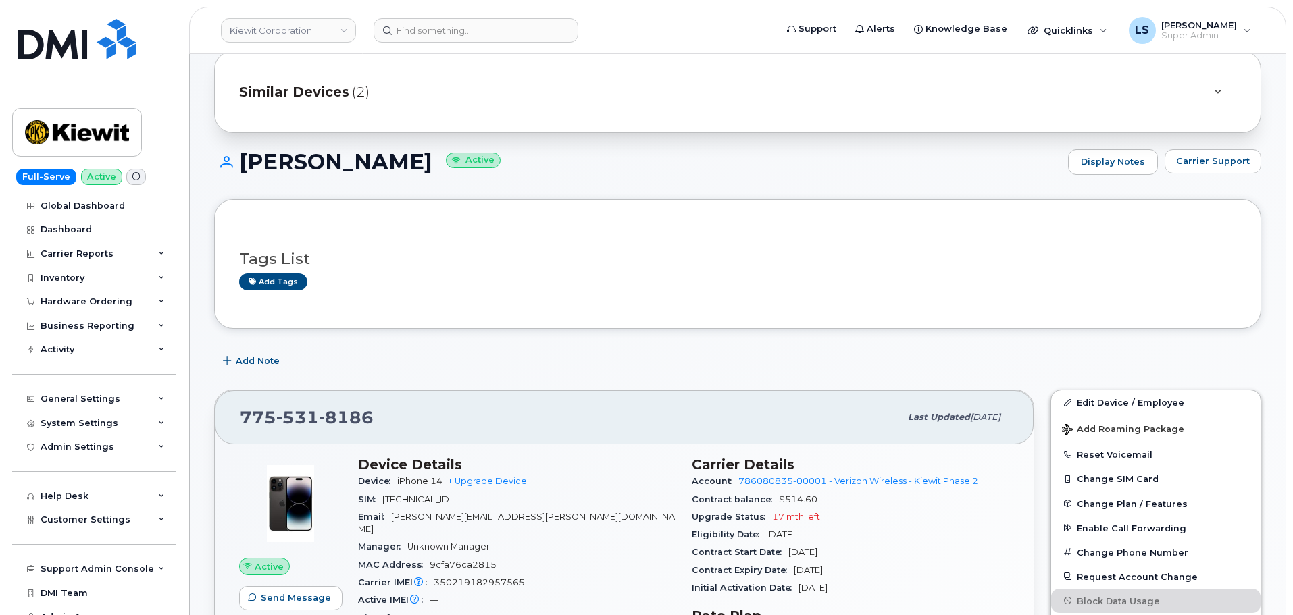
scroll to position [68, 0]
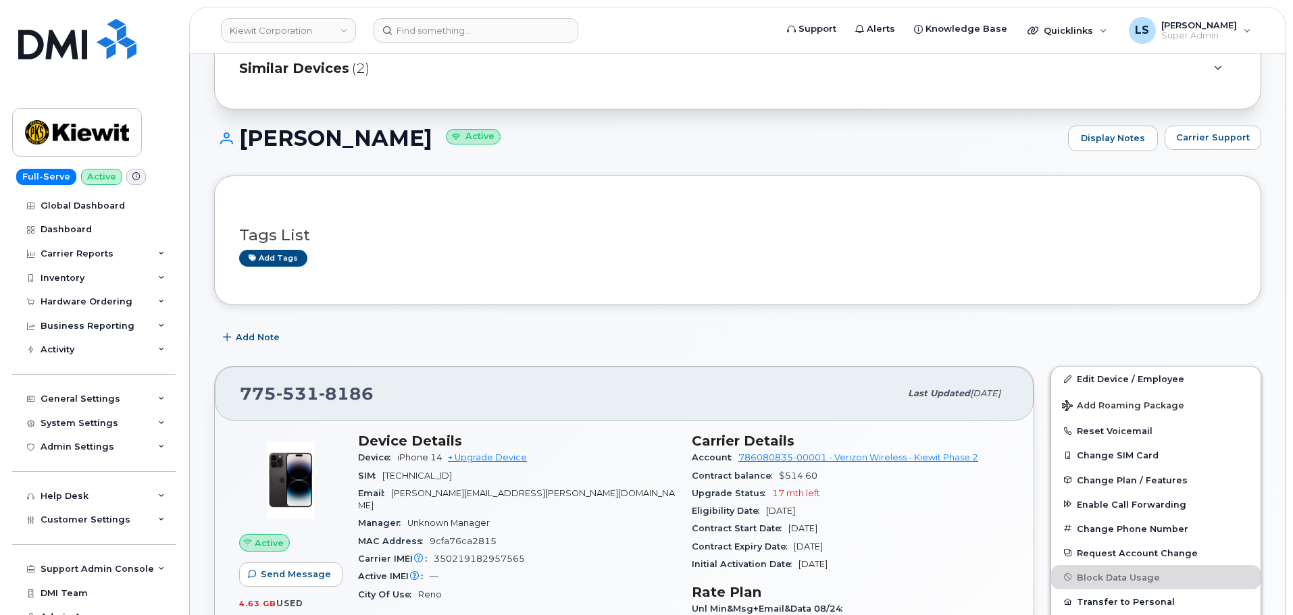
click at [1096, 392] on button "Add Roaming Package" at bounding box center [1155, 405] width 209 height 28
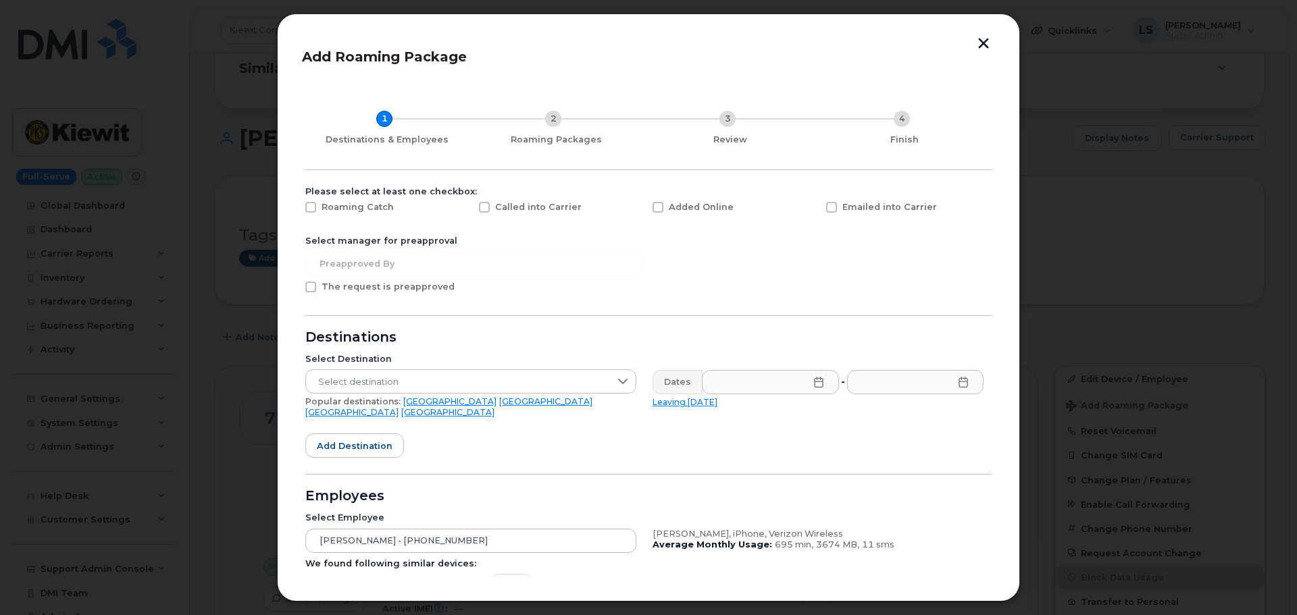
click at [983, 49] on button "button" at bounding box center [983, 45] width 20 height 14
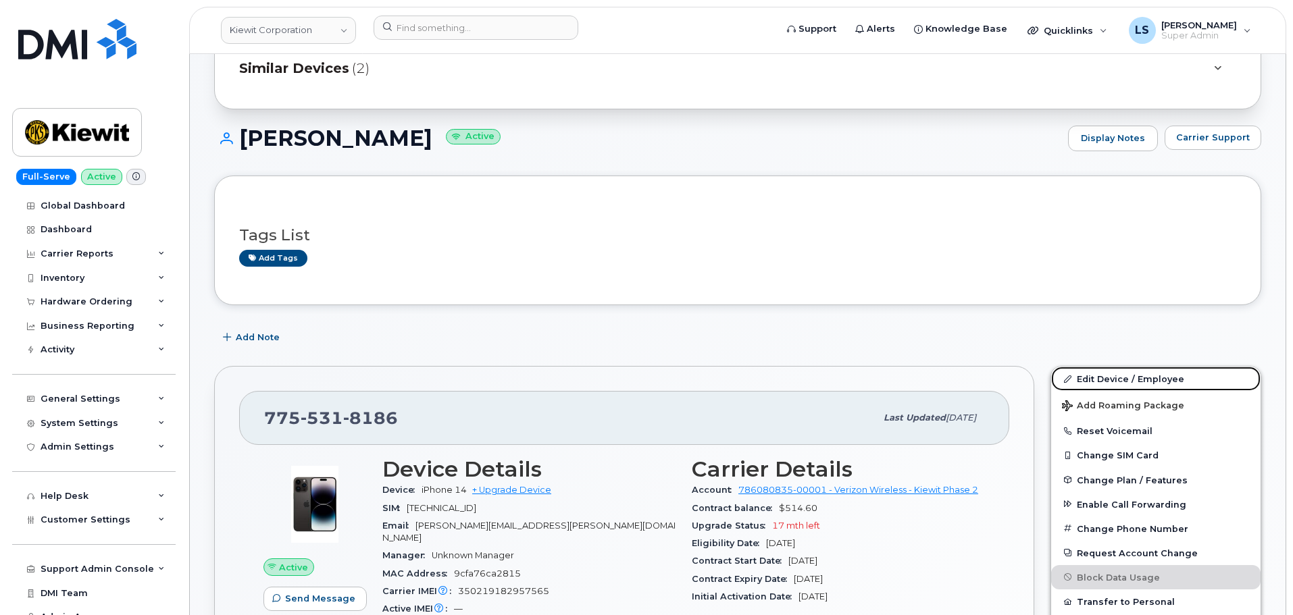
drag, startPoint x: 1106, startPoint y: 376, endPoint x: 817, endPoint y: 372, distance: 289.1
click at [1107, 376] on link "Edit Device / Employee" at bounding box center [1155, 379] width 209 height 24
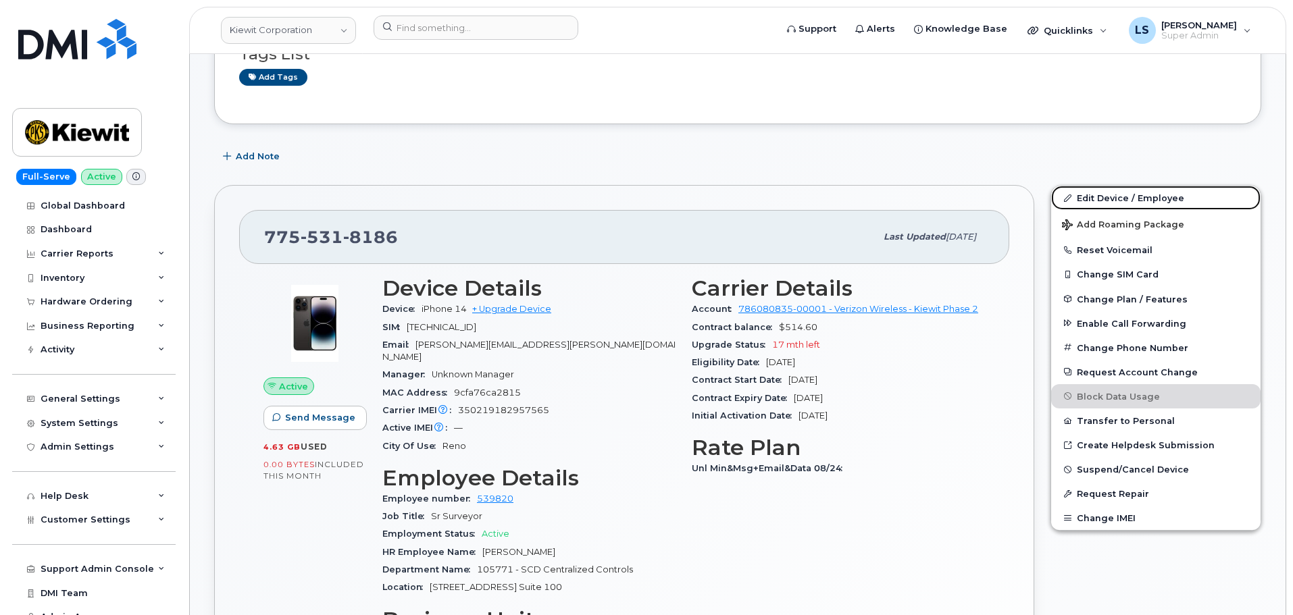
scroll to position [338, 0]
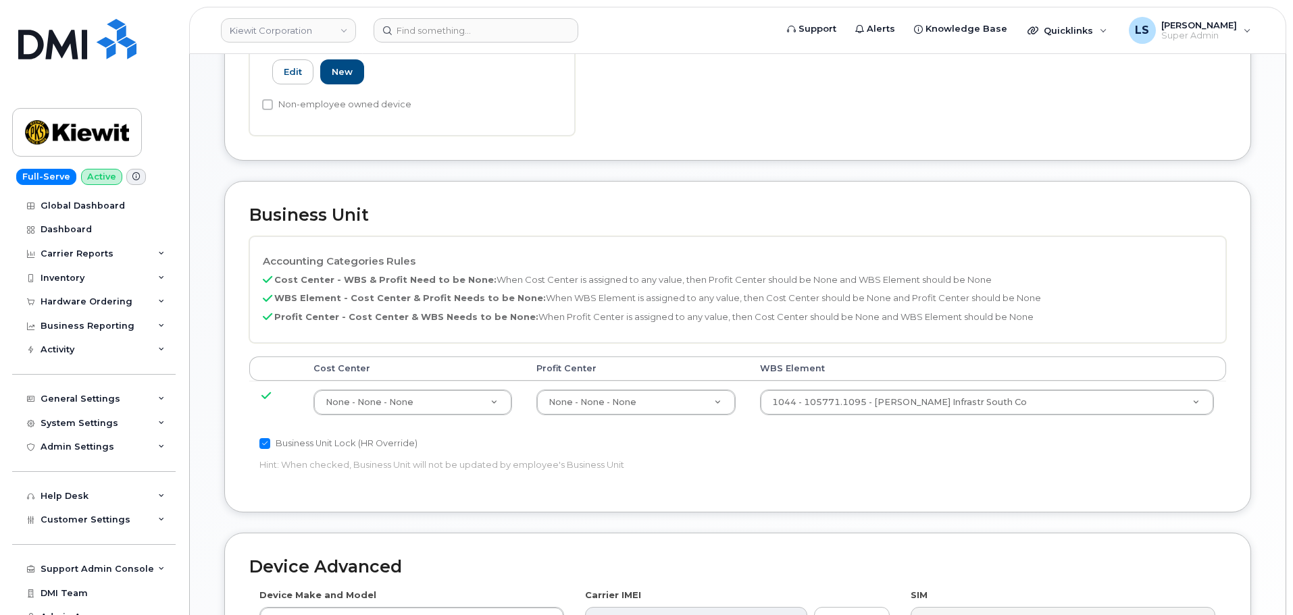
scroll to position [473, 0]
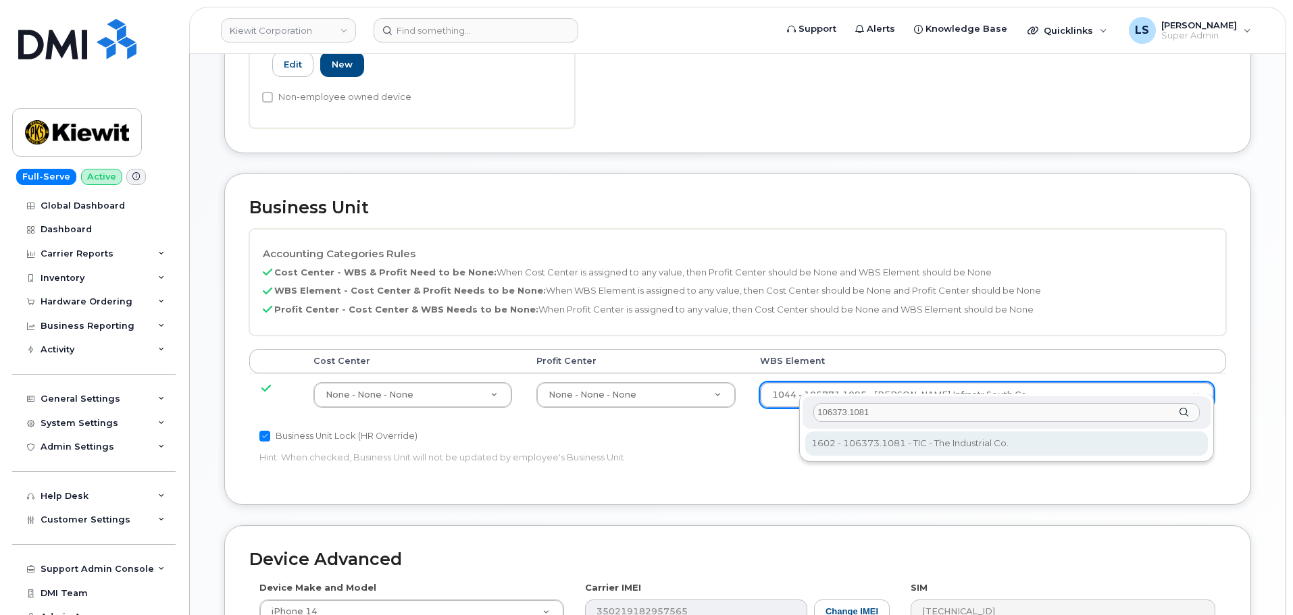
type input "106373.1081"
type input "35050978"
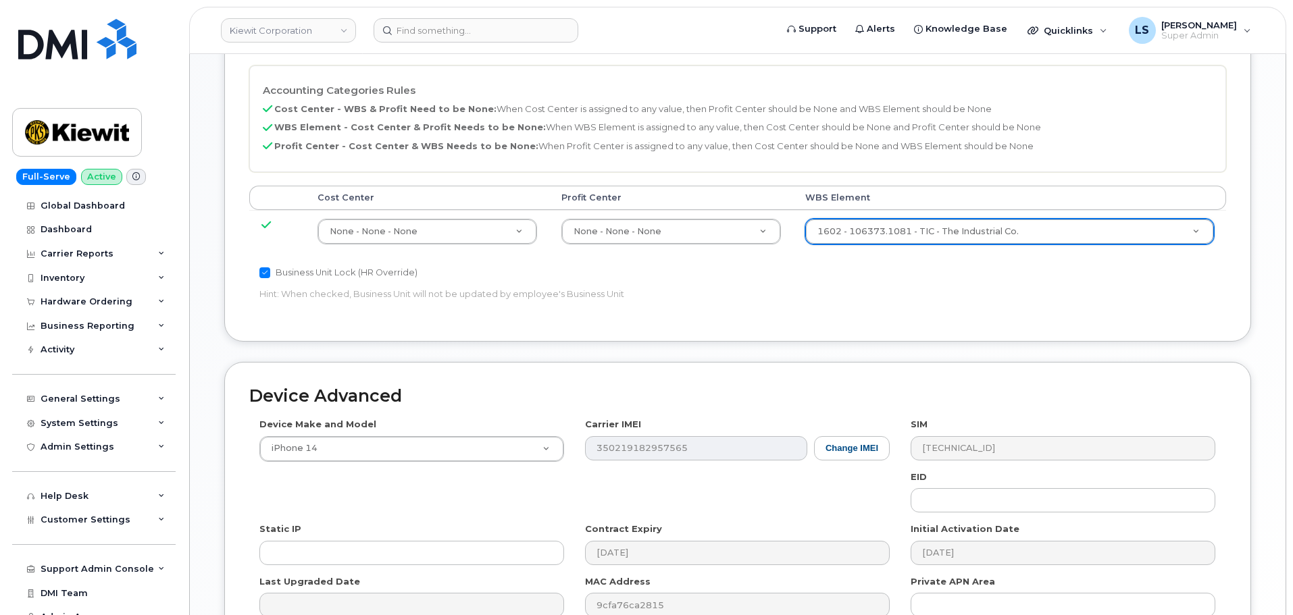
scroll to position [773, 0]
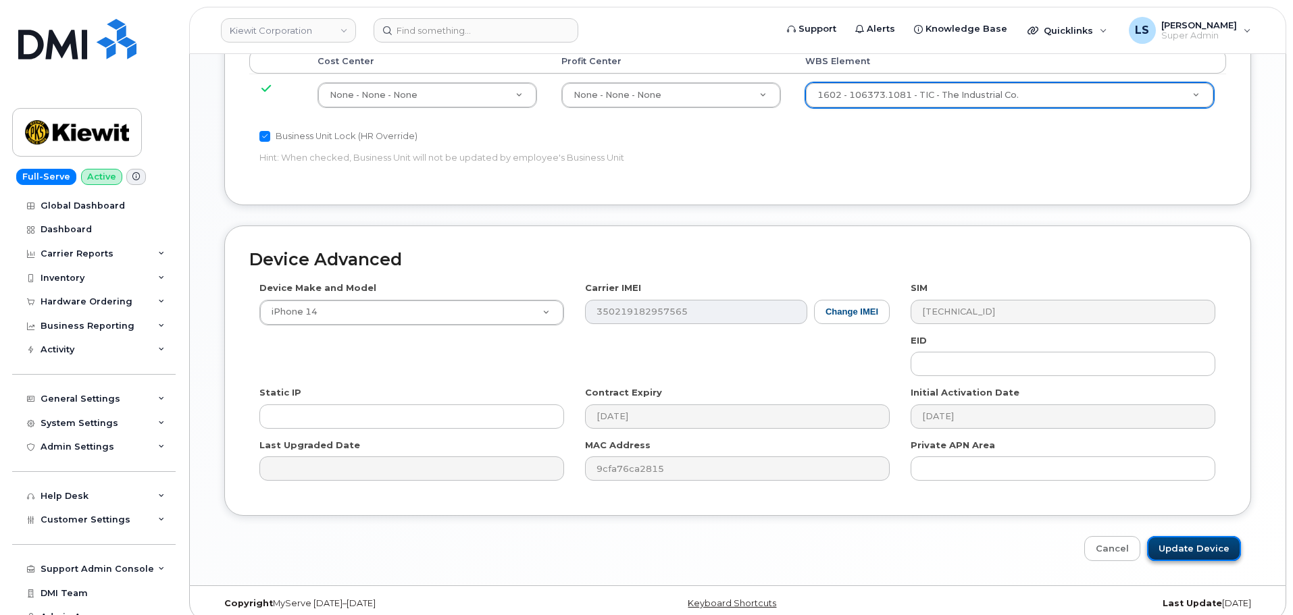
click at [1194, 536] on input "Update Device" at bounding box center [1194, 548] width 94 height 25
type input "Saving..."
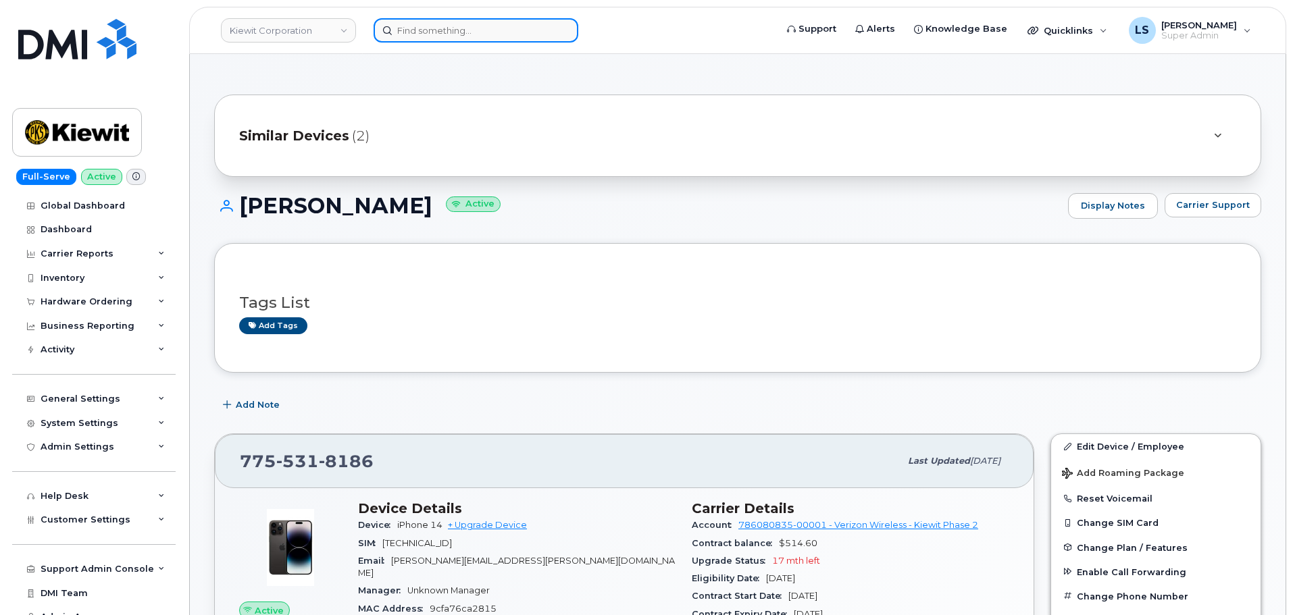
click at [508, 22] on input at bounding box center [476, 30] width 205 height 24
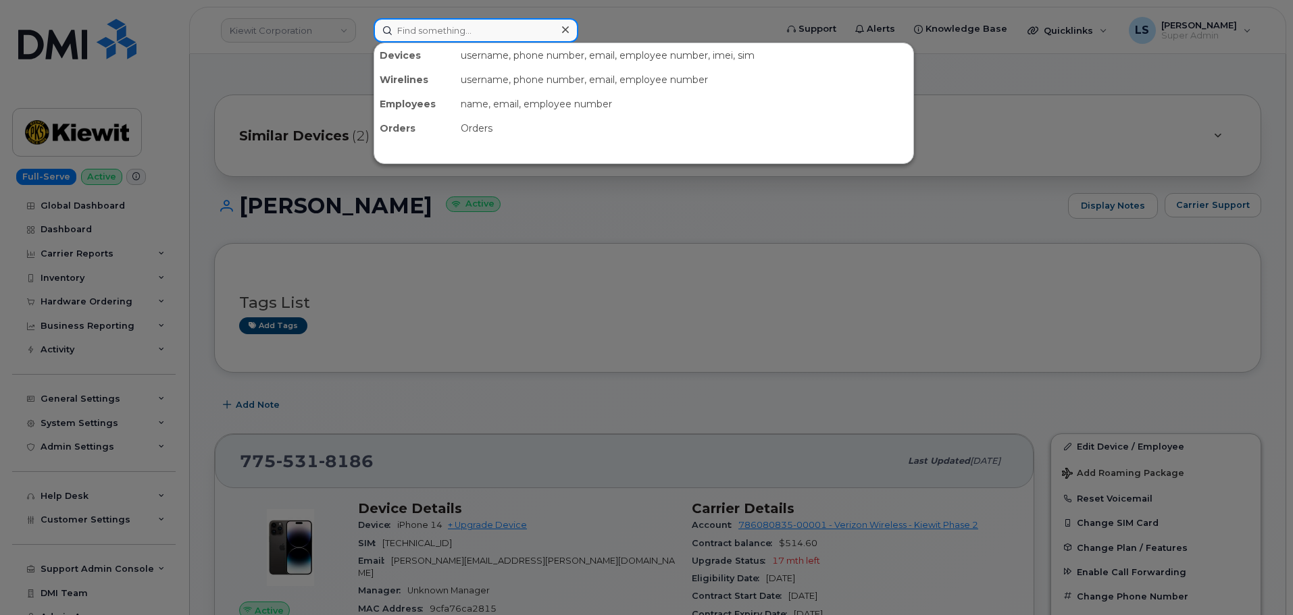
paste input "4054651720"
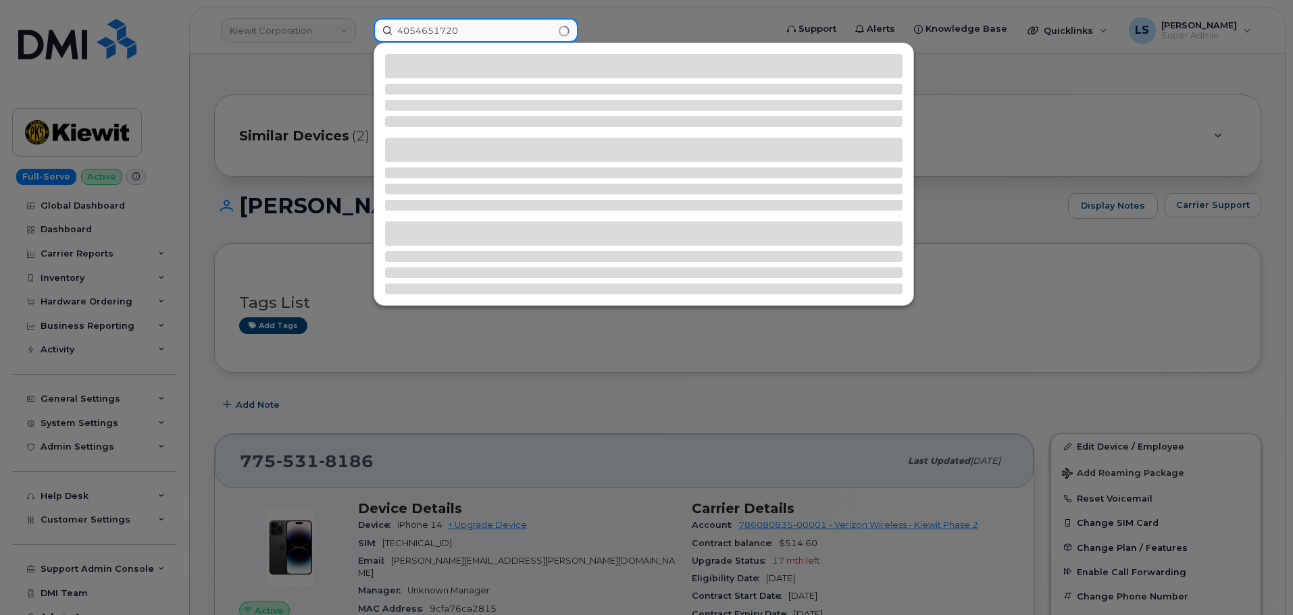
type input "4054651720"
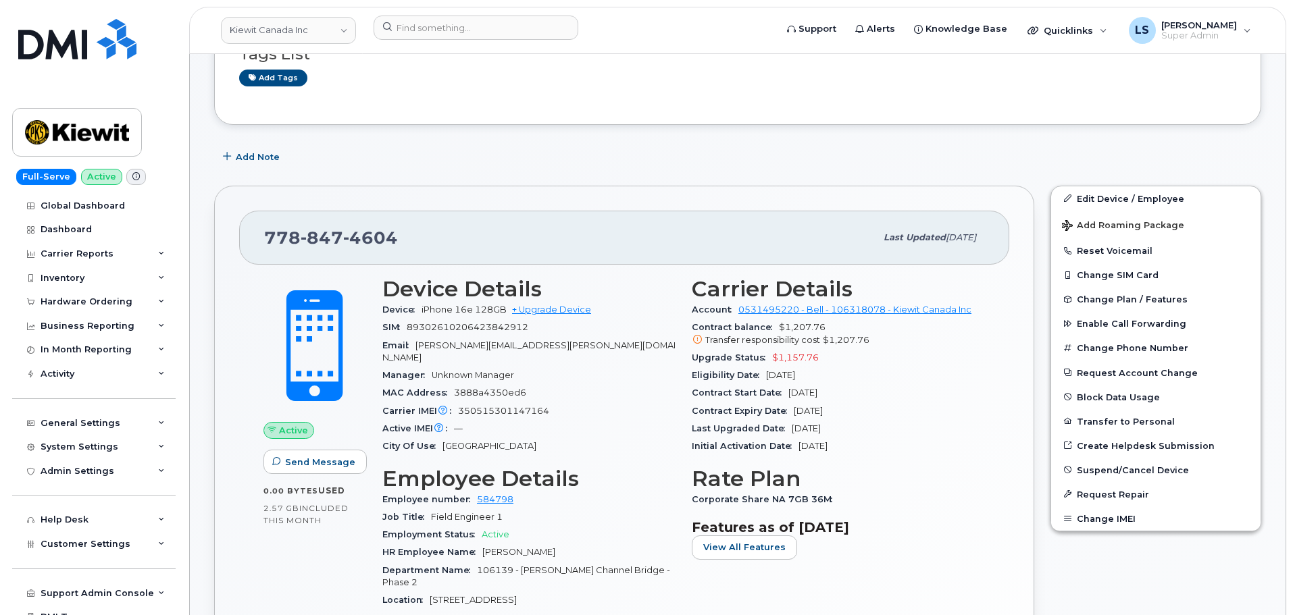
scroll to position [203, 0]
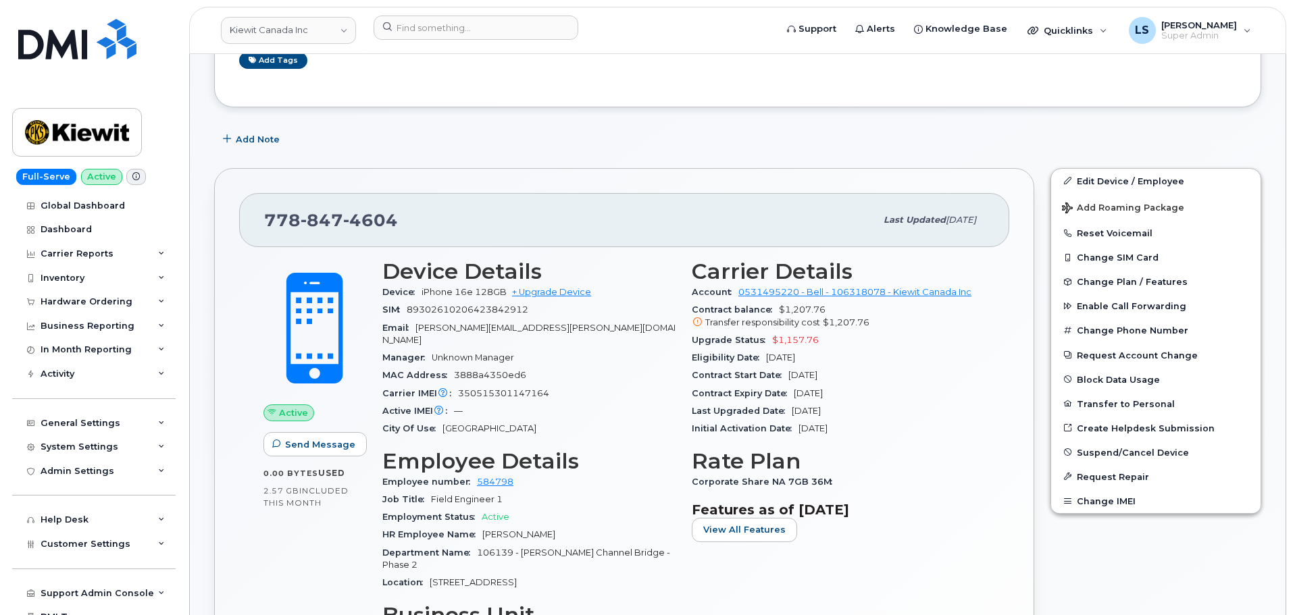
click at [884, 544] on div "Carrier Details Account 0531495220 - Bell - 106318078 - Kiewit Canada Inc Contr…" at bounding box center [838, 541] width 309 height 581
click at [438, 25] on input at bounding box center [476, 28] width 205 height 24
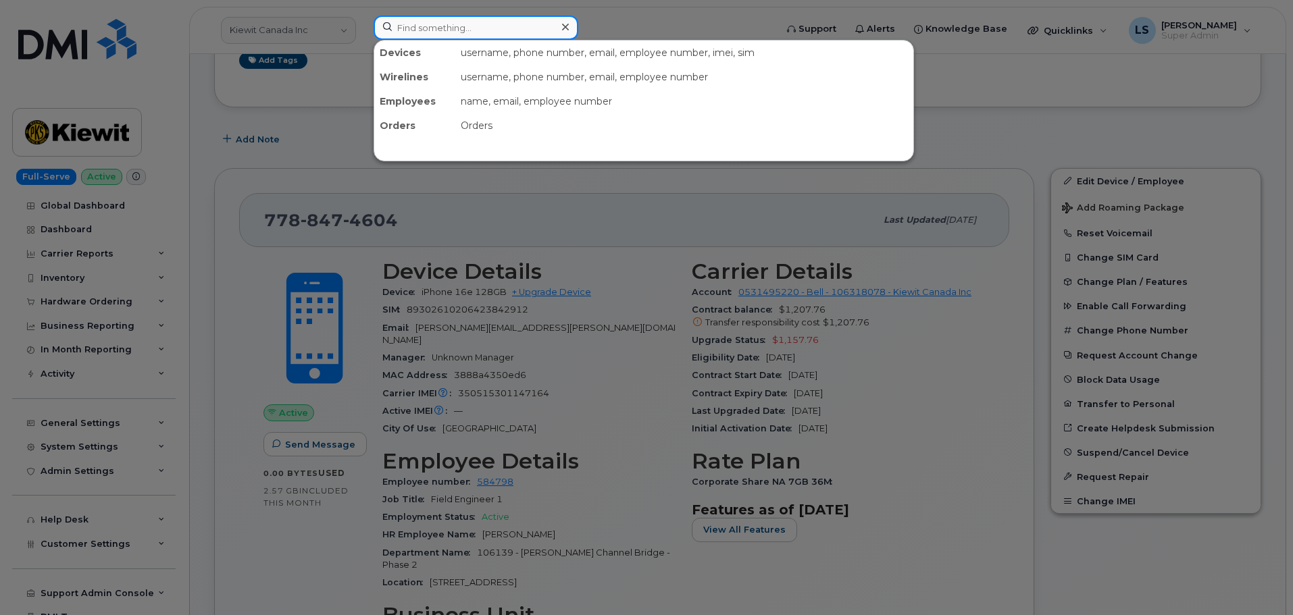
paste input "2703310508"
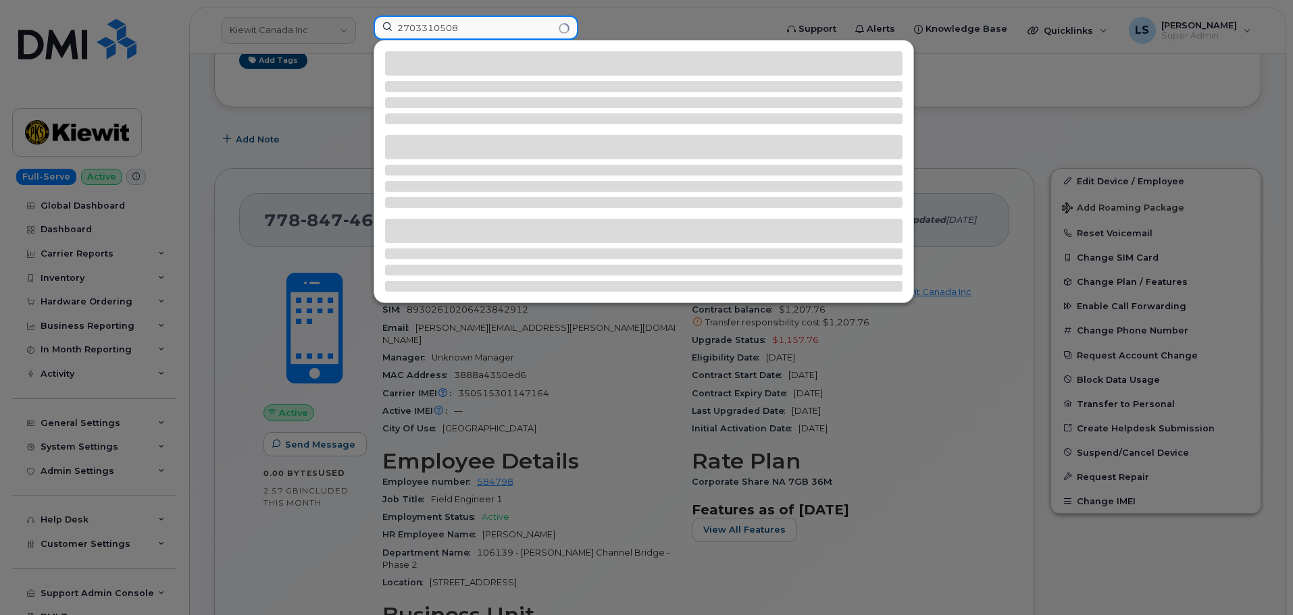
type input "2703310508"
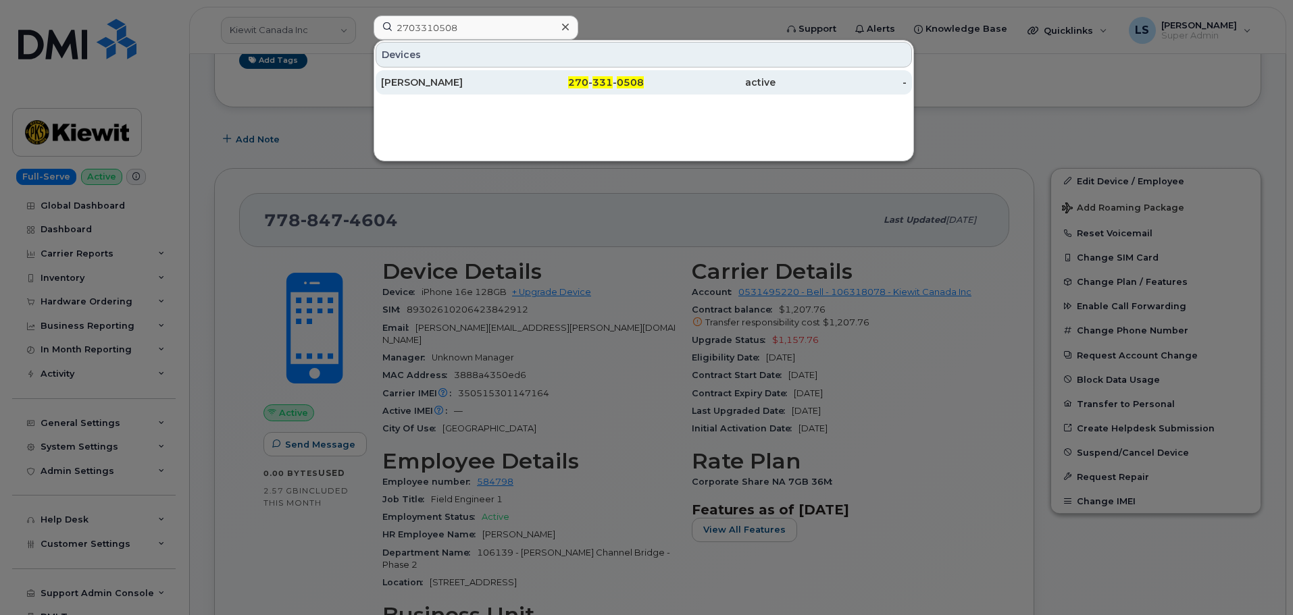
click at [613, 85] on div "270 - 331 - 0508" at bounding box center [579, 83] width 132 height 14
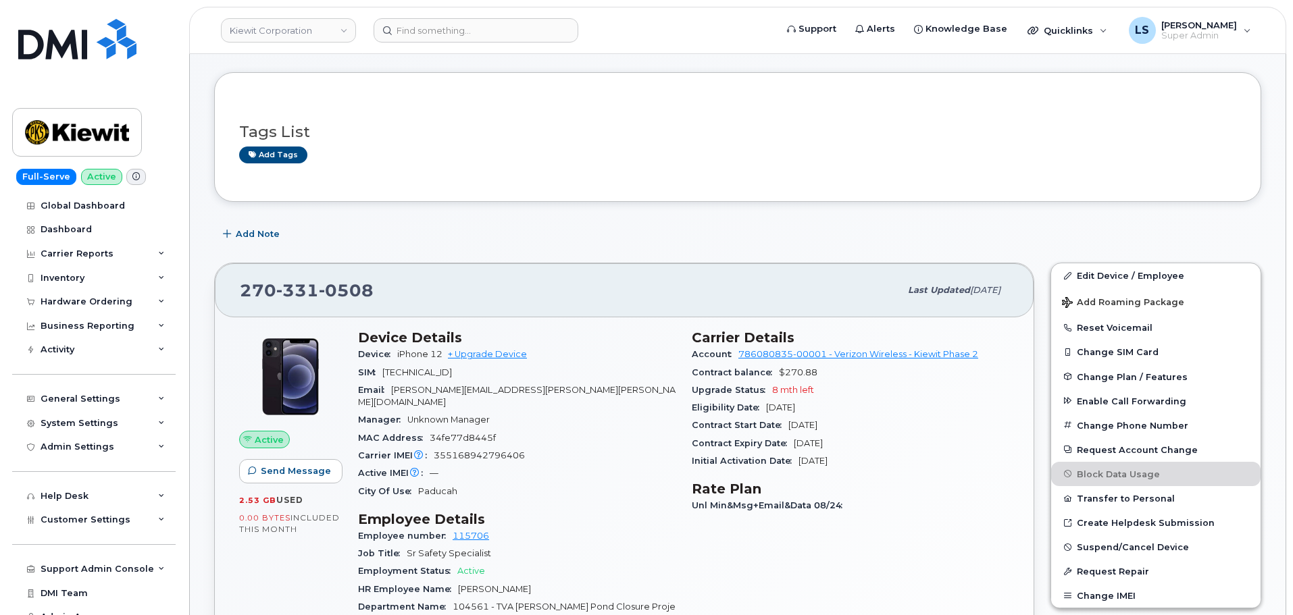
scroll to position [135, 0]
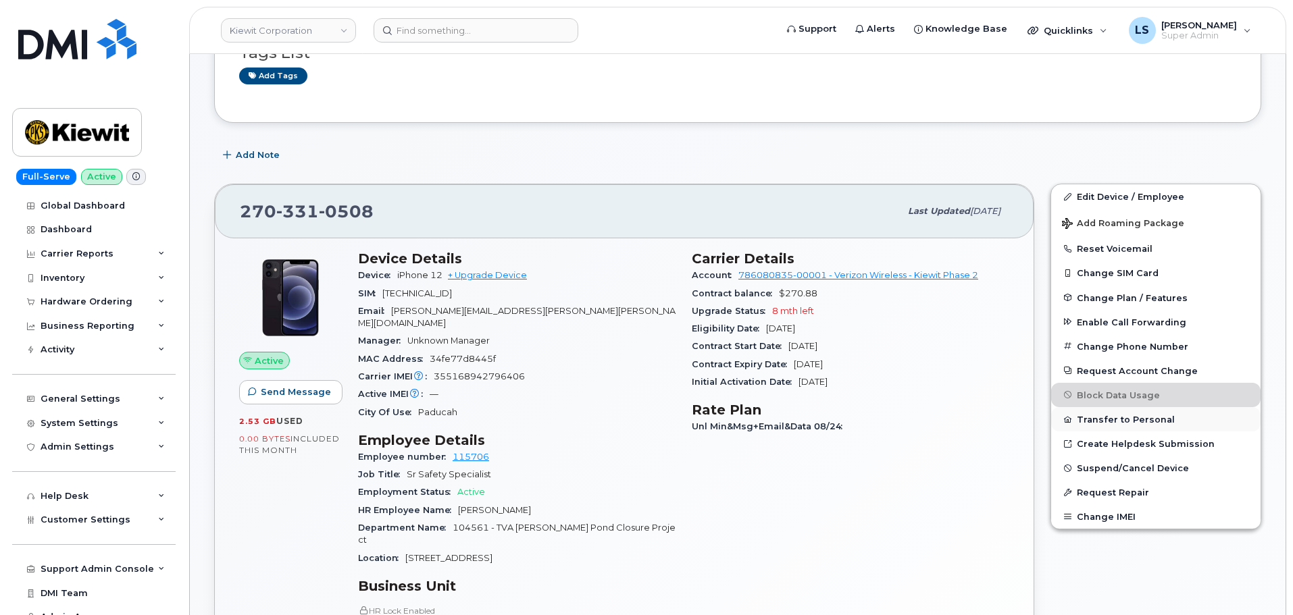
click at [1102, 426] on button "Transfer to Personal" at bounding box center [1155, 419] width 209 height 24
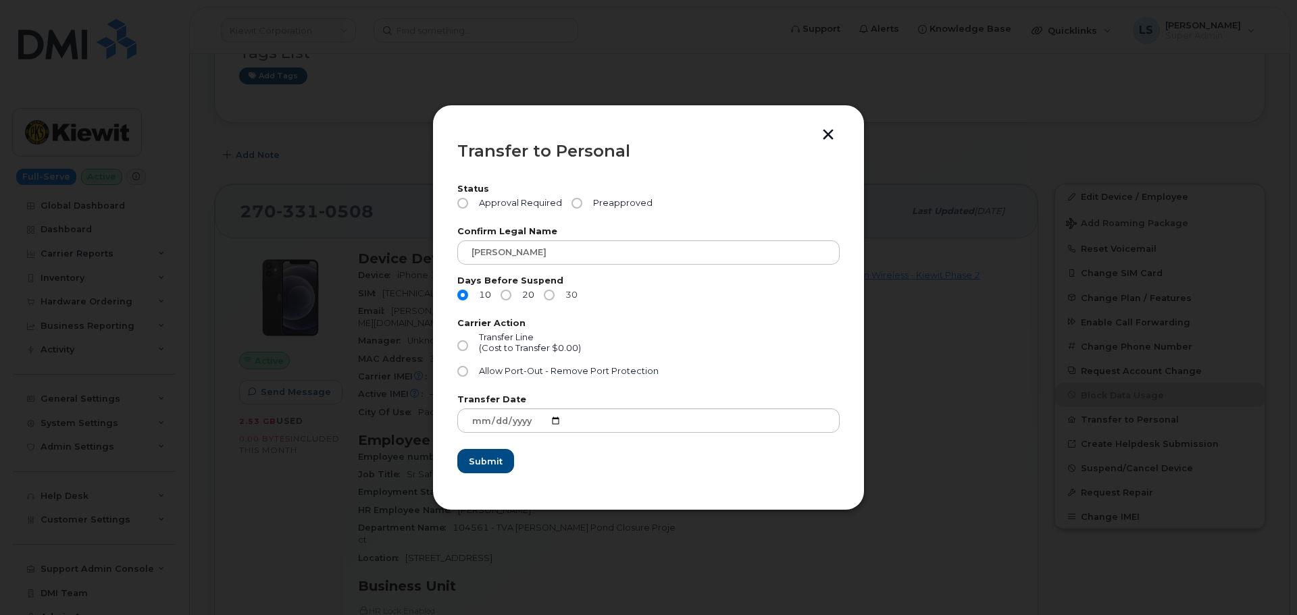
drag, startPoint x: 553, startPoint y: 293, endPoint x: 703, endPoint y: 378, distance: 173.0
click at [553, 292] on input "30" at bounding box center [549, 295] width 11 height 11
radio input "true"
click at [658, 351] on div "Transfer Line (Cost to Transfer $0.00)" at bounding box center [648, 349] width 382 height 34
click at [466, 352] on label "Transfer Line (Cost to Transfer $0.00)" at bounding box center [519, 345] width 124 height 27
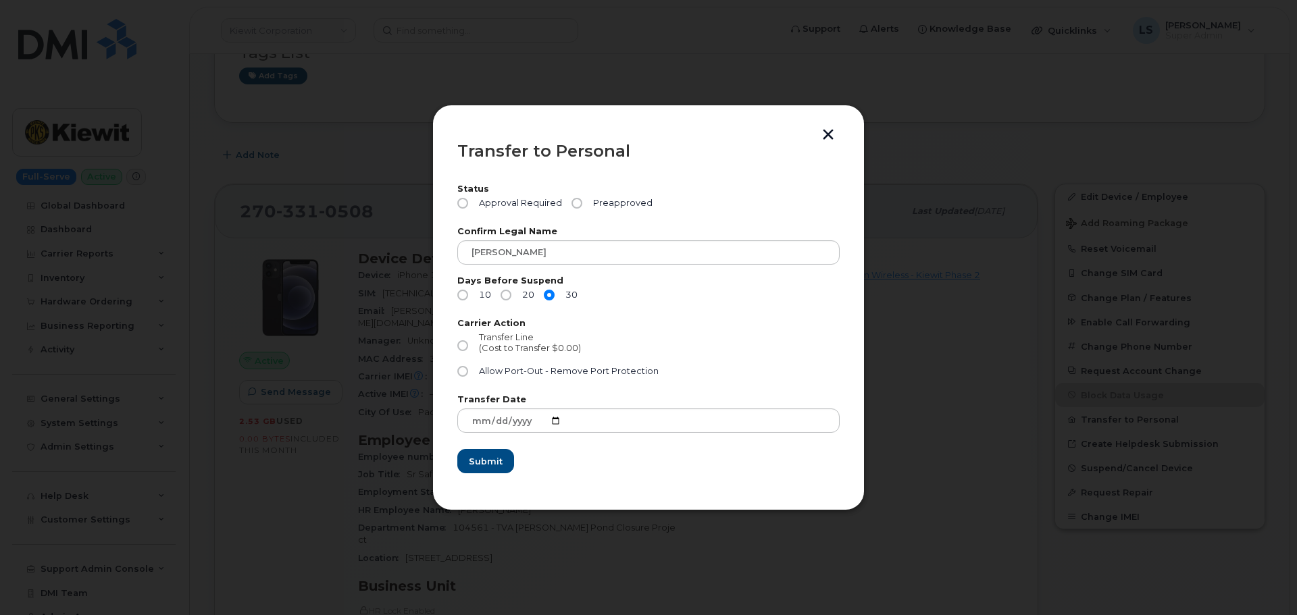
click at [466, 351] on input "Transfer Line (Cost to Transfer $0.00)" at bounding box center [462, 345] width 11 height 11
radio input "true"
click at [466, 370] on input "Allow Port-Out - Remove Port Protection" at bounding box center [462, 371] width 11 height 11
radio input "true"
click at [460, 347] on input "Transfer Line (Cost to Transfer $0.00)" at bounding box center [462, 345] width 11 height 11
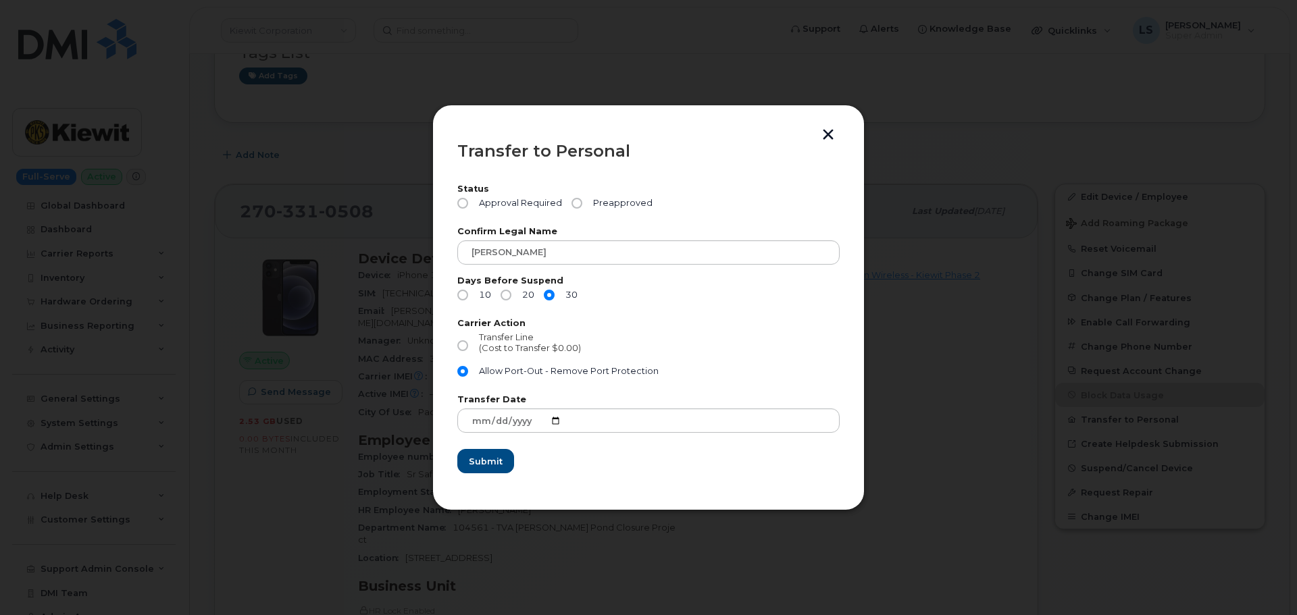
radio input "true"
click at [576, 206] on input "Preapproved" at bounding box center [576, 203] width 11 height 11
radio input "true"
click at [495, 463] on span "Submit" at bounding box center [485, 461] width 34 height 13
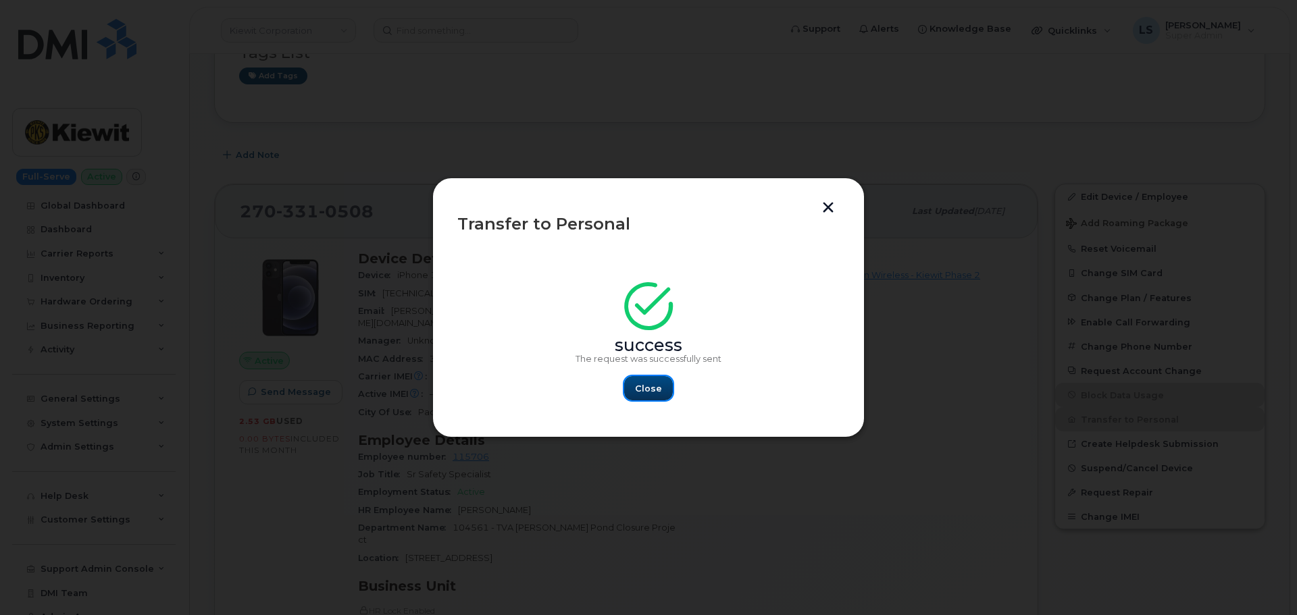
click at [642, 399] on button "Close" at bounding box center [648, 388] width 49 height 24
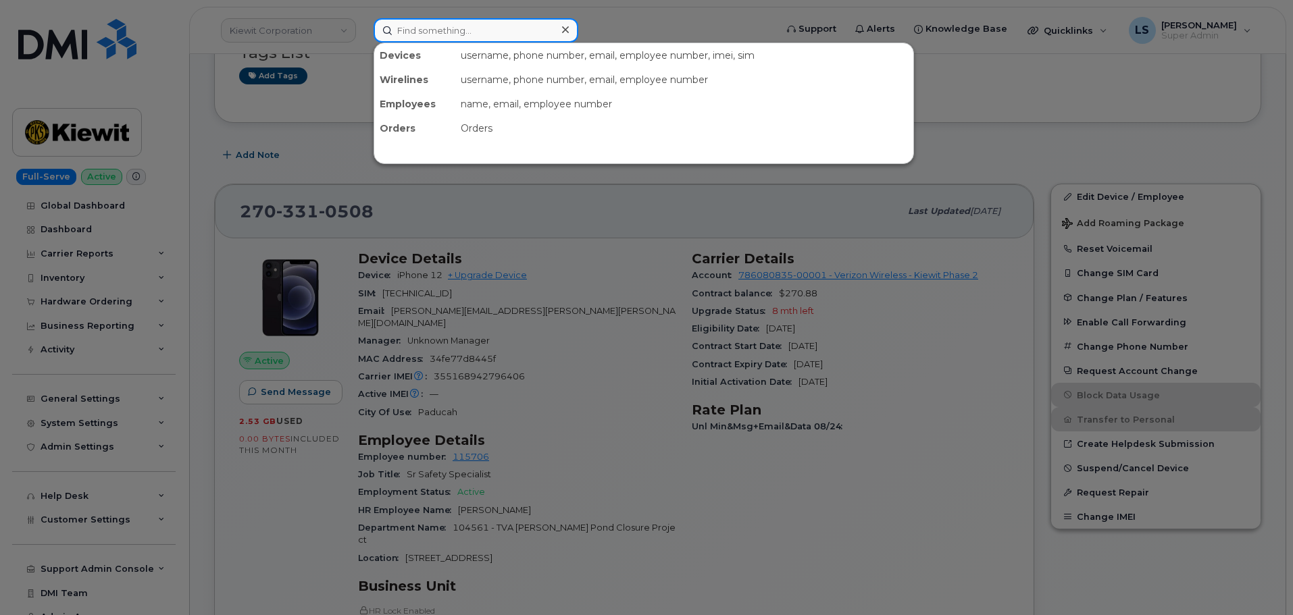
click at [412, 40] on input at bounding box center [476, 30] width 205 height 24
paste input "780-913-1121"
type input "780-913-1121"
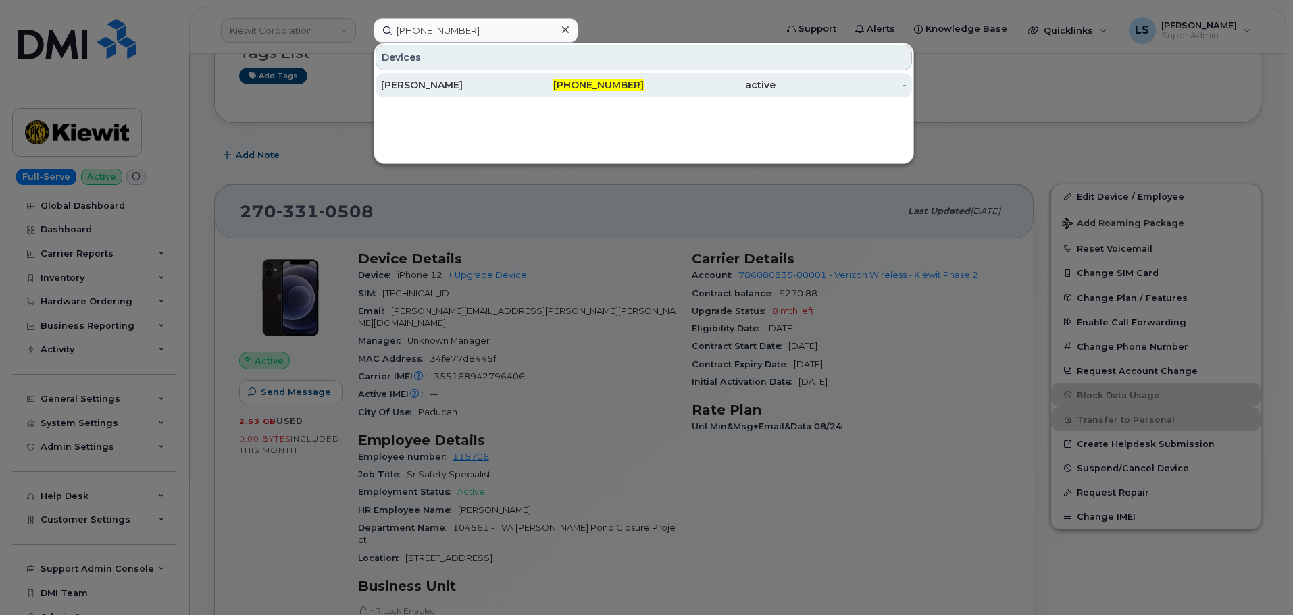
click at [386, 93] on div "[PERSON_NAME]" at bounding box center [447, 85] width 132 height 24
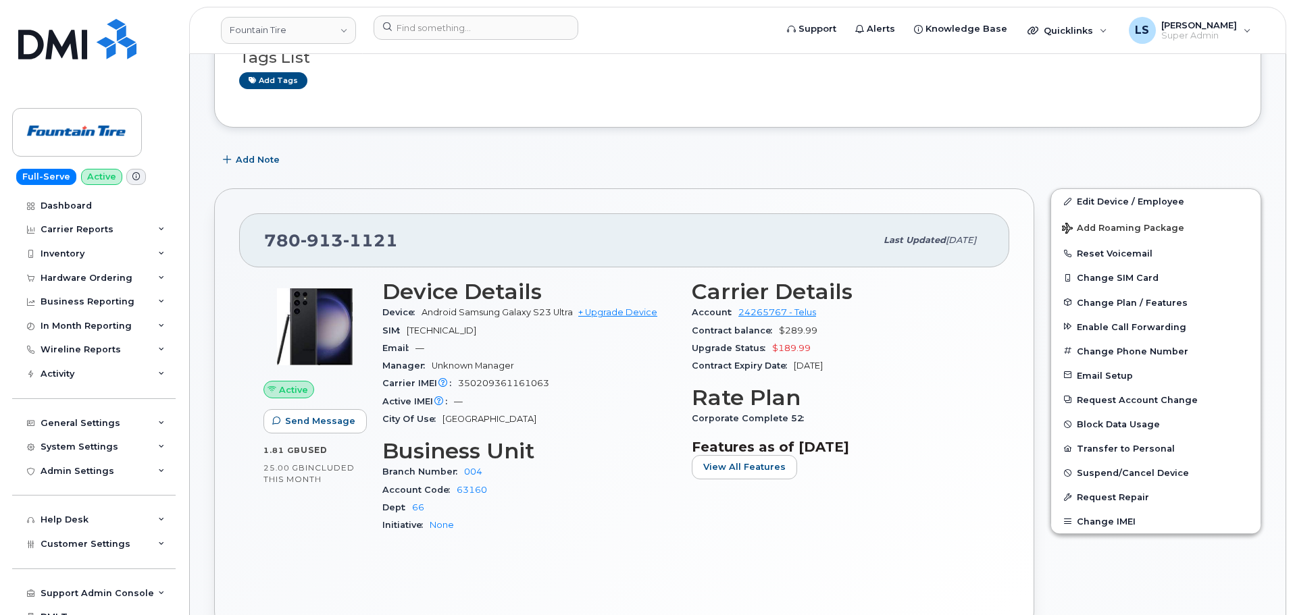
scroll to position [203, 0]
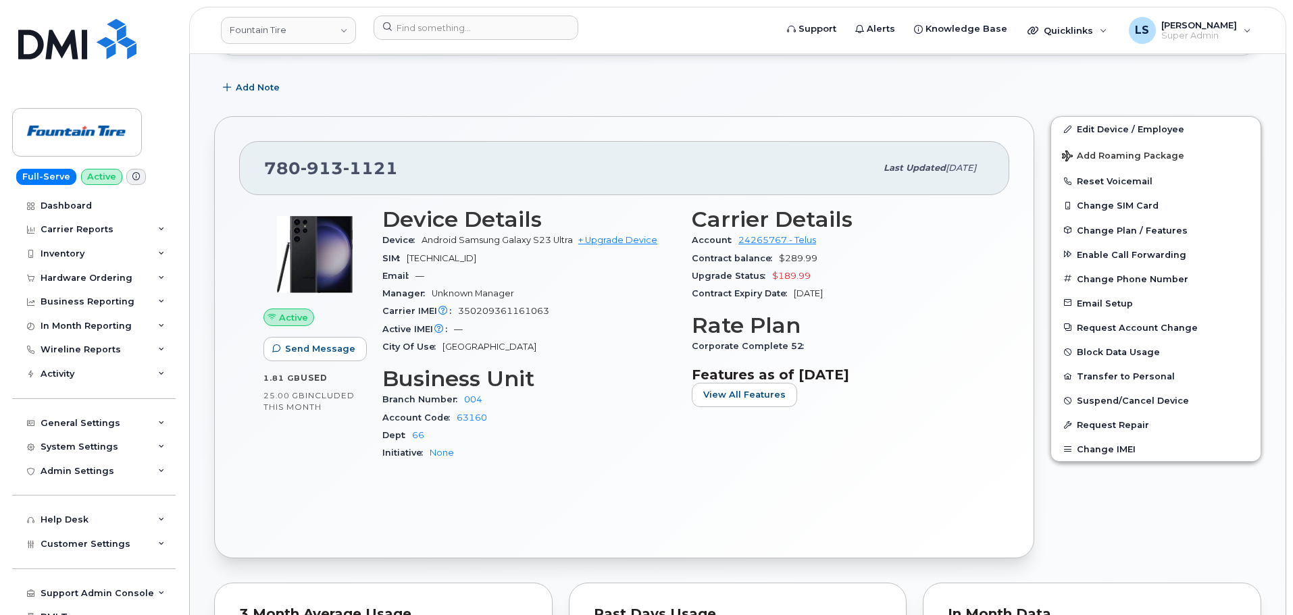
click at [567, 431] on div "Dept 66" at bounding box center [528, 436] width 293 height 18
click at [1122, 373] on button "Transfer to Personal" at bounding box center [1155, 376] width 209 height 24
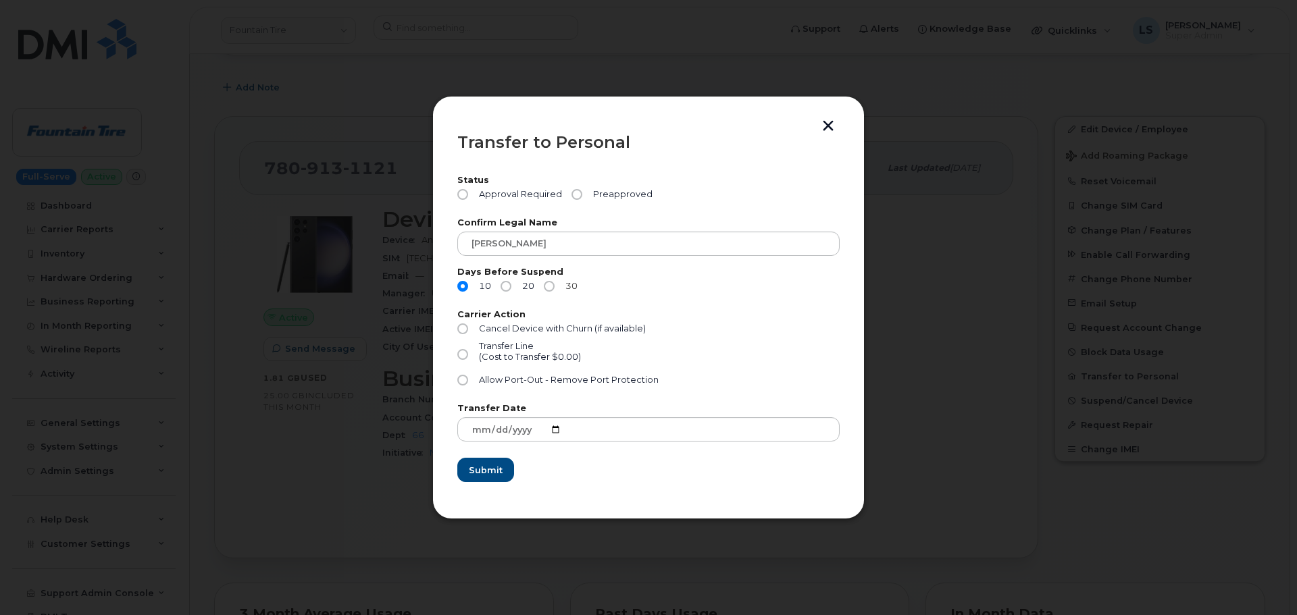
click at [549, 285] on input "30" at bounding box center [549, 286] width 11 height 11
radio input "true"
drag, startPoint x: 578, startPoint y: 197, endPoint x: 613, endPoint y: 253, distance: 66.4
click at [578, 197] on input "Preapproved" at bounding box center [576, 194] width 11 height 11
radio input "true"
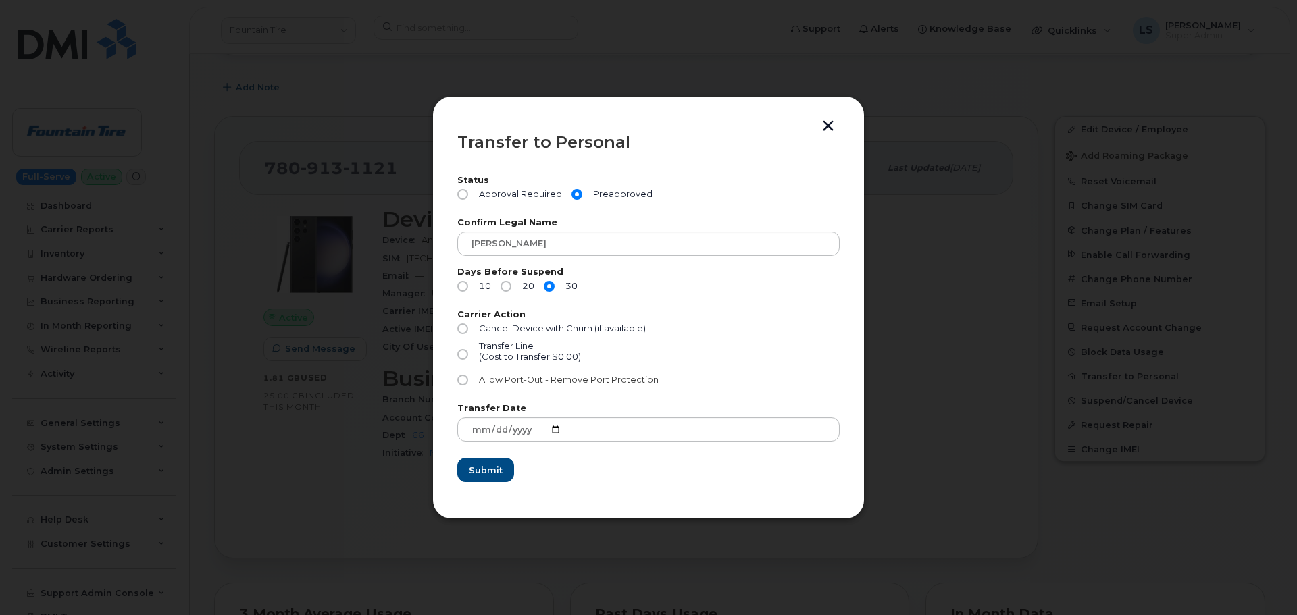
click at [463, 380] on input "Allow Port-Out - Remove Port Protection" at bounding box center [462, 380] width 11 height 11
radio input "true"
click at [502, 473] on button "Submit" at bounding box center [484, 470] width 55 height 24
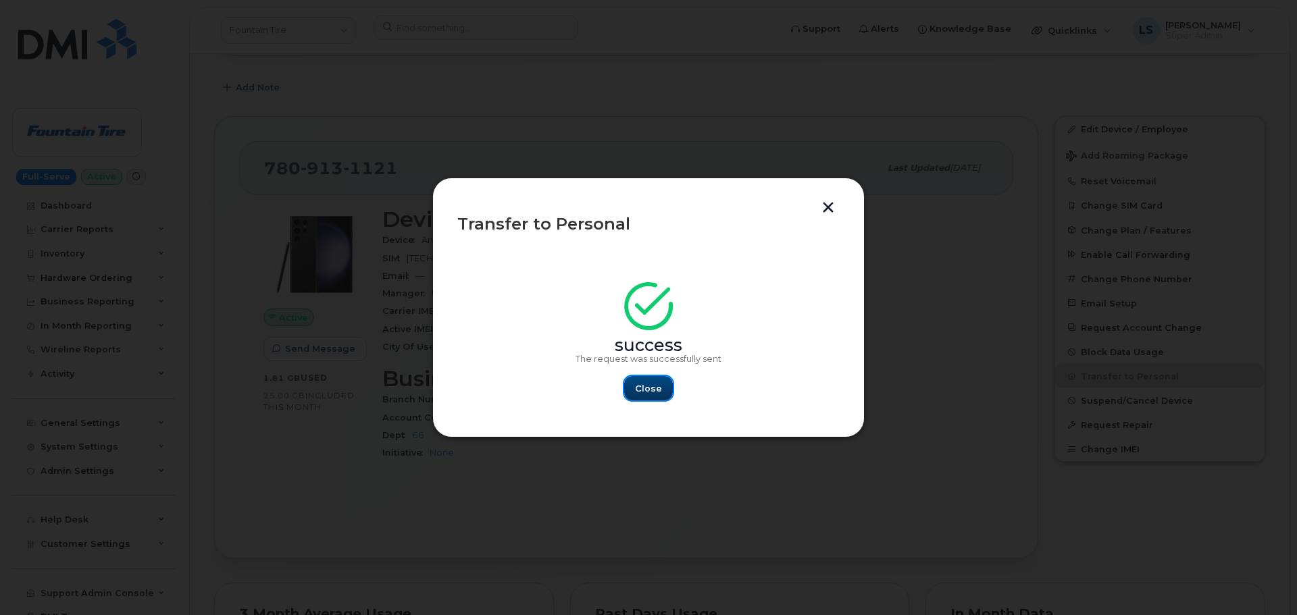
drag, startPoint x: 660, startPoint y: 388, endPoint x: 564, endPoint y: 394, distance: 96.2
click at [660, 388] on span "Close" at bounding box center [648, 388] width 27 height 13
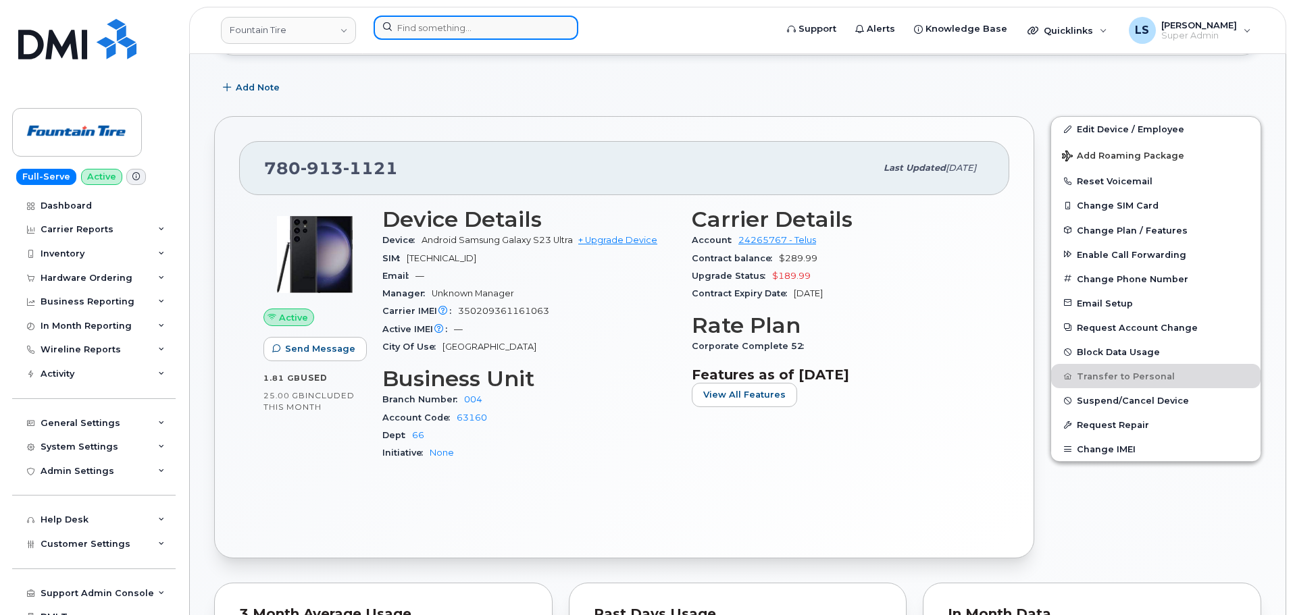
click at [458, 20] on input at bounding box center [476, 28] width 205 height 24
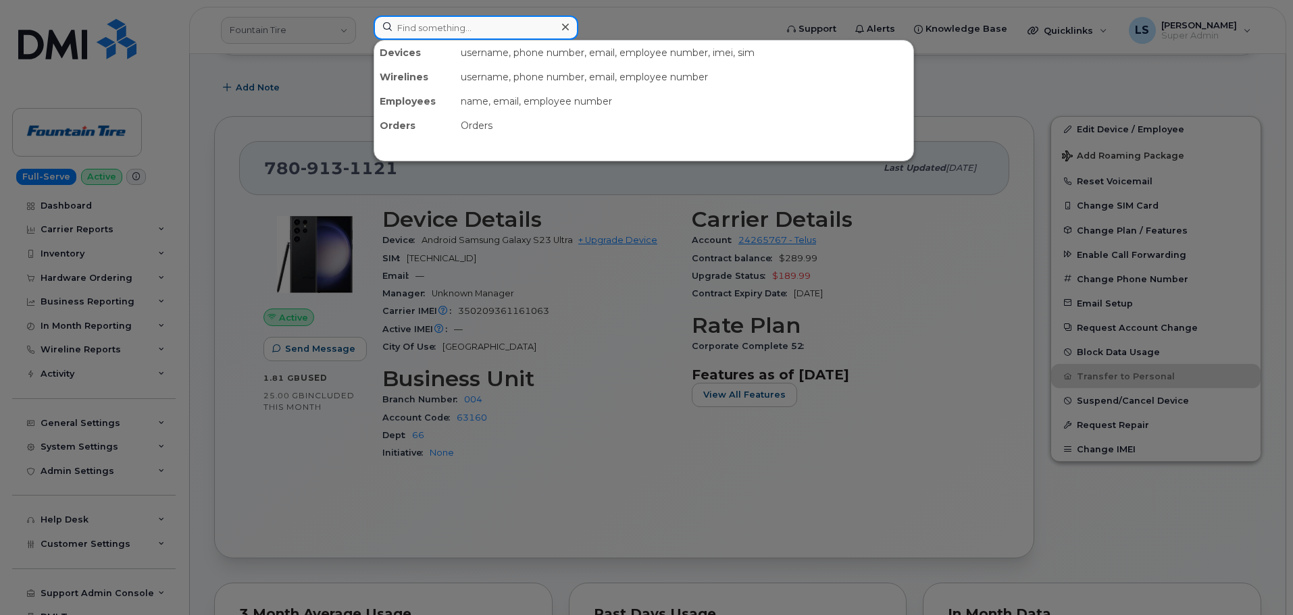
paste input "300697"
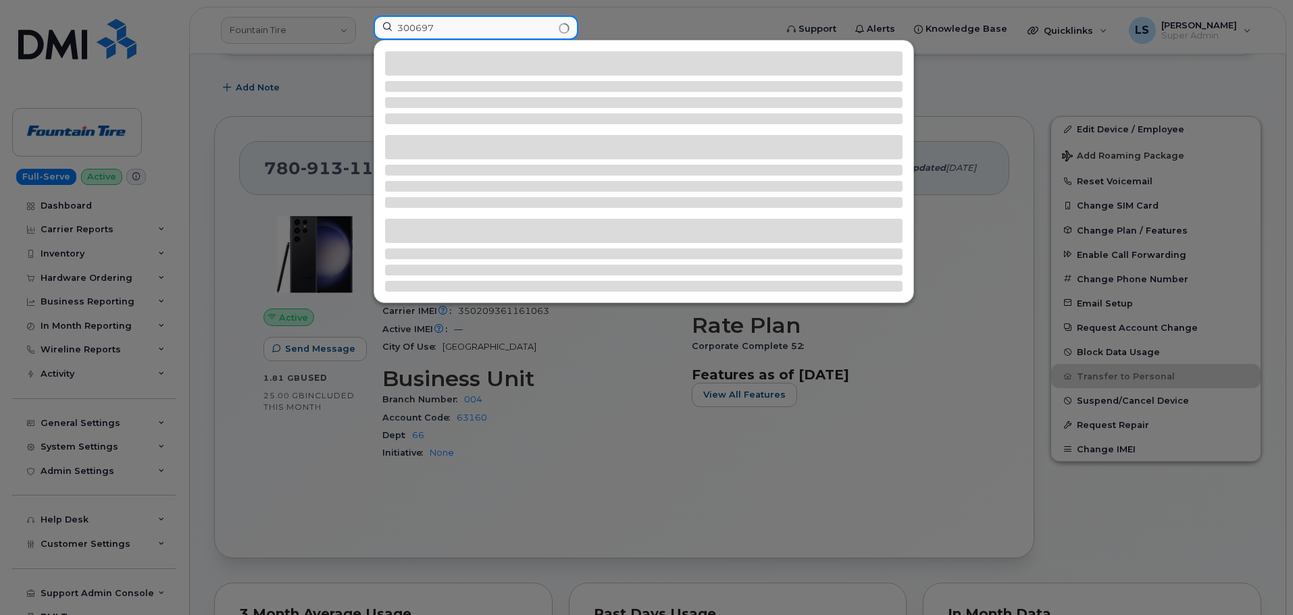
type input "300697"
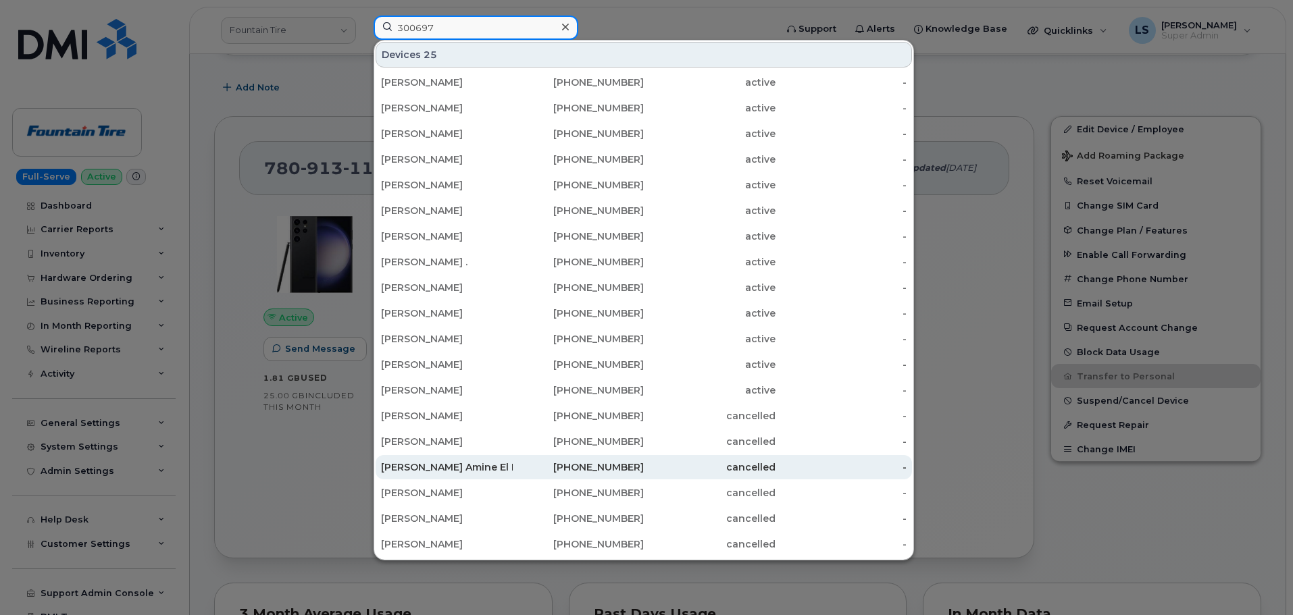
scroll to position [322, 0]
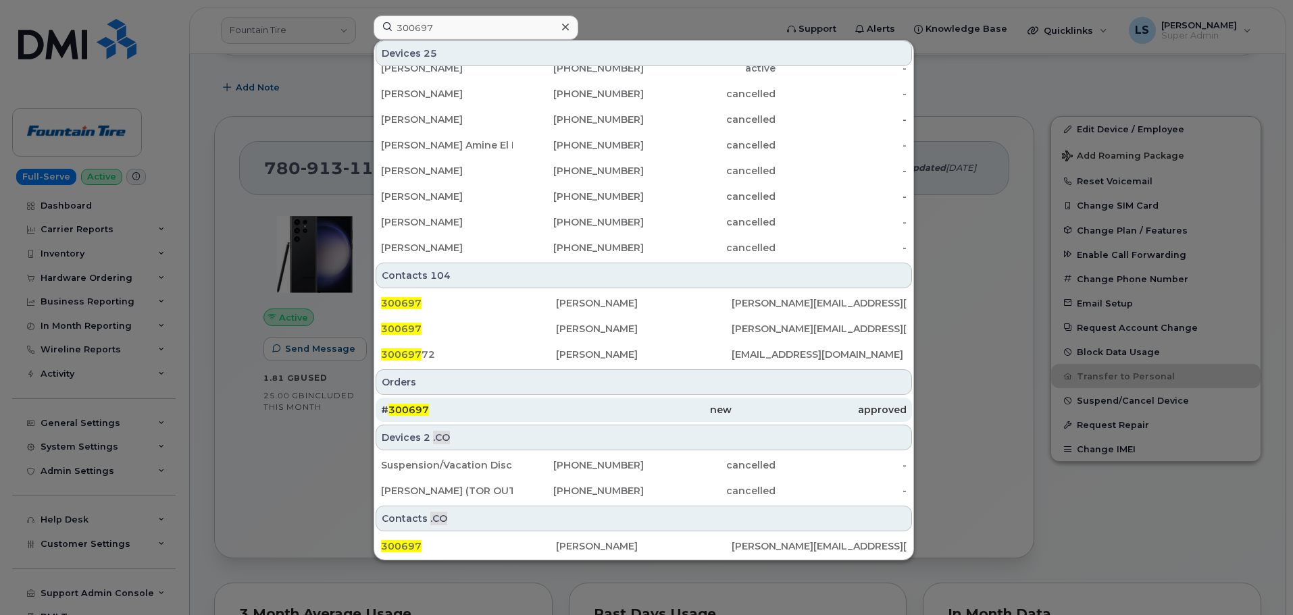
click at [417, 404] on div "# 300697" at bounding box center [468, 410] width 175 height 14
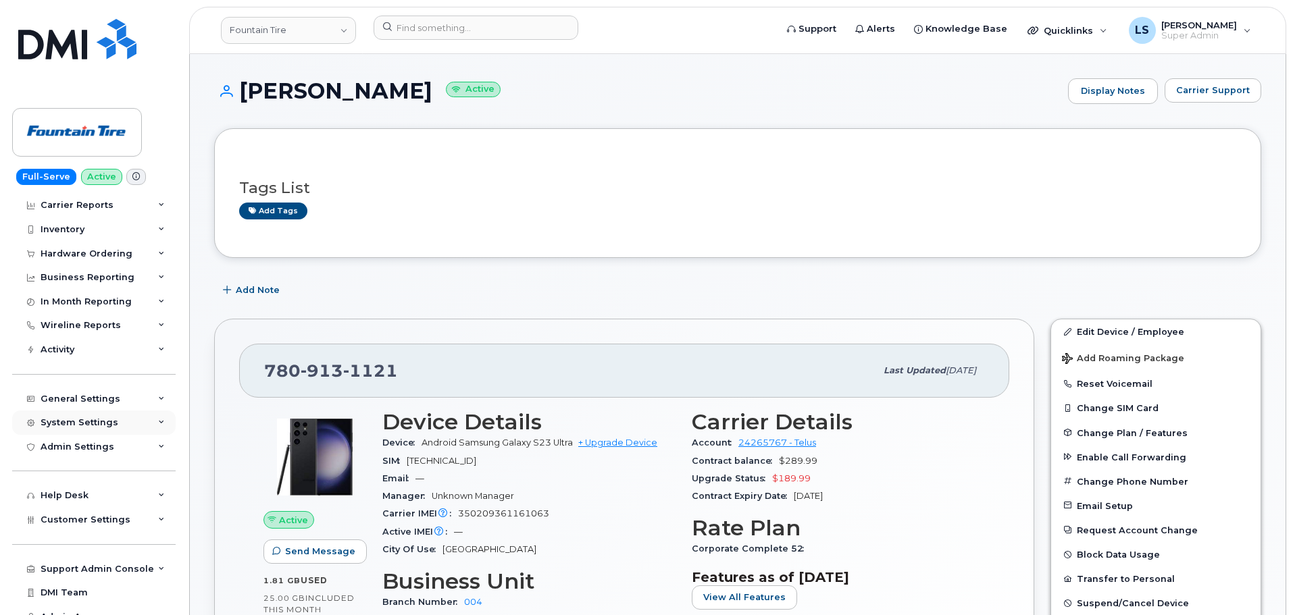
scroll to position [37, 0]
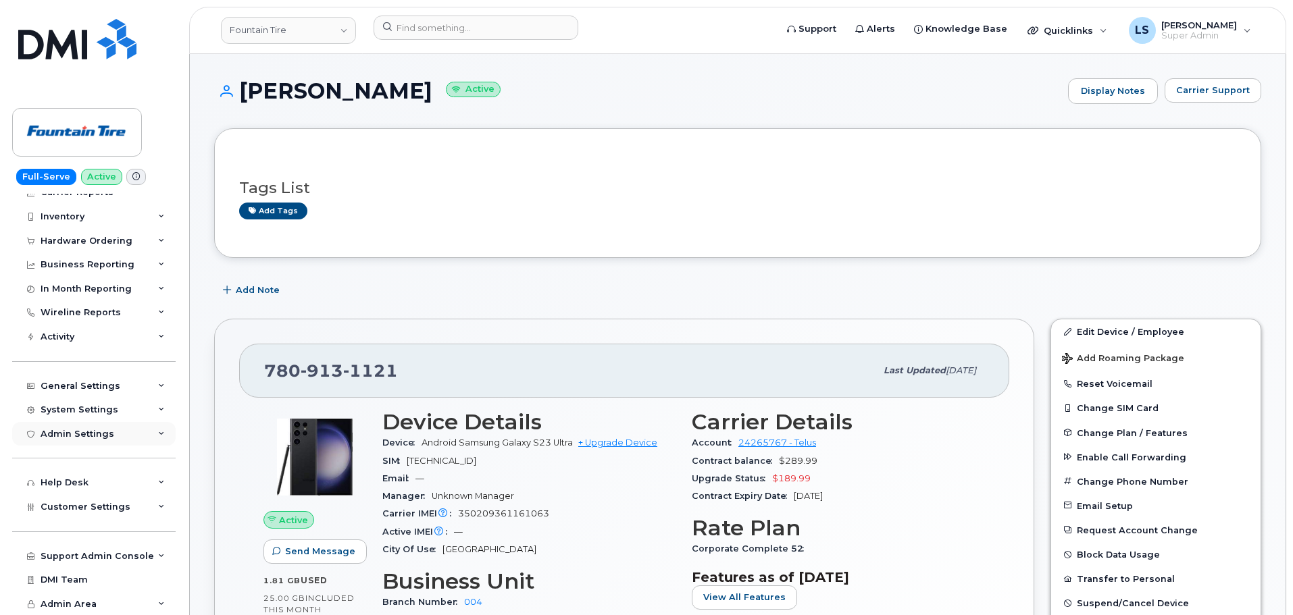
click at [116, 437] on div "Admin Settings" at bounding box center [93, 434] width 163 height 24
click at [127, 428] on div "Admin Settings" at bounding box center [93, 434] width 163 height 24
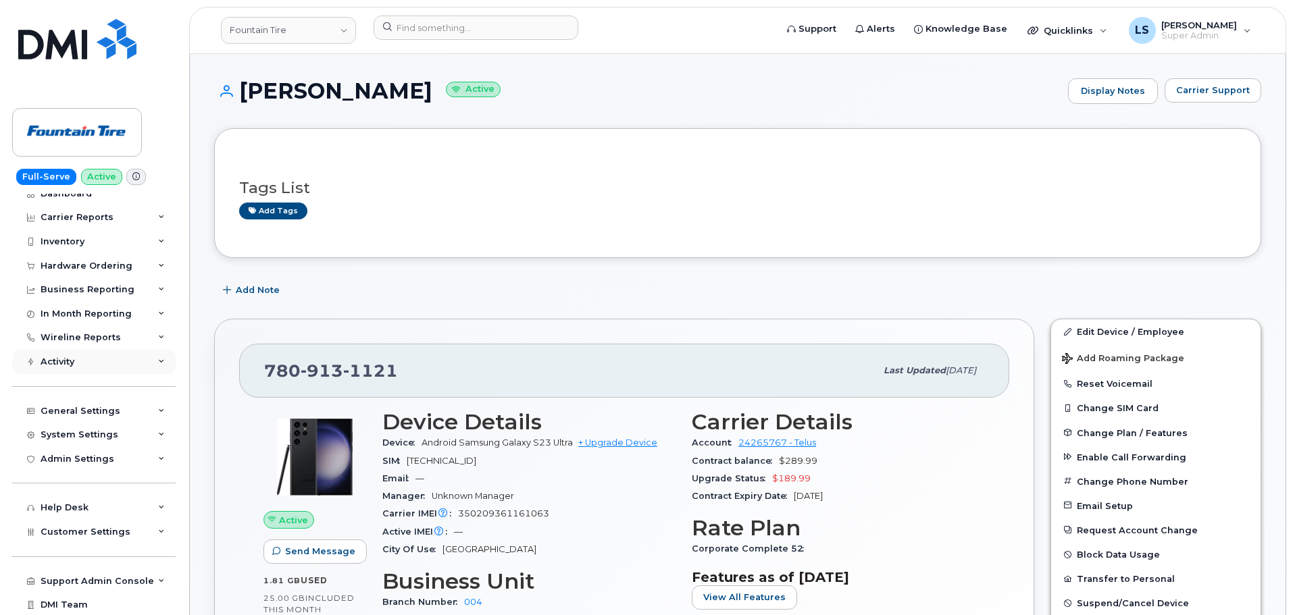
scroll to position [0, 0]
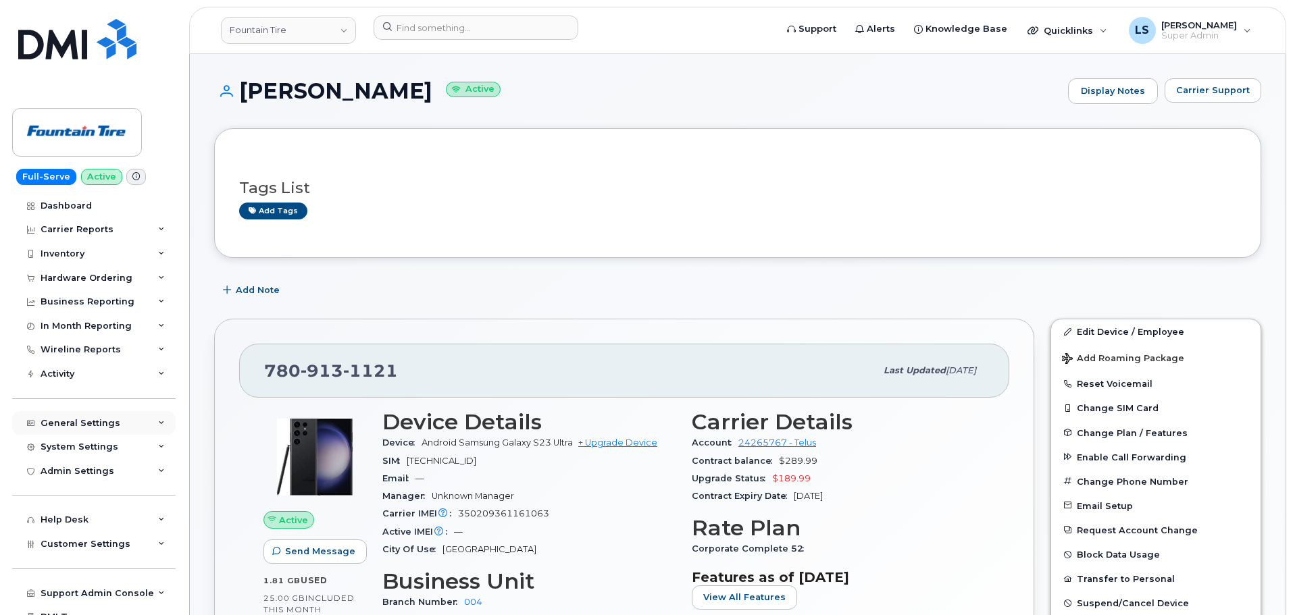
click at [122, 417] on div "General Settings" at bounding box center [93, 423] width 163 height 24
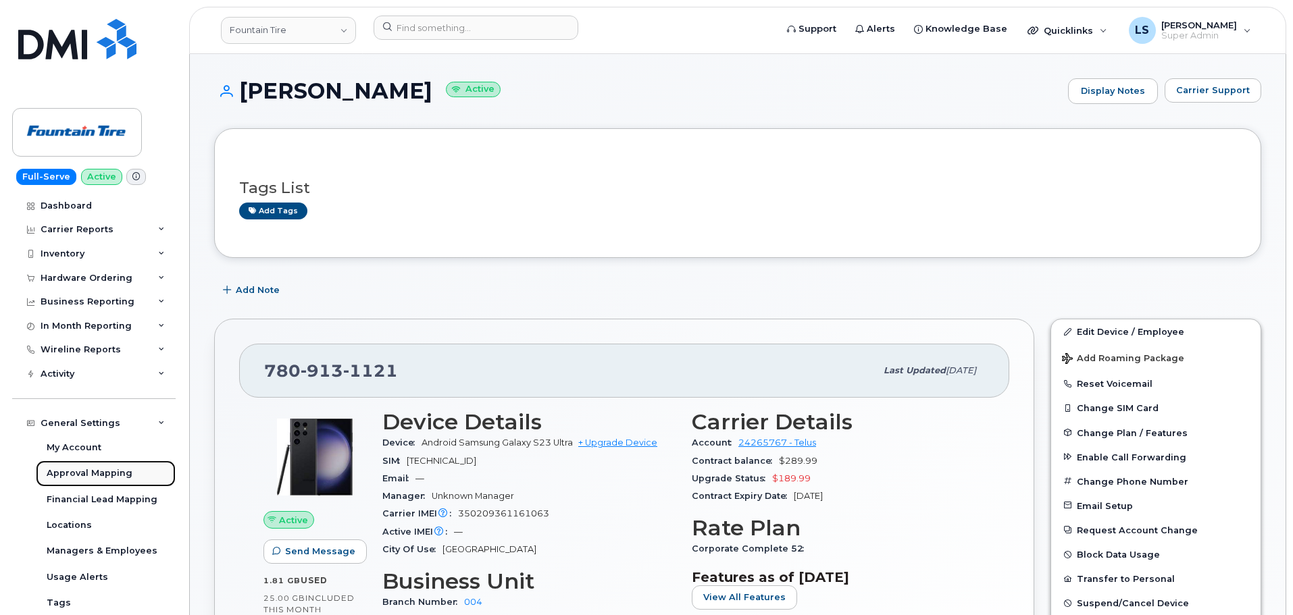
click at [93, 473] on div "Approval Mapping" at bounding box center [90, 473] width 86 height 12
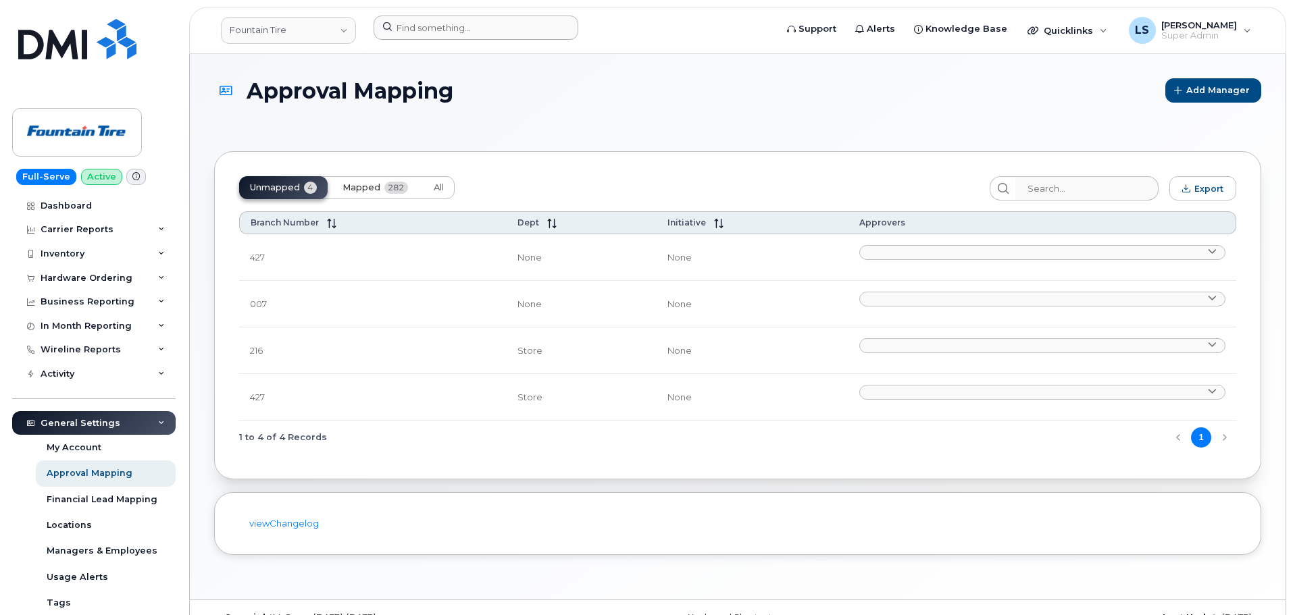
click at [342, 187] on span "Mapped" at bounding box center [361, 187] width 38 height 11
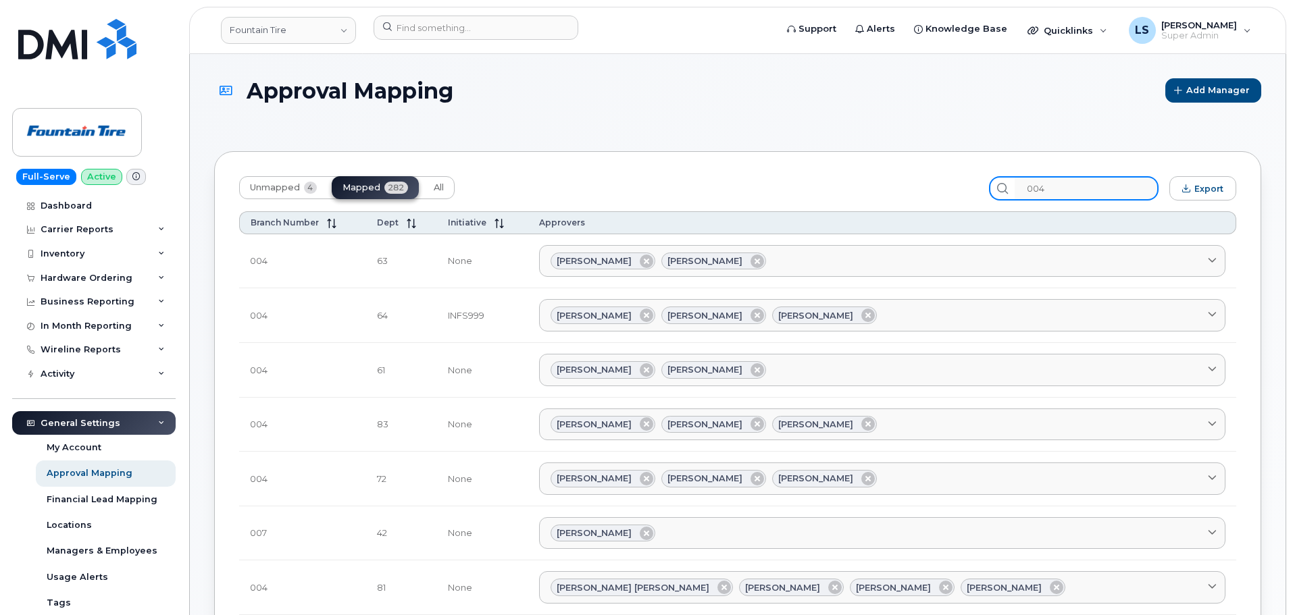
type input "004"
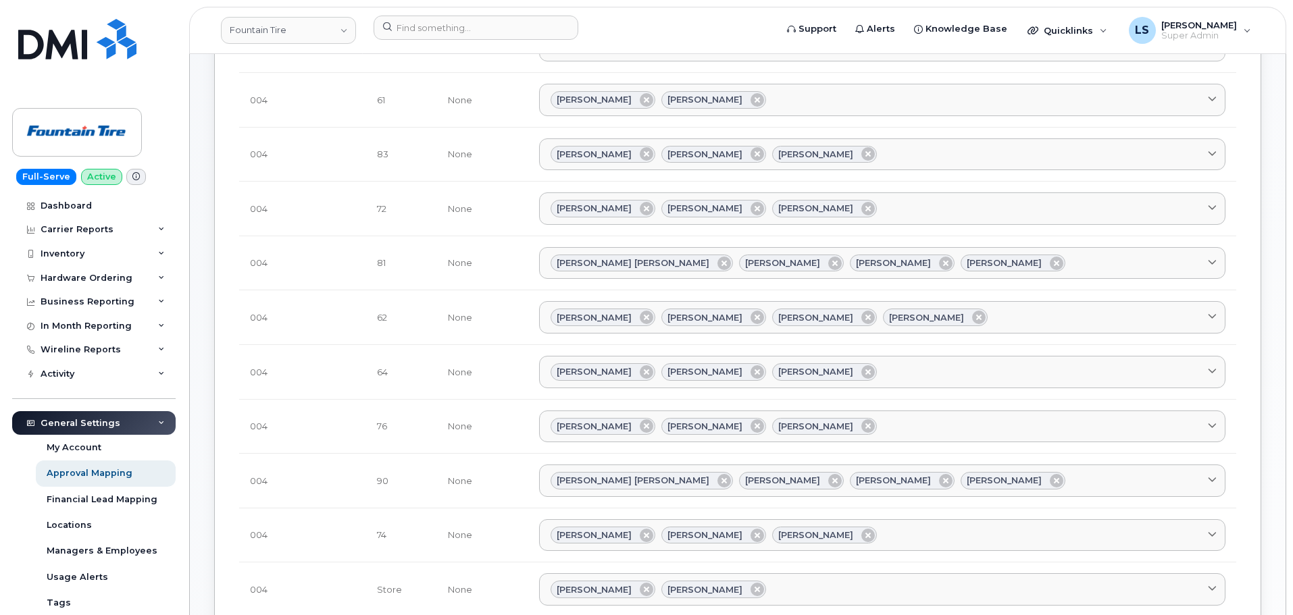
scroll to position [1202, 0]
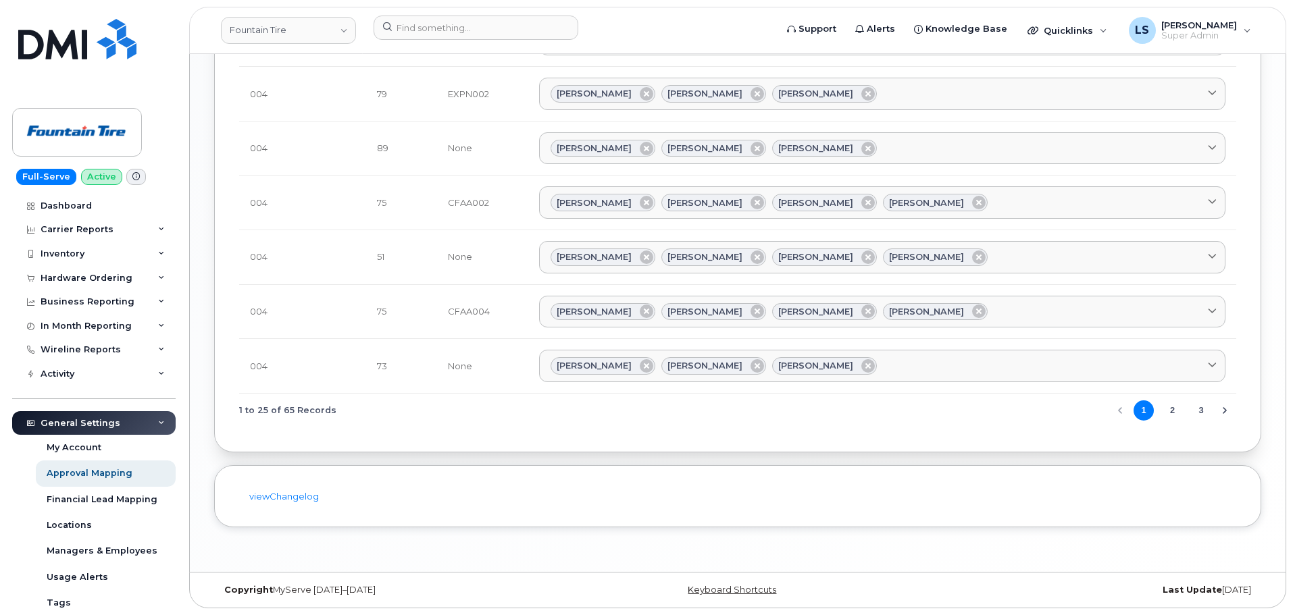
click at [1173, 410] on button "2" at bounding box center [1172, 411] width 20 height 20
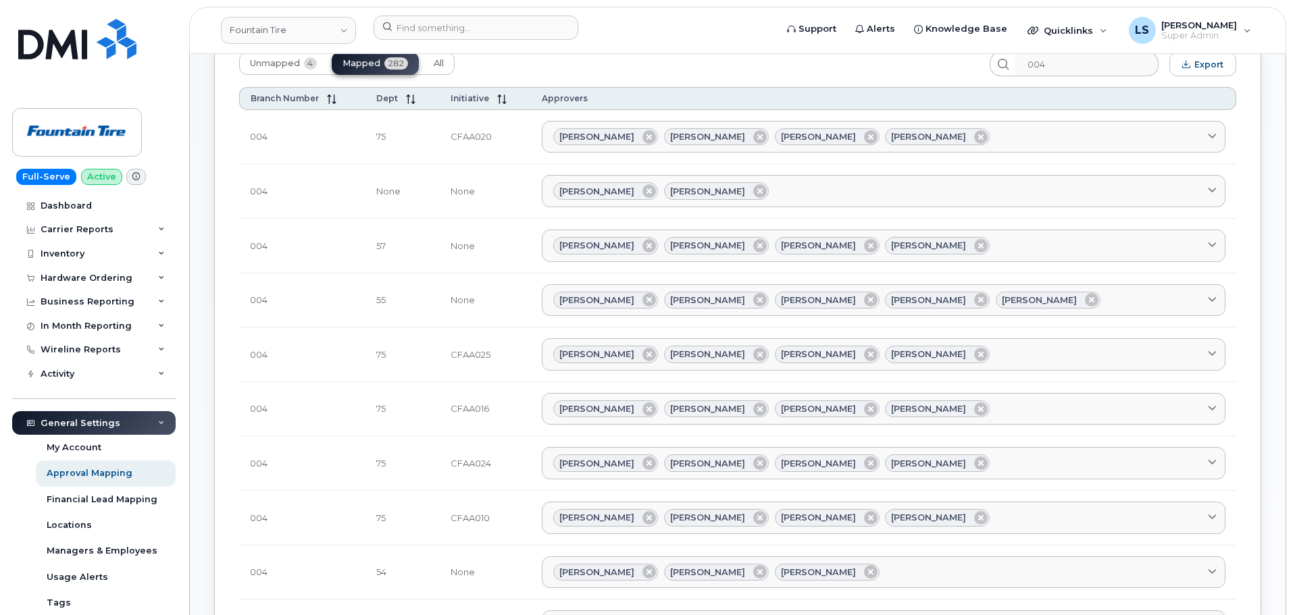
scroll to position [0, 0]
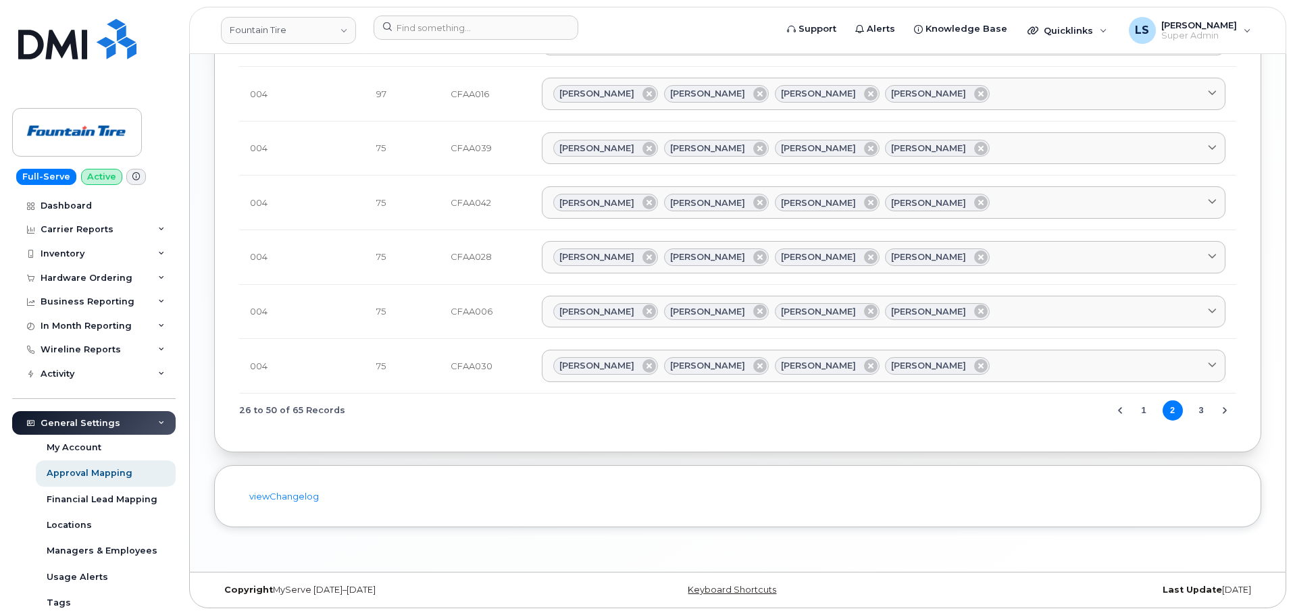
click at [1199, 413] on button "3" at bounding box center [1201, 411] width 20 height 20
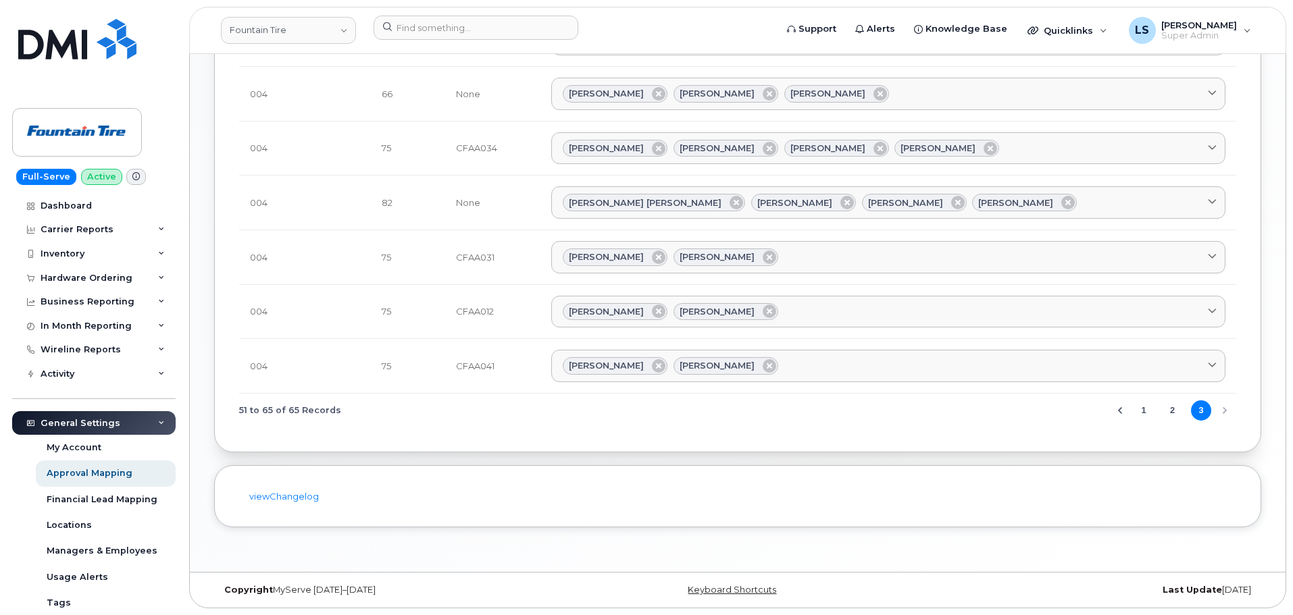
scroll to position [387, 0]
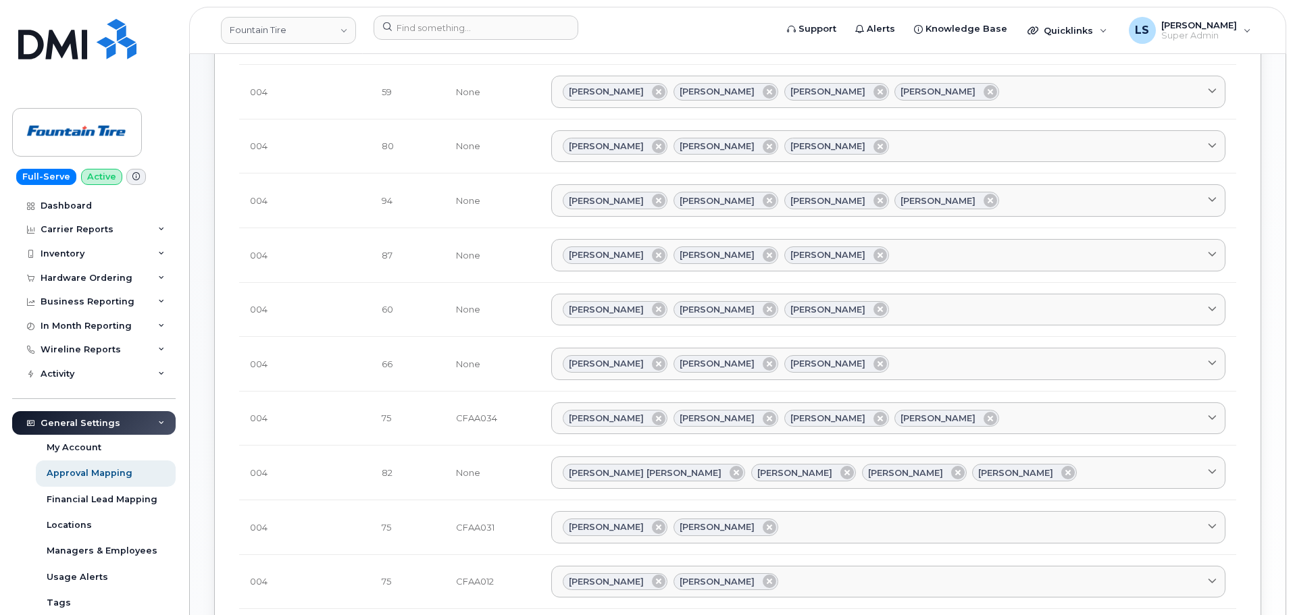
click at [408, 353] on td "66" at bounding box center [408, 364] width 74 height 55
drag, startPoint x: 390, startPoint y: 370, endPoint x: 432, endPoint y: 367, distance: 42.7
click at [431, 367] on td "66" at bounding box center [408, 364] width 74 height 55
click at [445, 363] on td "66" at bounding box center [408, 364] width 74 height 55
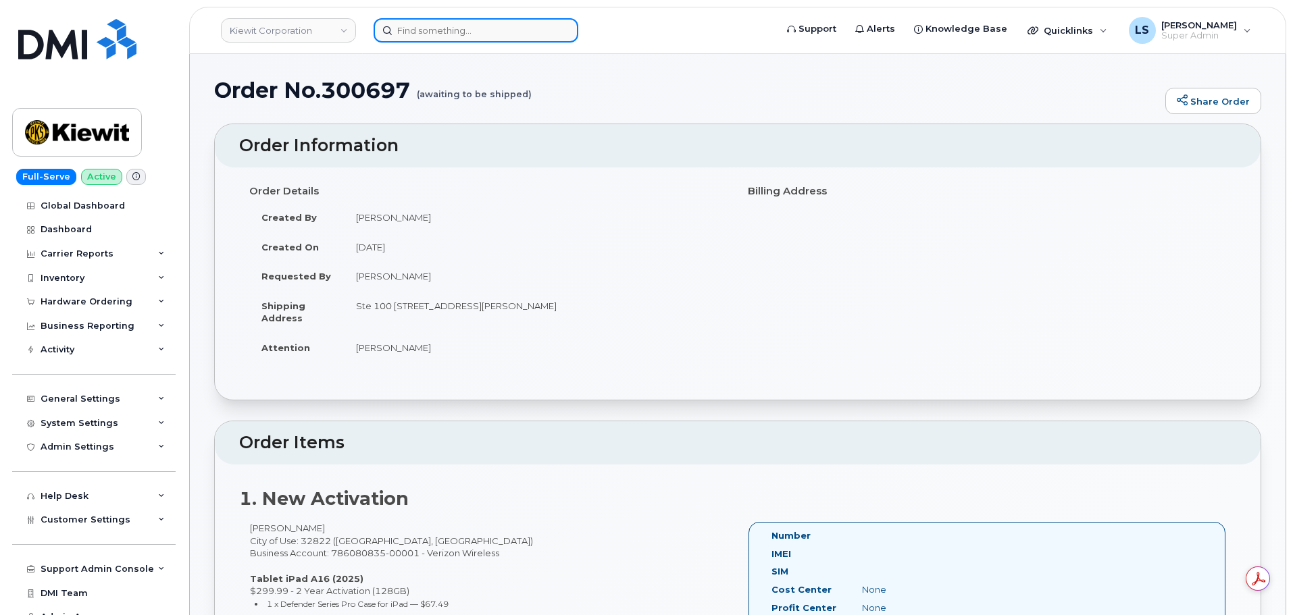
click at [509, 39] on input at bounding box center [476, 30] width 205 height 24
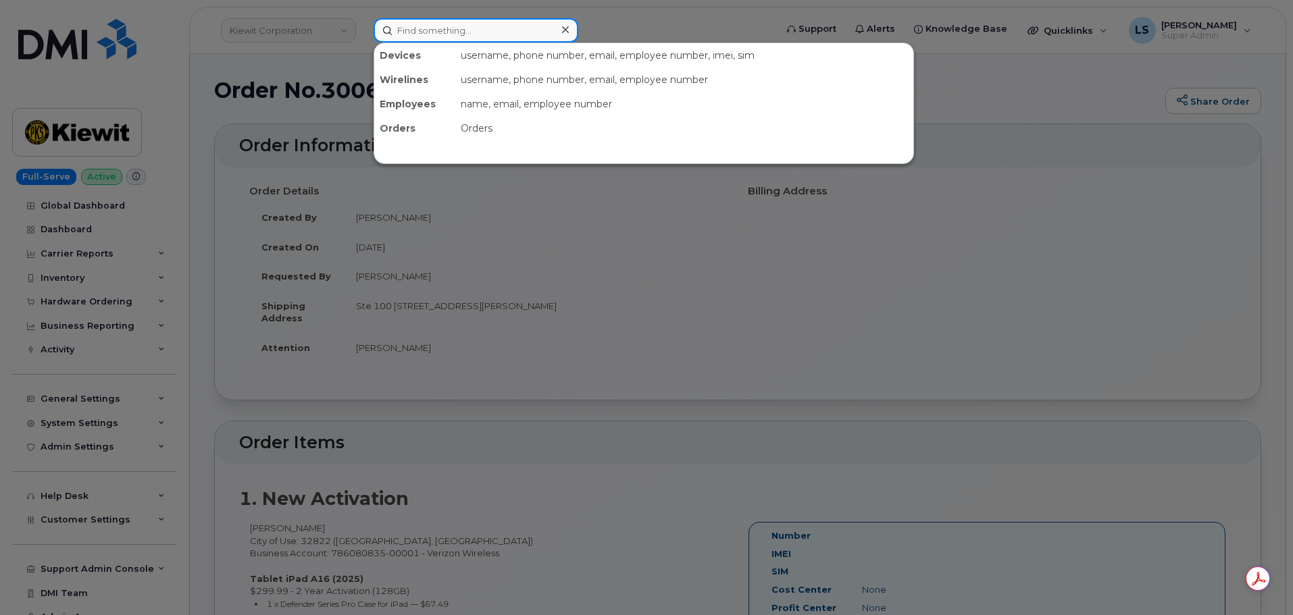
paste input "864-315-9914"
type input "864-315-9914"
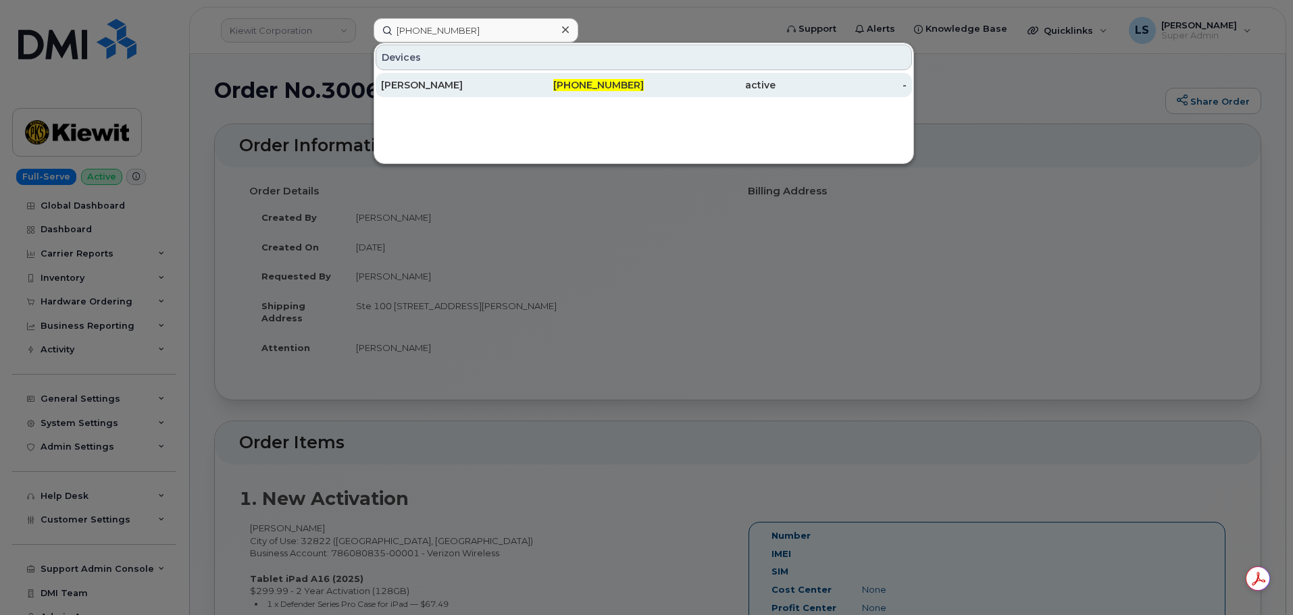
click at [418, 82] on div "Sherika Wright" at bounding box center [447, 85] width 132 height 14
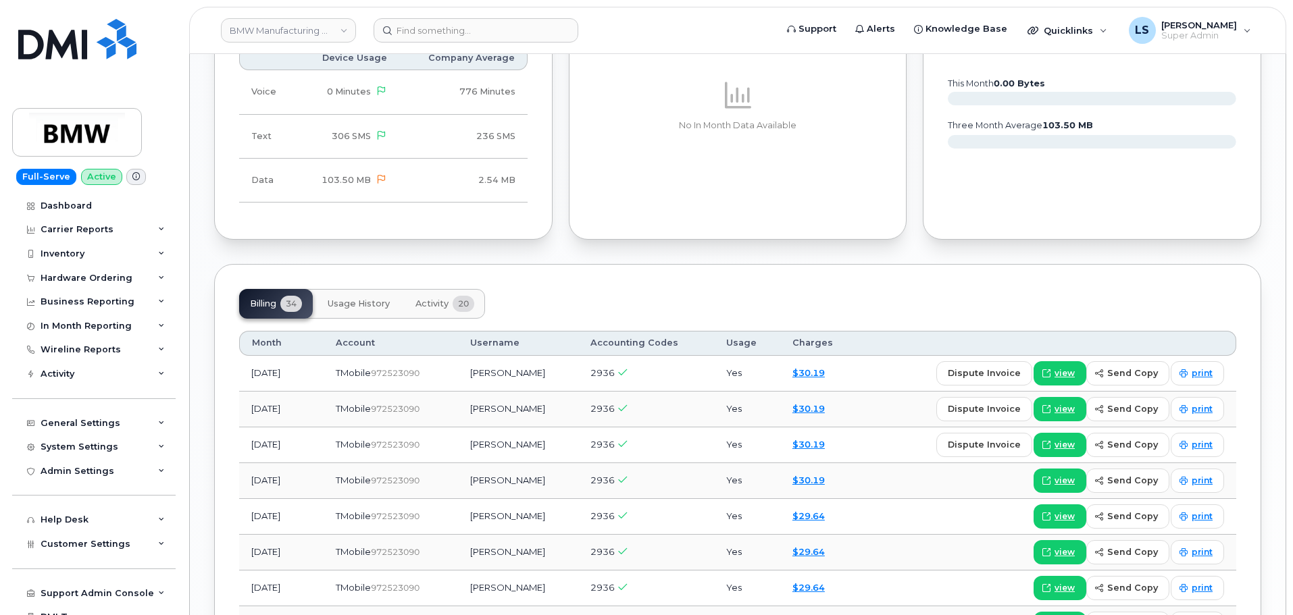
scroll to position [1486, 0]
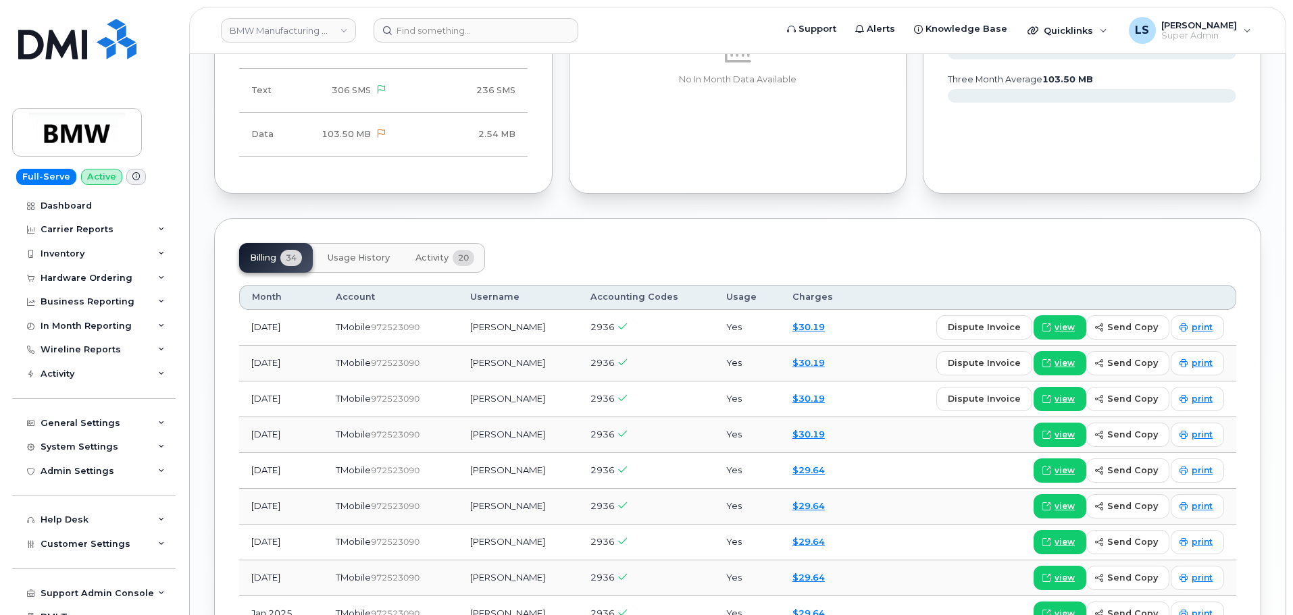
click at [357, 243] on button "Usage History" at bounding box center [359, 258] width 84 height 30
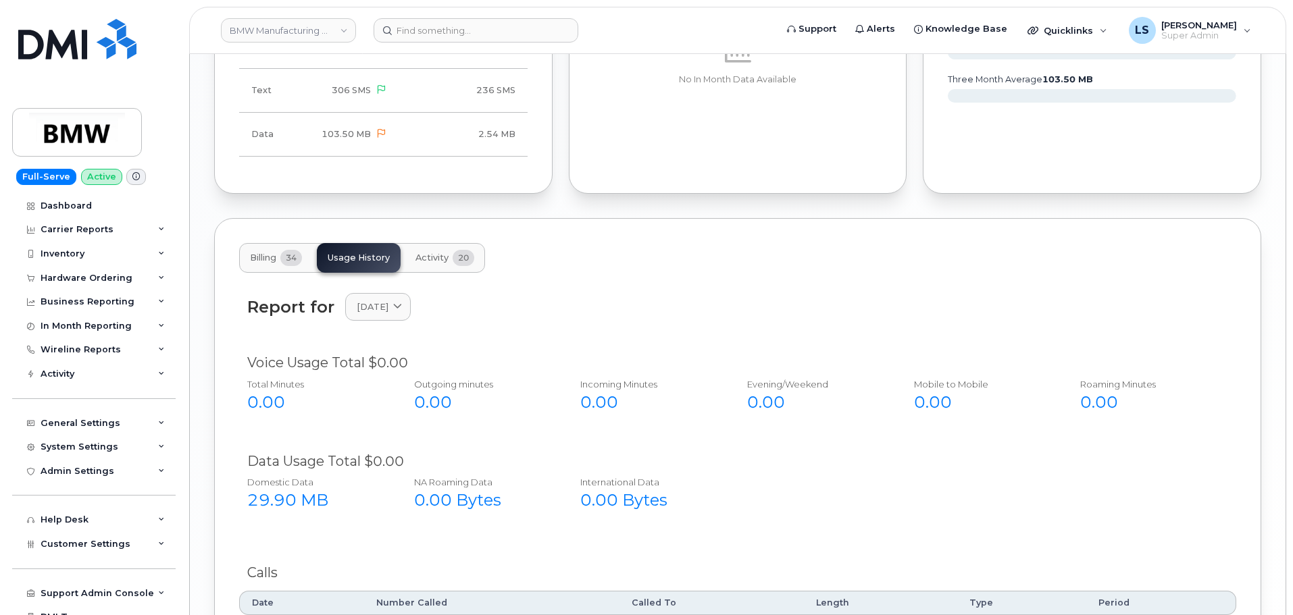
drag, startPoint x: 428, startPoint y: 198, endPoint x: 509, endPoint y: 263, distance: 103.8
click at [428, 253] on span "Activity" at bounding box center [431, 258] width 33 height 11
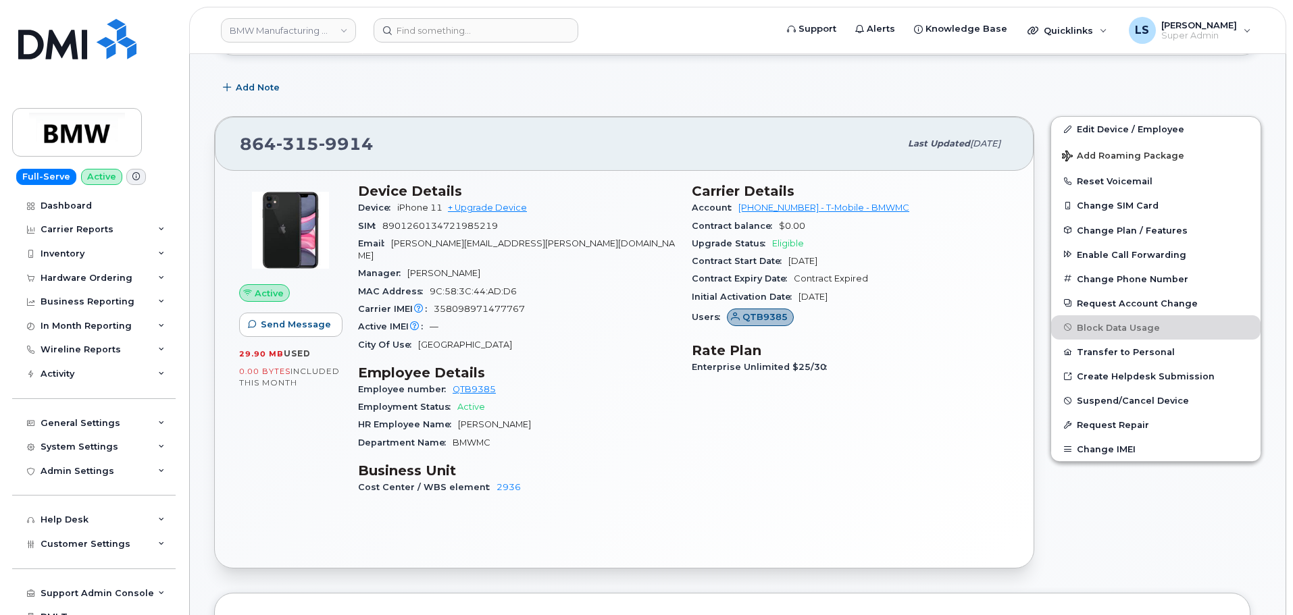
scroll to position [0, 0]
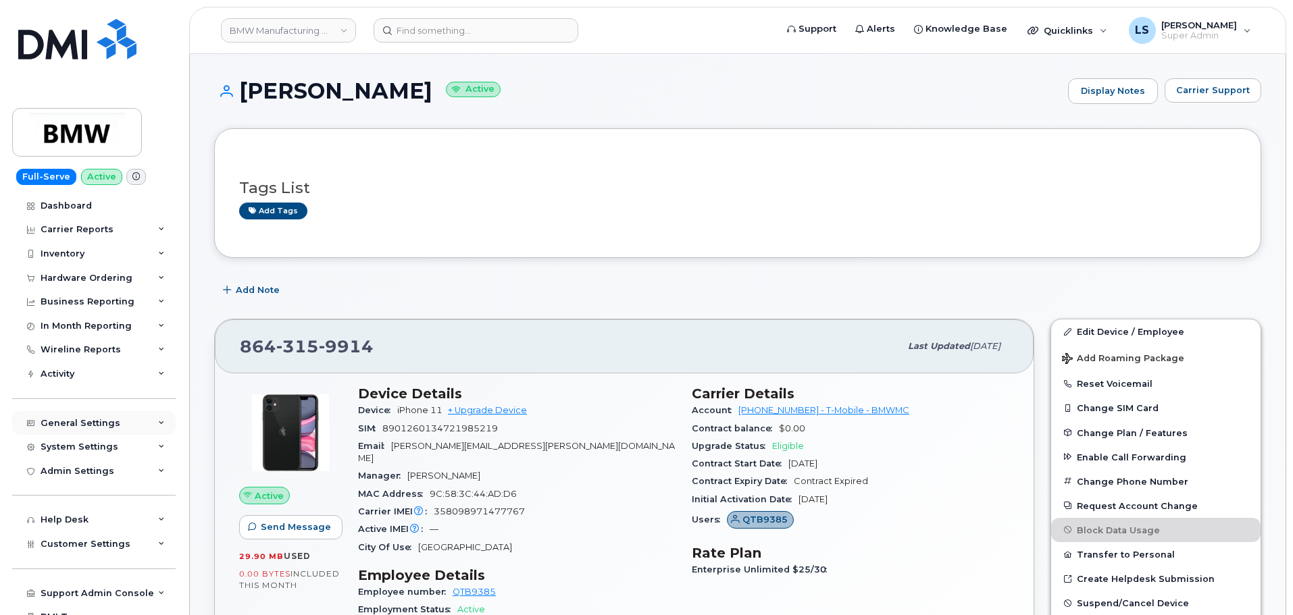
click at [111, 426] on div "General Settings" at bounding box center [81, 423] width 80 height 11
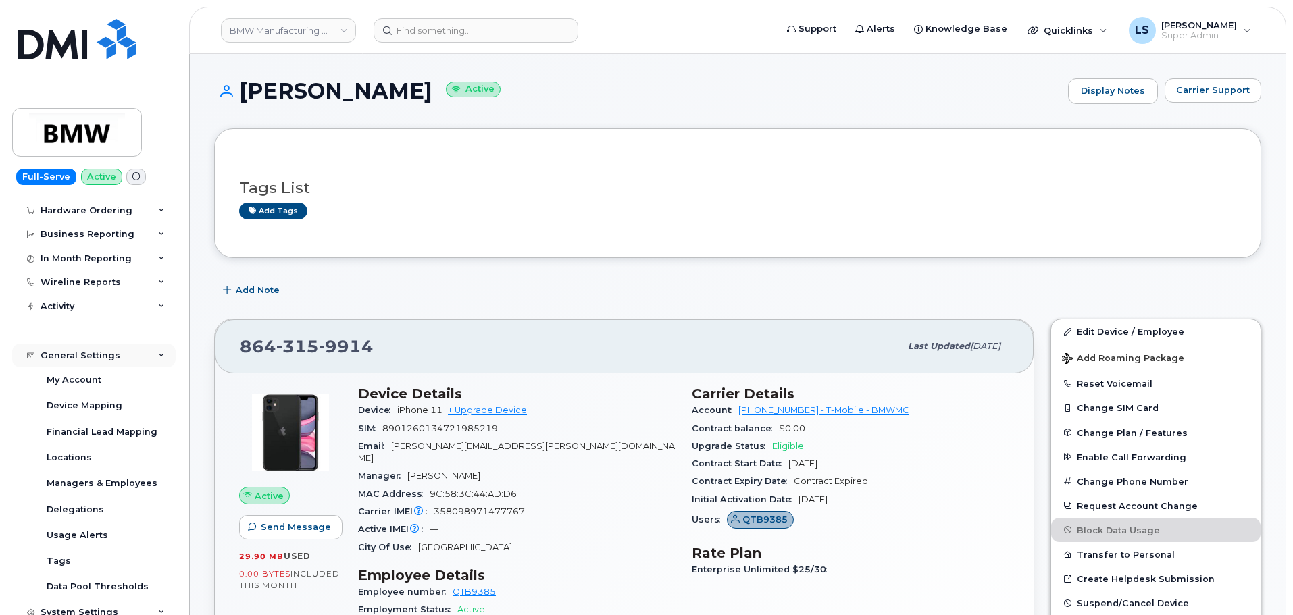
click at [106, 358] on div "General Settings" at bounding box center [81, 356] width 80 height 11
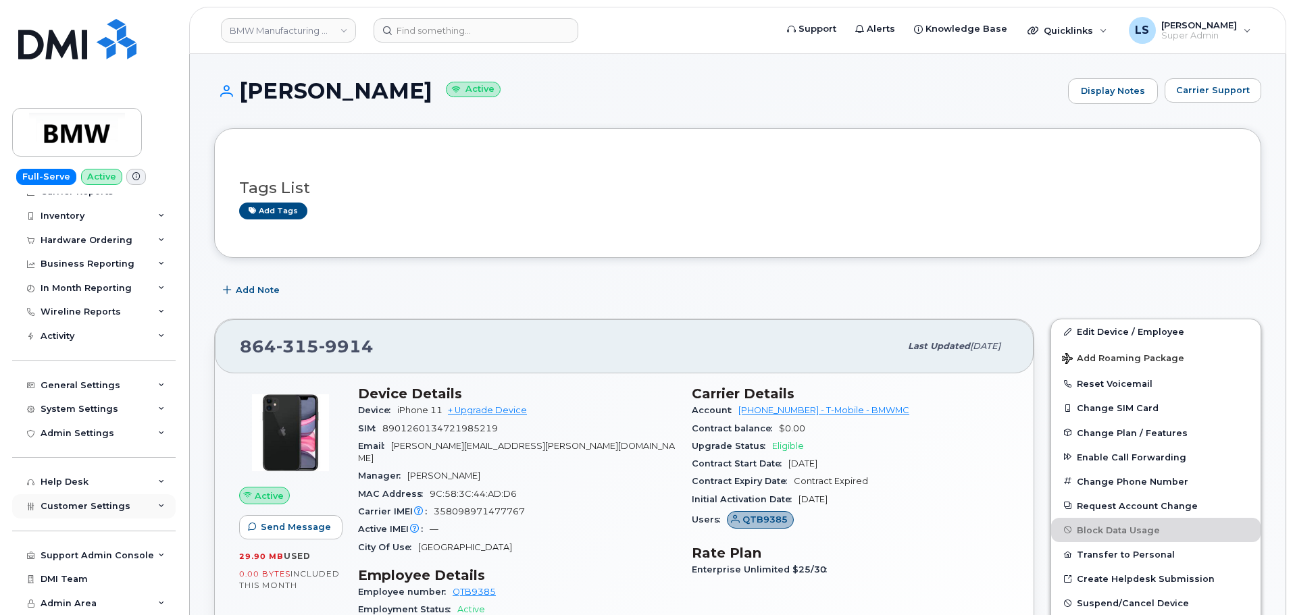
click at [124, 506] on span "Customer Settings" at bounding box center [86, 506] width 90 height 10
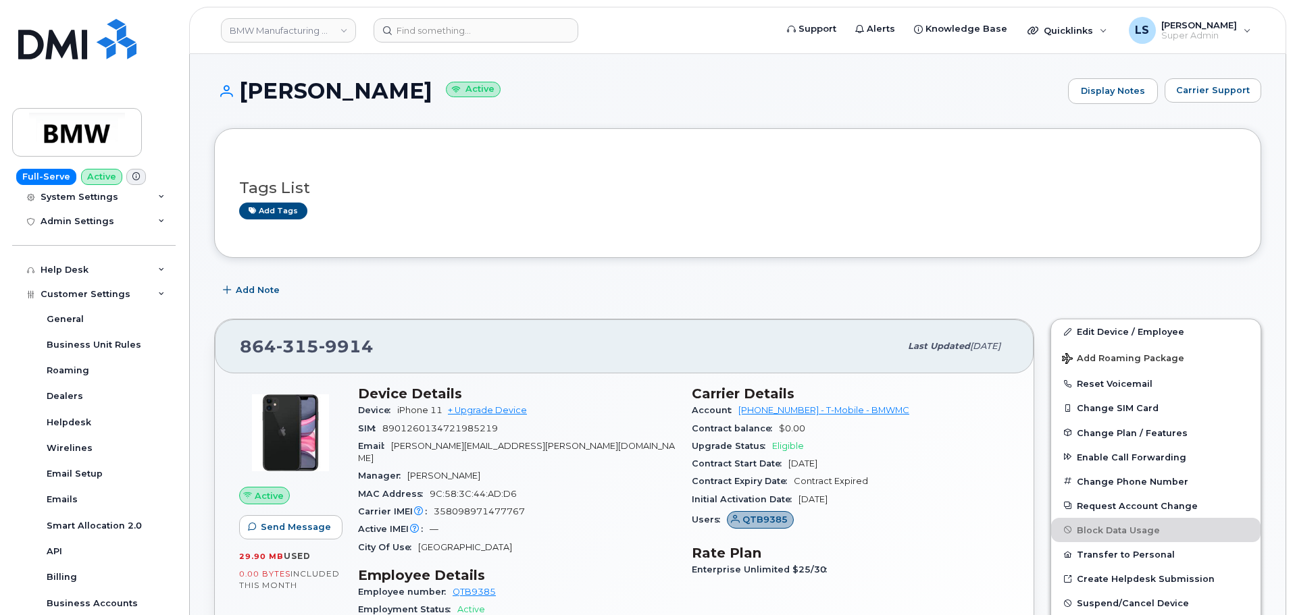
scroll to position [405, 0]
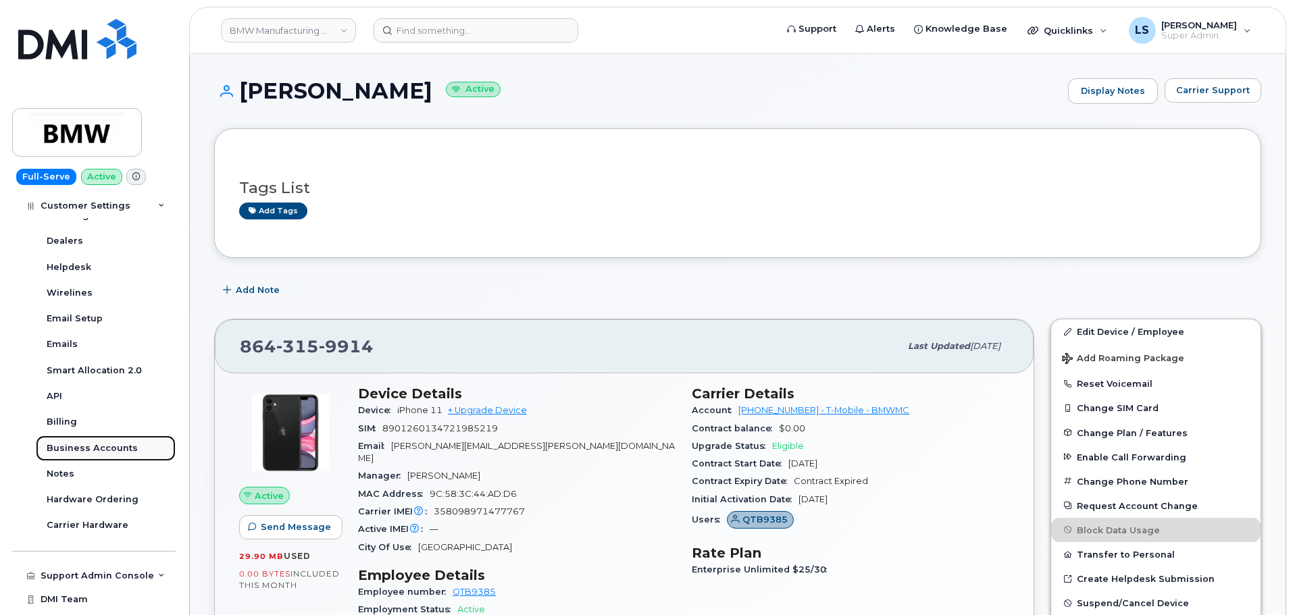
click at [112, 455] on link "Business Accounts" at bounding box center [106, 449] width 140 height 26
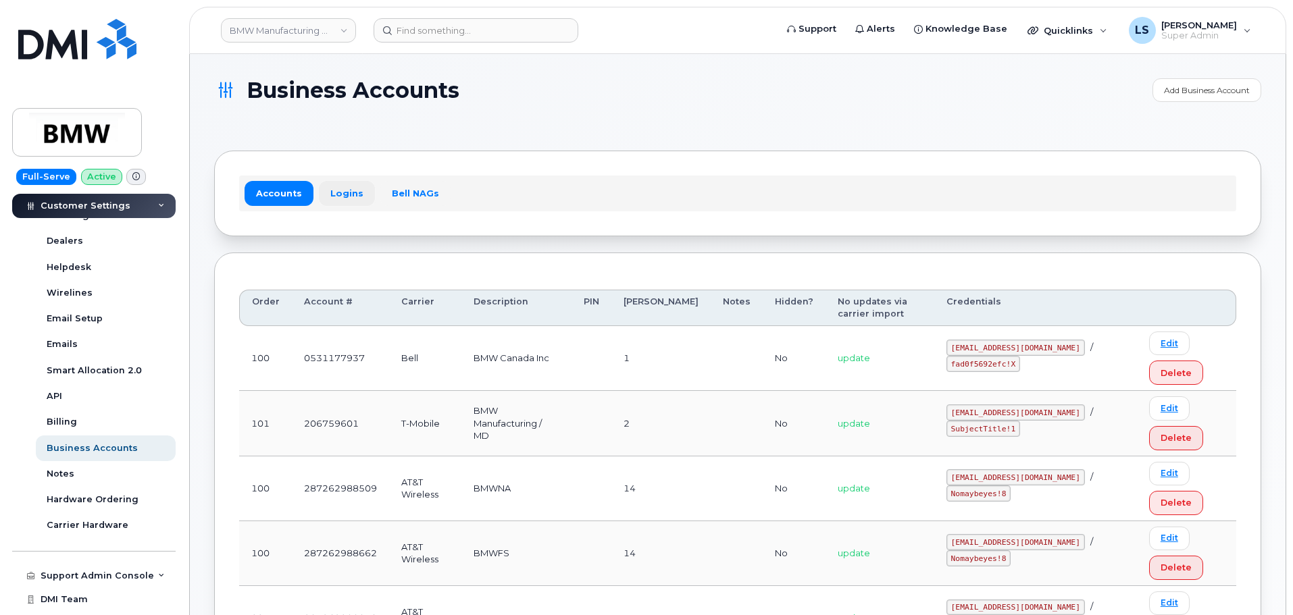
click at [346, 205] on link "Logins" at bounding box center [347, 193] width 56 height 24
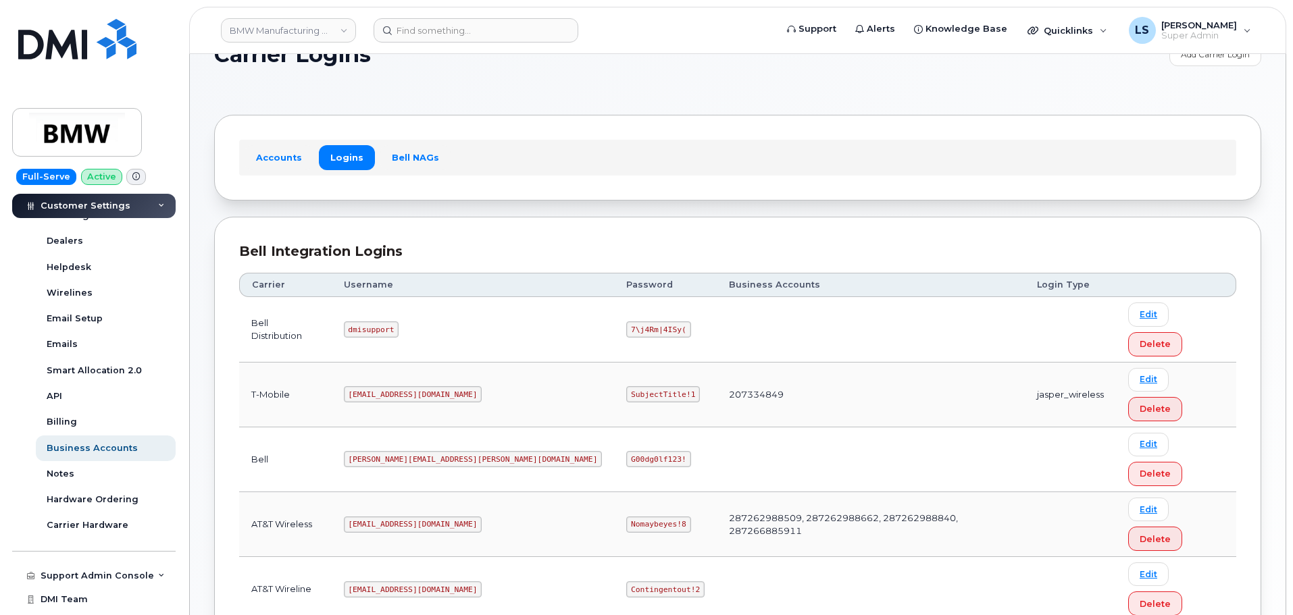
scroll to position [68, 0]
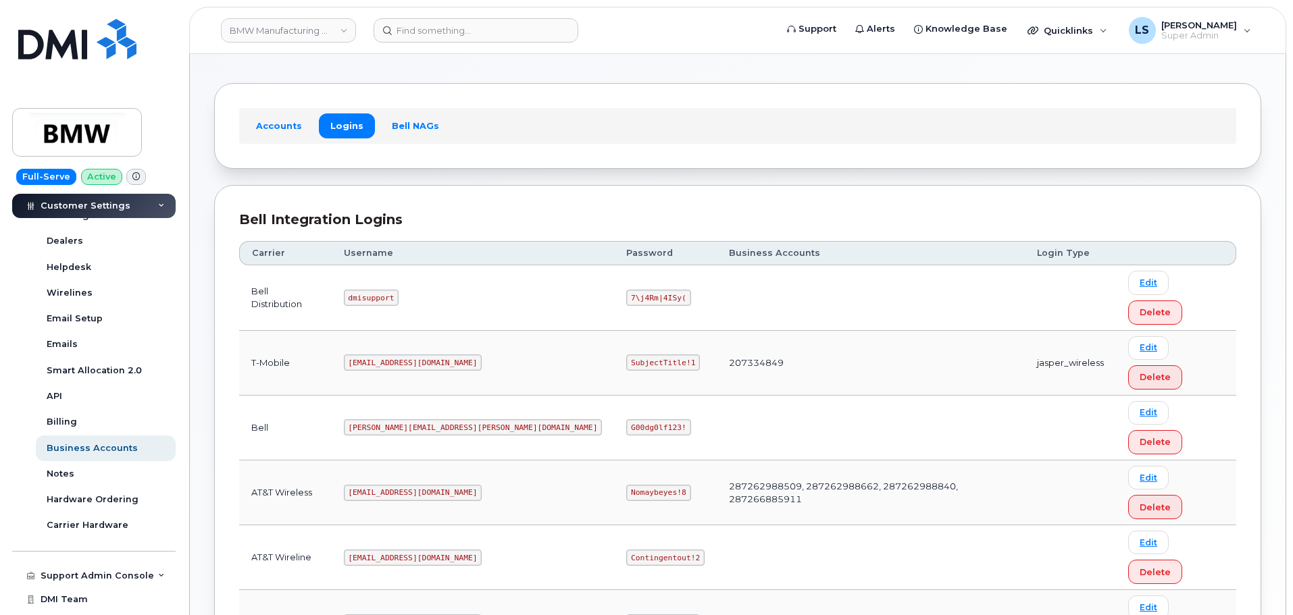
copy code "MS-BMW@dminc.com"
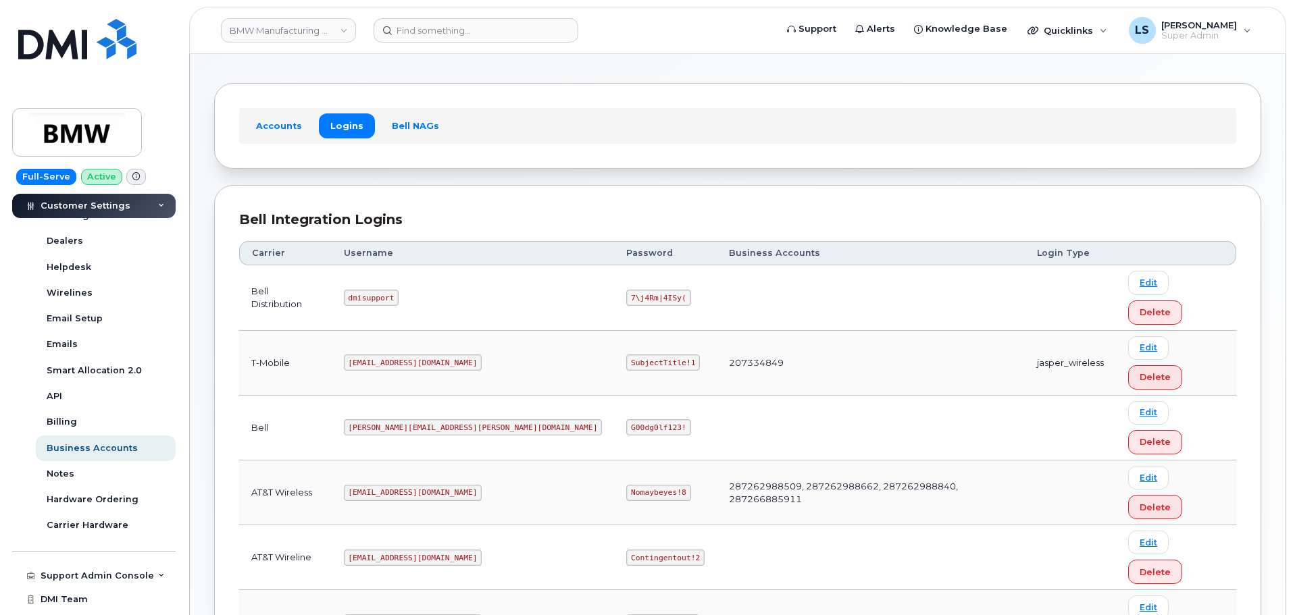
drag, startPoint x: 522, startPoint y: 547, endPoint x: 528, endPoint y: 536, distance: 12.1
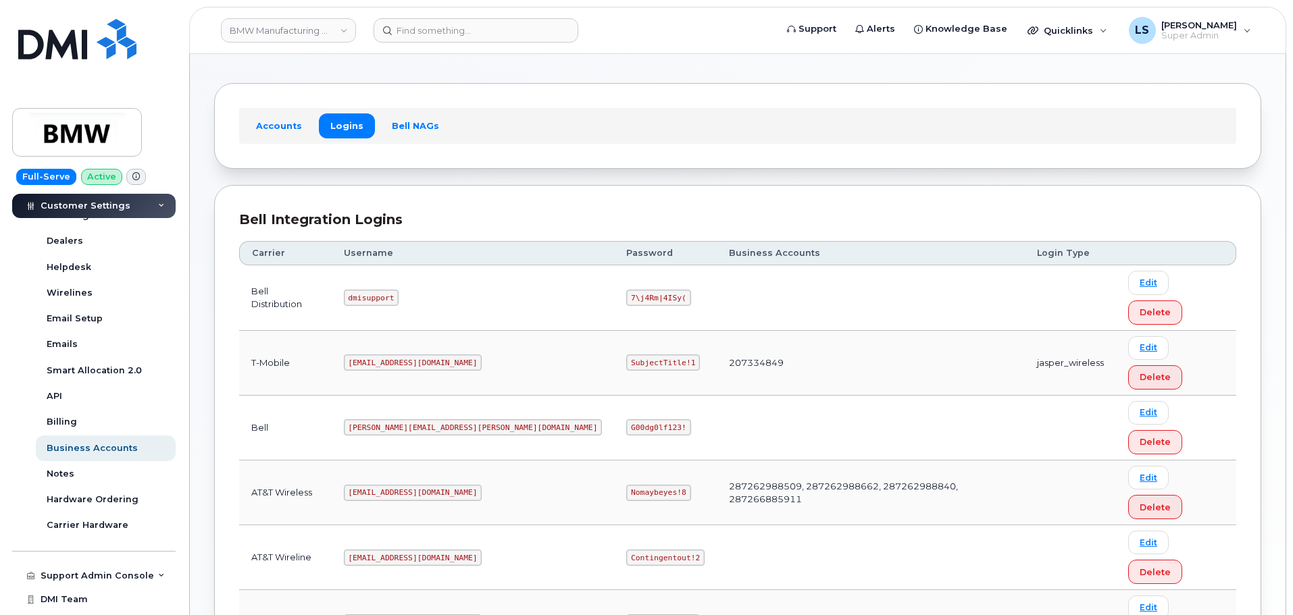
copy code "SubjectTitle!1"
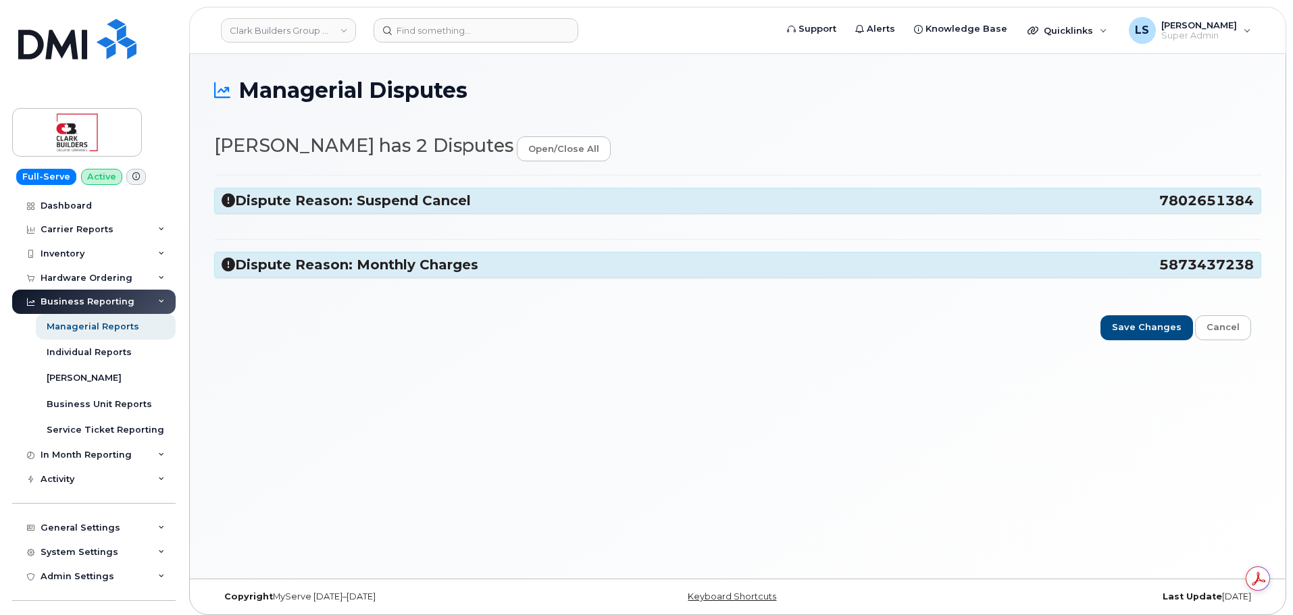
click at [555, 267] on h3 "Dispute Reason: Monthly Charges 5873437238" at bounding box center [738, 265] width 1032 height 18
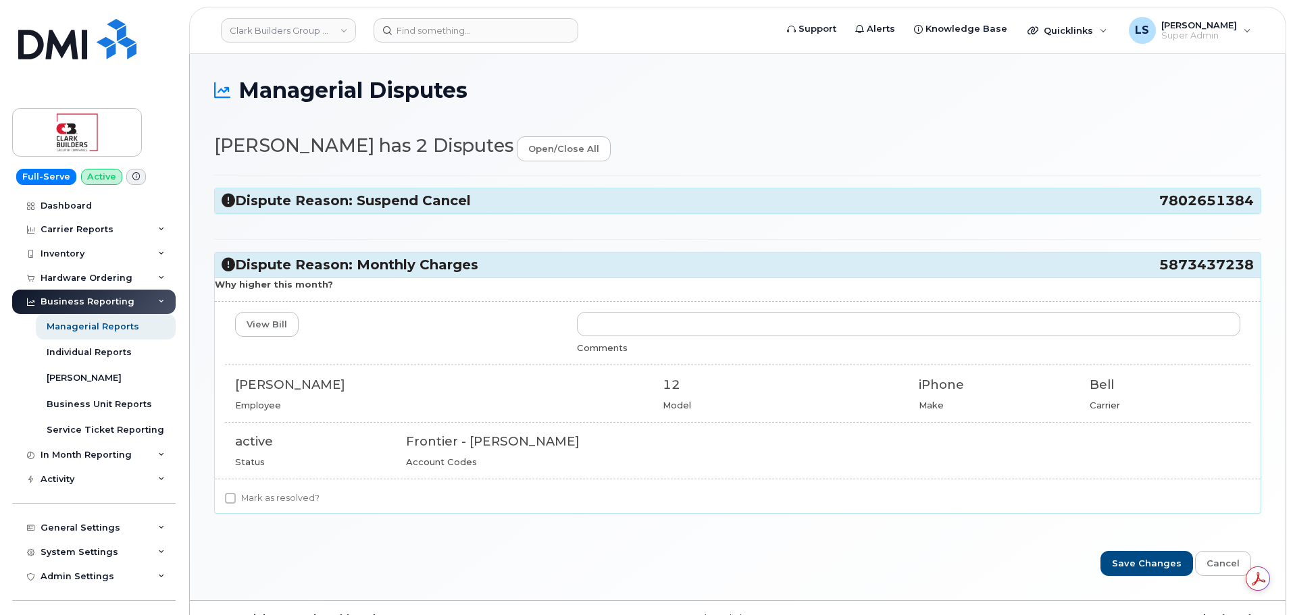
click at [423, 199] on h3 "Dispute Reason: Suspend Cancel 7802651384" at bounding box center [738, 201] width 1032 height 18
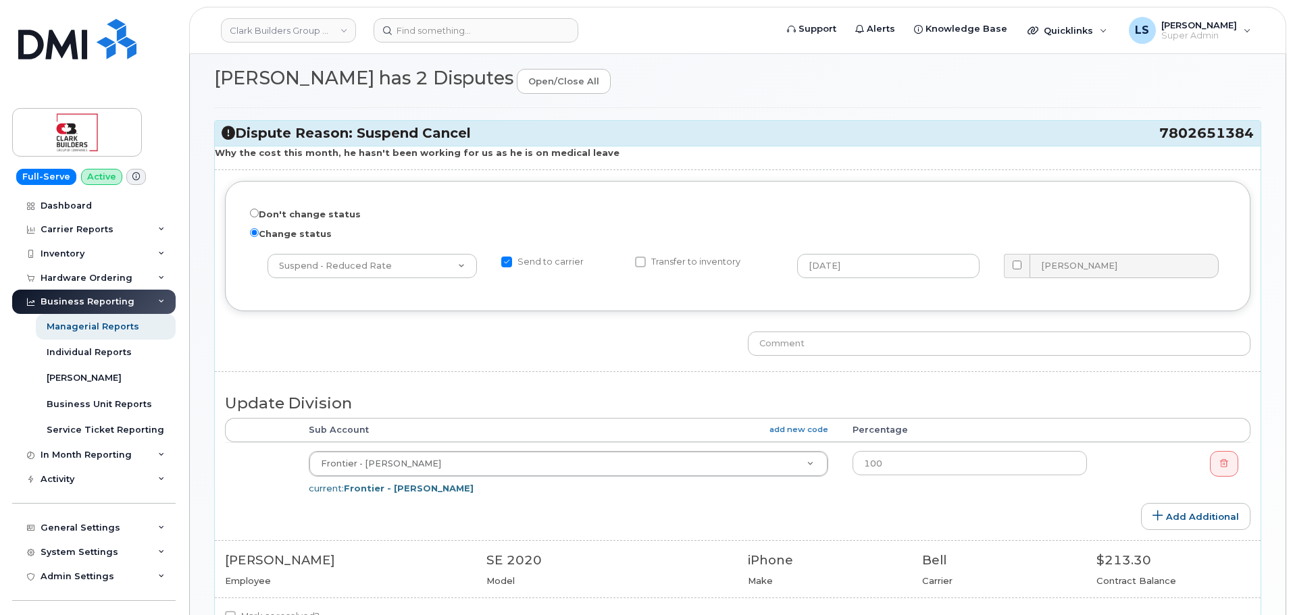
scroll to position [135, 0]
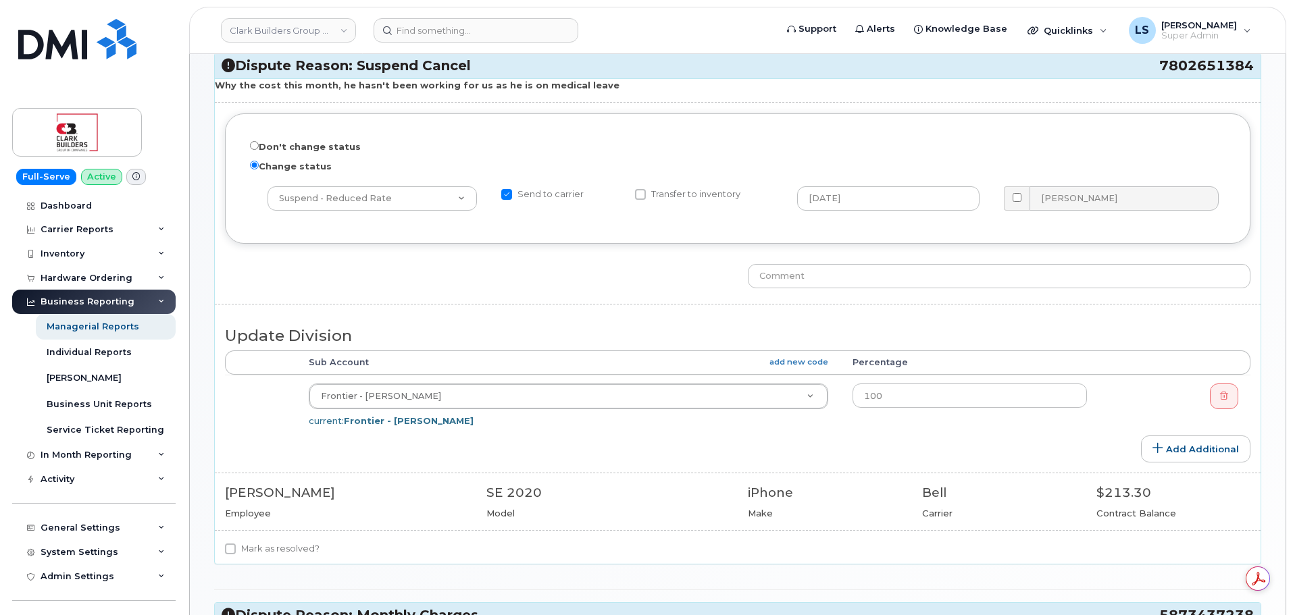
click at [229, 543] on label "Mark as resolved?" at bounding box center [272, 549] width 95 height 16
click at [229, 544] on input "Mark as resolved?" at bounding box center [230, 549] width 11 height 11
checkbox input "true"
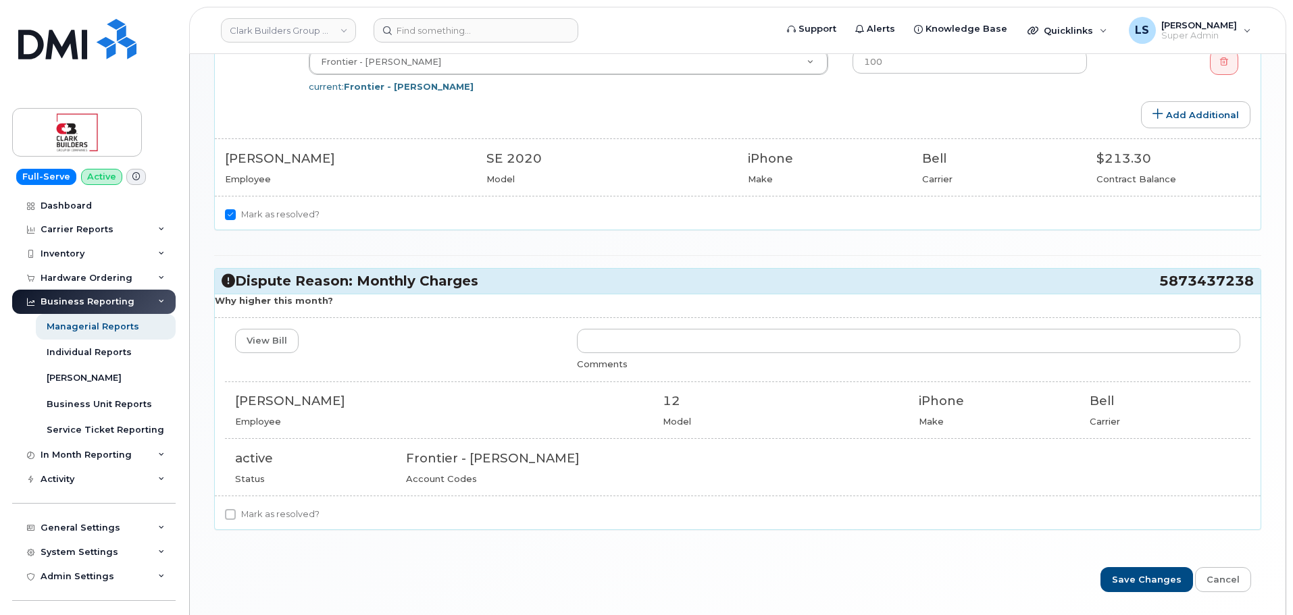
scroll to position [515, 0]
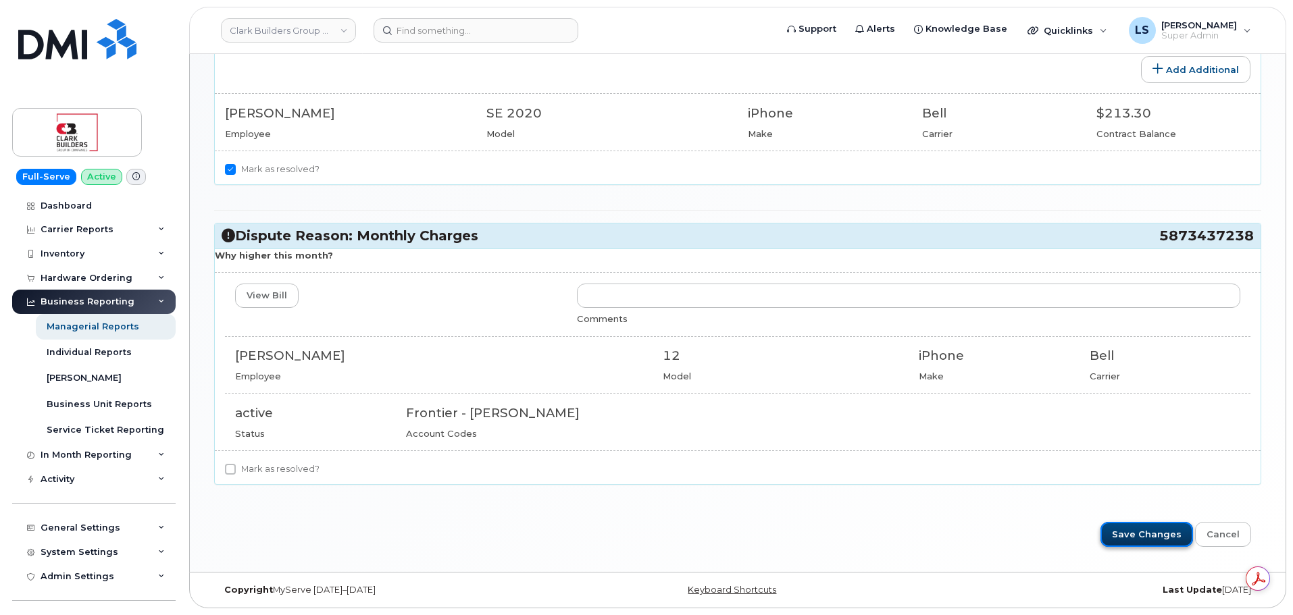
click at [1154, 540] on input "Save Changes" at bounding box center [1146, 534] width 93 height 25
